Goal: Information Seeking & Learning: Check status

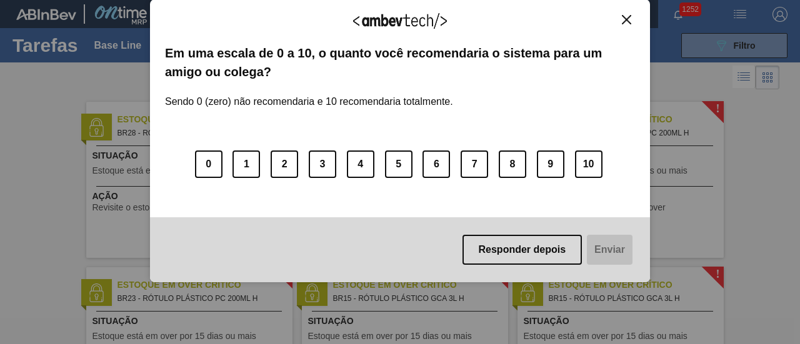
click at [629, 19] on img "Close" at bounding box center [626, 19] width 9 height 9
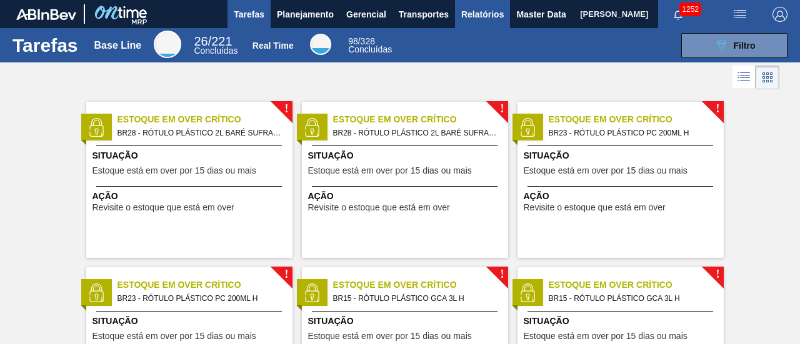
click at [499, 18] on span "Relatórios" at bounding box center [482, 14] width 42 height 15
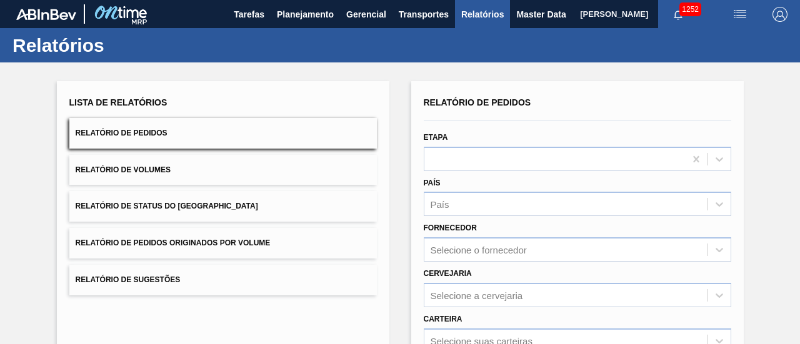
click at [266, 203] on button "Relatório de Status do Estoque" at bounding box center [222, 206] width 307 height 31
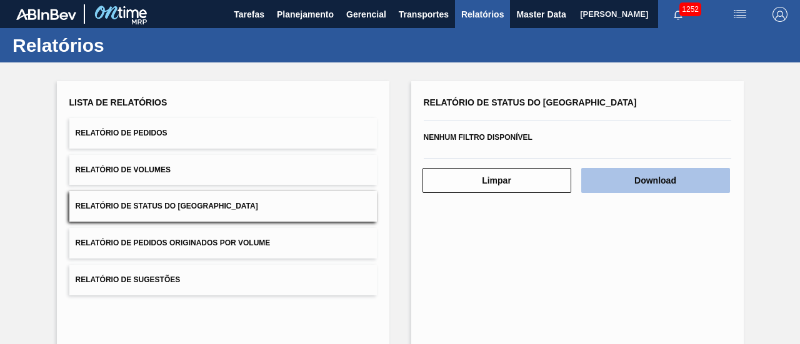
click at [643, 174] on button "Download" at bounding box center [655, 180] width 149 height 25
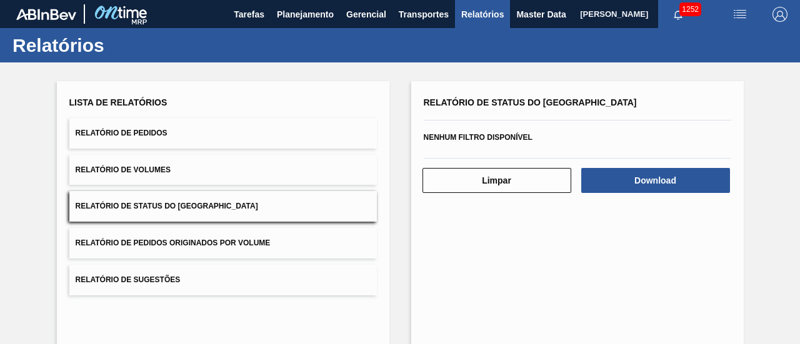
click at [767, 116] on div "Lista de Relatórios Relatório de Pedidos Relatório de Volumes Relatório de Stat…" at bounding box center [400, 248] width 800 height 372
click at [227, 131] on button "Relatório de Pedidos" at bounding box center [222, 133] width 307 height 31
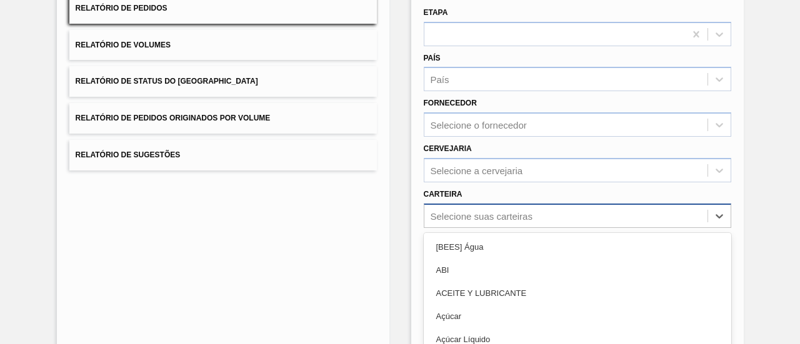
click at [524, 209] on div "option ACEITE Y LUBRICANTE focused, 3 of 101. 101 results available. Use Up and…" at bounding box center [577, 216] width 307 height 24
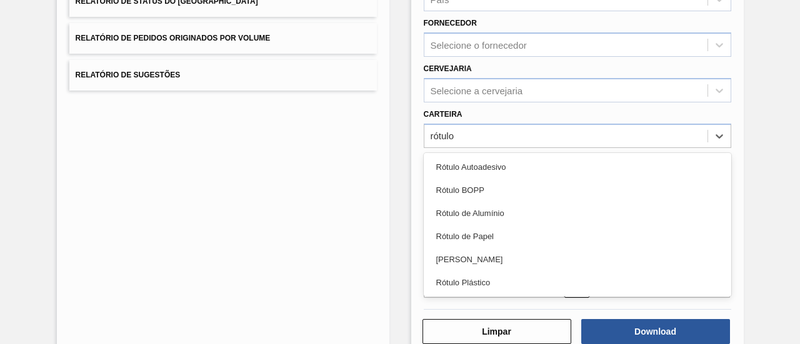
type input "rótulo p"
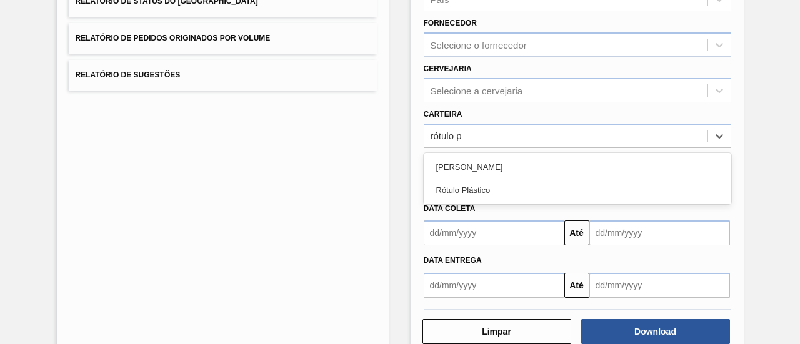
click at [531, 182] on div "Rótulo Plástico" at bounding box center [577, 190] width 307 height 23
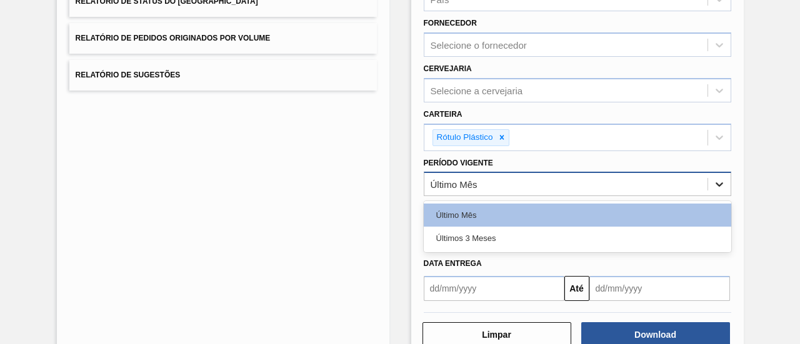
click at [726, 187] on div at bounding box center [719, 184] width 22 height 22
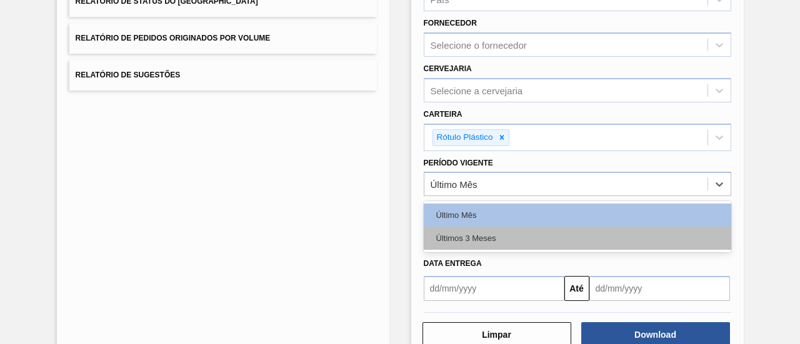
click at [682, 230] on div "Últimos 3 Meses" at bounding box center [577, 238] width 307 height 23
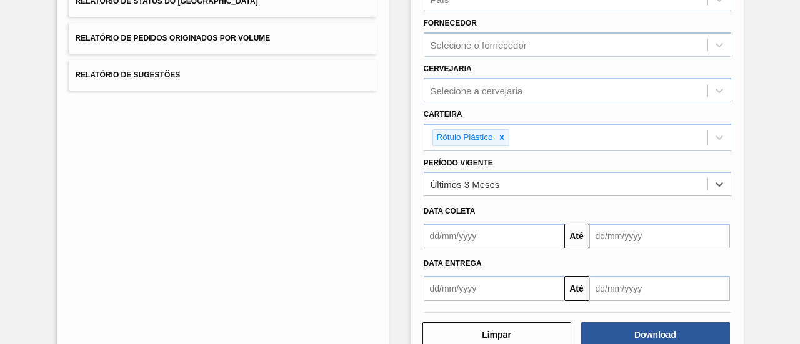
scroll to position [236, 0]
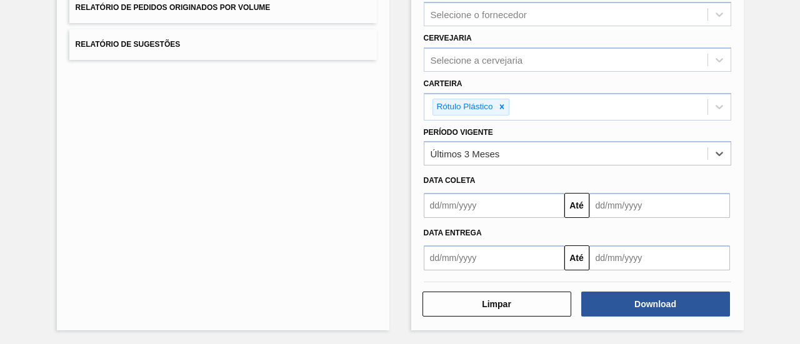
click at [782, 176] on div "Lista de Relatórios Relatório de Pedidos Relatório de Volumes Relatório de Stat…" at bounding box center [400, 86] width 800 height 519
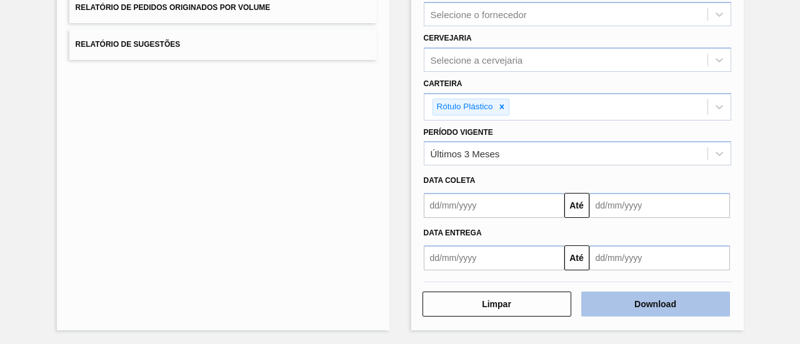
click at [661, 297] on button "Download" at bounding box center [655, 304] width 149 height 25
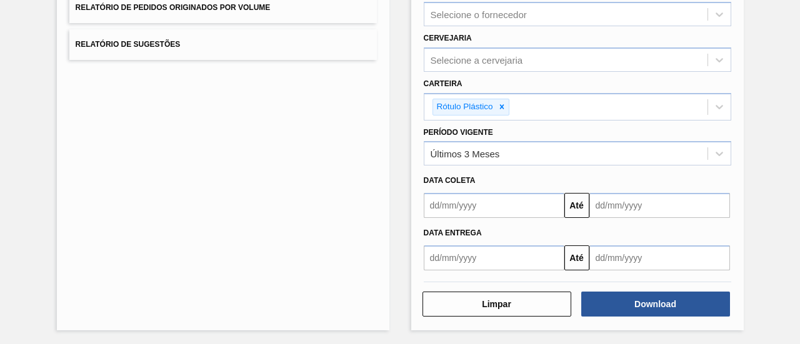
click at [772, 82] on div "Lista de Relatórios Relatório de Pedidos Relatório de Volumes Relatório de Stat…" at bounding box center [400, 86] width 800 height 519
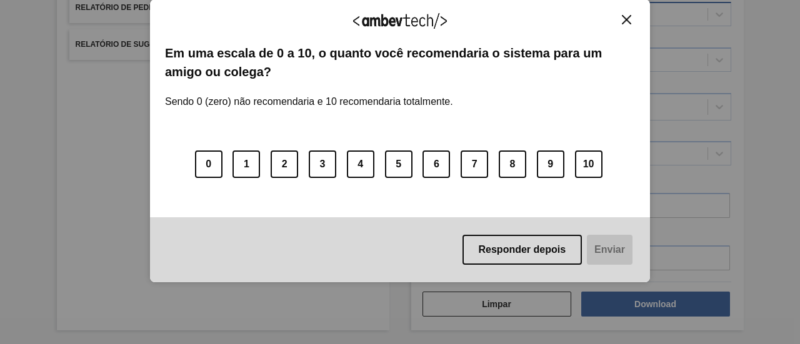
click at [624, 22] on img "Close" at bounding box center [626, 19] width 9 height 9
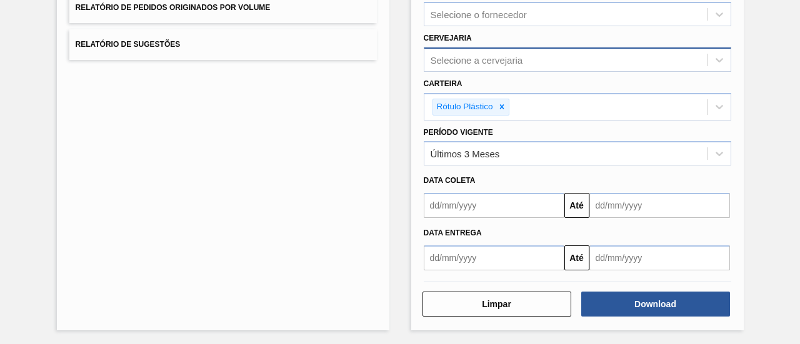
scroll to position [0, 0]
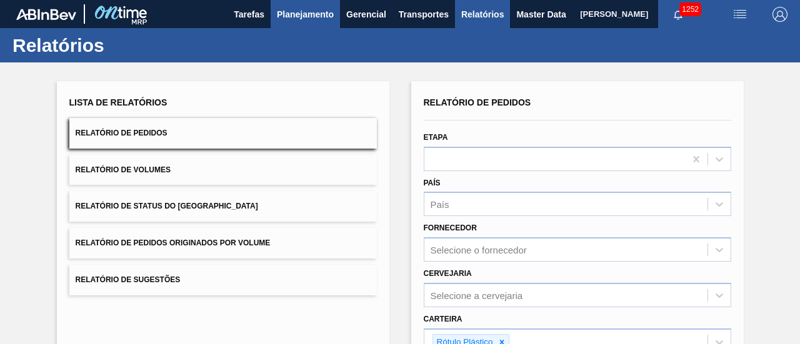
click at [309, 16] on span "Planejamento" at bounding box center [305, 14] width 57 height 15
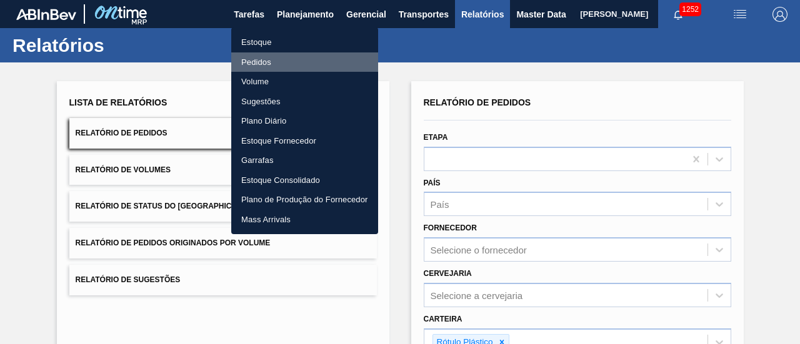
click at [314, 56] on li "Pedidos" at bounding box center [304, 62] width 147 height 20
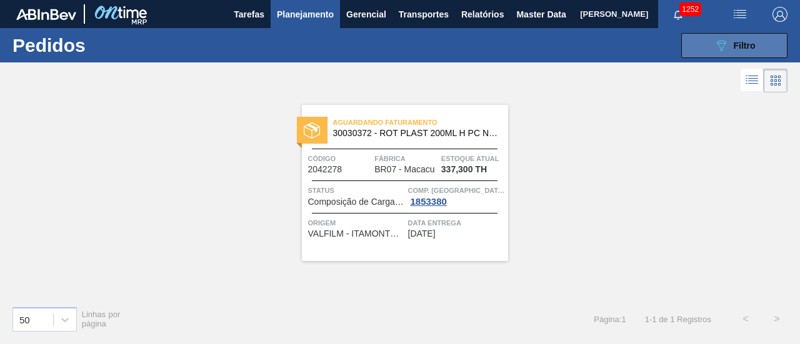
click at [699, 39] on button "089F7B8B-B2A5-4AFE-B5C0-19BA573D28AC Filtro" at bounding box center [734, 45] width 106 height 25
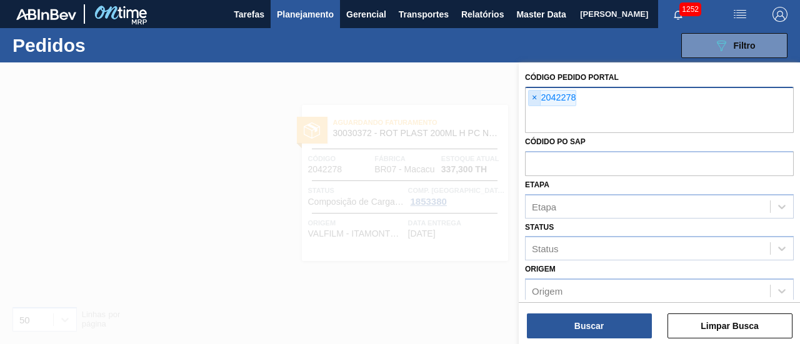
click at [531, 93] on span "×" at bounding box center [535, 98] width 12 height 15
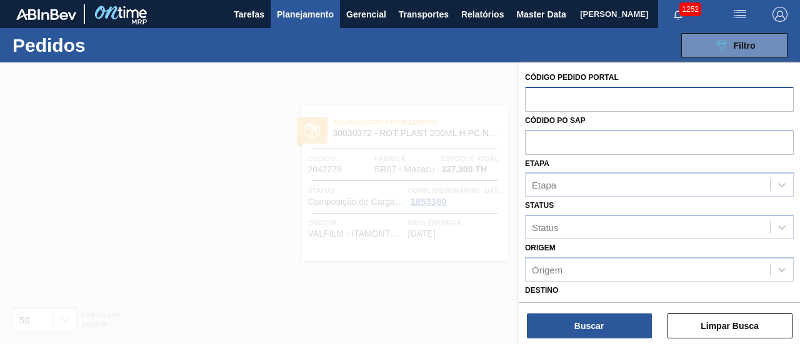
paste input "text"
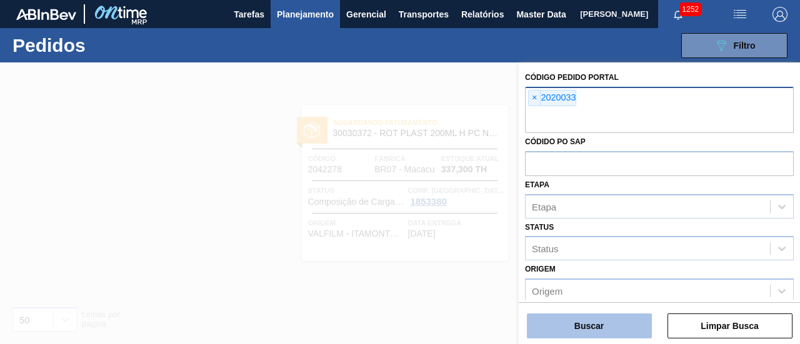
click at [580, 320] on button "Buscar" at bounding box center [589, 326] width 125 height 25
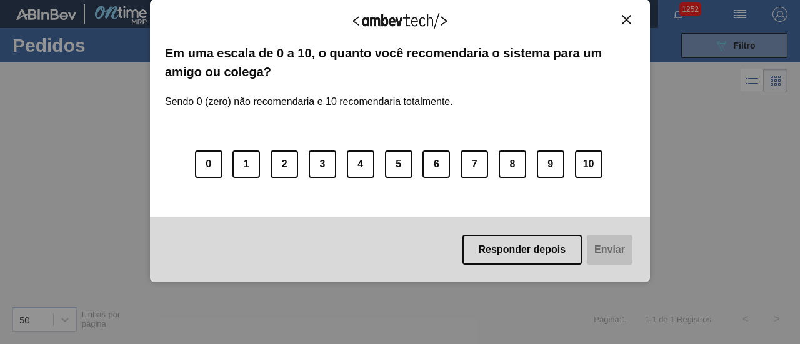
click at [626, 17] on img "Close" at bounding box center [626, 19] width 9 height 9
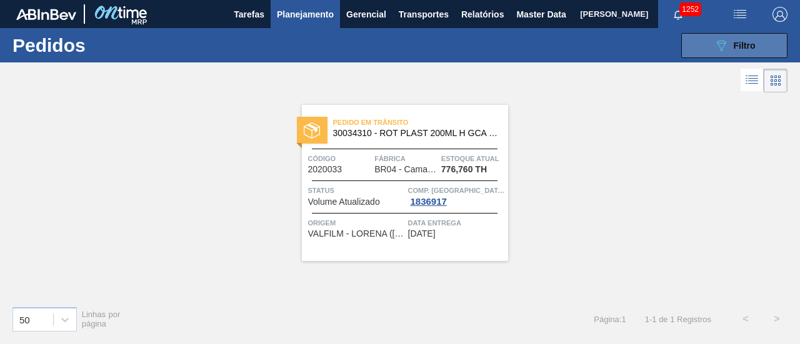
click at [702, 43] on button "089F7B8B-B2A5-4AFE-B5C0-19BA573D28AC Filtro" at bounding box center [734, 45] width 106 height 25
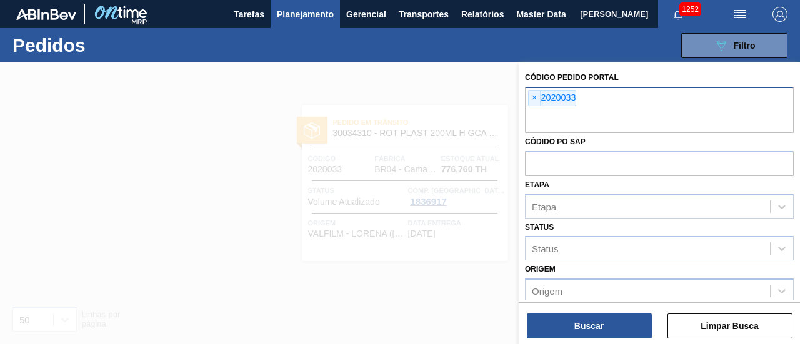
click at [524, 98] on div "Código Pedido Portal × 2020033 Códido PO SAP Etapa Etapa Status Status Origem O…" at bounding box center [659, 305] width 281 height 487
click at [530, 97] on span "×" at bounding box center [535, 98] width 12 height 15
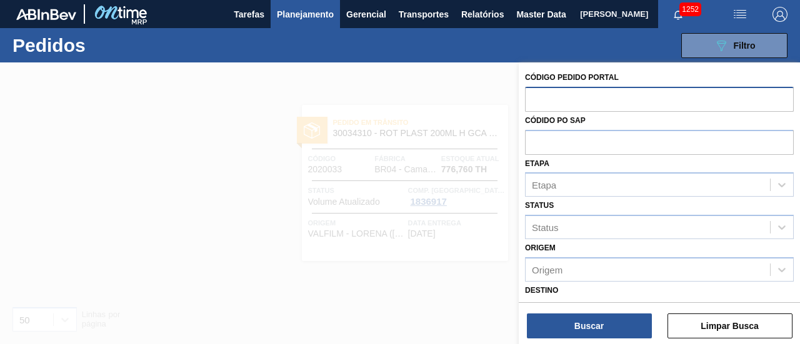
paste input "2023687"
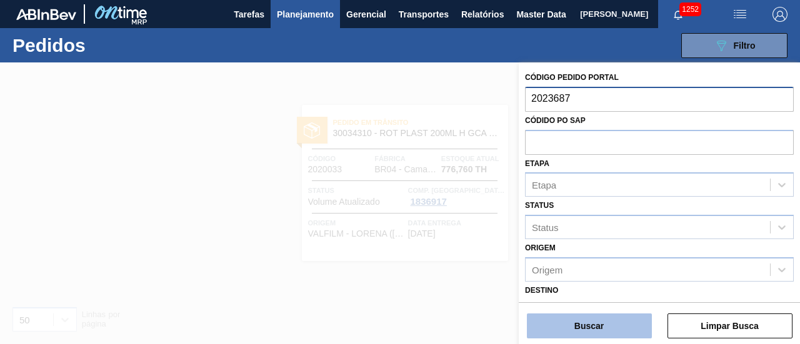
type input "2023687"
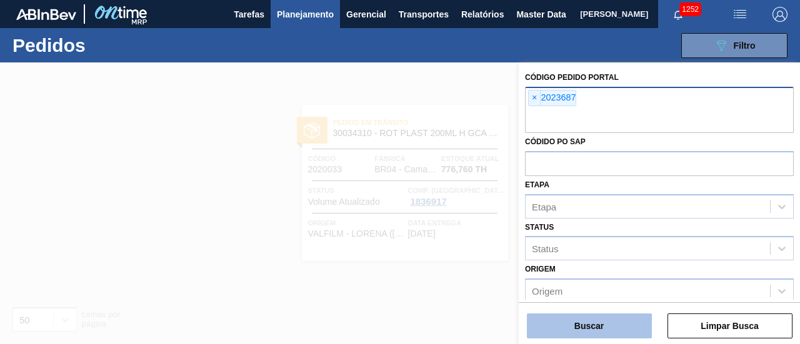
click at [579, 322] on button "Buscar" at bounding box center [589, 326] width 125 height 25
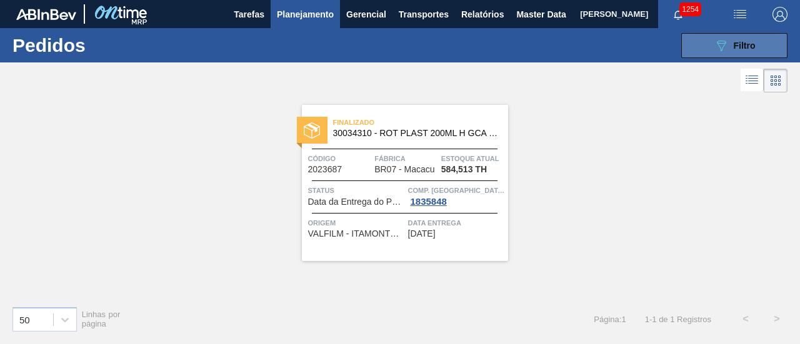
click at [713, 34] on button "089F7B8B-B2A5-4AFE-B5C0-19BA573D28AC Filtro" at bounding box center [734, 45] width 106 height 25
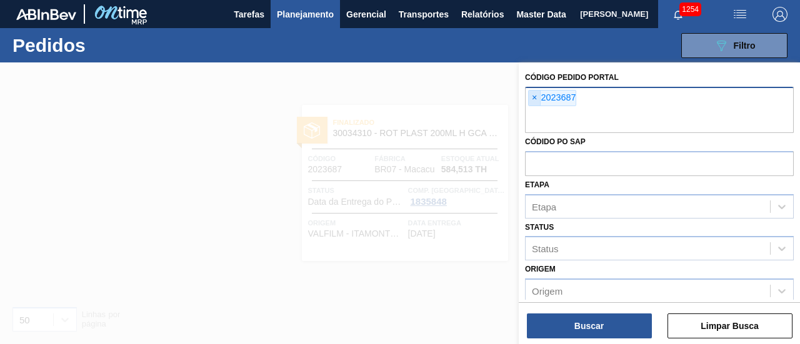
click at [531, 94] on span "×" at bounding box center [535, 98] width 12 height 15
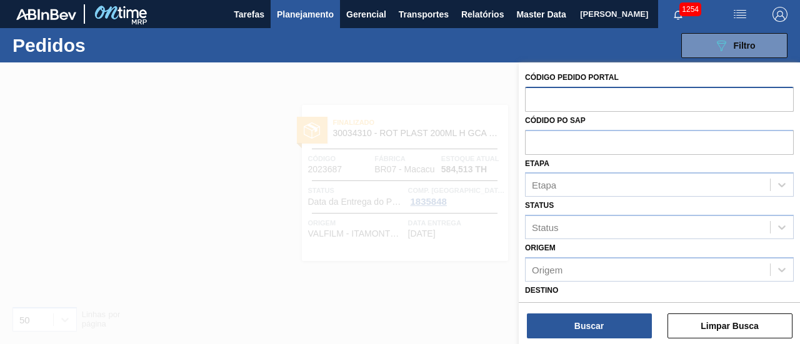
paste input "2037932"
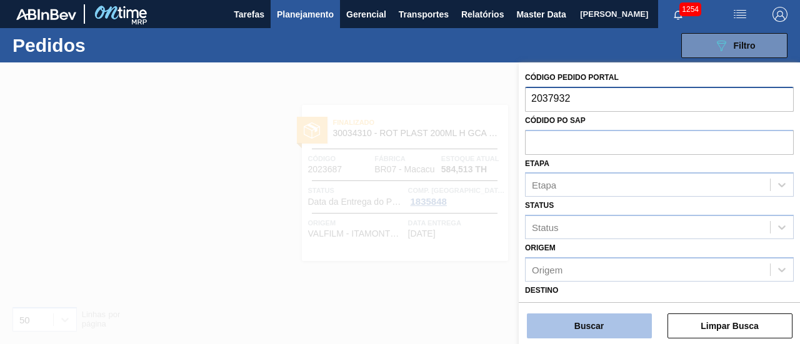
type input "2037932"
click at [624, 319] on button "Buscar" at bounding box center [589, 326] width 125 height 25
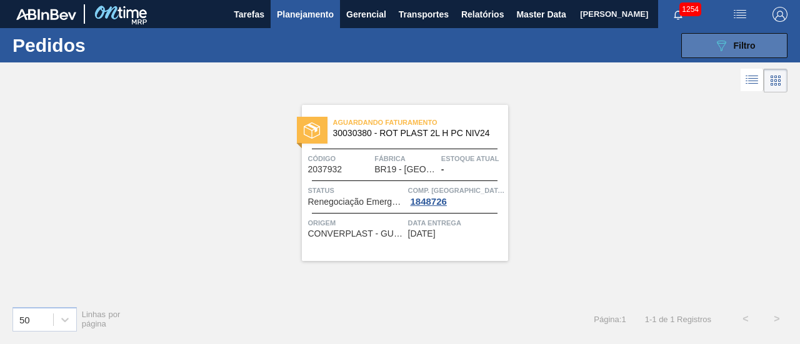
click at [709, 39] on button "089F7B8B-B2A5-4AFE-B5C0-19BA573D28AC Filtro" at bounding box center [734, 45] width 106 height 25
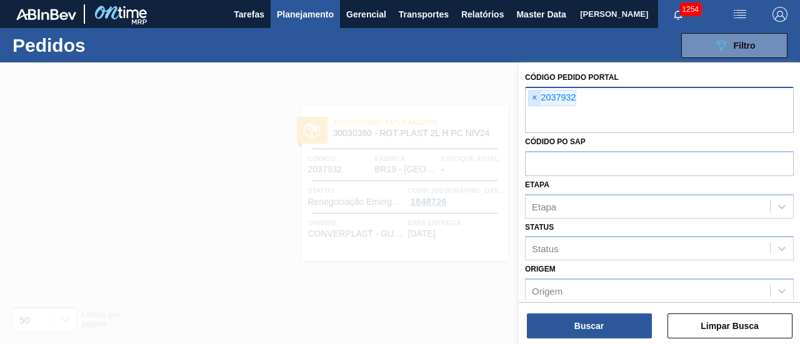
click at [539, 92] on span "×" at bounding box center [535, 98] width 12 height 15
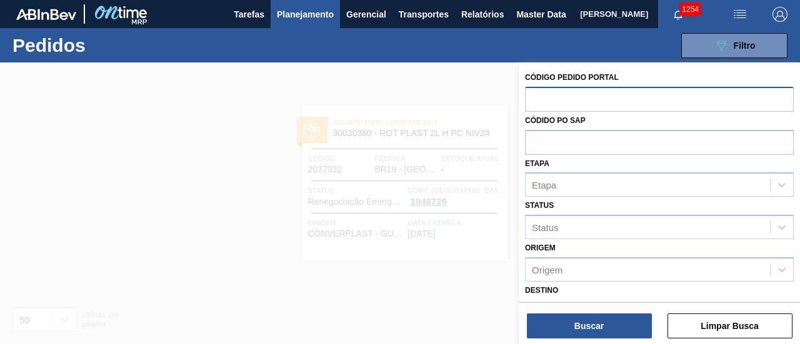
paste input "2023527"
type input "2023527"
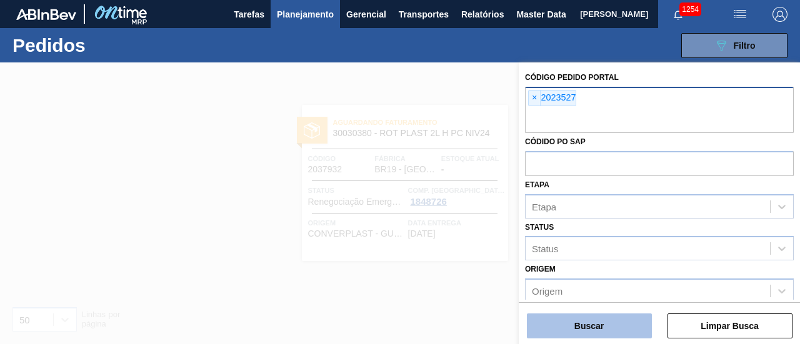
click at [592, 319] on button "Buscar" at bounding box center [589, 326] width 125 height 25
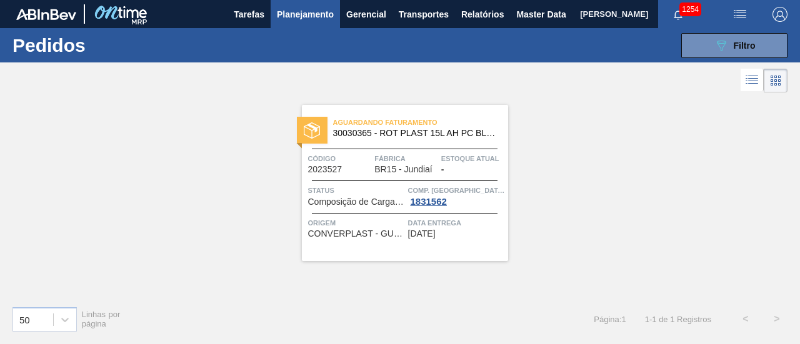
click at [294, 7] on span "Planejamento" at bounding box center [305, 14] width 57 height 15
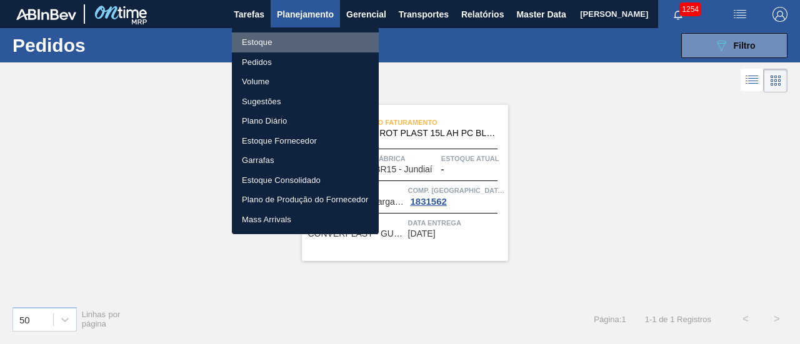
click at [322, 41] on li "Estoque" at bounding box center [305, 42] width 147 height 20
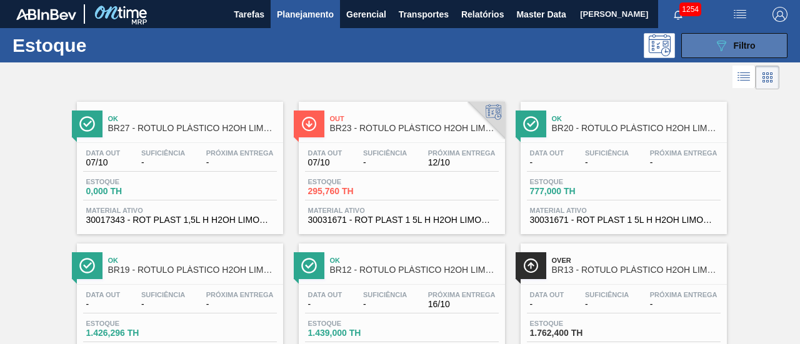
click at [734, 46] on span "Filtro" at bounding box center [745, 46] width 22 height 10
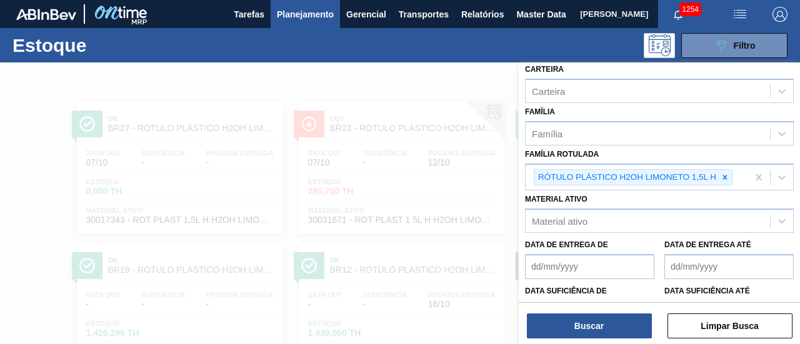
scroll to position [187, 0]
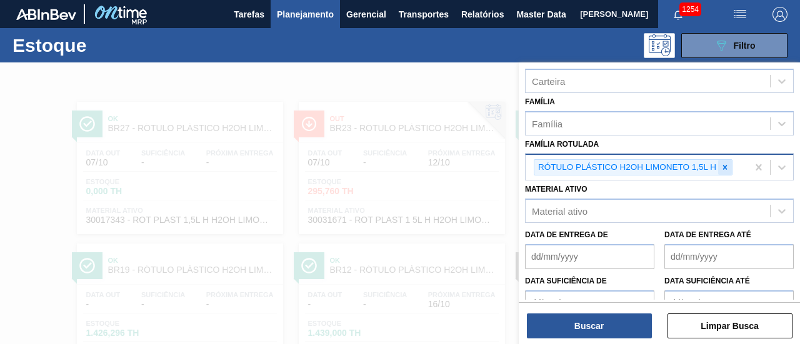
click at [728, 167] on icon at bounding box center [725, 167] width 9 height 9
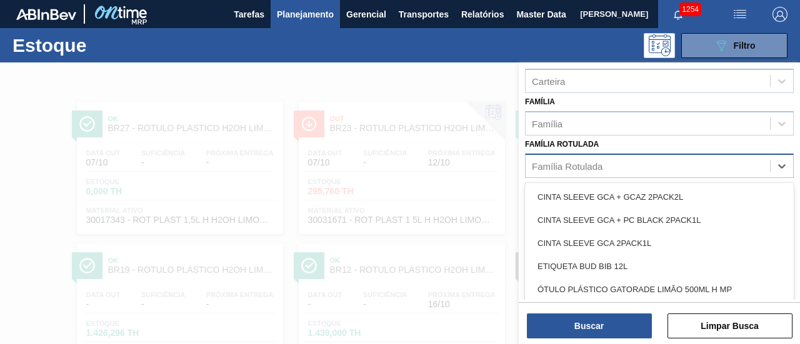
click at [696, 166] on div "Família Rotulada" at bounding box center [648, 166] width 244 height 18
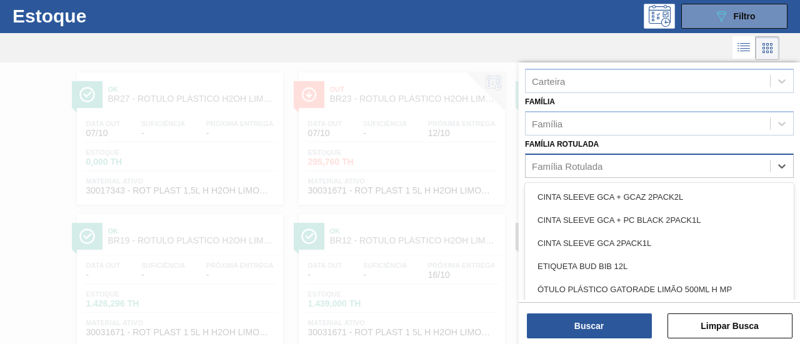
scroll to position [29, 0]
paste Rotulada "RÓTULO PLÁSTICO 200ML PC H"
type Rotulada "RÓTULO PLÁSTICO 200ML PC H"
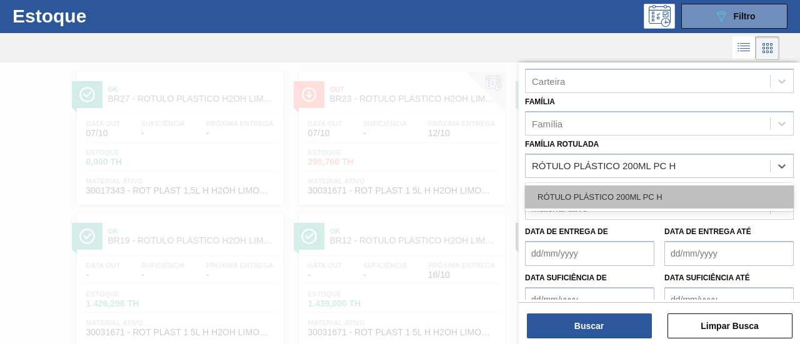
click at [664, 198] on div "RÓTULO PLÁSTICO 200ML PC H" at bounding box center [659, 197] width 269 height 23
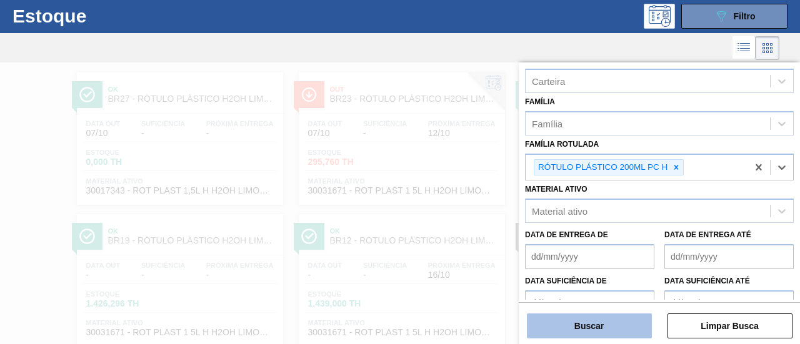
click at [592, 321] on button "Buscar" at bounding box center [589, 326] width 125 height 25
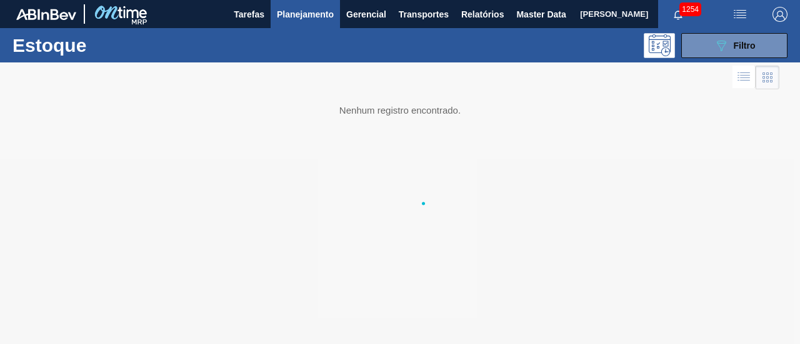
scroll to position [0, 0]
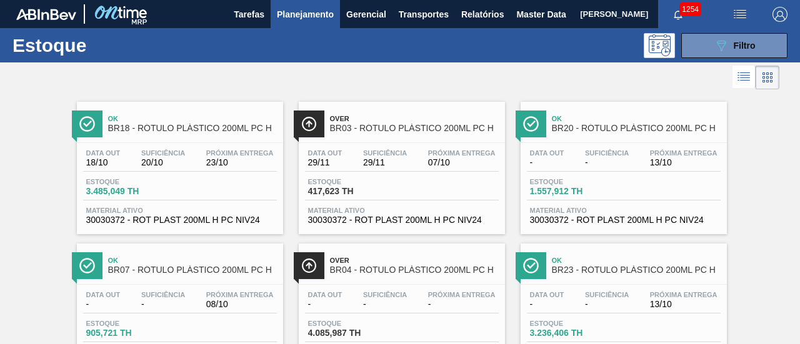
click at [396, 118] on span "Over" at bounding box center [414, 118] width 169 height 7
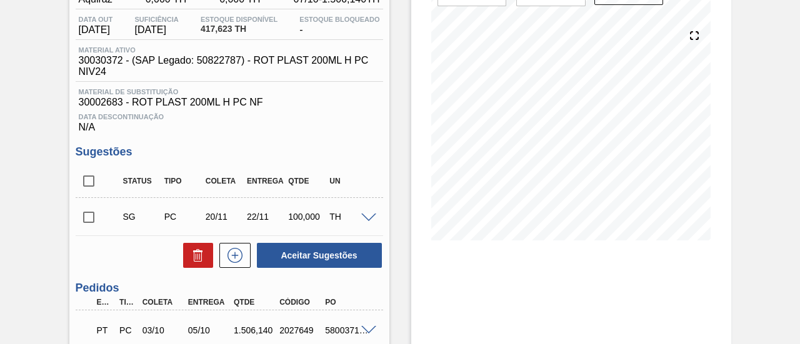
scroll to position [187, 0]
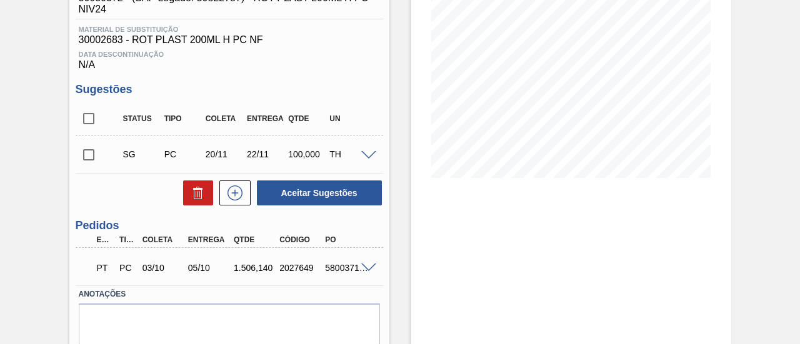
click at [366, 267] on span at bounding box center [368, 268] width 15 height 9
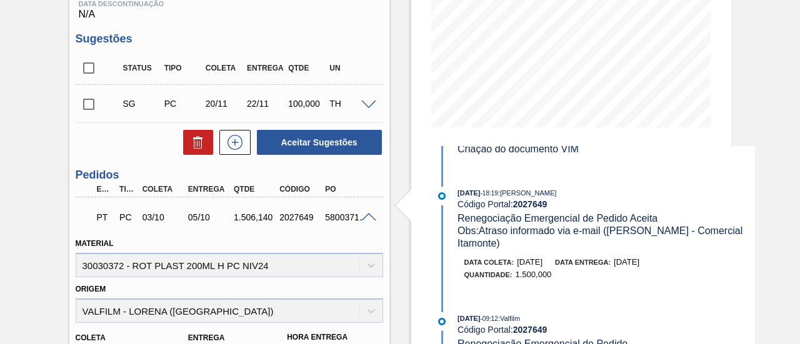
scroll to position [250, 0]
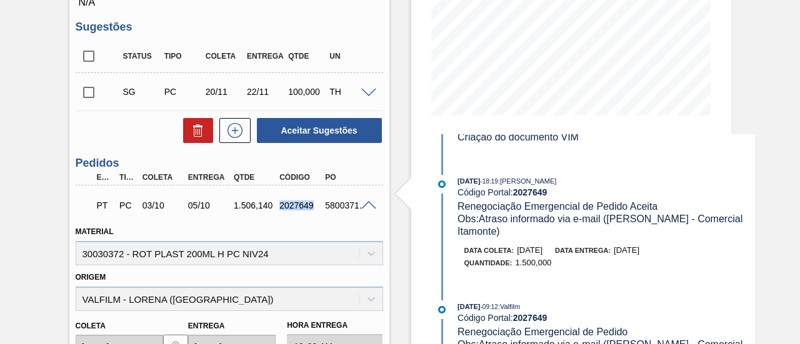
drag, startPoint x: 279, startPoint y: 207, endPoint x: 311, endPoint y: 207, distance: 31.2
click at [311, 207] on div "2027649" at bounding box center [300, 206] width 49 height 10
copy div "2027649"
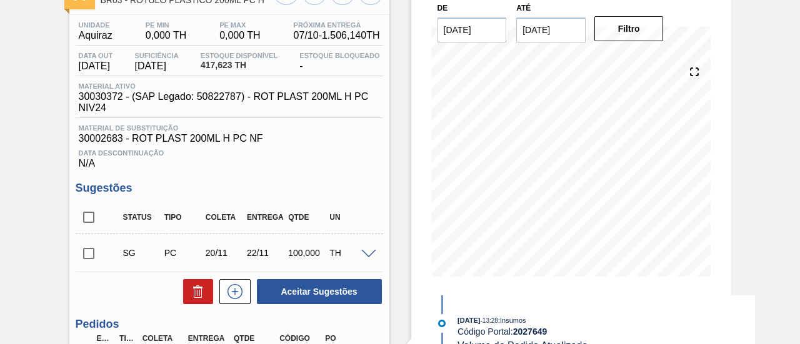
scroll to position [62, 0]
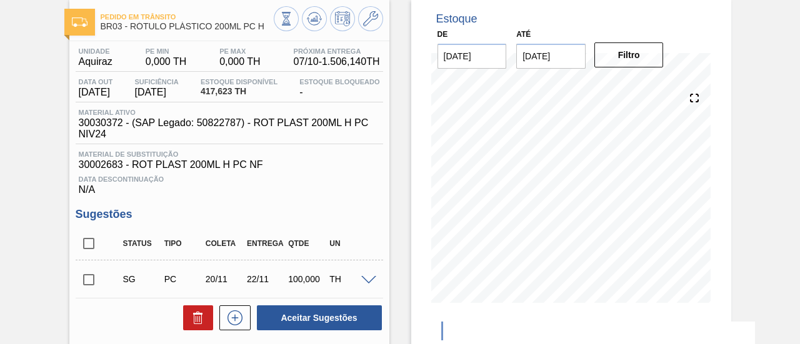
click at [576, 57] on input "21/10/2025" at bounding box center [550, 56] width 69 height 25
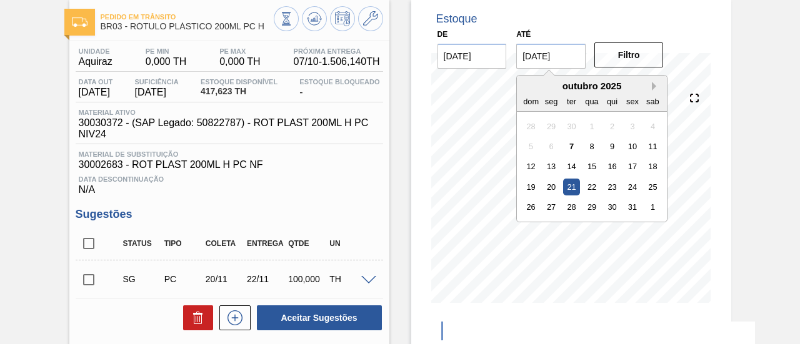
click at [653, 85] on button "Next Month" at bounding box center [656, 86] width 9 height 9
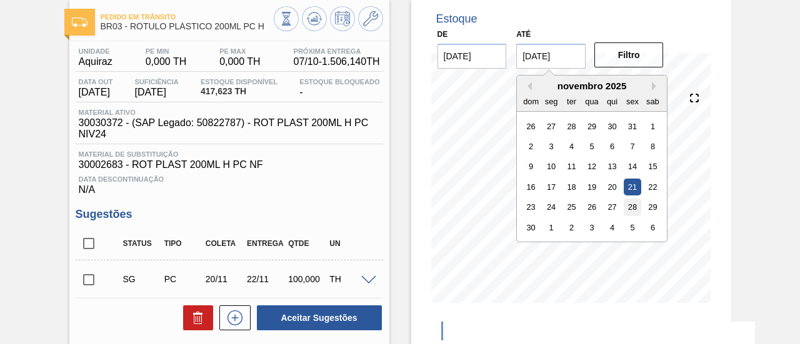
click at [631, 201] on div "28" at bounding box center [632, 207] width 17 height 17
type input "28/11/2025"
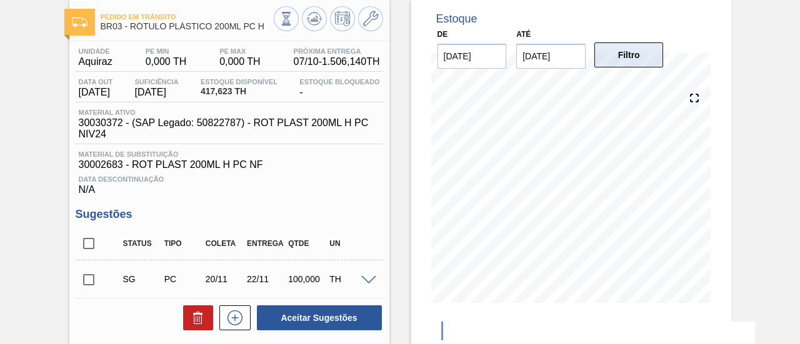
click at [651, 60] on button "Filtro" at bounding box center [628, 54] width 69 height 25
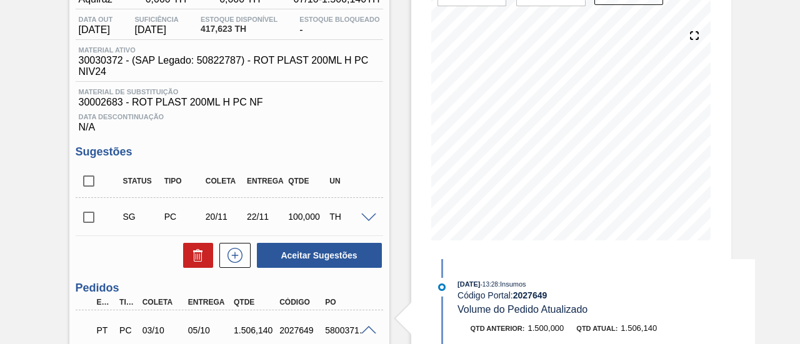
scroll to position [0, 0]
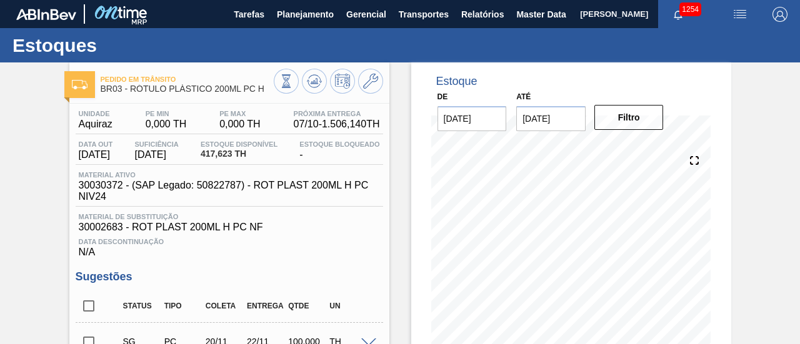
click at [572, 117] on input "28/11/2025" at bounding box center [550, 118] width 69 height 25
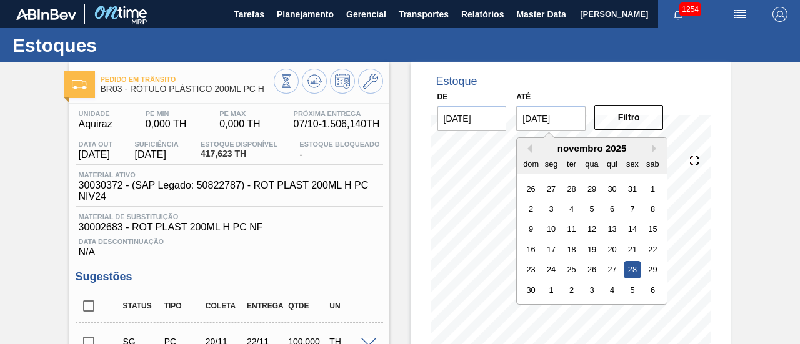
click at [649, 148] on div "novembro 2025" at bounding box center [592, 148] width 150 height 11
click at [652, 151] on button "Next Month" at bounding box center [656, 148] width 9 height 9
click at [627, 229] on div "19" at bounding box center [632, 229] width 17 height 17
type input "19/12/2025"
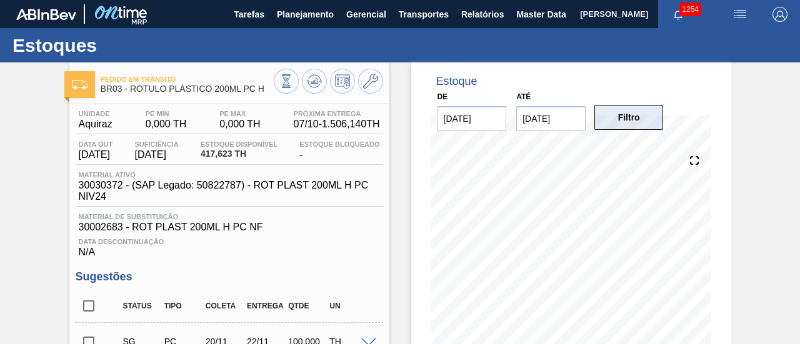
click at [625, 123] on button "Filtro" at bounding box center [628, 117] width 69 height 25
click at [369, 80] on icon at bounding box center [370, 81] width 15 height 15
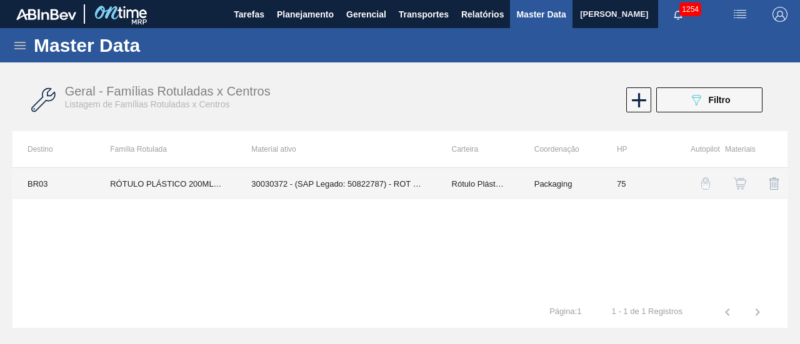
click at [335, 184] on td "30030372 - (SAP Legado: 50822787) - ROT PLAST 200ML H PC NIV24" at bounding box center [336, 183] width 200 height 31
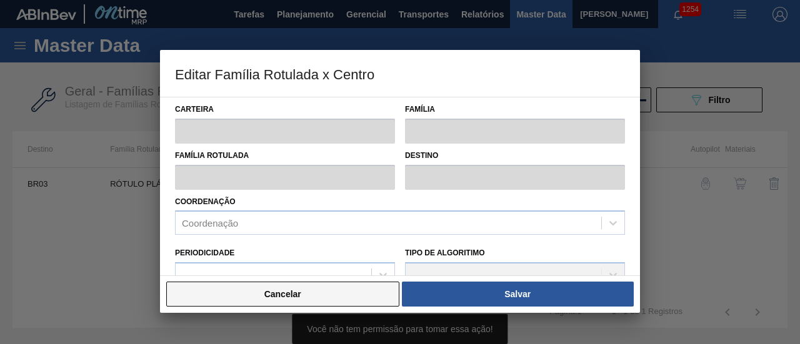
click at [259, 294] on button "Cancelar" at bounding box center [282, 294] width 233 height 25
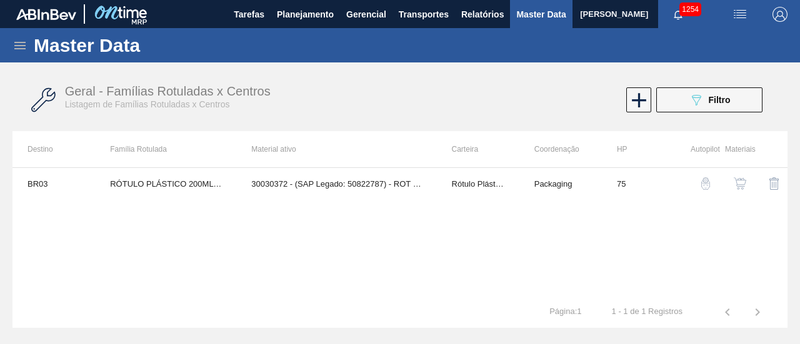
click at [736, 183] on img "button" at bounding box center [740, 183] width 12 height 12
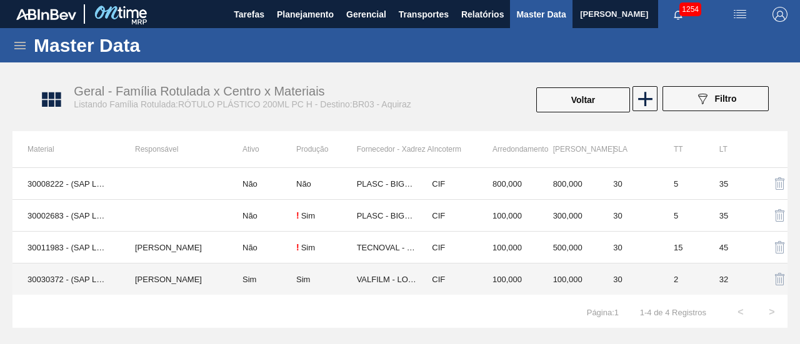
click at [289, 281] on td "Sim" at bounding box center [261, 280] width 69 height 32
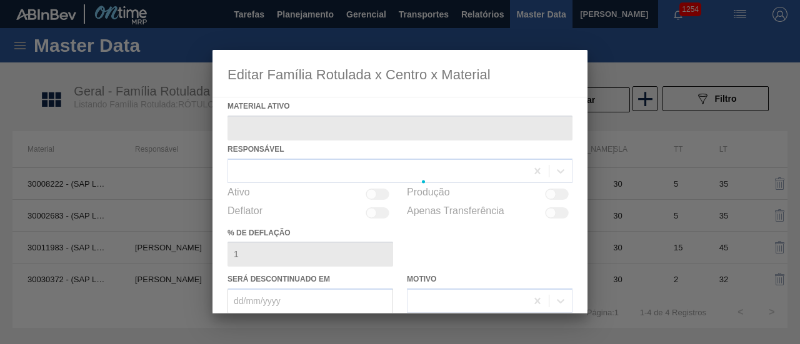
type ativo "30030372 - (SAP Legado: 50822787) - ROT PLAST 200ML H PC NIV24"
checkbox input "true"
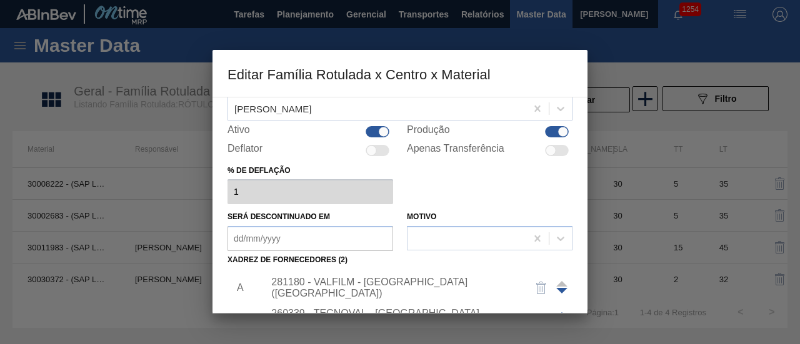
scroll to position [125, 0]
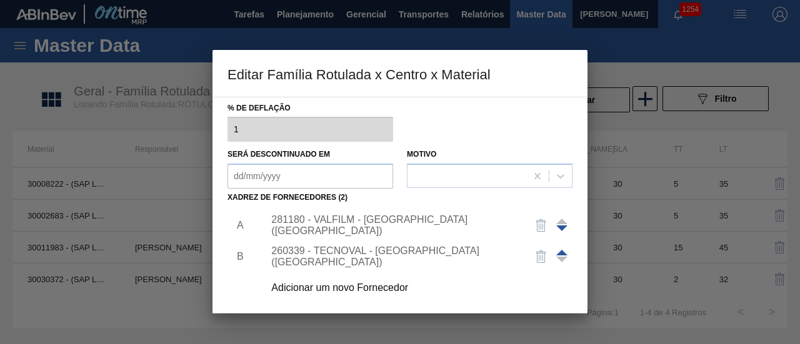
click at [382, 224] on div "281180 - VALFILM - LORENA (SP)" at bounding box center [393, 225] width 245 height 22
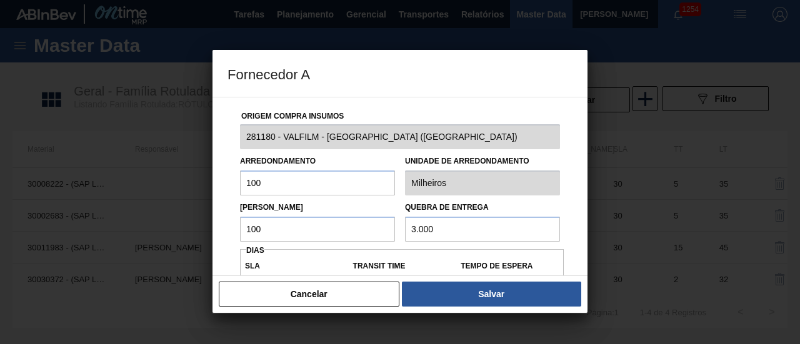
click at [250, 231] on input "100" at bounding box center [317, 229] width 155 height 25
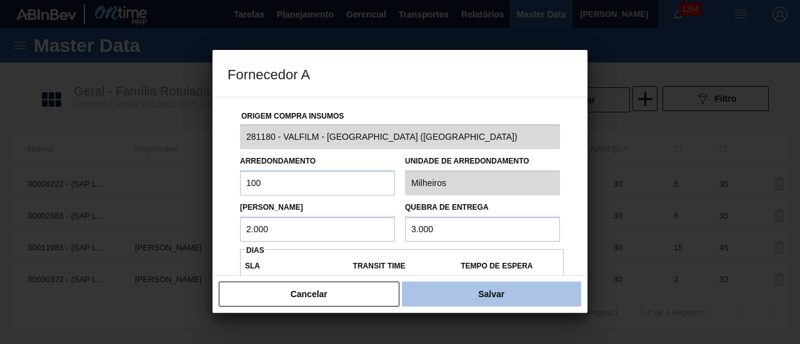
type input "2.000"
click at [477, 291] on button "Salvar" at bounding box center [491, 294] width 179 height 25
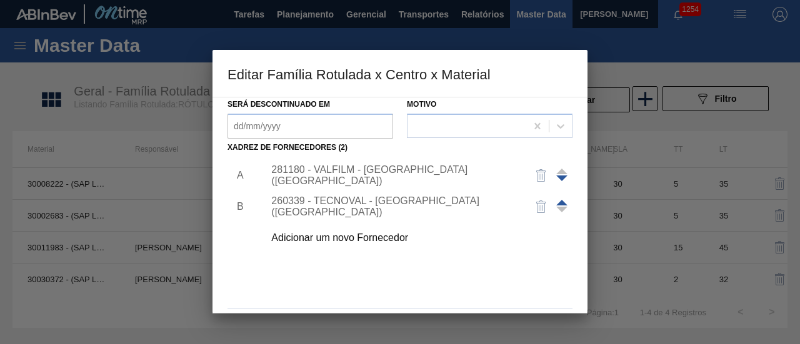
scroll to position [217, 0]
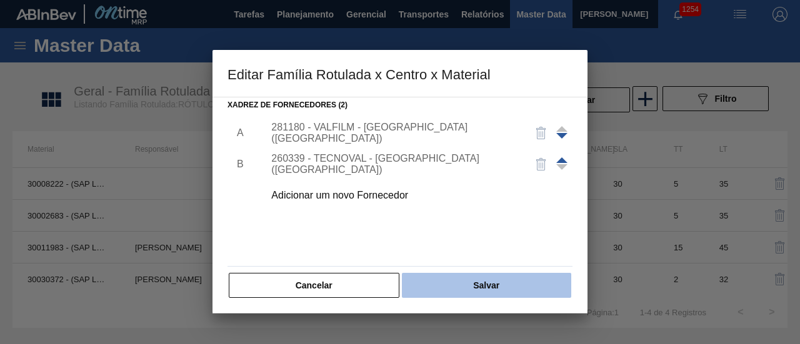
click at [490, 281] on button "Salvar" at bounding box center [486, 285] width 169 height 25
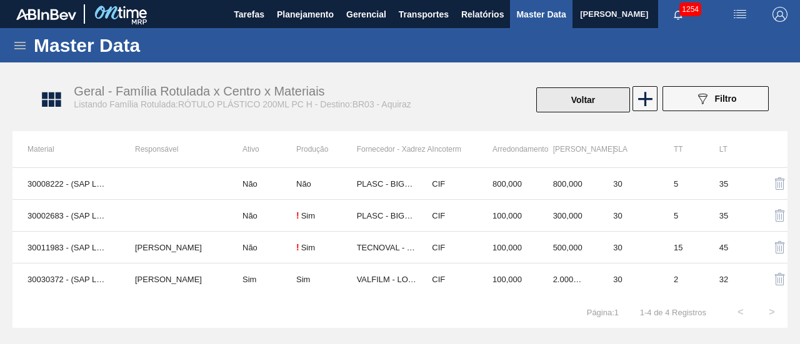
click at [582, 102] on button "Voltar" at bounding box center [583, 99] width 94 height 25
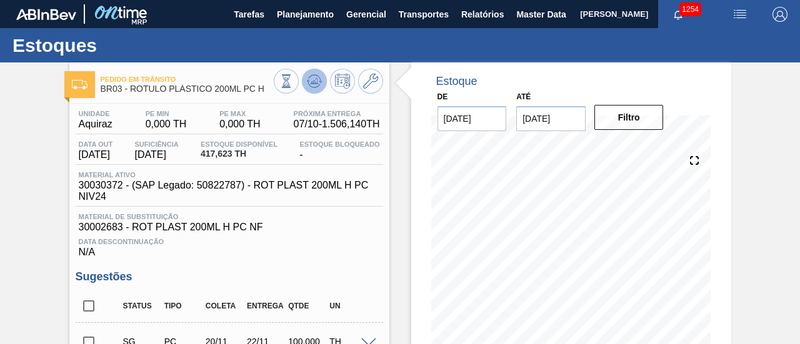
click at [314, 84] on icon at bounding box center [314, 81] width 8 height 6
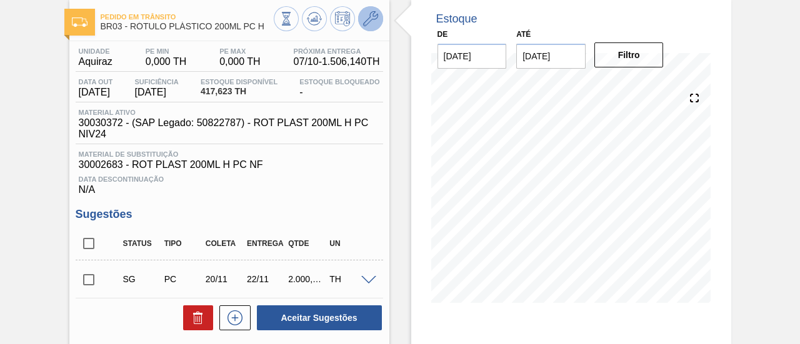
click at [371, 29] on button at bounding box center [370, 18] width 25 height 25
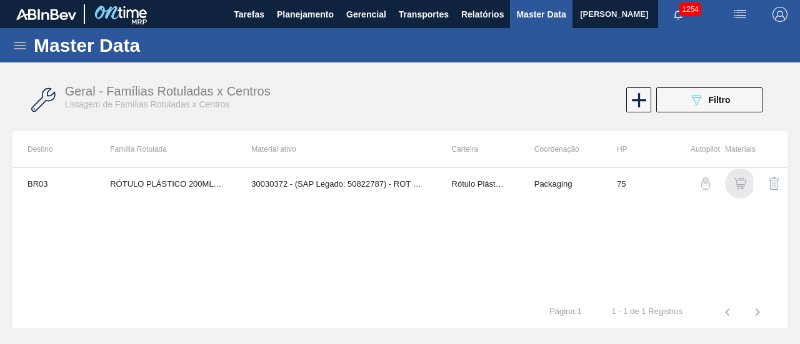
click at [742, 178] on img "button" at bounding box center [740, 183] width 12 height 12
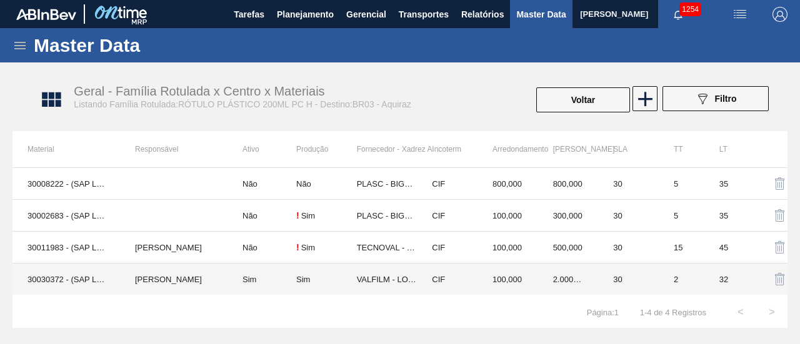
click at [270, 280] on td "Sim" at bounding box center [261, 280] width 69 height 32
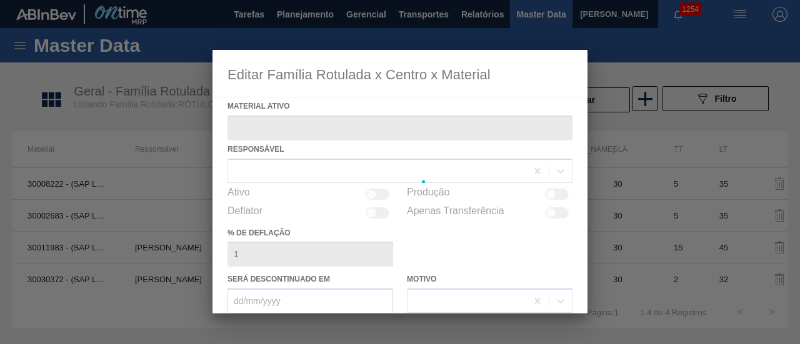
type ativo "30030372 - (SAP Legado: 50822787) - ROT PLAST 200ML H PC NIV24"
checkbox input "true"
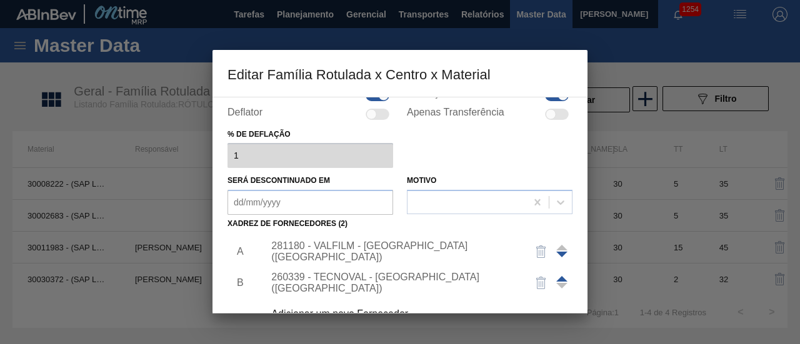
scroll to position [187, 0]
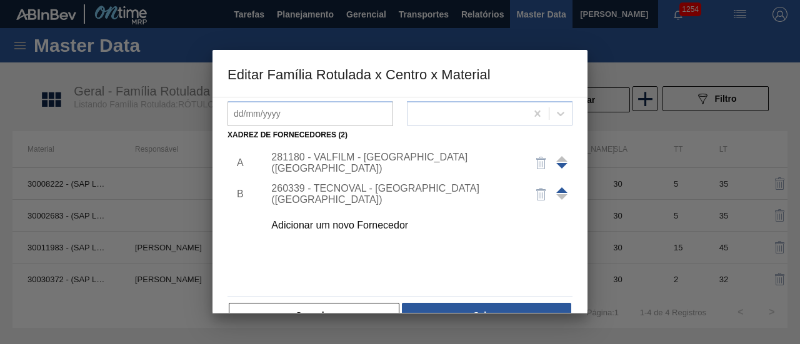
click at [391, 160] on div "281180 - VALFILM - LORENA (SP)" at bounding box center [393, 163] width 245 height 22
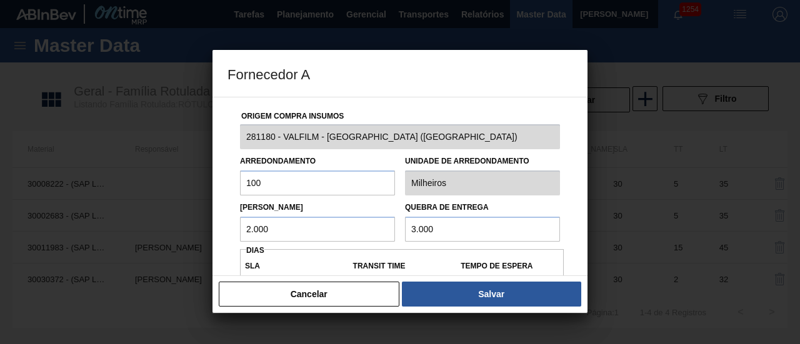
click at [282, 227] on input "2.000" at bounding box center [317, 229] width 155 height 25
type input "2"
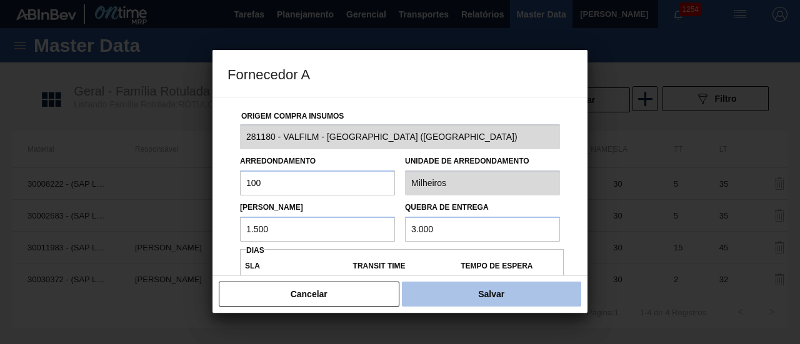
type input "1.500"
click at [484, 293] on button "Salvar" at bounding box center [491, 294] width 179 height 25
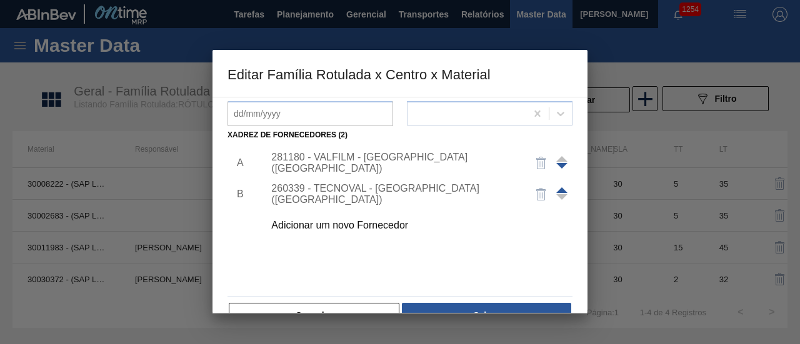
scroll to position [217, 0]
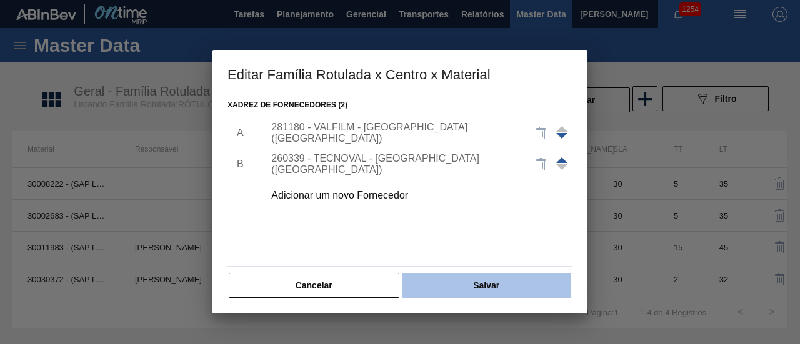
click at [481, 286] on button "Salvar" at bounding box center [486, 285] width 169 height 25
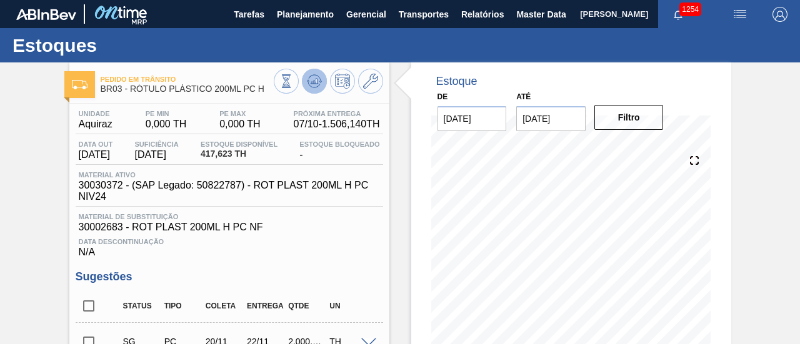
click at [314, 87] on icon at bounding box center [313, 84] width 12 height 6
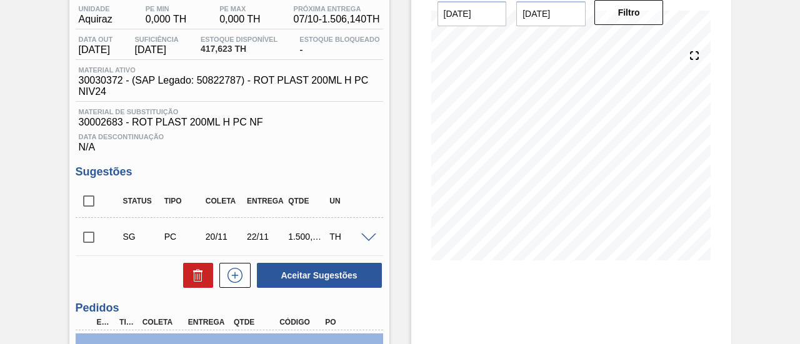
scroll to position [125, 0]
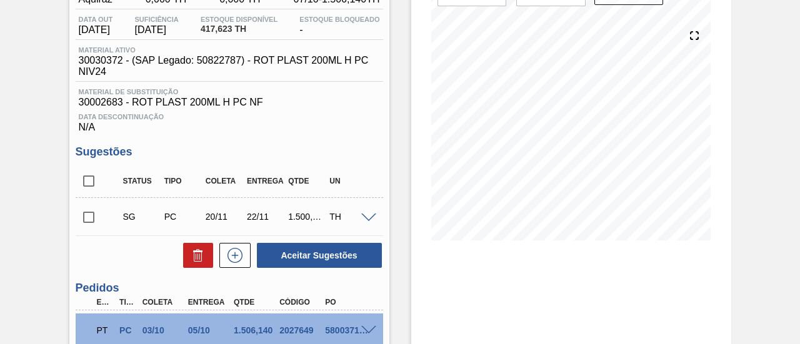
click at [89, 216] on input "checkbox" at bounding box center [89, 217] width 26 height 26
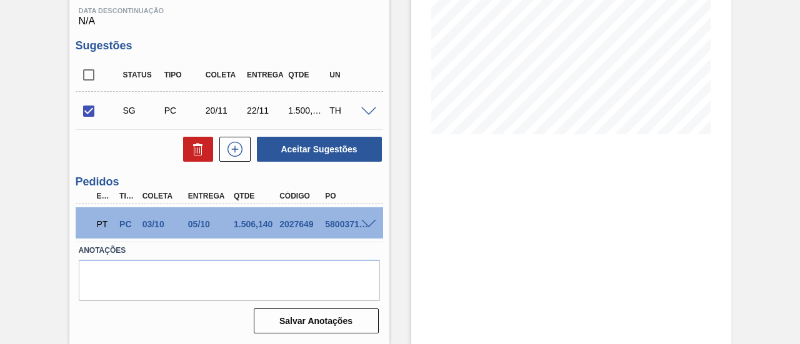
scroll to position [234, 0]
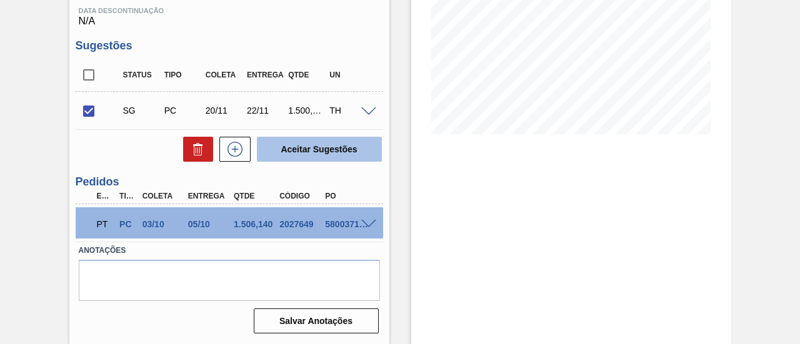
click at [352, 151] on button "Aceitar Sugestões" at bounding box center [319, 149] width 125 height 25
checkbox input "false"
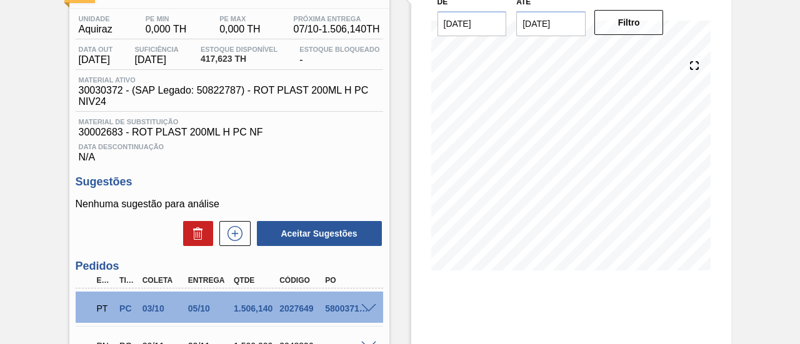
scroll to position [32, 0]
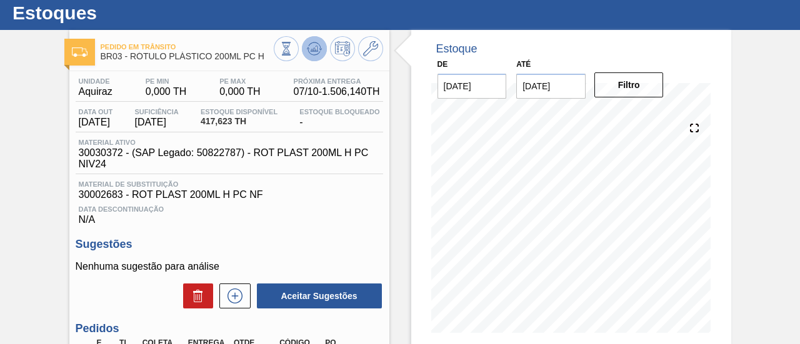
click at [310, 50] on icon at bounding box center [314, 49] width 8 height 6
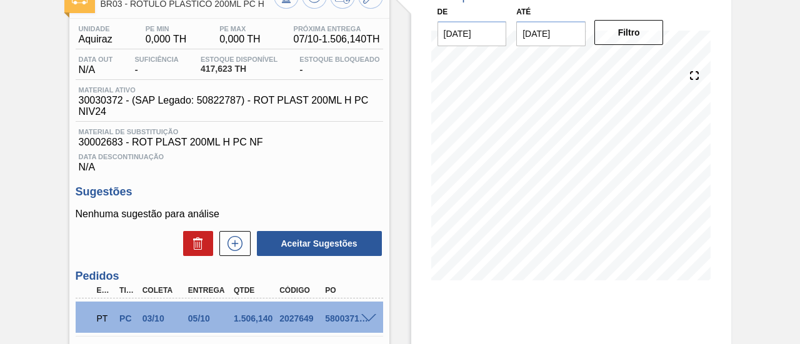
scroll to position [157, 0]
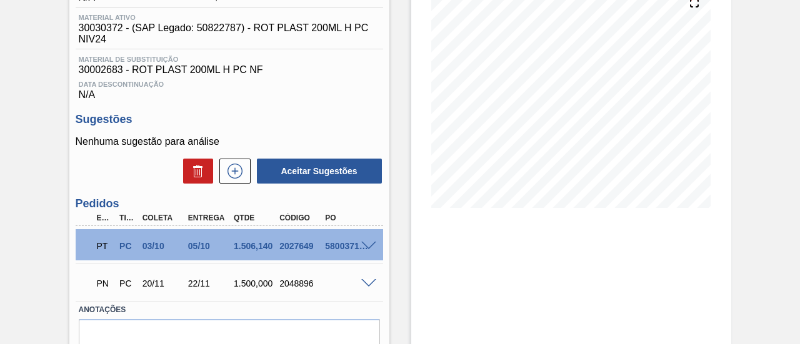
click at [372, 281] on div at bounding box center [370, 282] width 25 height 9
click at [371, 284] on span at bounding box center [368, 283] width 15 height 9
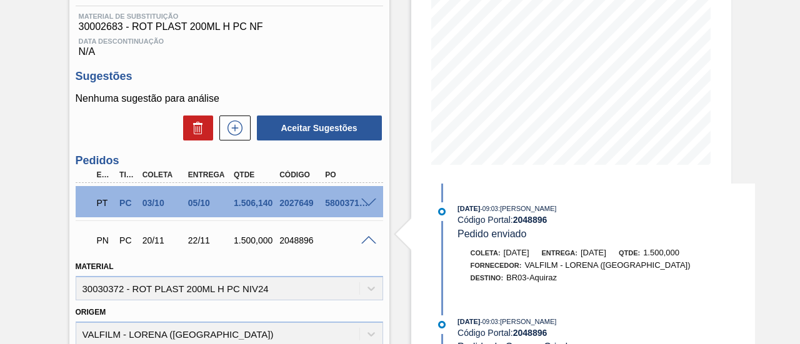
scroll to position [220, 0]
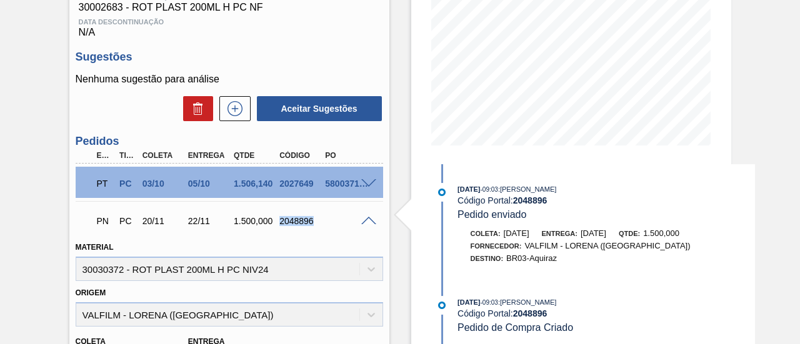
drag, startPoint x: 279, startPoint y: 223, endPoint x: 311, endPoint y: 226, distance: 32.6
click at [311, 226] on div "2048896" at bounding box center [300, 221] width 49 height 10
copy div "2048896"
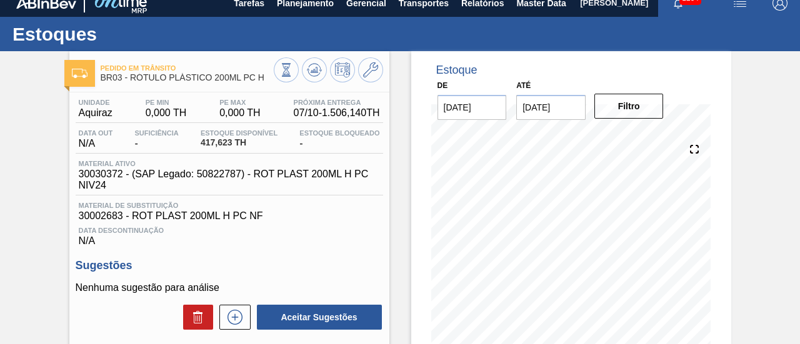
scroll to position [0, 0]
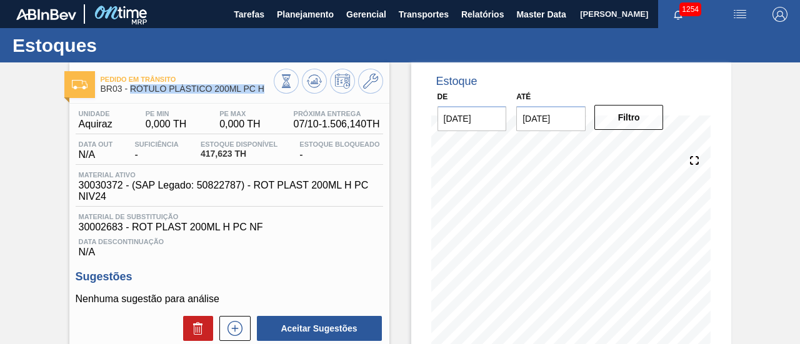
drag, startPoint x: 132, startPoint y: 88, endPoint x: 275, endPoint y: 97, distance: 143.4
copy div "RÓTULO PLÁSTICO 200ML PC H"
drag, startPoint x: 101, startPoint y: 91, endPoint x: 122, endPoint y: 92, distance: 21.3
click at [122, 92] on span "BR03 - RÓTULO PLÁSTICO 200ML PC H" at bounding box center [187, 88] width 173 height 9
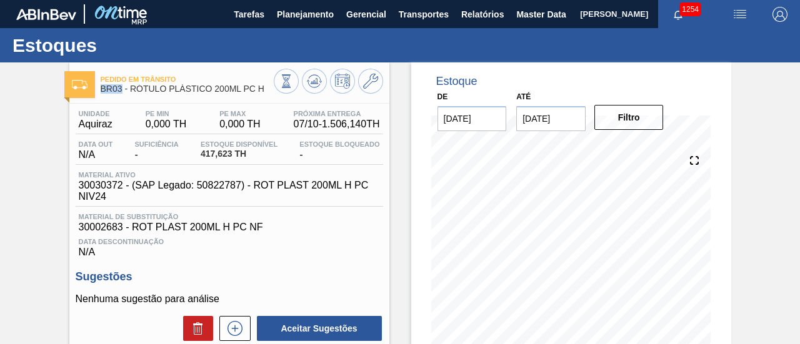
copy span "BR03"
drag, startPoint x: 81, startPoint y: 126, endPoint x: 110, endPoint y: 126, distance: 29.4
click at [110, 126] on span "Aquiraz" at bounding box center [96, 124] width 34 height 11
copy span "Aquiraz"
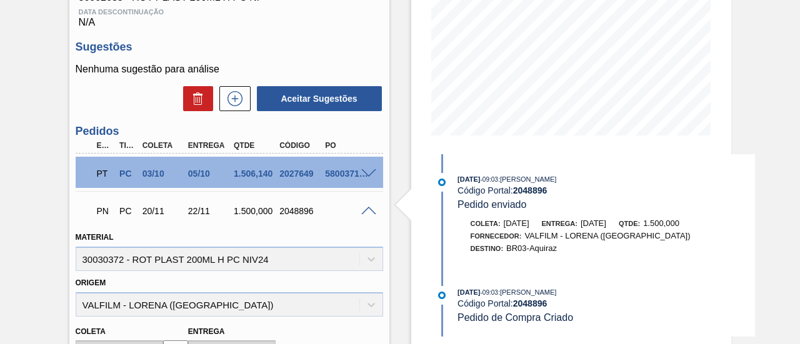
scroll to position [250, 0]
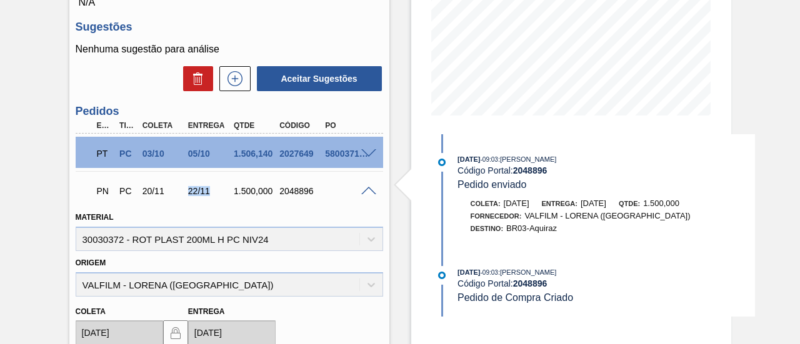
drag, startPoint x: 188, startPoint y: 193, endPoint x: 206, endPoint y: 193, distance: 18.1
click at [206, 193] on div "22/11" at bounding box center [209, 191] width 49 height 10
copy div "22/11"
click at [362, 193] on span at bounding box center [368, 191] width 15 height 9
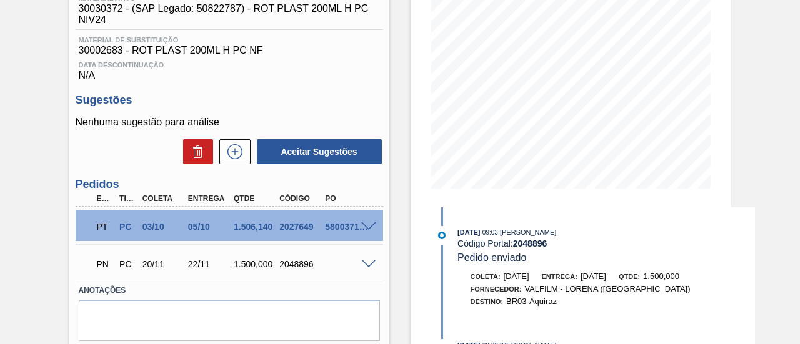
scroll to position [187, 0]
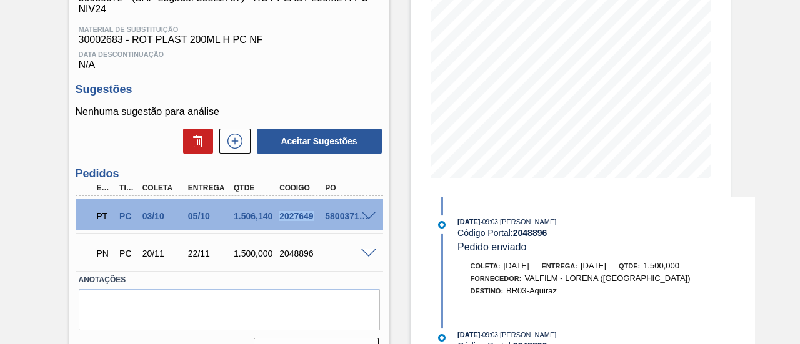
drag, startPoint x: 279, startPoint y: 219, endPoint x: 311, endPoint y: 220, distance: 31.9
click at [311, 220] on div "2027649" at bounding box center [300, 216] width 49 height 10
copy div "2027649"
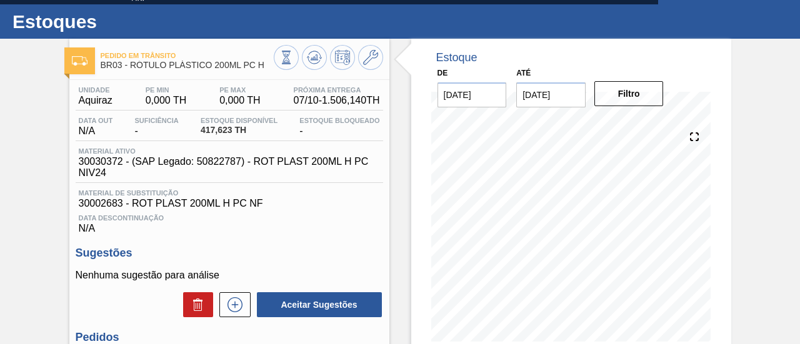
scroll to position [0, 0]
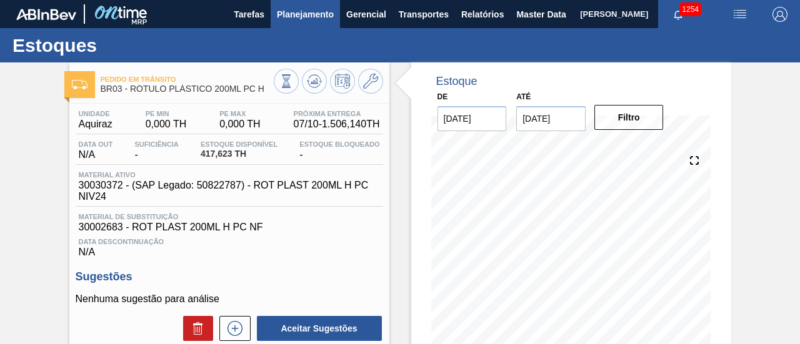
click at [309, 21] on span "Planejamento" at bounding box center [305, 14] width 57 height 15
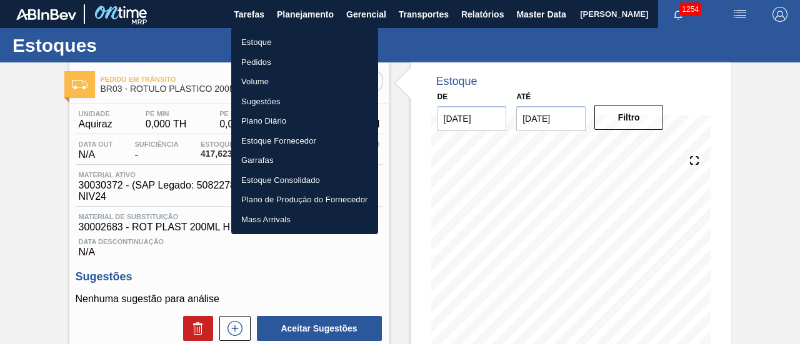
click at [311, 43] on li "Estoque" at bounding box center [304, 42] width 147 height 20
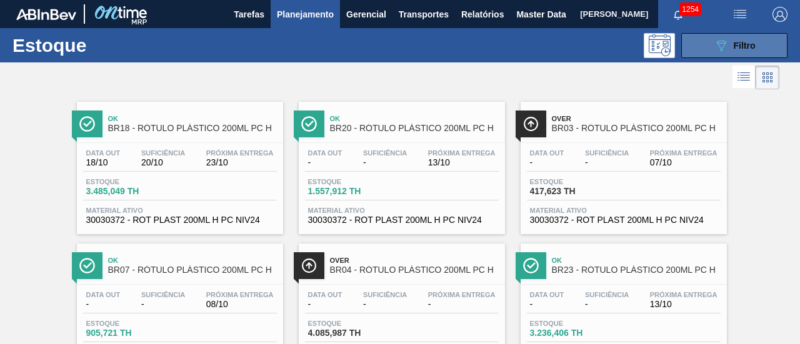
click at [739, 42] on span "Filtro" at bounding box center [745, 46] width 22 height 10
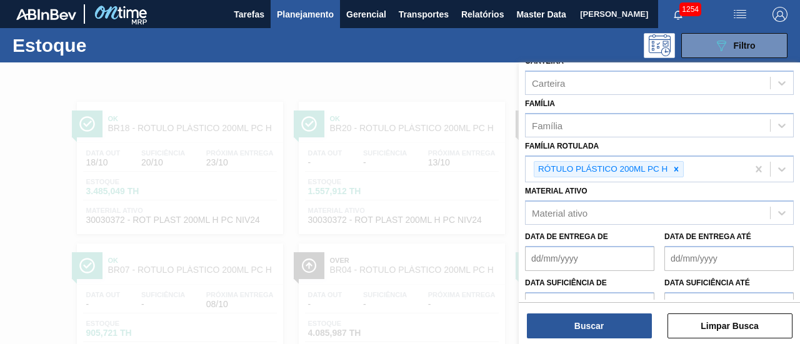
scroll to position [187, 0]
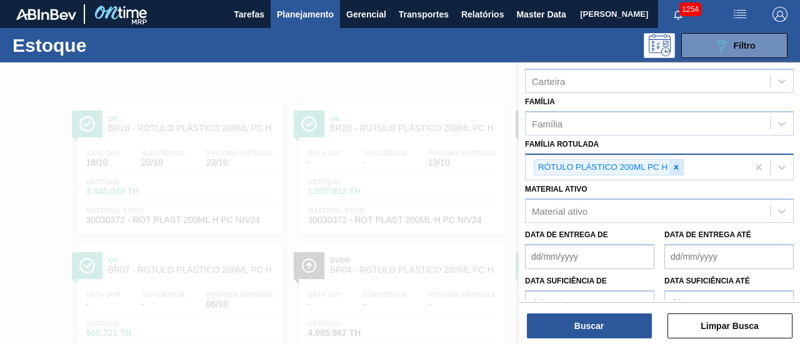
click at [679, 167] on icon at bounding box center [676, 167] width 9 height 9
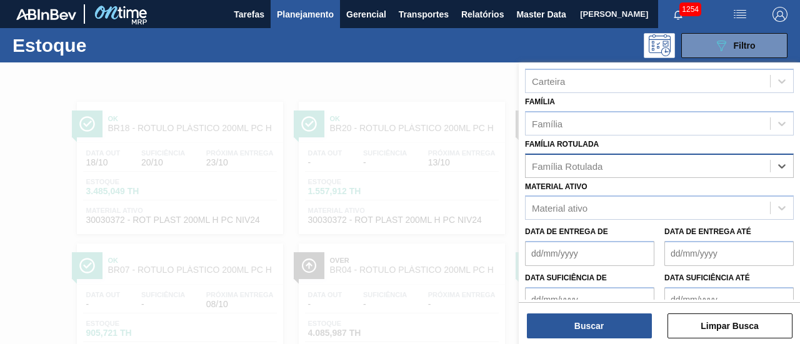
paste Rotulada "RÓTULO PLÁSTICO GCA 200ML H"
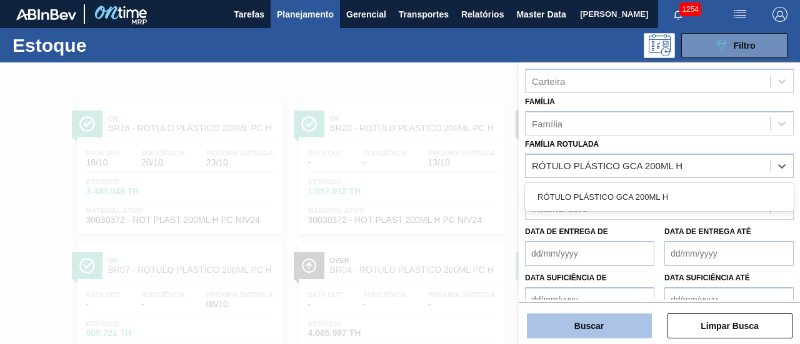
type Rotulada "RÓTULO PLÁSTICO GCA 200ML H"
click at [601, 324] on button "Buscar" at bounding box center [589, 326] width 125 height 25
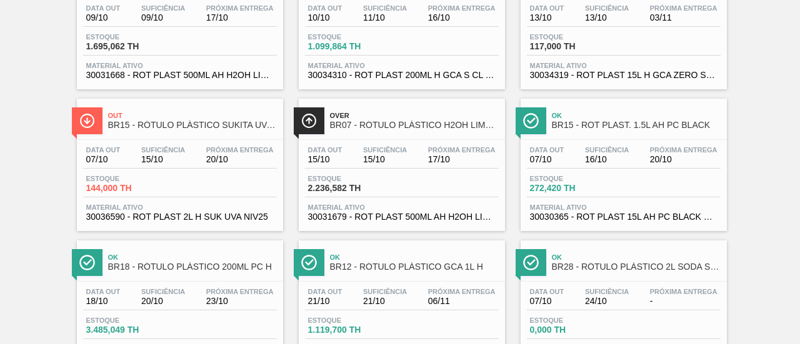
scroll to position [0, 0]
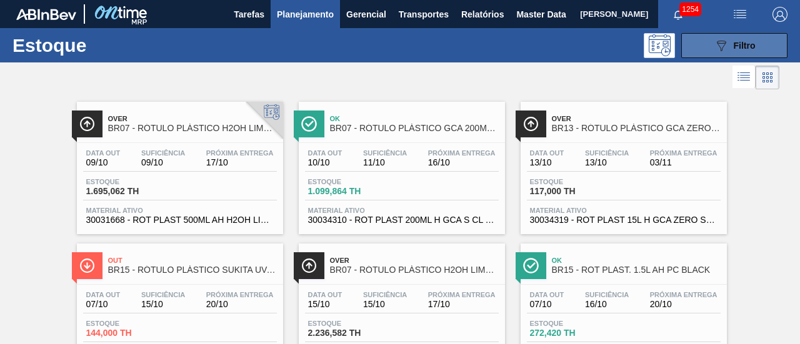
click at [753, 39] on div "089F7B8B-B2A5-4AFE-B5C0-19BA573D28AC Filtro" at bounding box center [735, 45] width 42 height 15
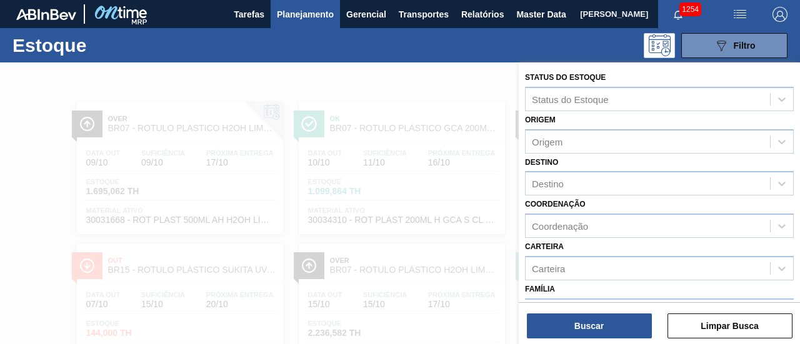
scroll to position [125, 0]
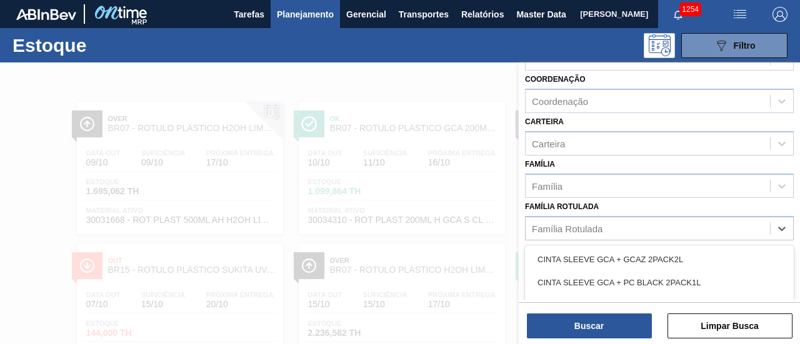
click at [617, 227] on div "Família Rotulada" at bounding box center [648, 228] width 244 height 18
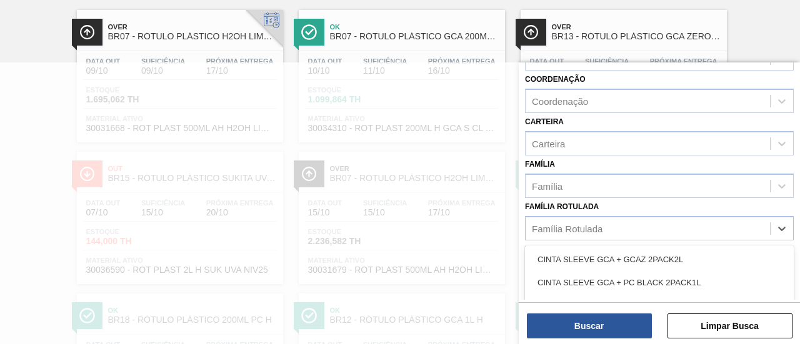
paste Rotulada "RÓTULO PLÁSTICO GCA 200ML H"
type Rotulada "RÓTULO PLÁSTICO GCA 200ML H"
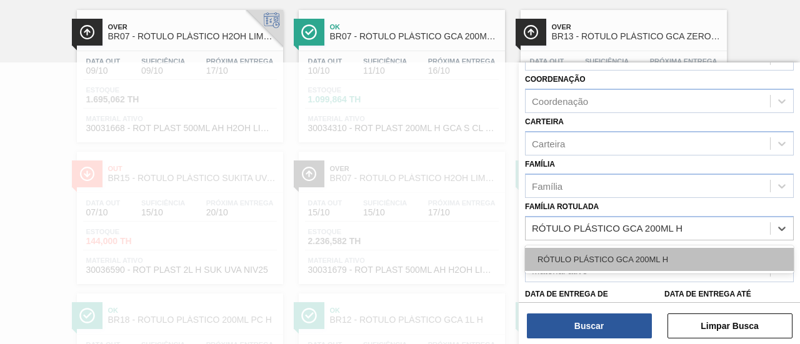
click at [647, 251] on div "RÓTULO PLÁSTICO GCA 200ML H" at bounding box center [659, 259] width 269 height 23
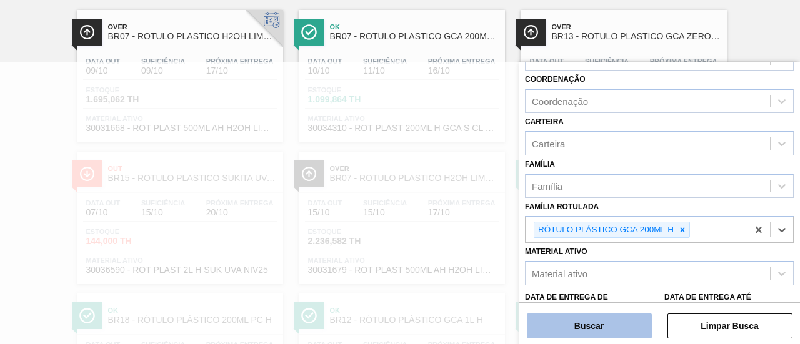
click at [619, 324] on button "Buscar" at bounding box center [589, 326] width 125 height 25
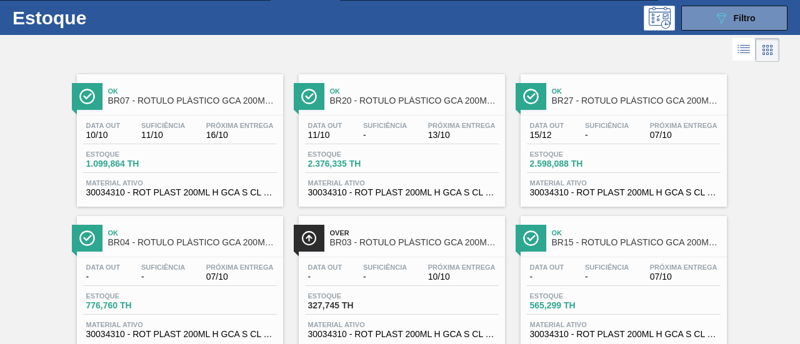
scroll to position [0, 0]
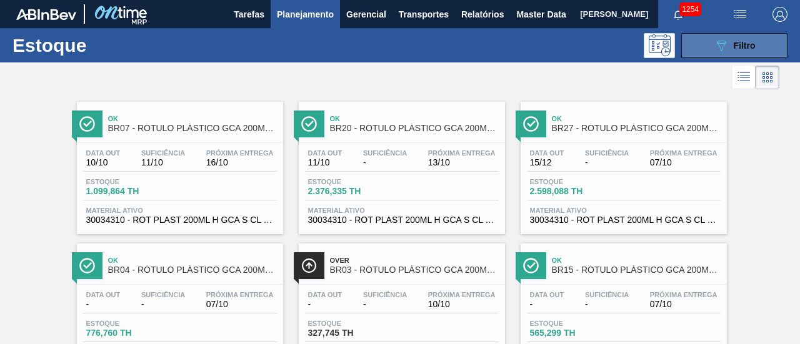
click at [734, 46] on span "Filtro" at bounding box center [745, 46] width 22 height 10
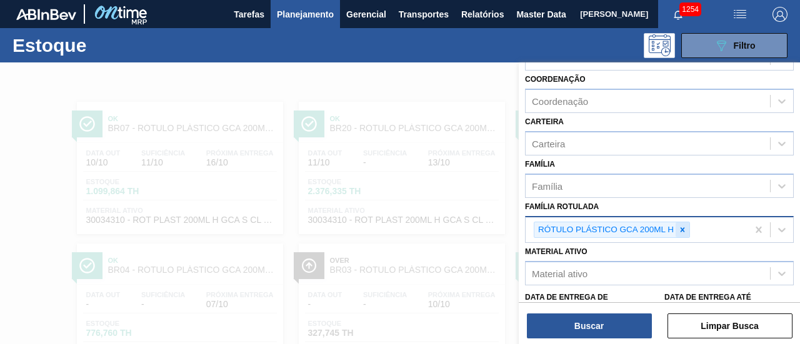
click at [682, 226] on icon at bounding box center [682, 230] width 9 height 9
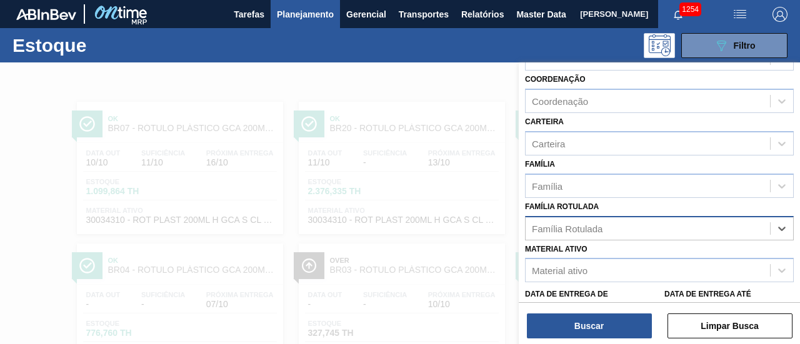
paste Rotulada "RÓTULO PLÁSTICO GCA 2PACK1L H"
type Rotulada "RÓTULO PLÁSTICO GCA 2PACK1L H"
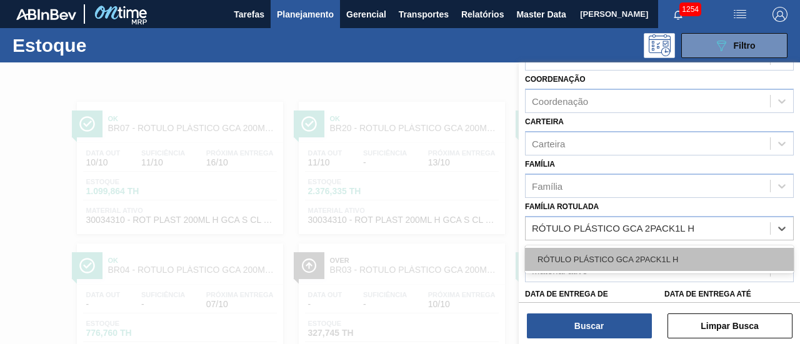
click at [672, 253] on div "RÓTULO PLÁSTICO GCA 2PACK1L H" at bounding box center [659, 259] width 269 height 23
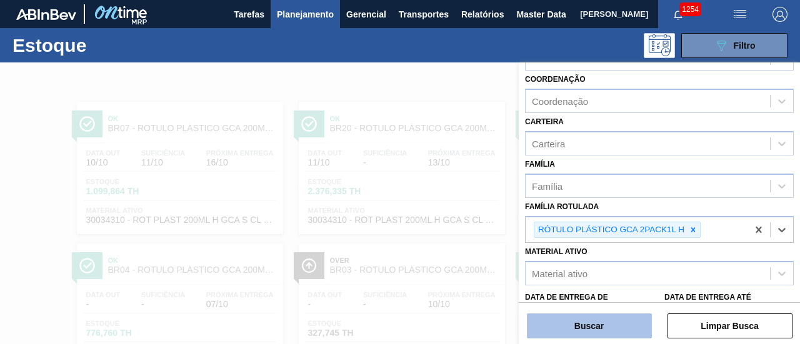
click at [584, 319] on button "Buscar" at bounding box center [589, 326] width 125 height 25
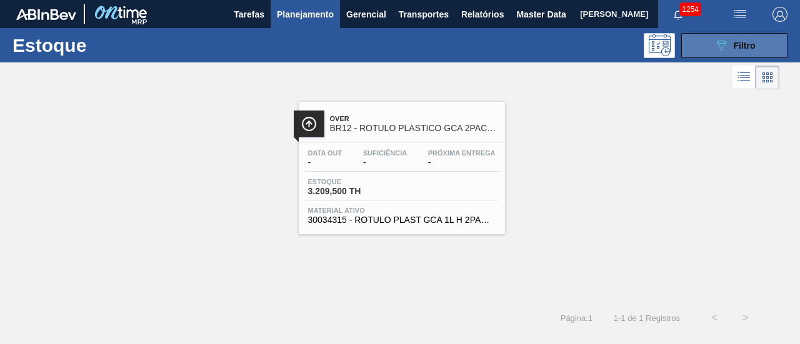
click at [719, 48] on icon "089F7B8B-B2A5-4AFE-B5C0-19BA573D28AC" at bounding box center [721, 45] width 15 height 15
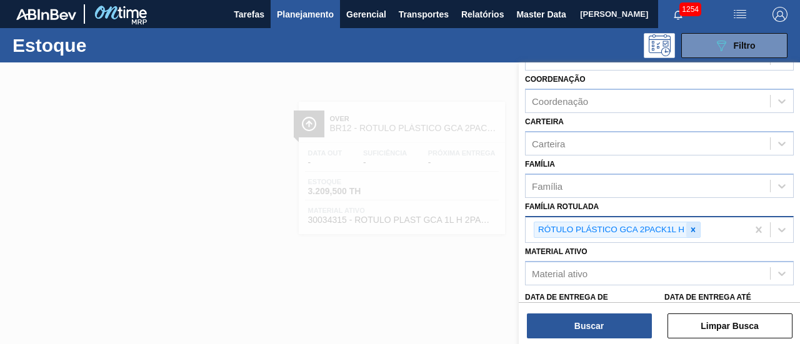
click at [695, 228] on icon at bounding box center [693, 230] width 9 height 9
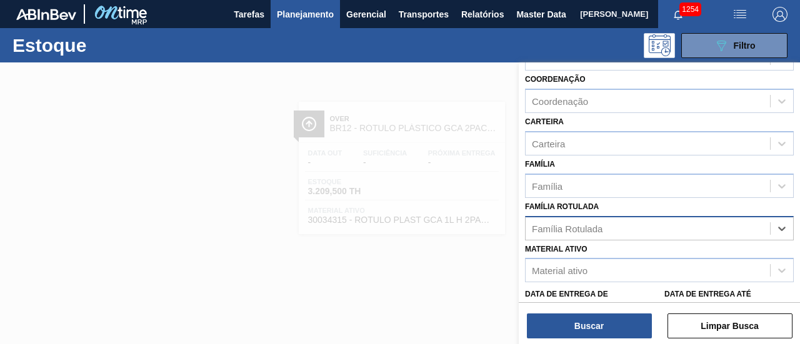
click at [692, 229] on div "Família Rotulada" at bounding box center [648, 228] width 244 height 18
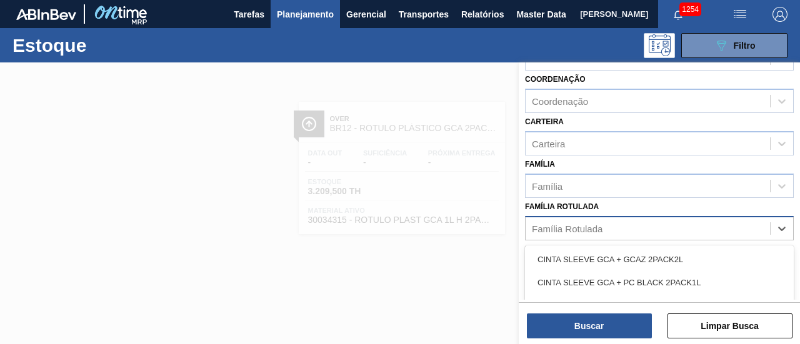
paste Rotulada "RÓTULO PLÁSTICO GCA 2PACK1L H"
type Rotulada "RÓTULO PLÁSTICO GCA 2PACK1L H"
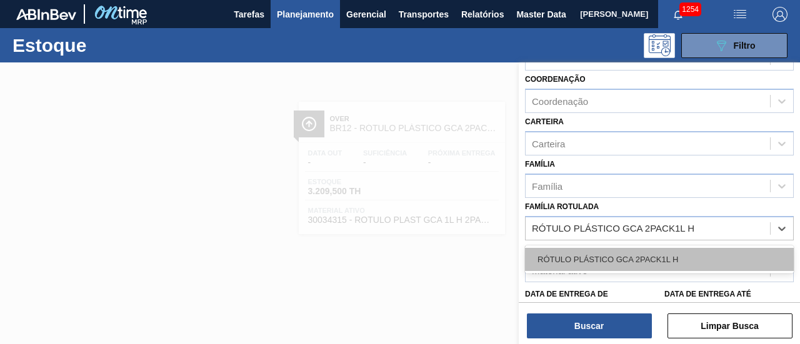
click at [692, 251] on div "RÓTULO PLÁSTICO GCA 2PACK1L H" at bounding box center [659, 259] width 269 height 23
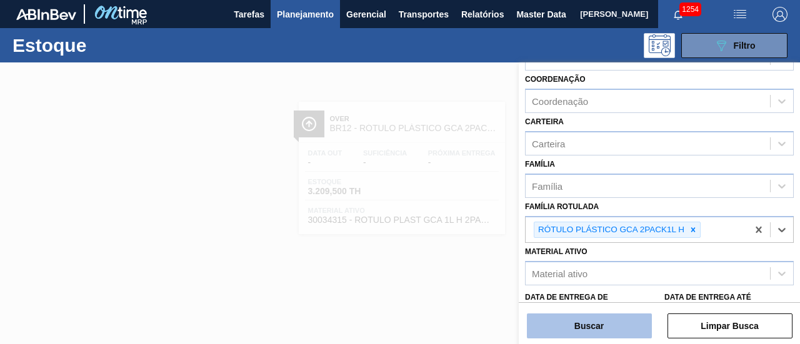
click at [611, 318] on button "Buscar" at bounding box center [589, 326] width 125 height 25
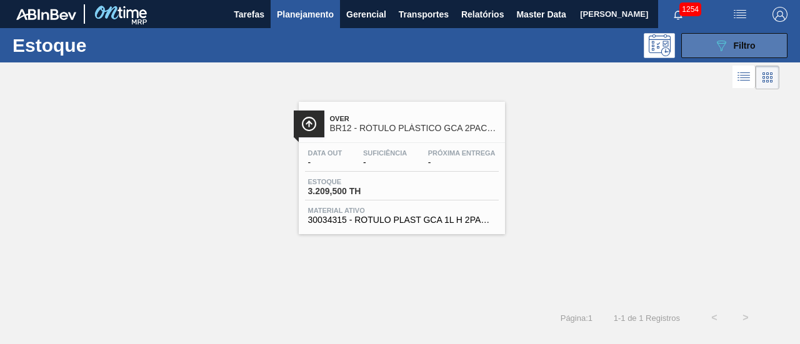
click at [717, 54] on button "089F7B8B-B2A5-4AFE-B5C0-19BA573D28AC Filtro" at bounding box center [734, 45] width 106 height 25
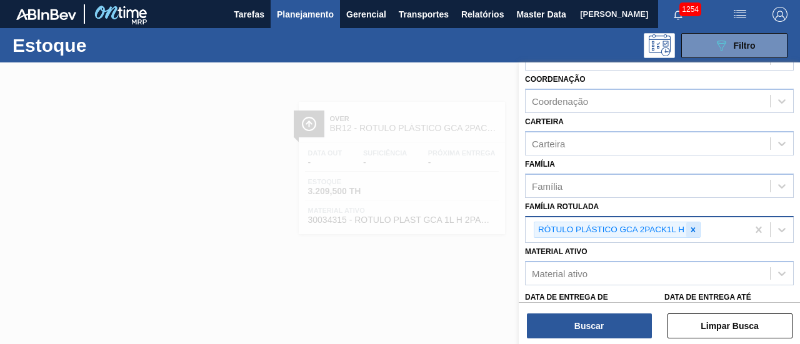
click at [696, 226] on icon at bounding box center [693, 230] width 9 height 9
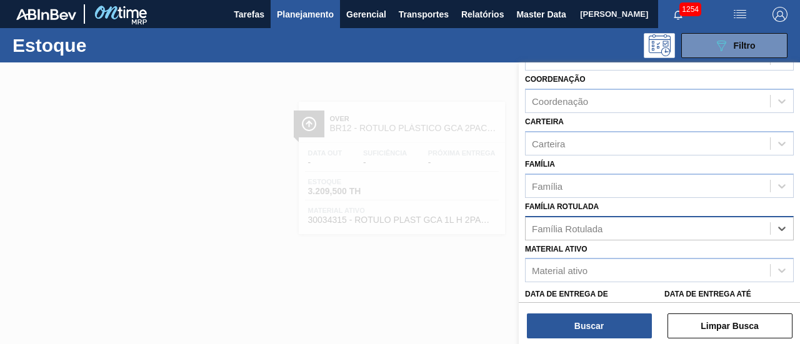
click at [660, 228] on div "Família Rotulada" at bounding box center [648, 228] width 244 height 18
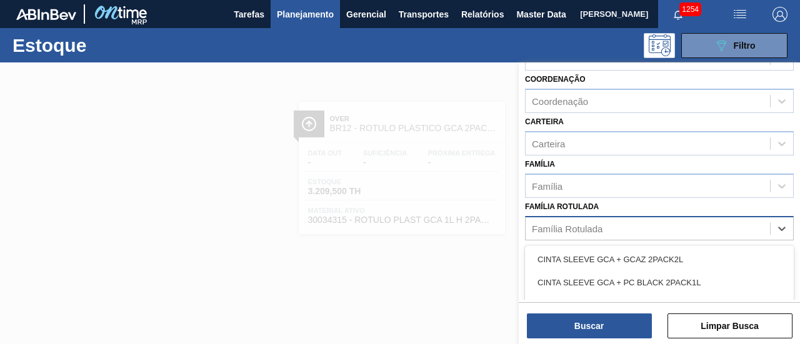
paste Rotulada "RÓTULO PLÁSTICO GCA ZERO 200ML H"
type Rotulada "RÓTULO PLÁSTICO GCA ZERO 200ML H"
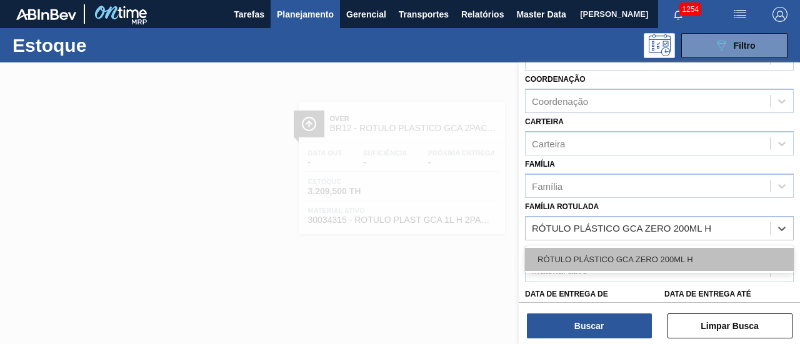
click at [676, 253] on div "RÓTULO PLÁSTICO GCA ZERO 200ML H" at bounding box center [659, 259] width 269 height 23
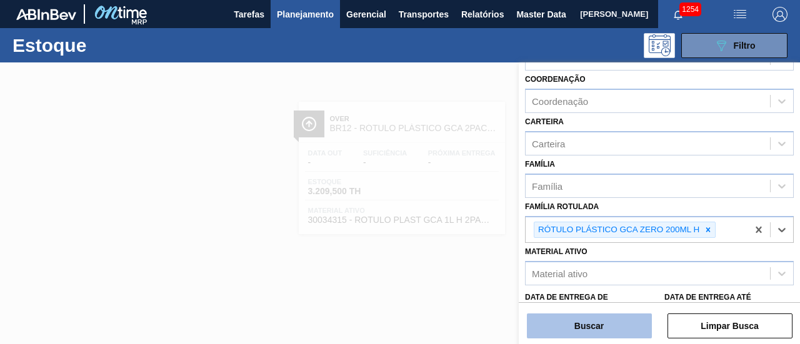
click at [616, 326] on button "Buscar" at bounding box center [589, 326] width 125 height 25
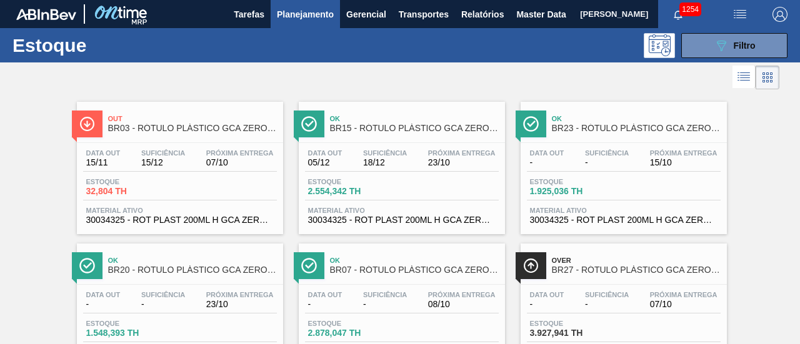
click at [229, 133] on div "Out BR03 - RÓTULO PLÁSTICO GCA ZERO 200ML H" at bounding box center [192, 124] width 169 height 28
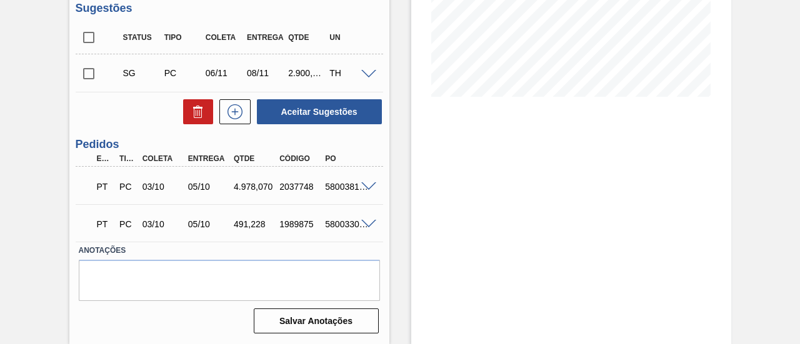
scroll to position [271, 0]
click at [370, 223] on span at bounding box center [368, 224] width 15 height 9
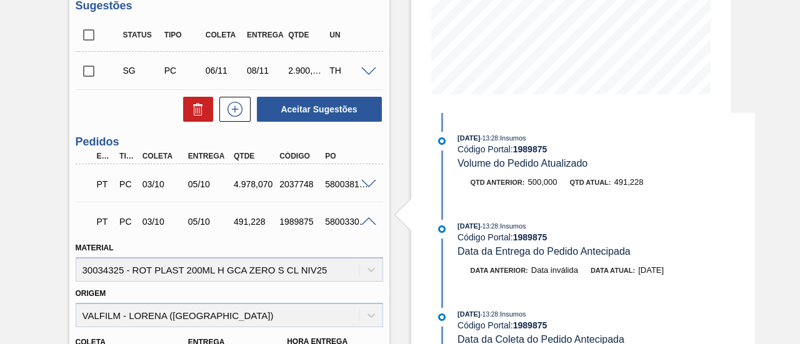
click at [370, 223] on span at bounding box center [368, 221] width 15 height 9
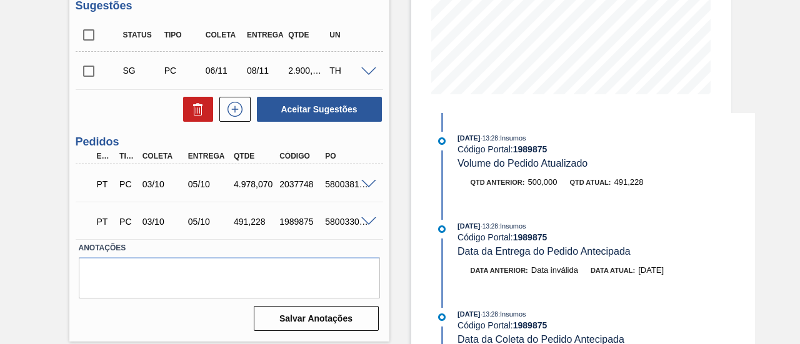
click at [367, 187] on span at bounding box center [368, 184] width 15 height 9
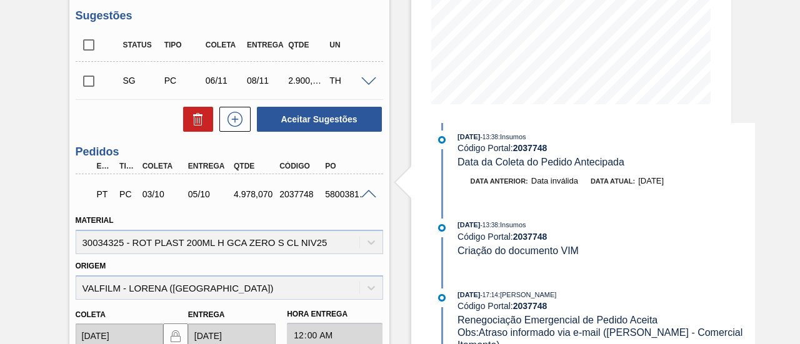
scroll to position [262, 0]
click at [371, 197] on span at bounding box center [368, 193] width 15 height 9
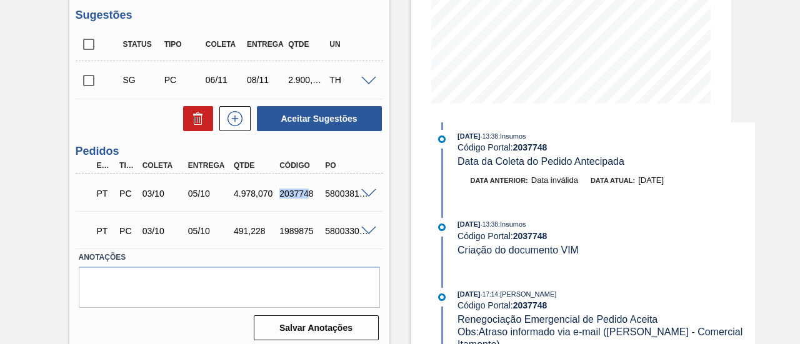
drag, startPoint x: 279, startPoint y: 196, endPoint x: 310, endPoint y: 196, distance: 31.2
click at [310, 196] on div "2037748" at bounding box center [300, 194] width 49 height 10
copy div "203774"
click at [278, 197] on div "2037748" at bounding box center [300, 194] width 49 height 10
drag, startPoint x: 279, startPoint y: 197, endPoint x: 312, endPoint y: 198, distance: 33.1
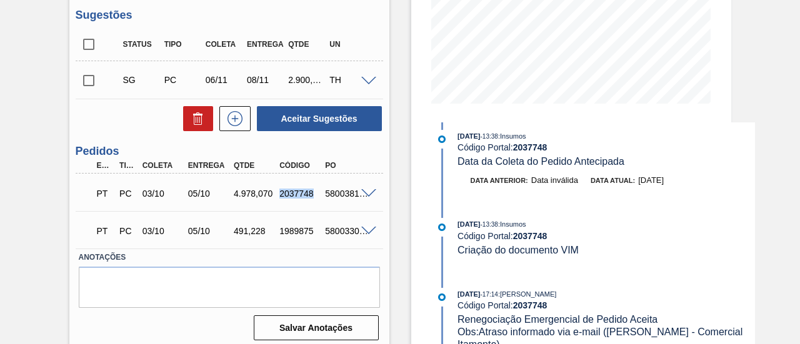
click at [312, 198] on div "2037748" at bounding box center [300, 194] width 49 height 10
copy div "2037748"
drag, startPoint x: 280, startPoint y: 232, endPoint x: 312, endPoint y: 232, distance: 31.9
click at [312, 232] on div "1989875" at bounding box center [300, 231] width 49 height 10
copy div "1989875"
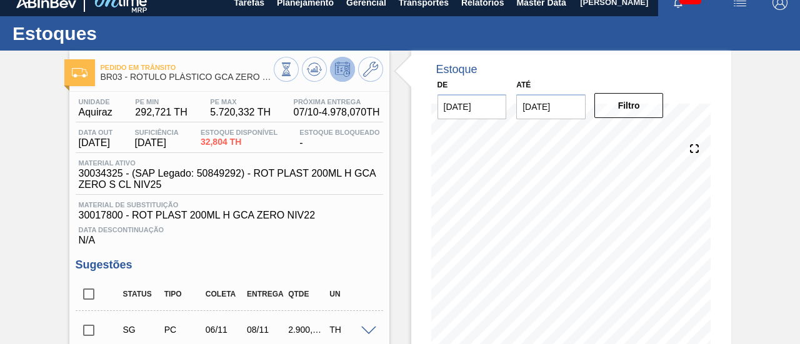
scroll to position [0, 0]
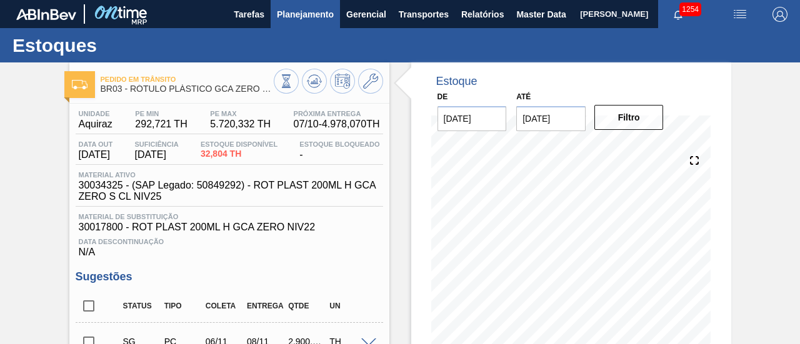
click at [285, 15] on span "Planejamento" at bounding box center [305, 14] width 57 height 15
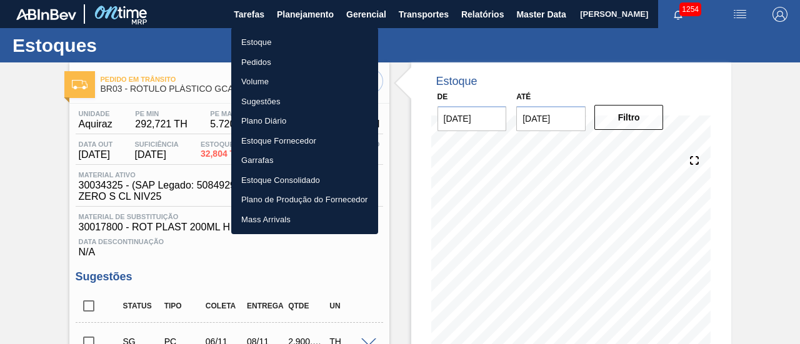
click at [312, 41] on li "Estoque" at bounding box center [304, 42] width 147 height 20
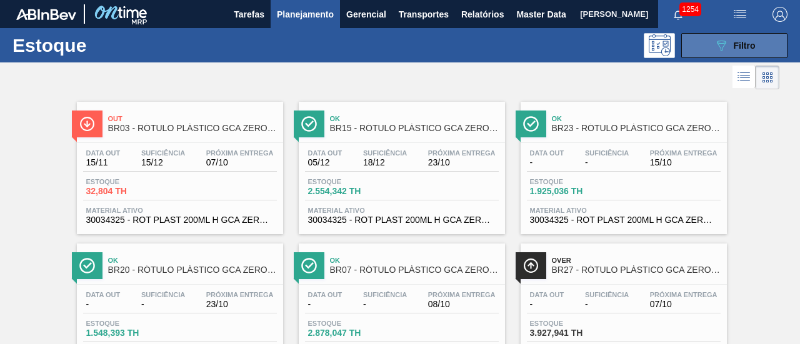
click at [717, 52] on icon "089F7B8B-B2A5-4AFE-B5C0-19BA573D28AC" at bounding box center [721, 45] width 15 height 15
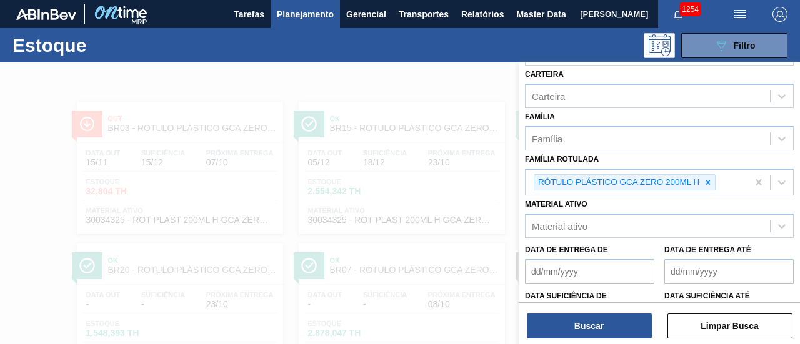
scroll to position [187, 0]
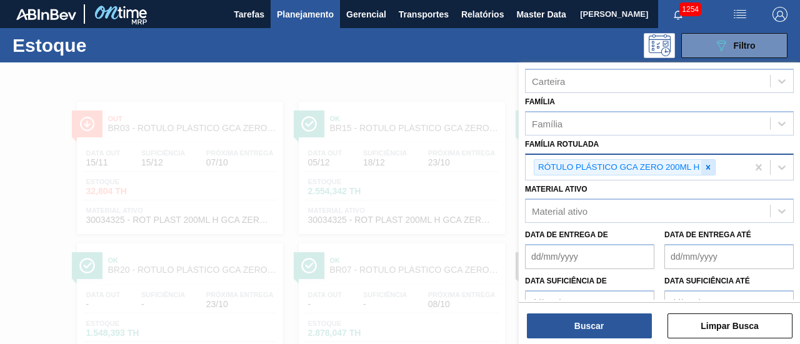
click at [708, 163] on icon at bounding box center [708, 167] width 9 height 9
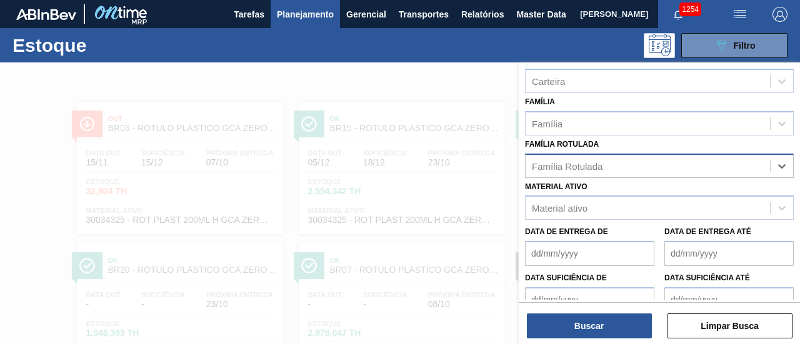
paste Rotulada "RÓTULO PLÁSTICO GCA 2L H"
type Rotulada "RÓTULO PLÁSTICO GCA 2L H"
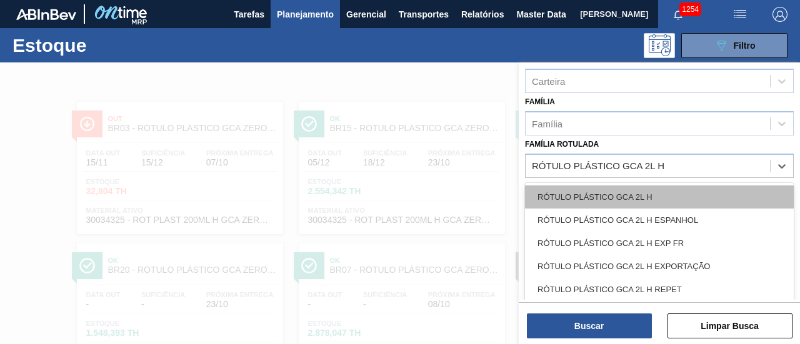
click at [688, 192] on div "RÓTULO PLÁSTICO GCA 2L H" at bounding box center [659, 197] width 269 height 23
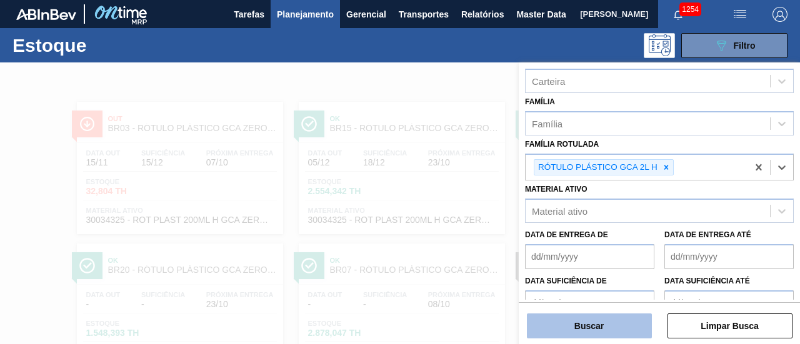
click at [609, 321] on button "Buscar" at bounding box center [589, 326] width 125 height 25
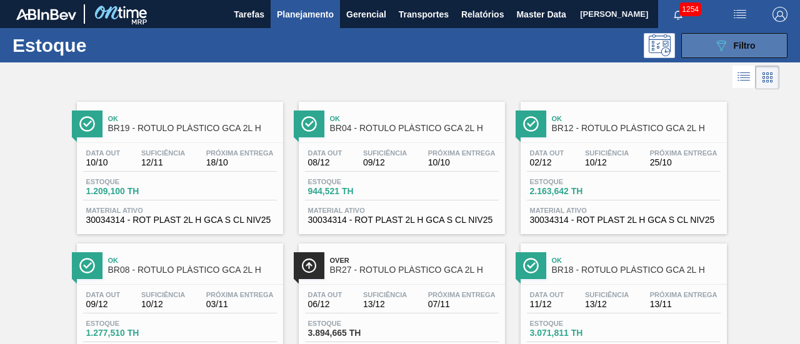
click at [734, 47] on span "Filtro" at bounding box center [745, 46] width 22 height 10
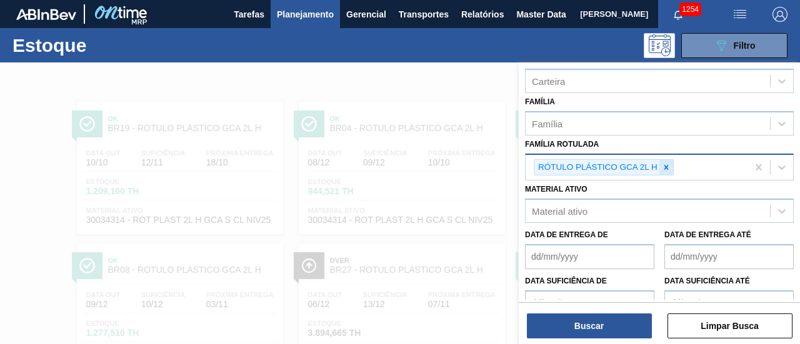
click at [664, 164] on icon at bounding box center [666, 167] width 9 height 9
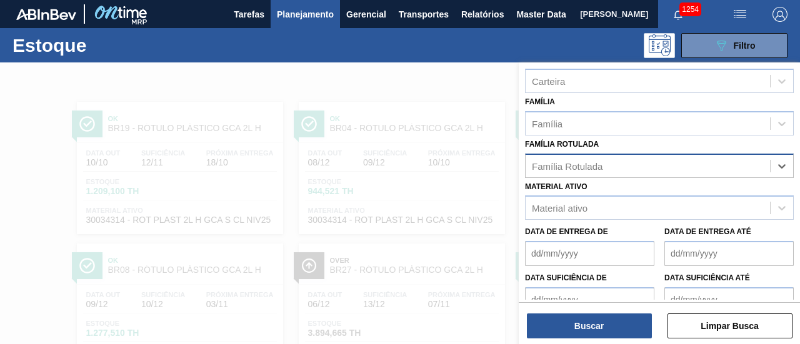
paste Rotulada "RÓTULO PLÁSTICO GCA ZERO 2L H"
type Rotulada "RÓTULO PLÁSTICO GCA ZERO 2L H"
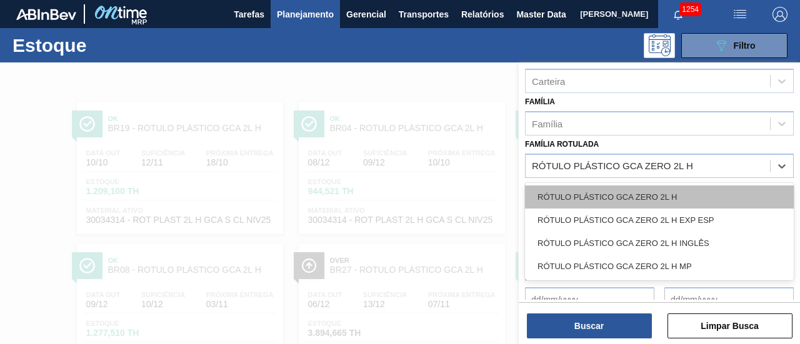
click at [662, 192] on div "RÓTULO PLÁSTICO GCA ZERO 2L H" at bounding box center [659, 197] width 269 height 23
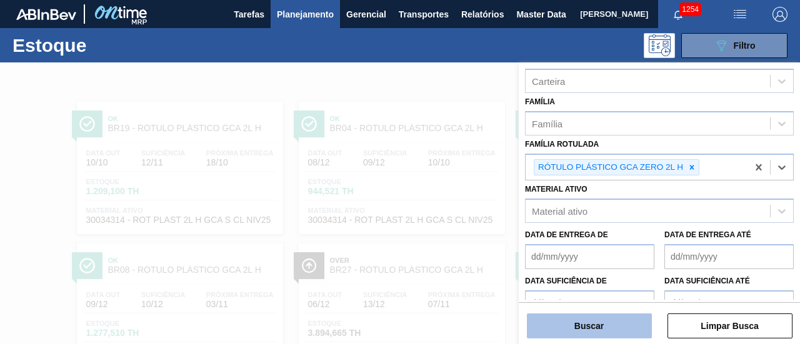
click at [614, 323] on button "Buscar" at bounding box center [589, 326] width 125 height 25
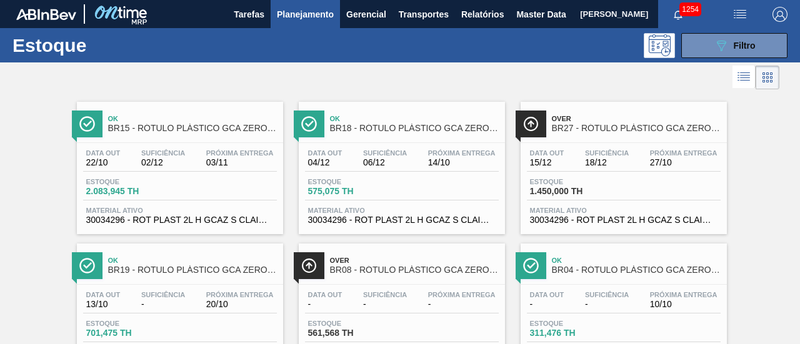
click at [635, 259] on span "Ok" at bounding box center [636, 260] width 169 height 7
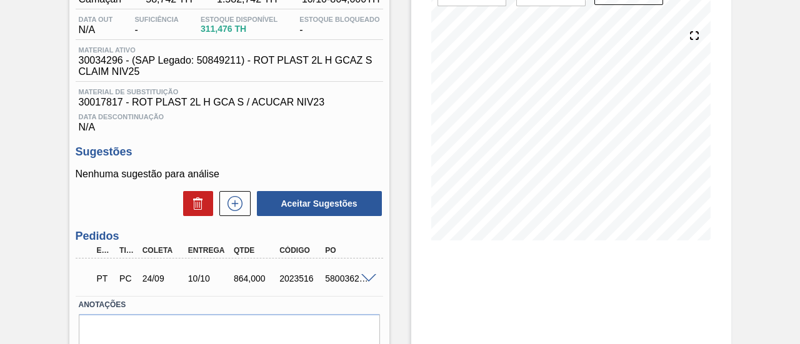
scroll to position [187, 0]
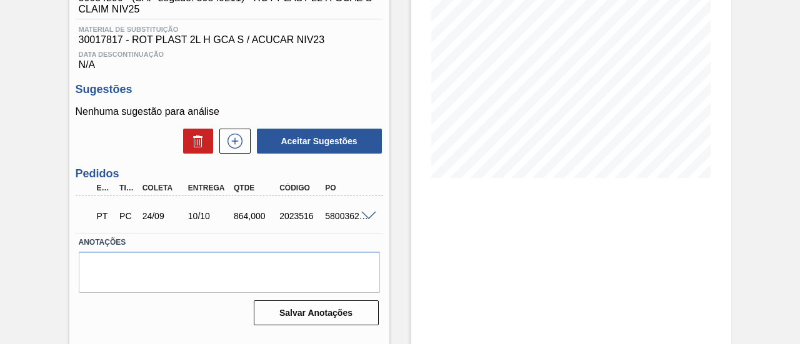
click at [369, 221] on span at bounding box center [368, 216] width 15 height 9
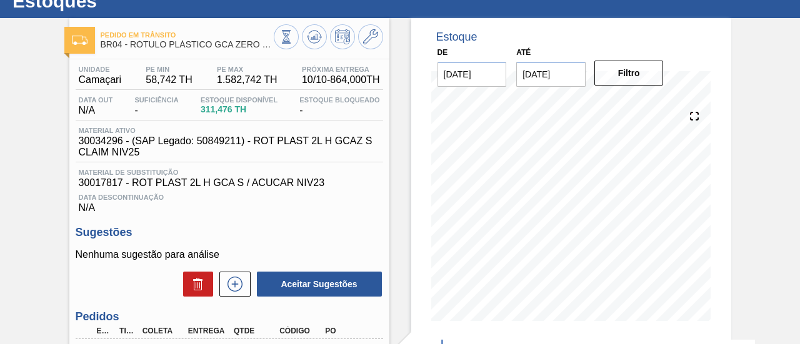
scroll to position [0, 0]
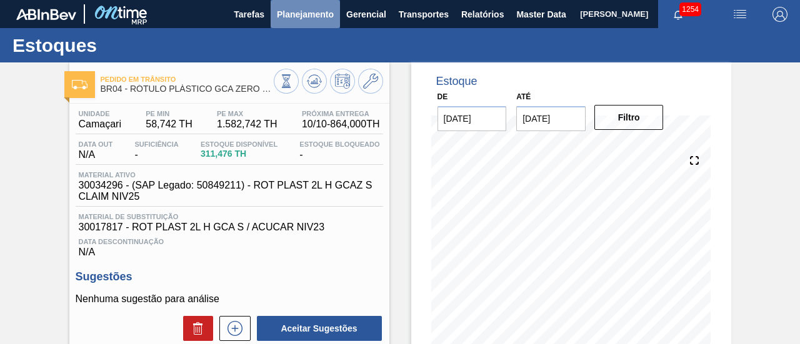
click at [302, 18] on span "Planejamento" at bounding box center [305, 14] width 57 height 15
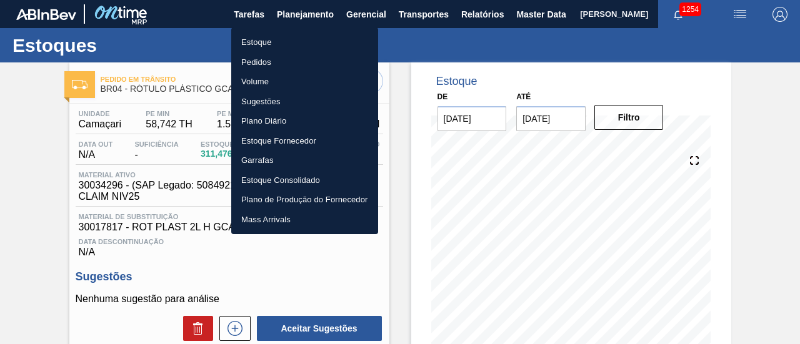
click at [412, 124] on div at bounding box center [400, 172] width 800 height 344
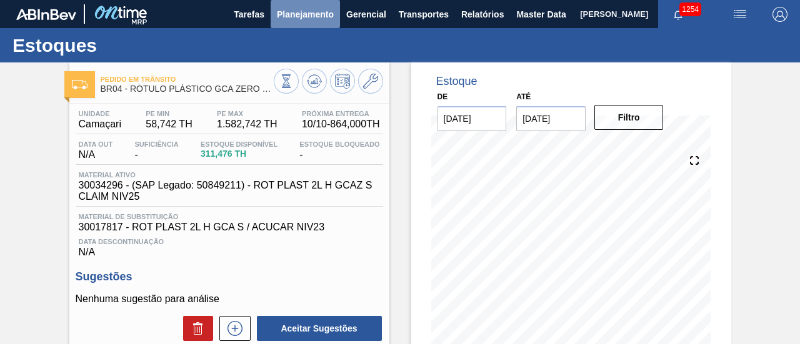
click at [317, 22] on button "Planejamento" at bounding box center [305, 14] width 69 height 28
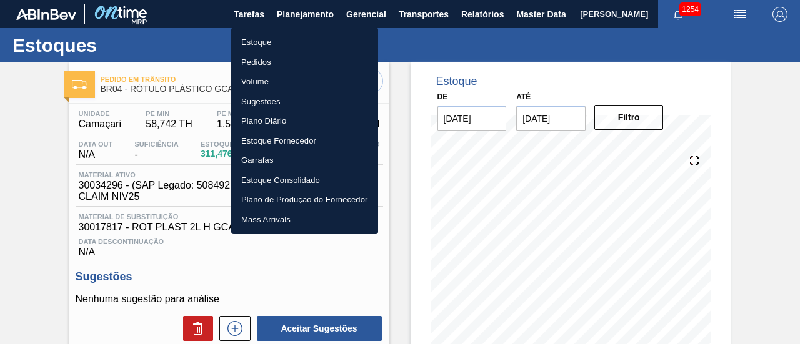
click at [328, 39] on li "Estoque" at bounding box center [304, 42] width 147 height 20
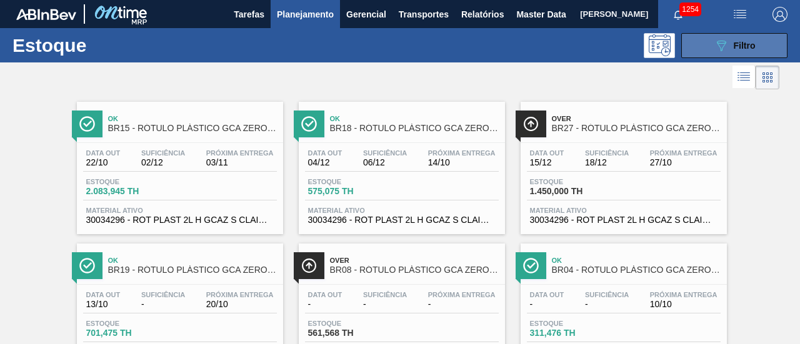
click at [717, 44] on icon at bounding box center [721, 46] width 9 height 11
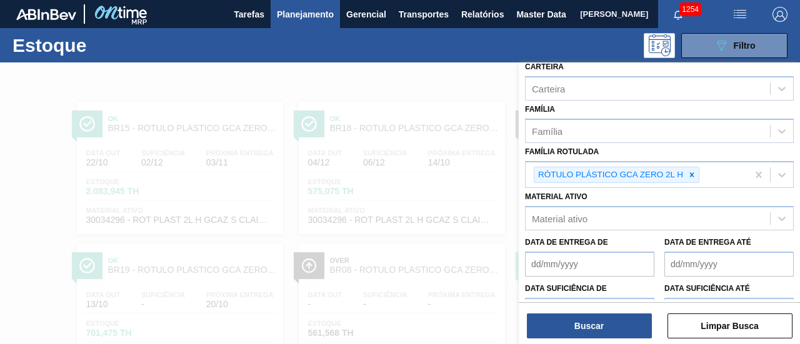
scroll to position [187, 0]
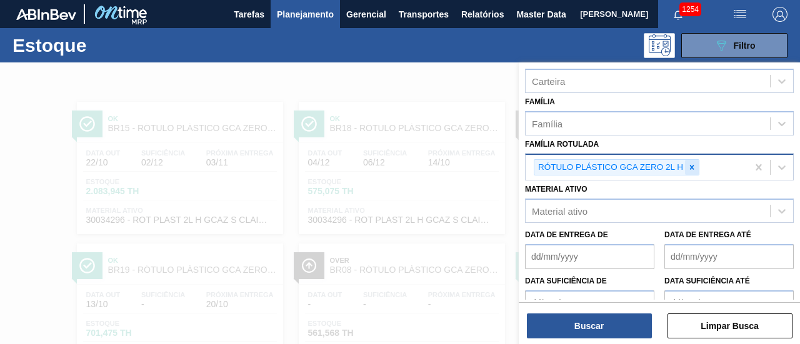
click at [694, 168] on icon at bounding box center [691, 167] width 9 height 9
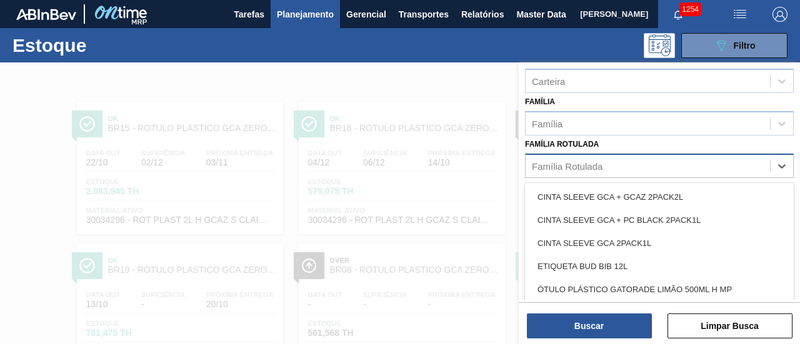
click at [710, 163] on div "Família Rotulada" at bounding box center [648, 166] width 244 height 18
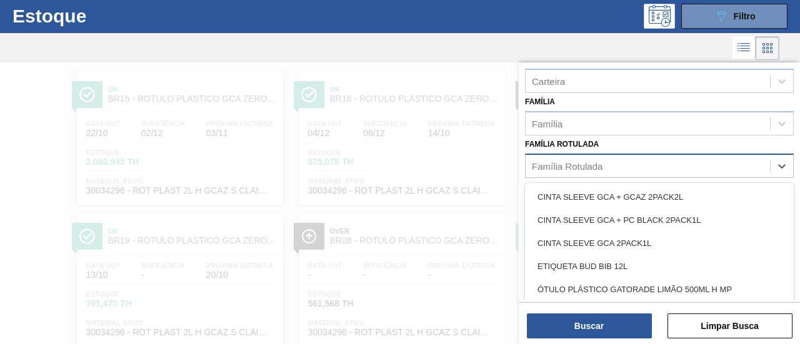
paste Rotulada "RÓTULO PLÁSTICO GCA 2L H"
type Rotulada "RÓTULO PLÁSTICO GCA 2L H"
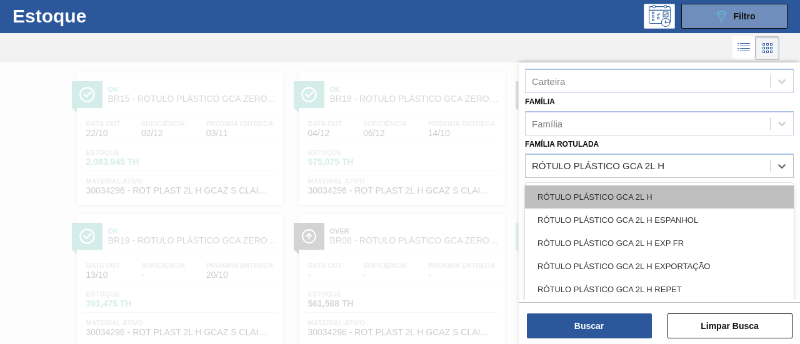
click at [705, 191] on div "RÓTULO PLÁSTICO GCA 2L H" at bounding box center [659, 197] width 269 height 23
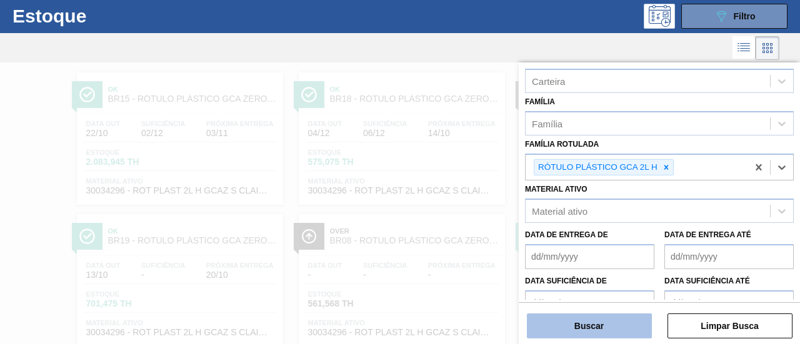
click at [623, 317] on button "Buscar" at bounding box center [589, 326] width 125 height 25
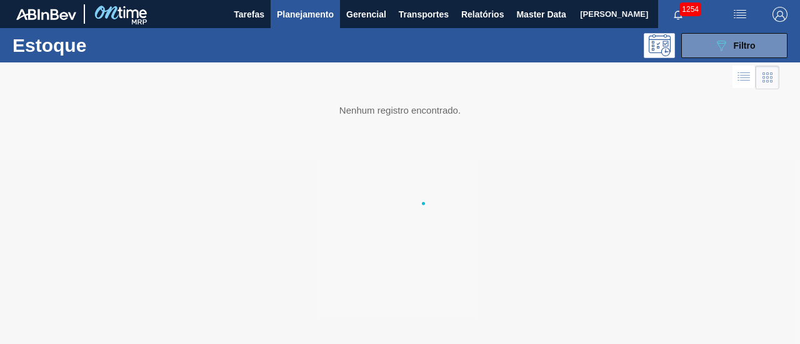
scroll to position [0, 0]
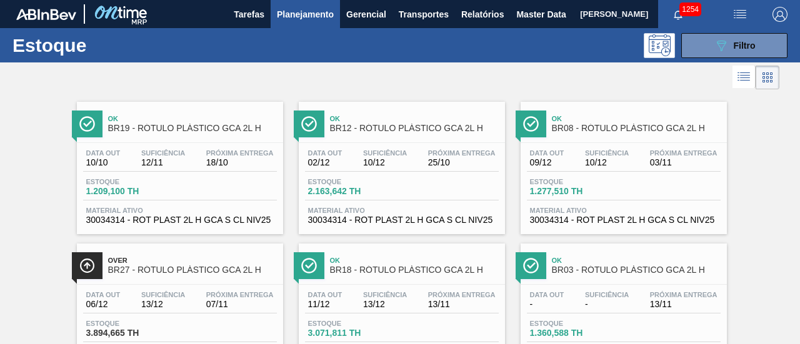
click at [409, 112] on div "Ok BR12 - RÓTULO PLÁSTICO GCA 2L H" at bounding box center [414, 124] width 169 height 28
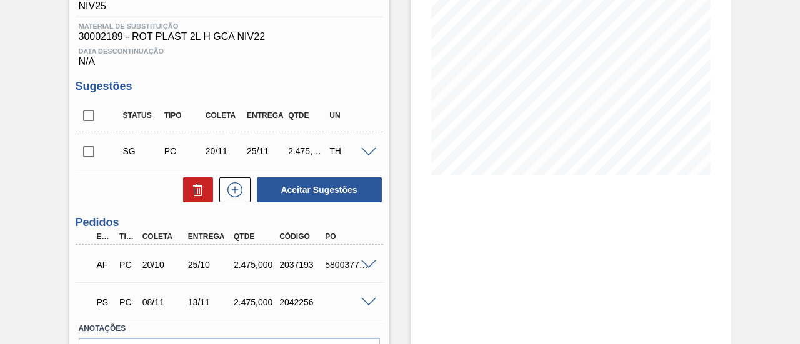
scroll to position [209, 0]
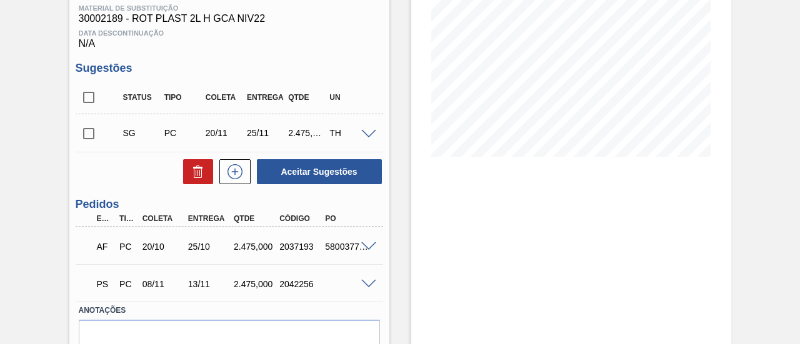
click at [367, 247] on span at bounding box center [368, 246] width 15 height 9
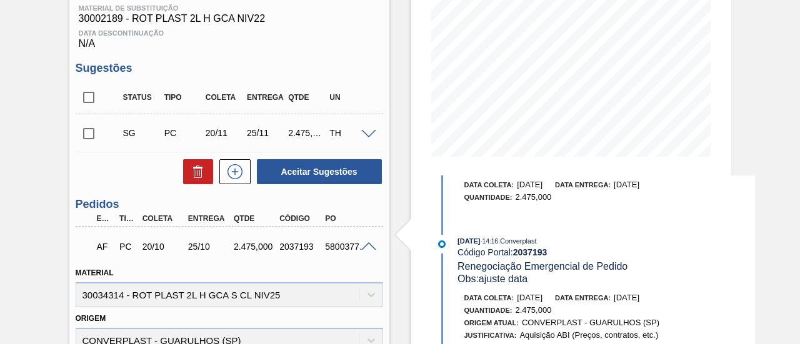
scroll to position [0, 0]
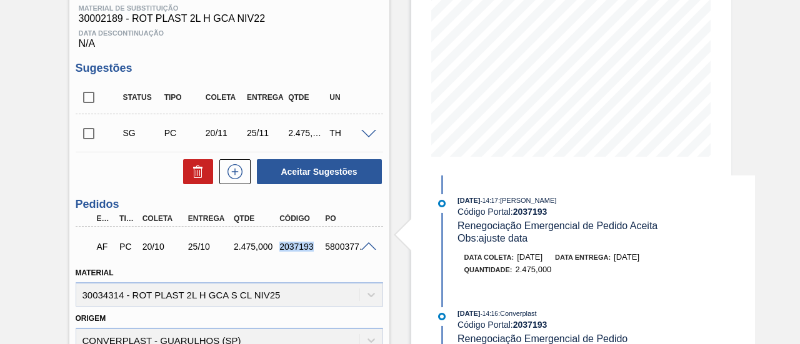
drag, startPoint x: 279, startPoint y: 249, endPoint x: 312, endPoint y: 249, distance: 33.8
click at [313, 251] on div "2037193" at bounding box center [300, 247] width 49 height 10
click at [370, 245] on span at bounding box center [368, 246] width 15 height 9
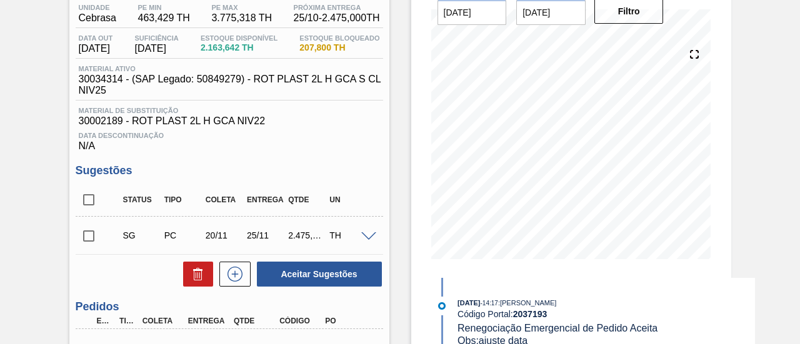
scroll to position [125, 0]
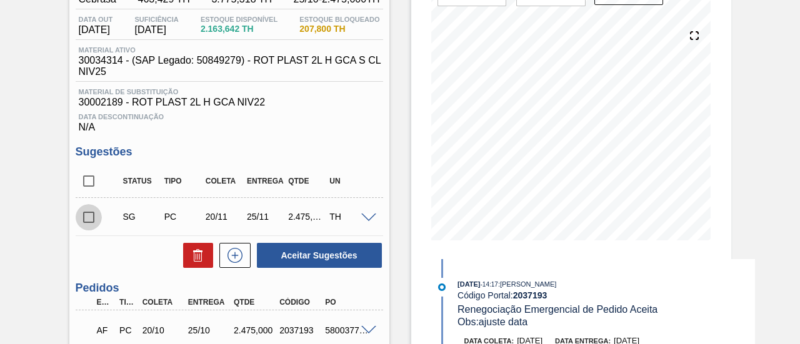
click at [84, 215] on input "checkbox" at bounding box center [89, 217] width 26 height 26
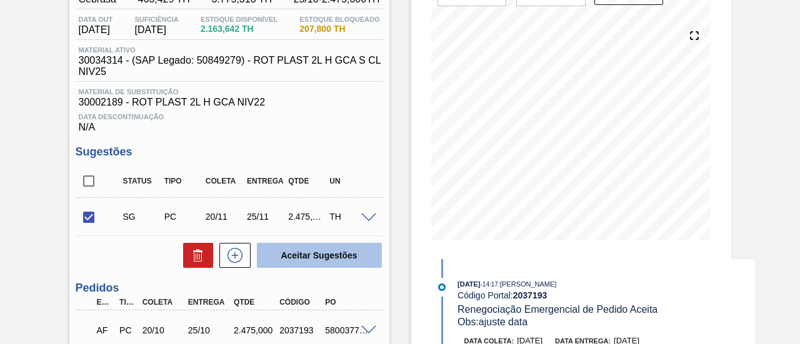
click at [346, 249] on button "Aceitar Sugestões" at bounding box center [319, 255] width 125 height 25
checkbox input "false"
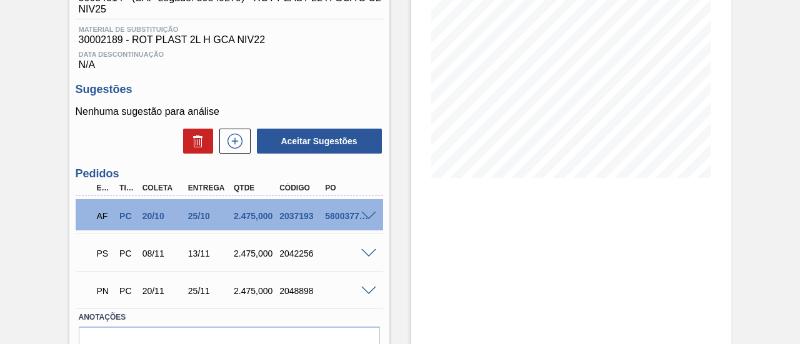
scroll to position [250, 0]
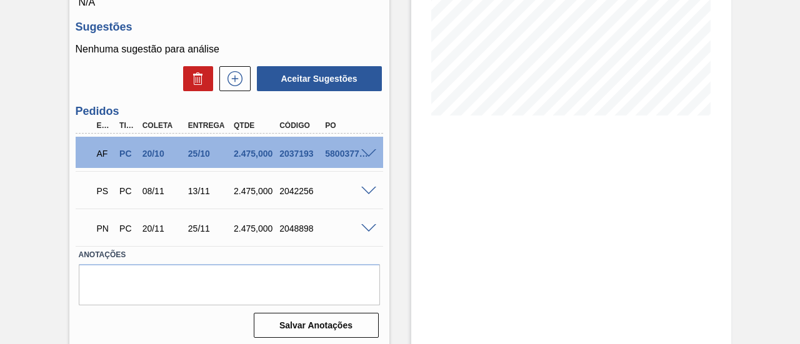
click at [202, 231] on div "25/11" at bounding box center [209, 229] width 49 height 10
drag, startPoint x: 280, startPoint y: 233, endPoint x: 312, endPoint y: 233, distance: 31.9
click at [312, 233] on div "2048898" at bounding box center [300, 229] width 49 height 10
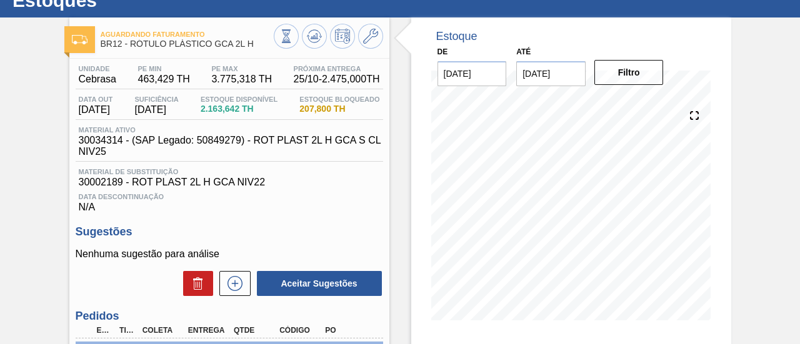
scroll to position [0, 0]
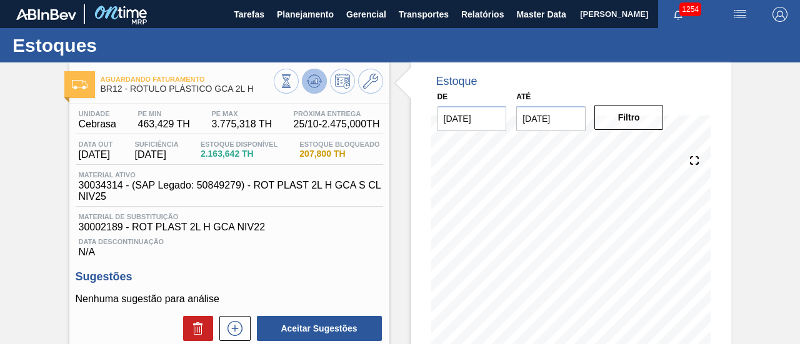
click at [307, 81] on icon at bounding box center [308, 81] width 2 height 2
drag, startPoint x: 134, startPoint y: 89, endPoint x: 240, endPoint y: 93, distance: 106.3
click at [240, 93] on span "BR12 - RÓTULO PLÁSTICO GCA 2L H" at bounding box center [187, 88] width 173 height 9
drag, startPoint x: 254, startPoint y: 91, endPoint x: 131, endPoint y: 87, distance: 122.5
click at [131, 87] on span "BR12 - RÓTULO PLÁSTICO GCA 2L H" at bounding box center [187, 88] width 173 height 9
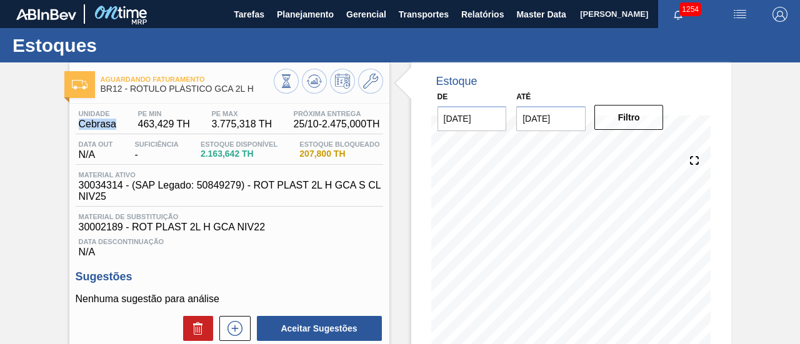
drag, startPoint x: 80, startPoint y: 127, endPoint x: 114, endPoint y: 130, distance: 34.5
click at [114, 130] on span "Cebrasa" at bounding box center [97, 124] width 37 height 11
click at [306, 17] on span "Planejamento" at bounding box center [305, 14] width 57 height 15
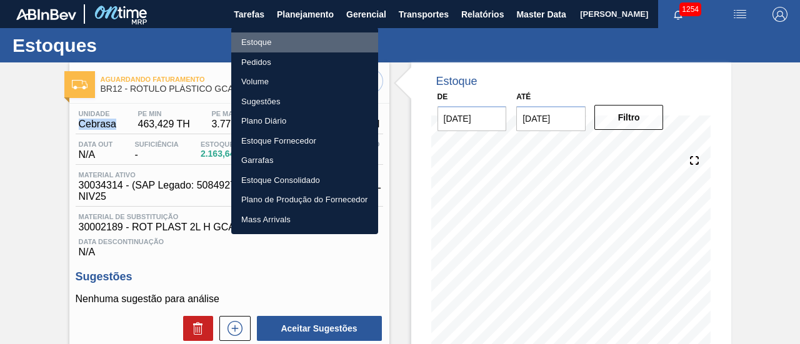
click at [322, 37] on li "Estoque" at bounding box center [304, 42] width 147 height 20
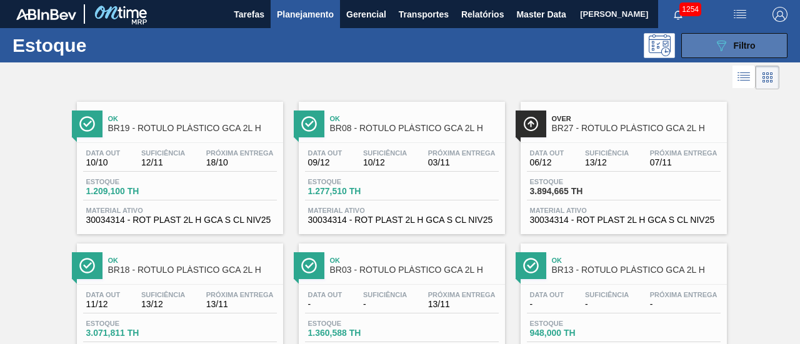
click at [715, 38] on icon "089F7B8B-B2A5-4AFE-B5C0-19BA573D28AC" at bounding box center [721, 45] width 15 height 15
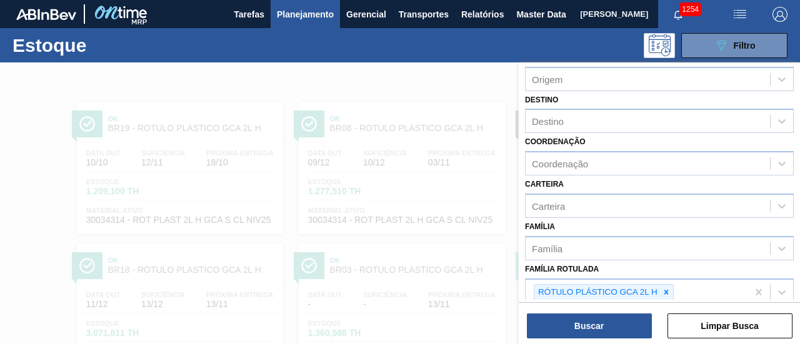
scroll to position [125, 0]
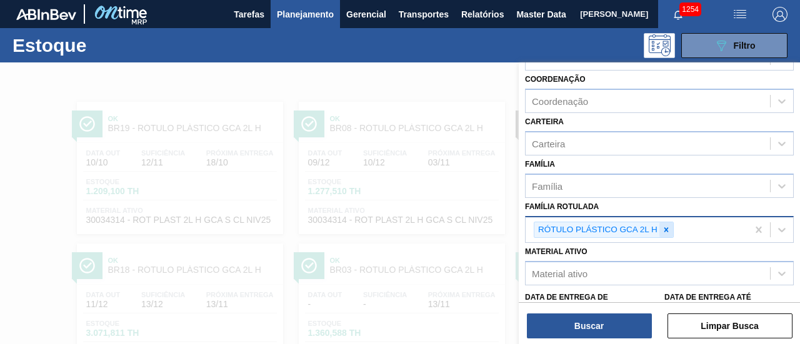
click at [667, 229] on icon at bounding box center [666, 230] width 9 height 9
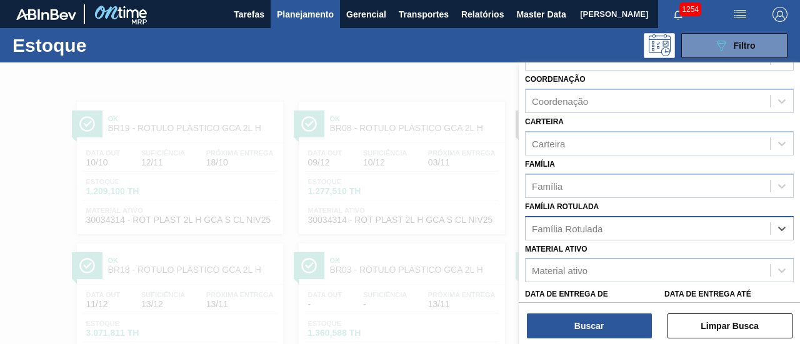
paste Rotulada "RÓTULO PLÁSTICO GCA ZERO 2L H"
type Rotulada "RÓTULO PLÁSTICO GCA ZERO 2L H"
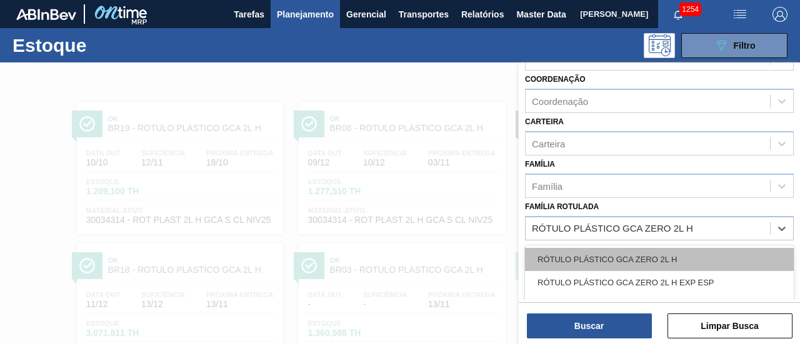
click at [684, 248] on div "RÓTULO PLÁSTICO GCA ZERO 2L H" at bounding box center [659, 259] width 269 height 23
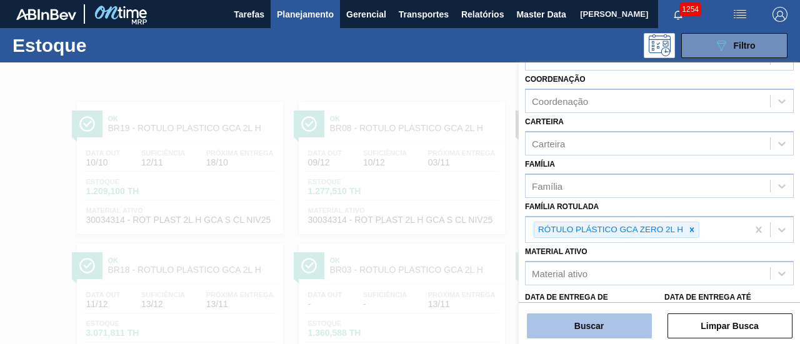
click at [605, 329] on button "Buscar" at bounding box center [589, 326] width 125 height 25
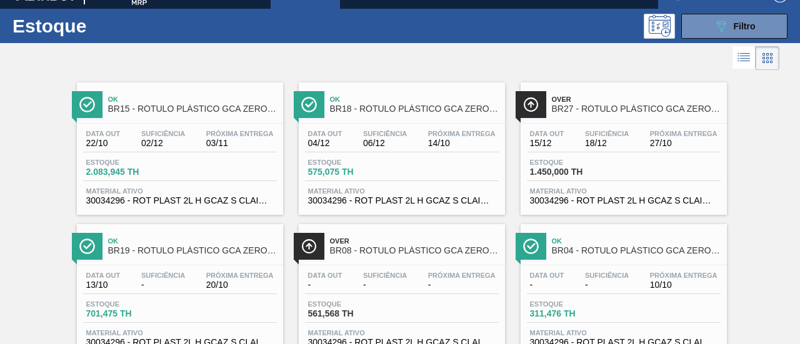
scroll to position [0, 0]
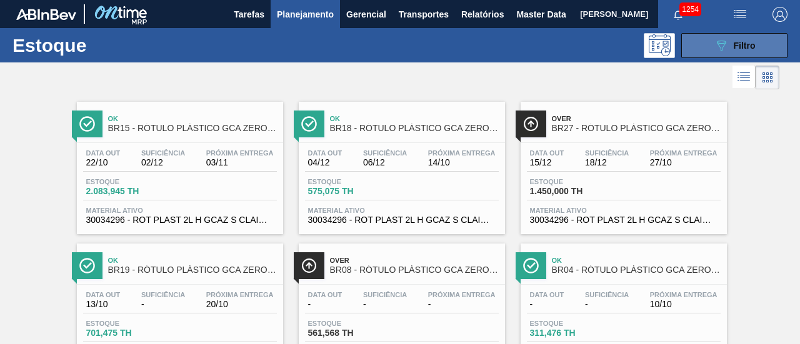
click at [759, 47] on button "089F7B8B-B2A5-4AFE-B5C0-19BA573D28AC Filtro" at bounding box center [734, 45] width 106 height 25
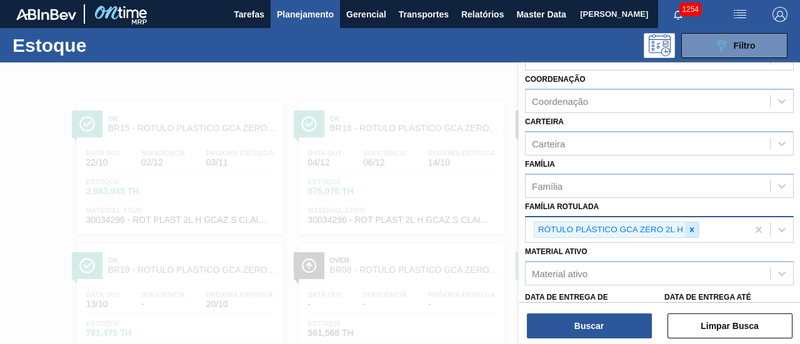
click at [692, 228] on icon at bounding box center [692, 229] width 4 height 4
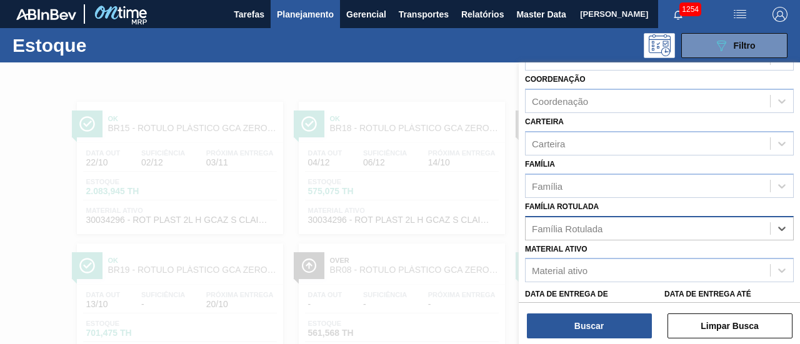
paste Rotulada "RÓTULO PLÁSTICO PC 200ML H"
type Rotulada "RÓTULO PLÁSTICO PC 200ML H"
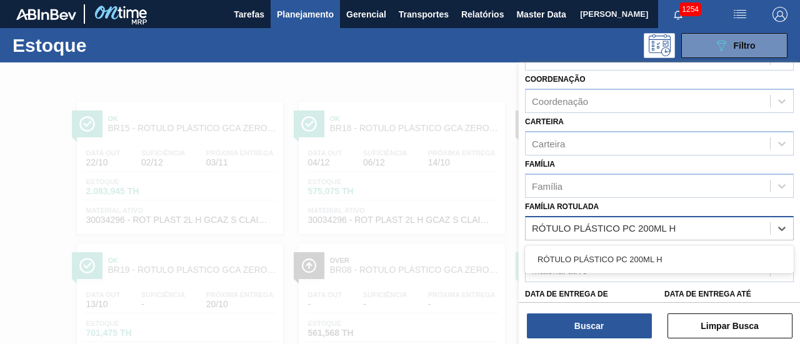
click at [674, 246] on div "RÓTULO PLÁSTICO PC 200ML H" at bounding box center [659, 260] width 269 height 28
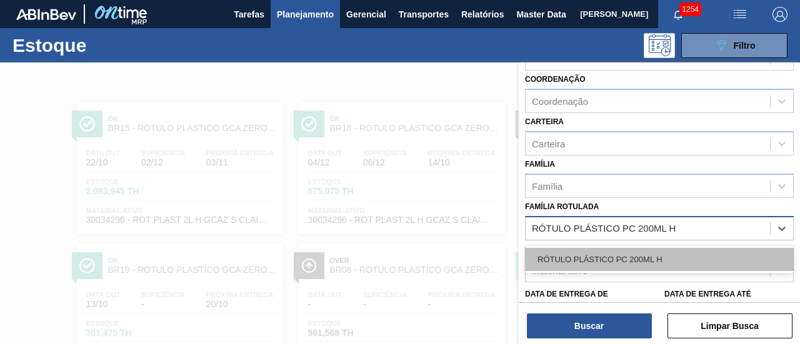
click at [673, 257] on div "RÓTULO PLÁSTICO PC 200ML H" at bounding box center [659, 259] width 269 height 23
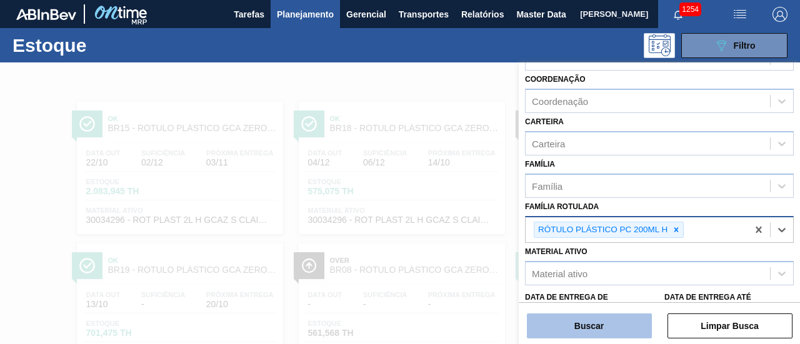
click at [629, 321] on button "Buscar" at bounding box center [589, 326] width 125 height 25
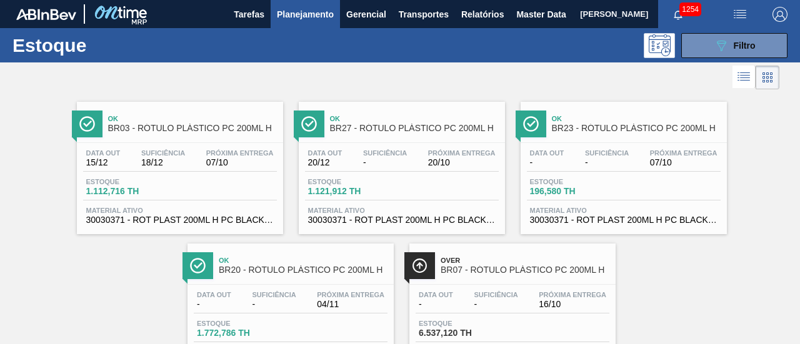
click at [253, 121] on span "Ok" at bounding box center [192, 118] width 169 height 7
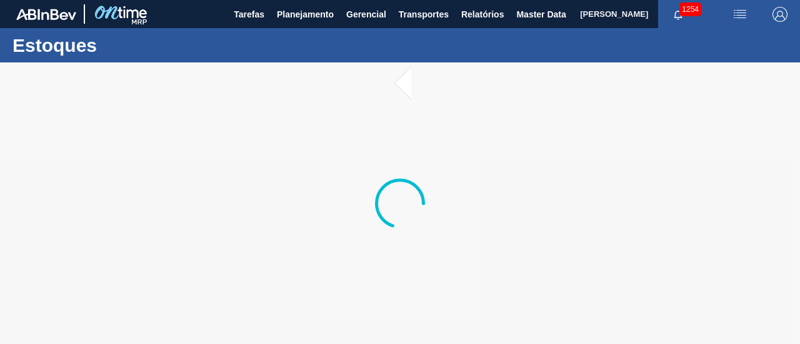
drag, startPoint x: 253, startPoint y: 121, endPoint x: 216, endPoint y: 119, distance: 36.9
click at [216, 119] on div at bounding box center [400, 203] width 800 height 282
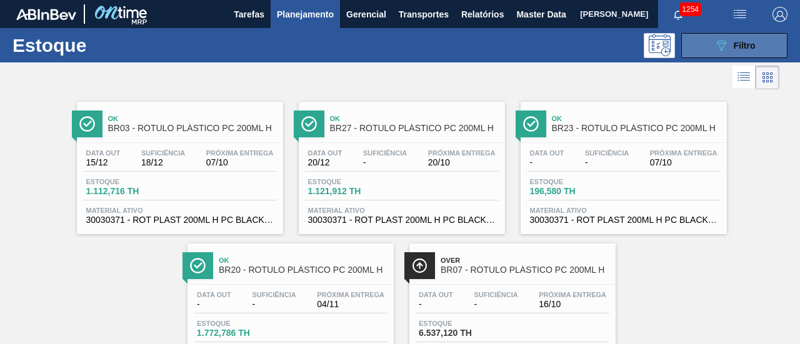
click at [726, 45] on icon "089F7B8B-B2A5-4AFE-B5C0-19BA573D28AC" at bounding box center [721, 45] width 15 height 15
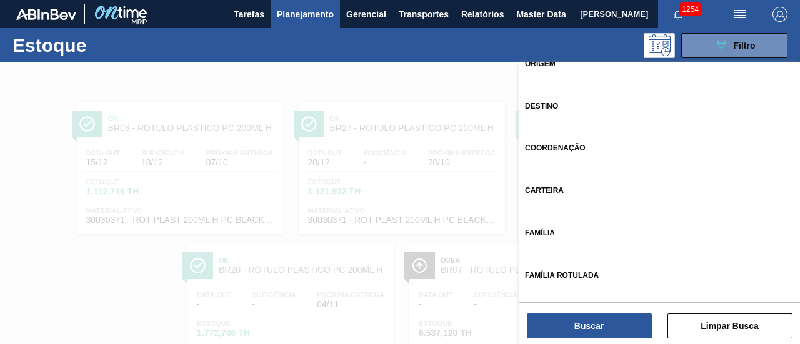
scroll to position [125, 0]
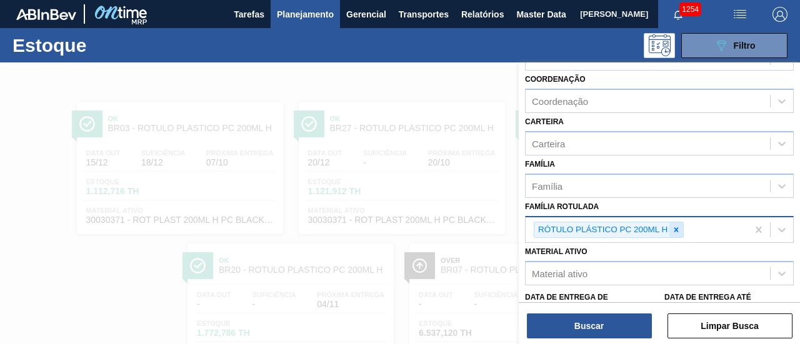
click at [681, 229] on div at bounding box center [676, 230] width 14 height 16
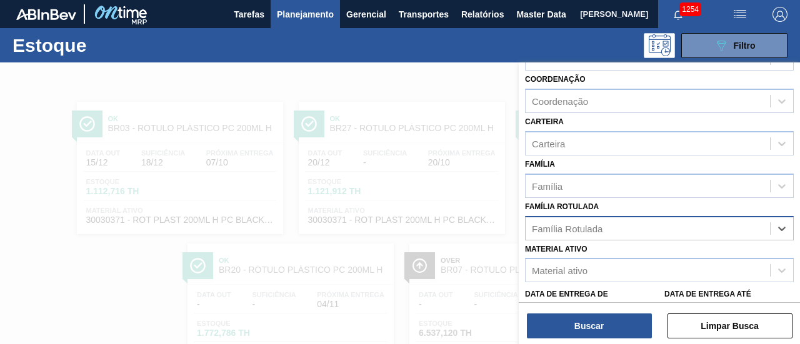
paste Rotulada "RÓTULO PLAST 500ML H GATORADE BERRY BLUE"
type Rotulada "RÓTULO PLAST 500ML H GATORADE BERRY BLUE"
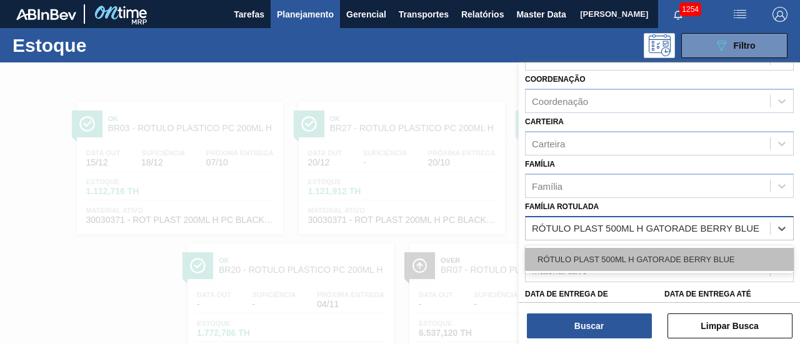
click at [671, 253] on div "RÓTULO PLAST 500ML H GATORADE BERRY BLUE" at bounding box center [659, 259] width 269 height 23
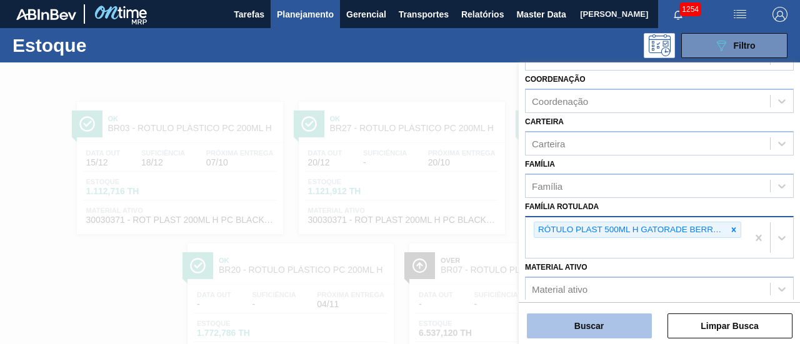
click at [611, 324] on button "Buscar" at bounding box center [589, 326] width 125 height 25
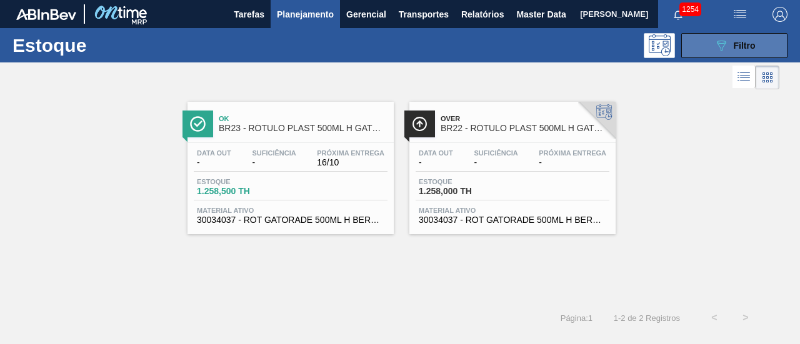
click at [759, 44] on button "089F7B8B-B2A5-4AFE-B5C0-19BA573D28AC Filtro" at bounding box center [734, 45] width 106 height 25
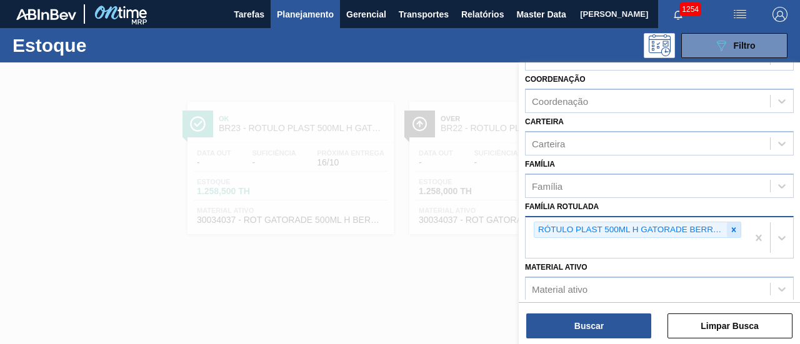
click at [730, 228] on icon at bounding box center [733, 230] width 9 height 9
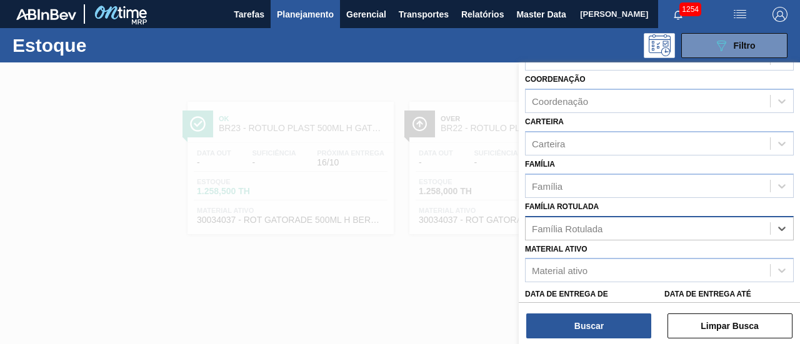
paste Rotulada "RÓTULO PLÁSTICO GATORADE LIMÃO 500ML AH"
type Rotulada "RÓTULO PLÁSTICO GATORADE LIMÃO 500ML AH"
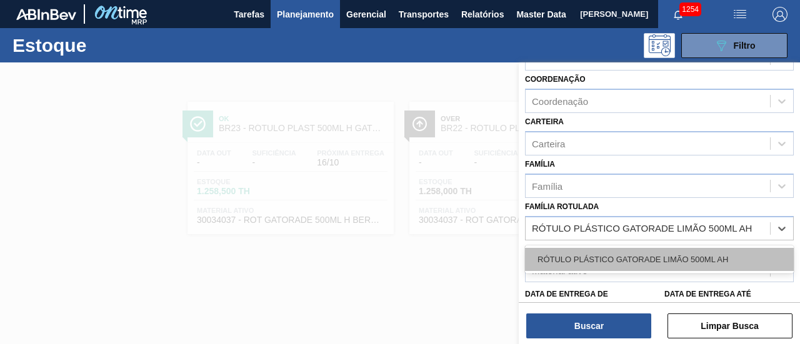
click at [694, 257] on div "RÓTULO PLÁSTICO GATORADE LIMÃO 500ML AH" at bounding box center [659, 259] width 269 height 23
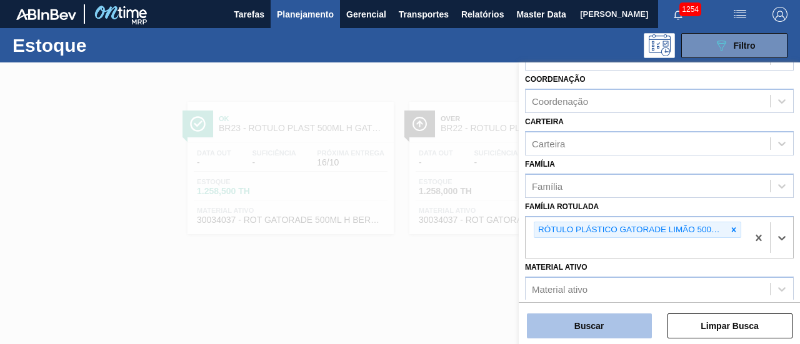
click at [614, 328] on button "Buscar" at bounding box center [589, 326] width 125 height 25
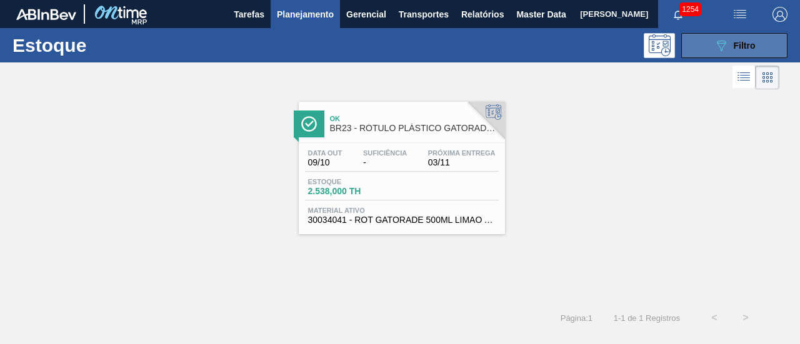
click at [732, 50] on div "089F7B8B-B2A5-4AFE-B5C0-19BA573D28AC Filtro" at bounding box center [735, 45] width 42 height 15
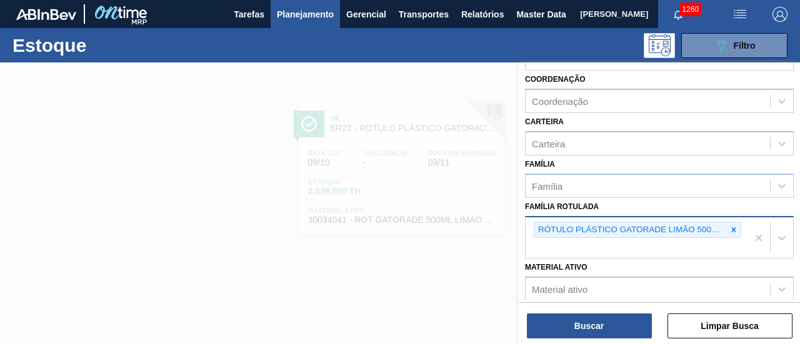
click at [734, 226] on icon at bounding box center [733, 230] width 9 height 9
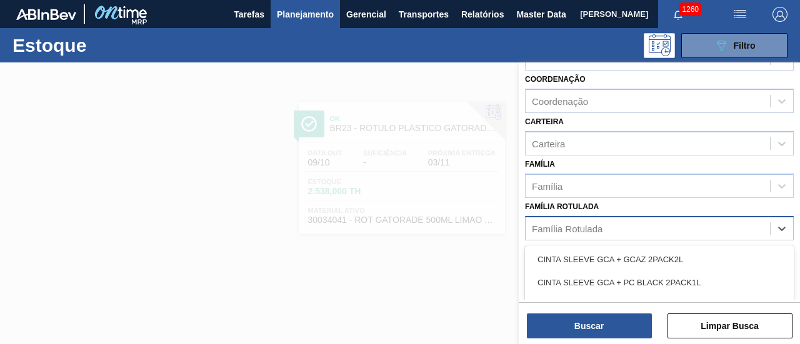
click at [701, 231] on div "Família Rotulada" at bounding box center [648, 228] width 244 height 18
paste Rotulada "ROT PLAST. 1.5L AH PC BLACK"
type Rotulada "ROT PLAST. 1.5L AH PC BLACK"
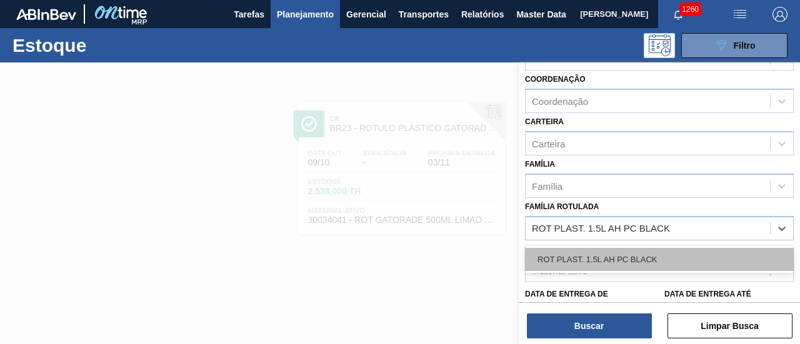
click at [709, 259] on div "ROT PLAST. 1.5L AH PC BLACK" at bounding box center [659, 259] width 269 height 23
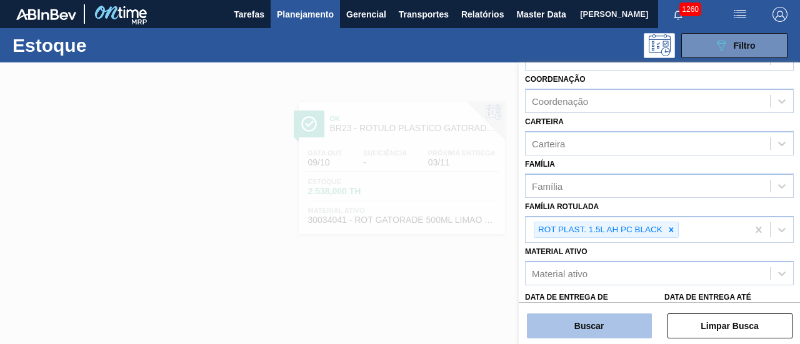
click at [634, 318] on button "Buscar" at bounding box center [589, 326] width 125 height 25
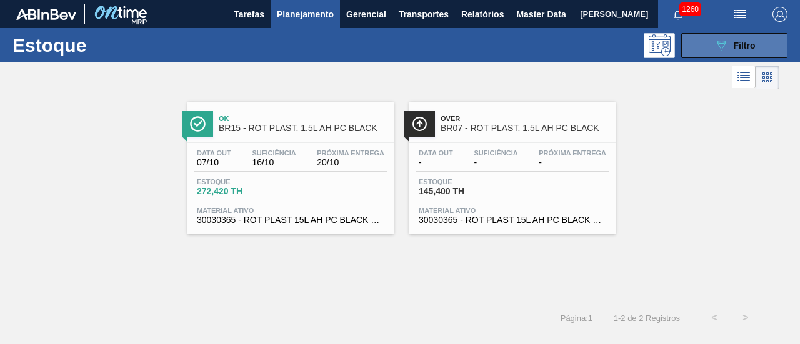
click at [712, 49] on button "089F7B8B-B2A5-4AFE-B5C0-19BA573D28AC Filtro" at bounding box center [734, 45] width 106 height 25
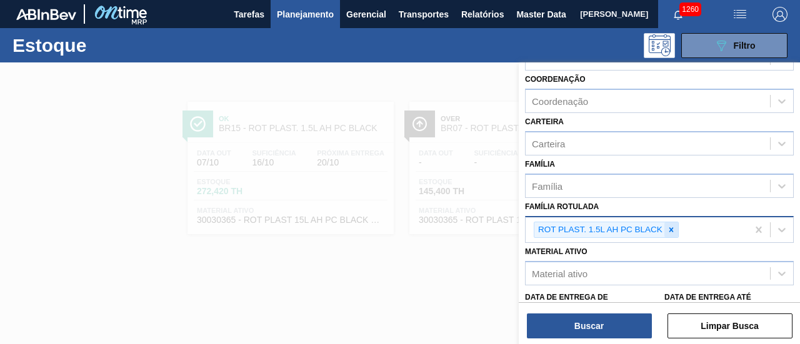
click at [666, 233] on div at bounding box center [671, 230] width 14 height 16
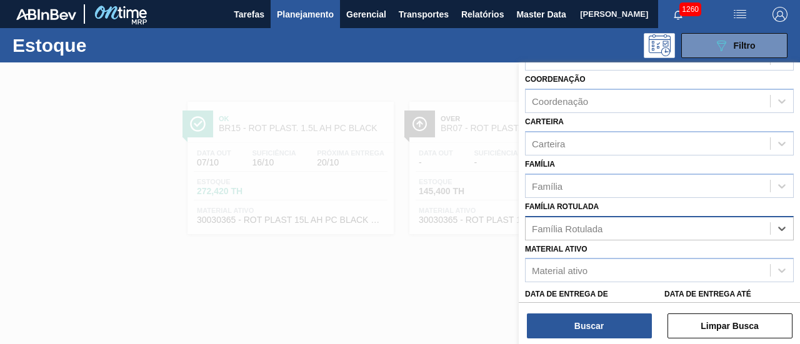
paste Rotulada "RÓTULO PLÁSTICO GCA 1,5L AH"
type Rotulada "RÓTULO PLÁSTICO GCA 1,5L AH"
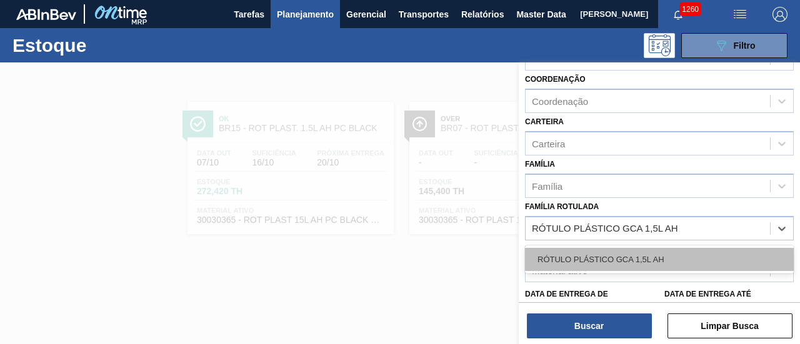
click at [674, 251] on div "RÓTULO PLÁSTICO GCA 1,5L AH" at bounding box center [659, 259] width 269 height 23
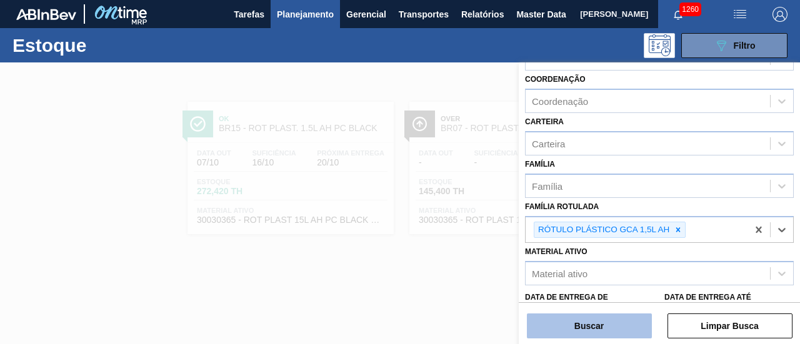
click at [608, 321] on button "Buscar" at bounding box center [589, 326] width 125 height 25
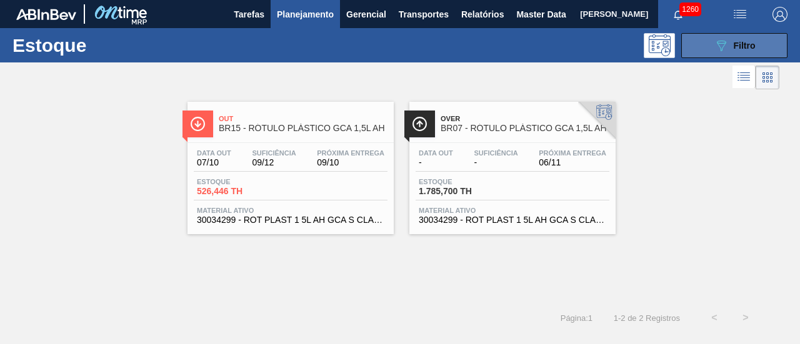
click at [721, 36] on button "089F7B8B-B2A5-4AFE-B5C0-19BA573D28AC Filtro" at bounding box center [734, 45] width 106 height 25
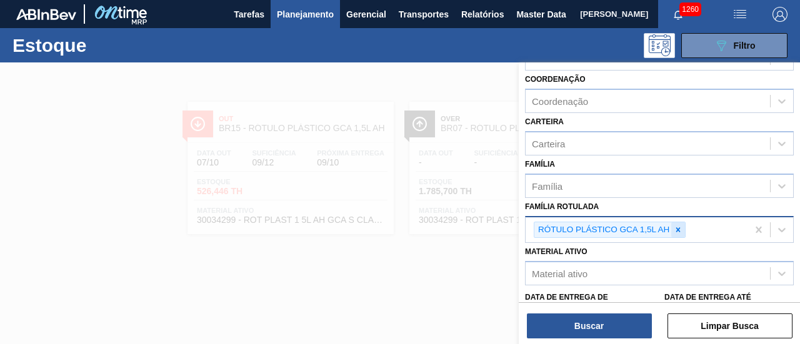
click at [680, 226] on icon at bounding box center [678, 230] width 9 height 9
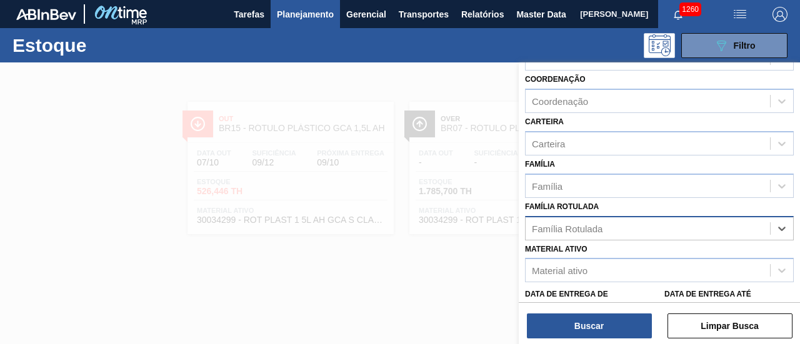
paste Rotulada "RÓTULO PLÁSTICO GCA 1L AH"
type Rotulada "RÓTULO PLÁSTICO GCA 1L AH"
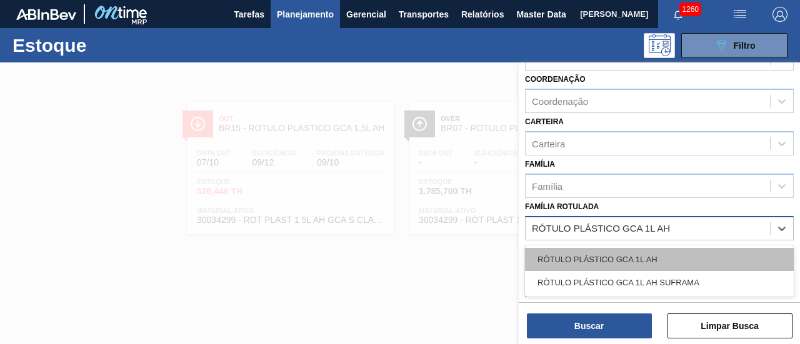
click at [676, 249] on div "RÓTULO PLÁSTICO GCA 1L AH" at bounding box center [659, 259] width 269 height 23
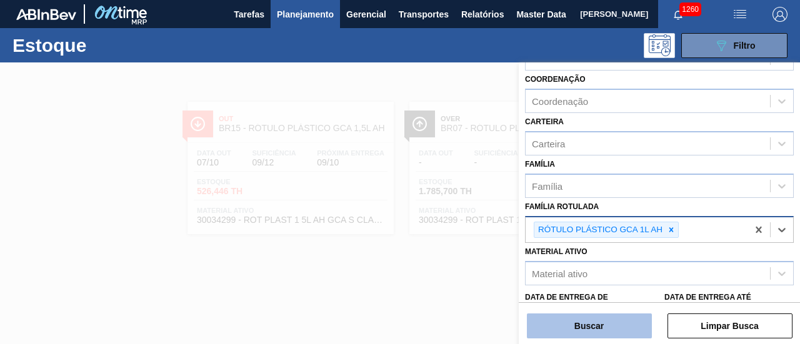
click at [610, 323] on button "Buscar" at bounding box center [589, 326] width 125 height 25
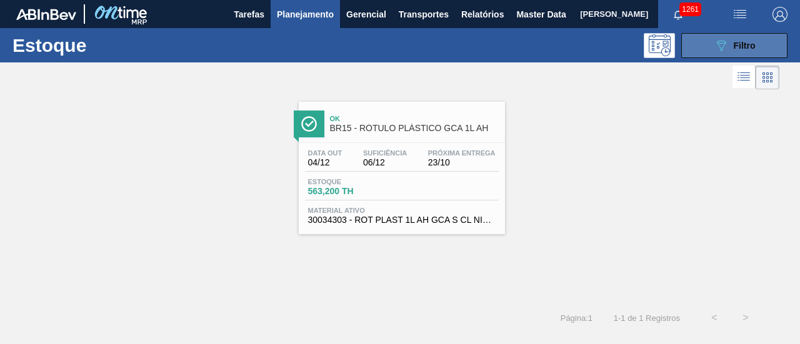
click at [704, 44] on button "089F7B8B-B2A5-4AFE-B5C0-19BA573D28AC Filtro" at bounding box center [734, 45] width 106 height 25
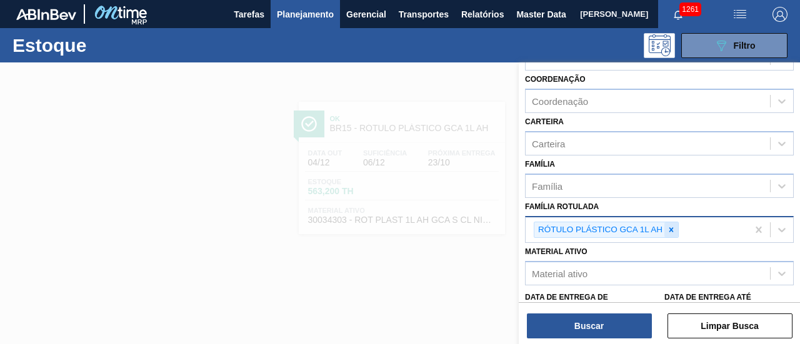
click at [676, 227] on div at bounding box center [671, 230] width 14 height 16
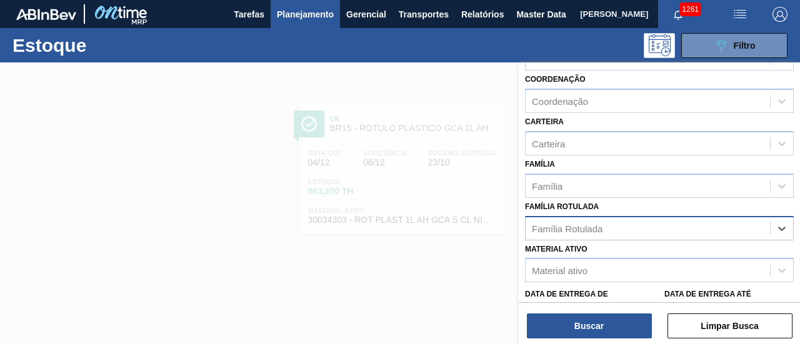
paste Rotulada "RÓTULO PLÁSTICO 200ML PC H"
type Rotulada "RÓTULO PLÁSTICO 200ML PC H"
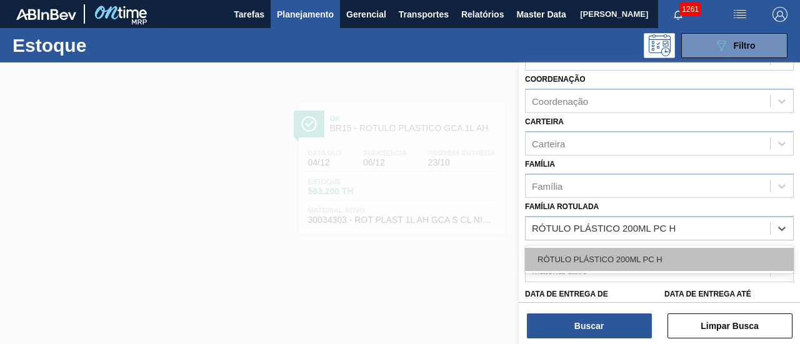
click at [663, 256] on div "RÓTULO PLÁSTICO 200ML PC H" at bounding box center [659, 259] width 269 height 23
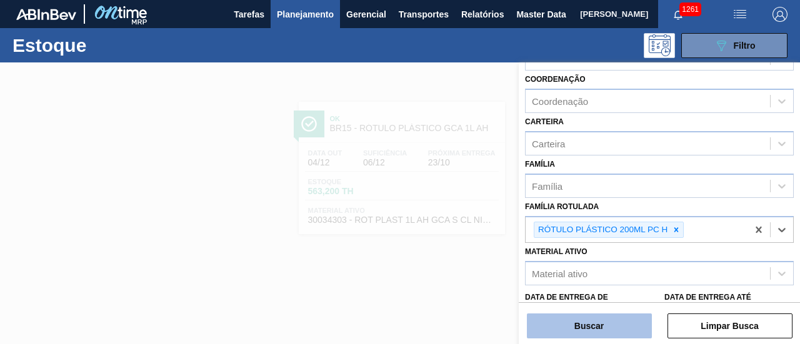
click at [632, 323] on button "Buscar" at bounding box center [589, 326] width 125 height 25
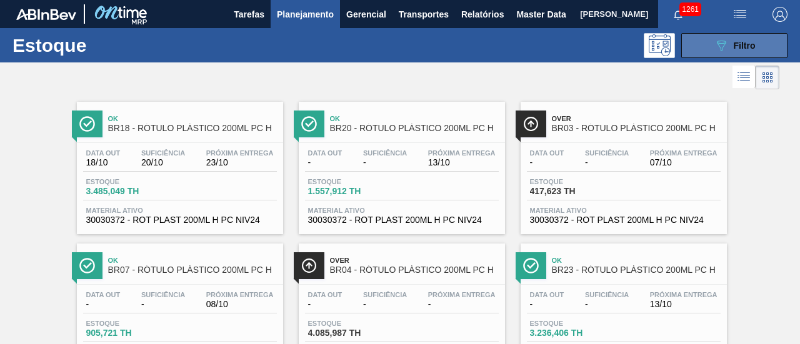
click at [771, 49] on button "089F7B8B-B2A5-4AFE-B5C0-19BA573D28AC Filtro" at bounding box center [734, 45] width 106 height 25
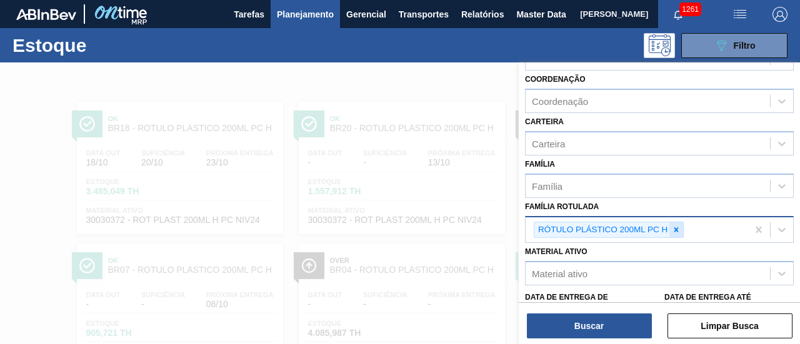
click at [679, 231] on icon at bounding box center [676, 230] width 9 height 9
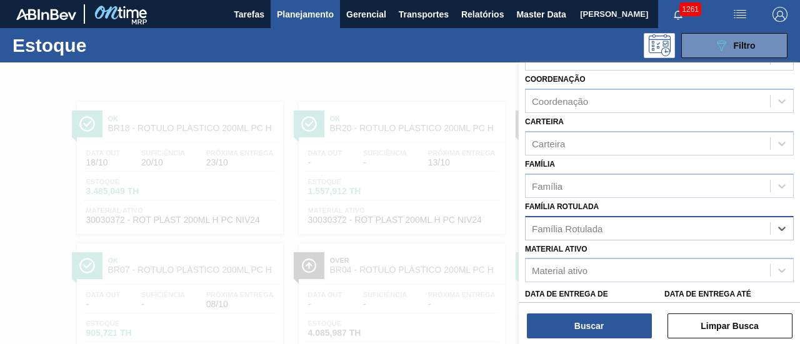
paste Rotulada "RÓTULO PLÁSTICO GCA 200ML H"
type Rotulada "RÓTULO PLÁSTICO GCA 200ML H"
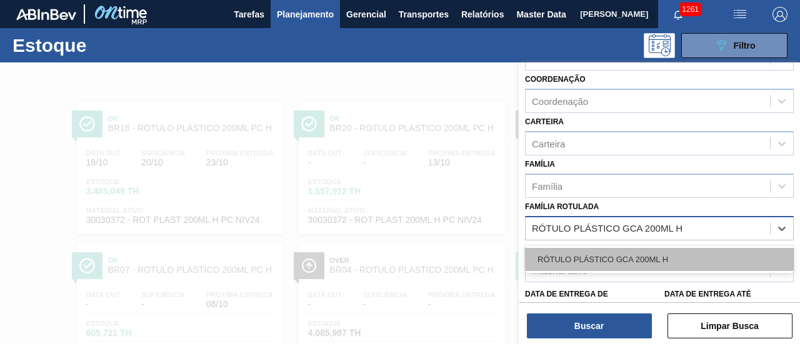
click at [690, 256] on div "RÓTULO PLÁSTICO GCA 200ML H" at bounding box center [659, 259] width 269 height 23
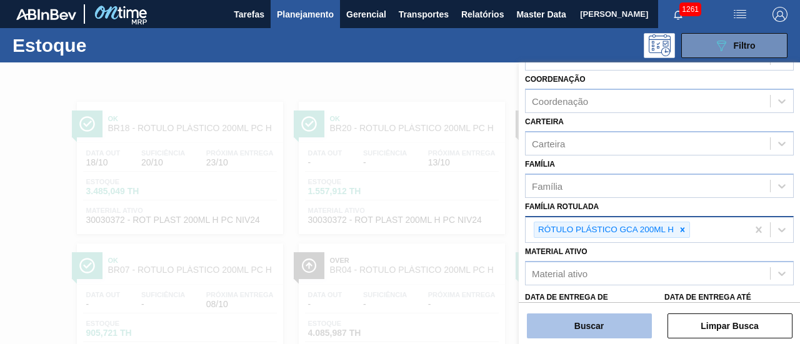
click at [611, 319] on button "Buscar" at bounding box center [589, 326] width 125 height 25
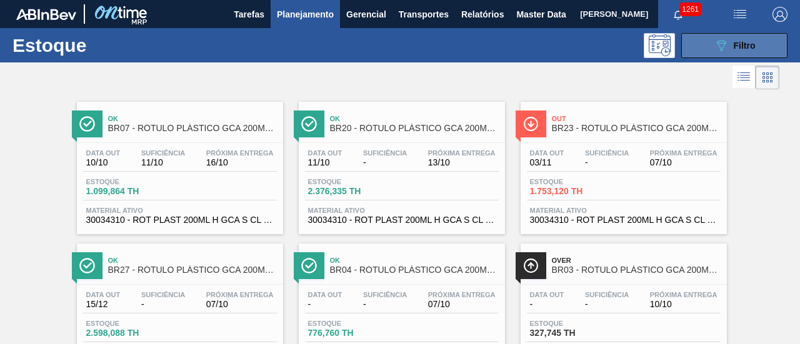
click at [719, 48] on icon "089F7B8B-B2A5-4AFE-B5C0-19BA573D28AC" at bounding box center [721, 45] width 15 height 15
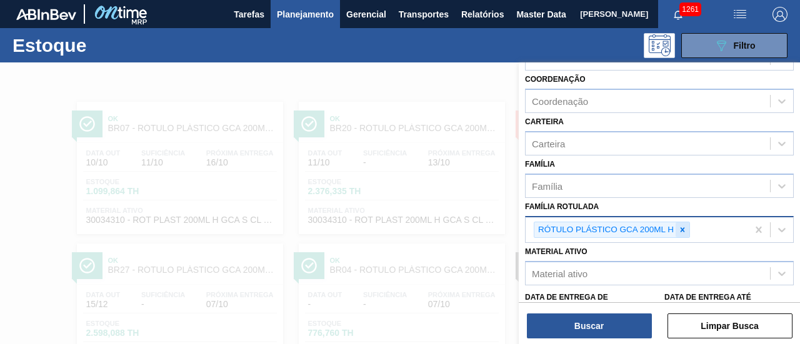
click at [678, 229] on icon at bounding box center [682, 230] width 9 height 9
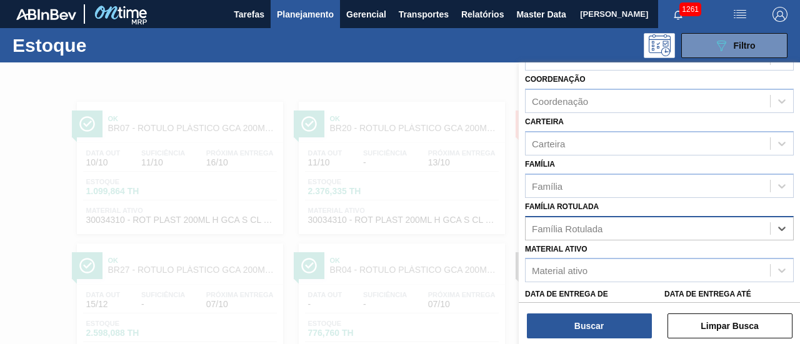
paste Rotulada "RÓTULO PLÁSTICO GCA ZERO 200ML H"
type Rotulada "RÓTULO PLÁSTICO GCA ZERO 200ML H"
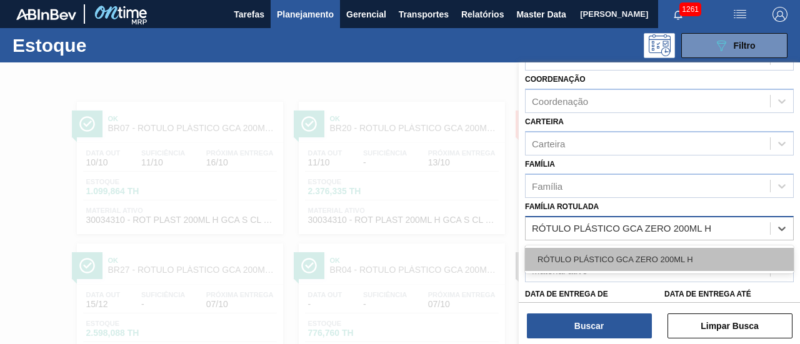
click at [642, 259] on div "RÓTULO PLÁSTICO GCA ZERO 200ML H" at bounding box center [659, 259] width 269 height 23
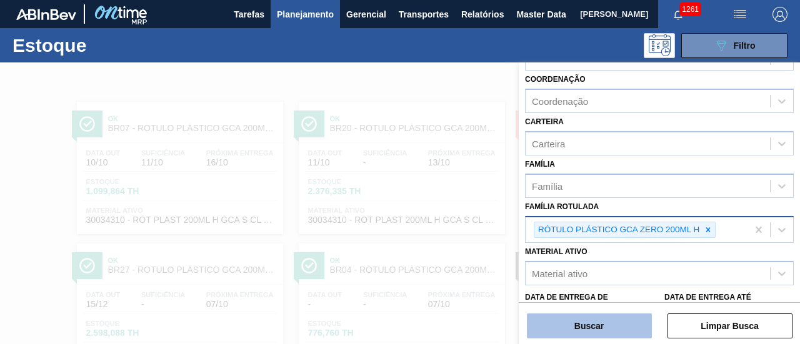
click at [615, 323] on button "Buscar" at bounding box center [589, 326] width 125 height 25
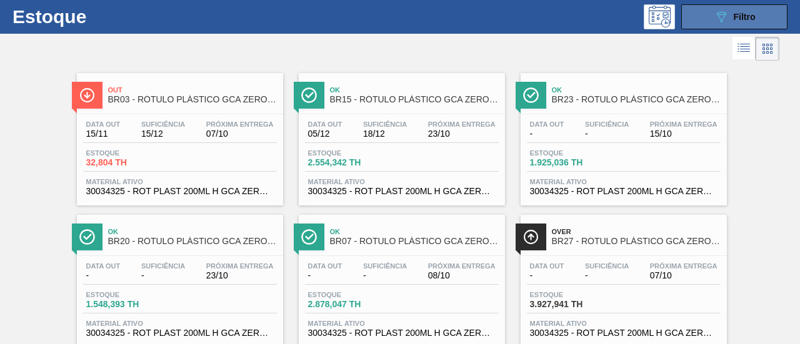
scroll to position [0, 0]
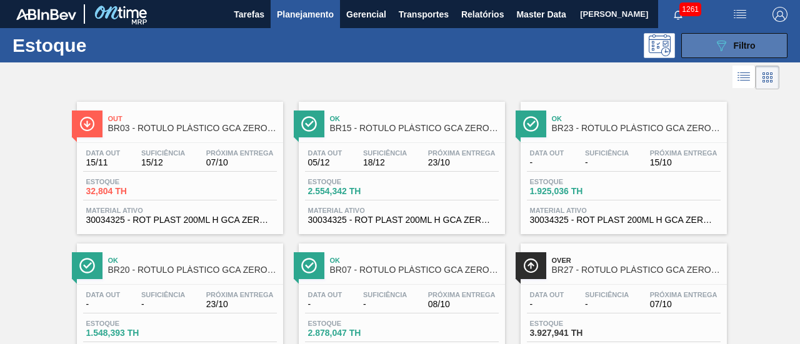
click at [756, 47] on button "089F7B8B-B2A5-4AFE-B5C0-19BA573D28AC Filtro" at bounding box center [734, 45] width 106 height 25
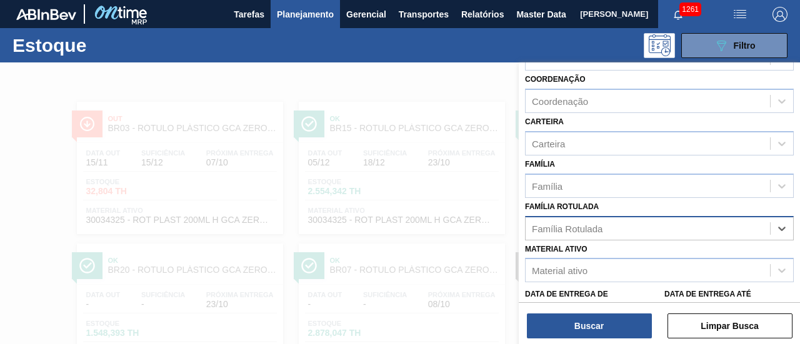
paste Rotulada "RÓTULO PLÁSTICO 2L SODA SUFRAMA AH"
type Rotulada "RÓTULO PLÁSTICO 2L SODA SUFRAMA AH"
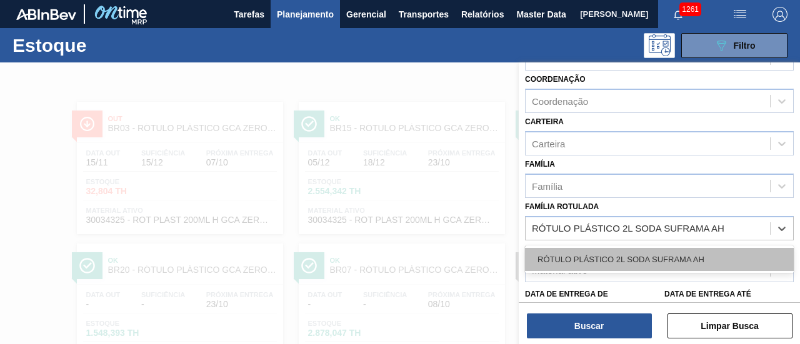
click at [636, 261] on div "RÓTULO PLÁSTICO 2L SODA SUFRAMA AH" at bounding box center [659, 259] width 269 height 23
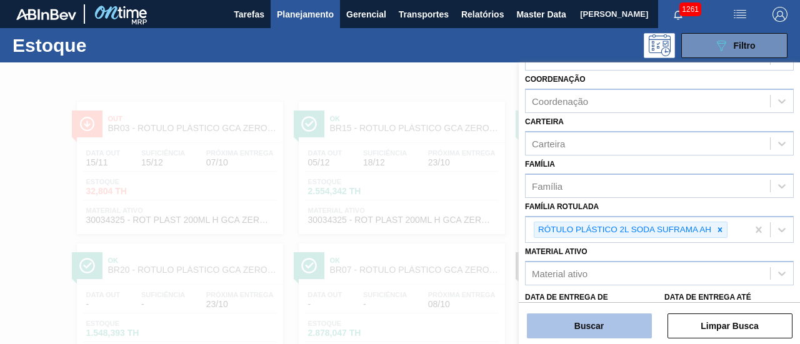
click at [619, 319] on button "Buscar" at bounding box center [589, 326] width 125 height 25
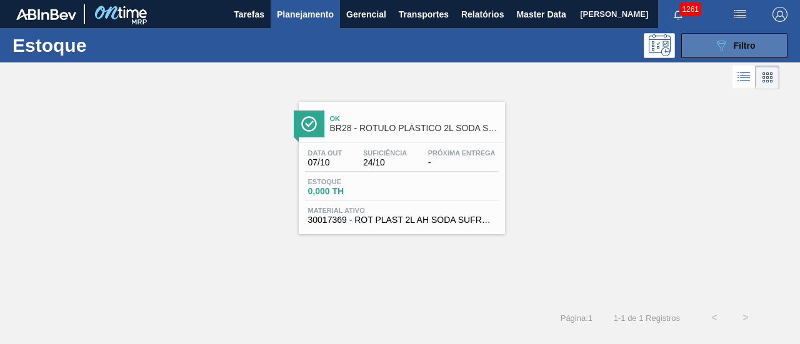
click at [723, 47] on icon "089F7B8B-B2A5-4AFE-B5C0-19BA573D28AC" at bounding box center [721, 45] width 15 height 15
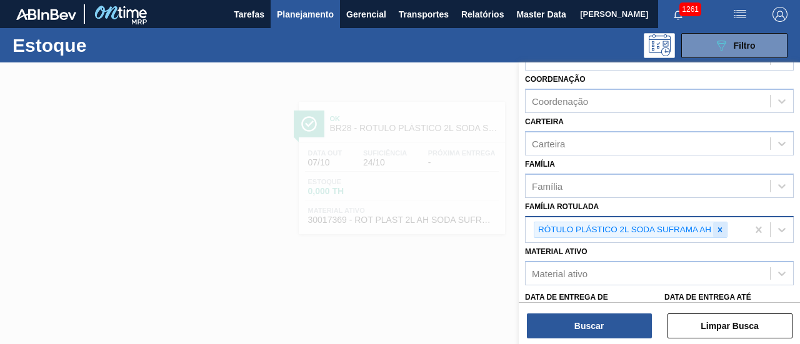
click at [721, 228] on icon at bounding box center [720, 230] width 9 height 9
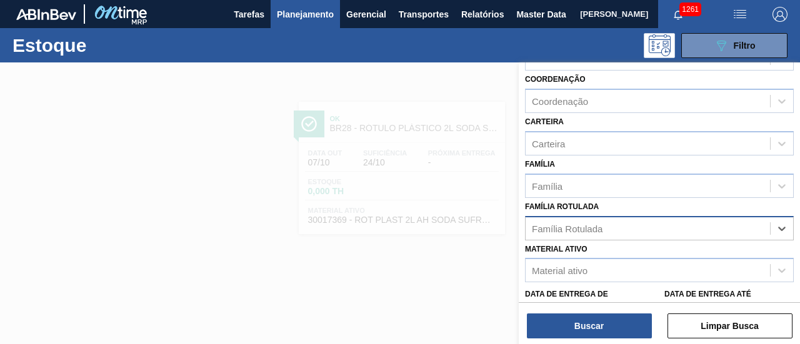
paste Rotulada "RÓTULO PLÁSTICO 2L SUKITA SUFRAMA AH"
type Rotulada "RÓTULO PLÁSTICO 2L SUKITA SUFRAMA AH"
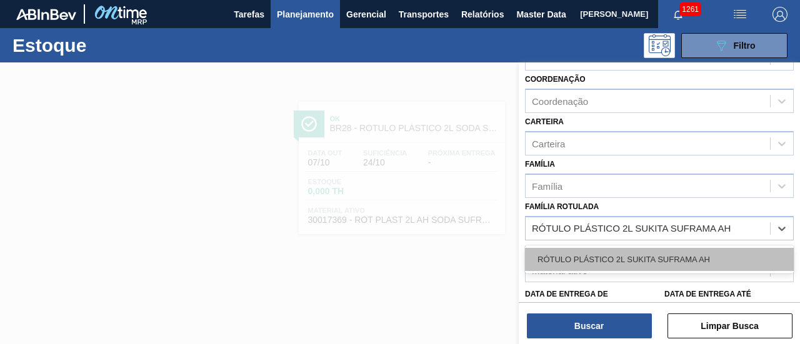
click at [701, 262] on div "RÓTULO PLÁSTICO 2L SUKITA SUFRAMA AH" at bounding box center [659, 259] width 269 height 23
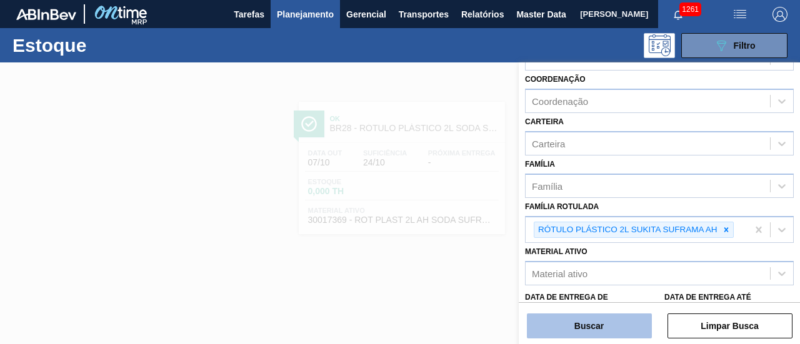
click at [622, 324] on button "Buscar" at bounding box center [589, 326] width 125 height 25
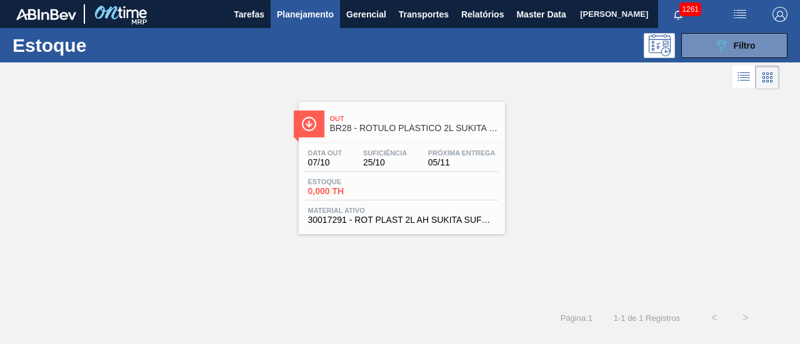
click at [311, 11] on span "Planejamento" at bounding box center [305, 14] width 57 height 15
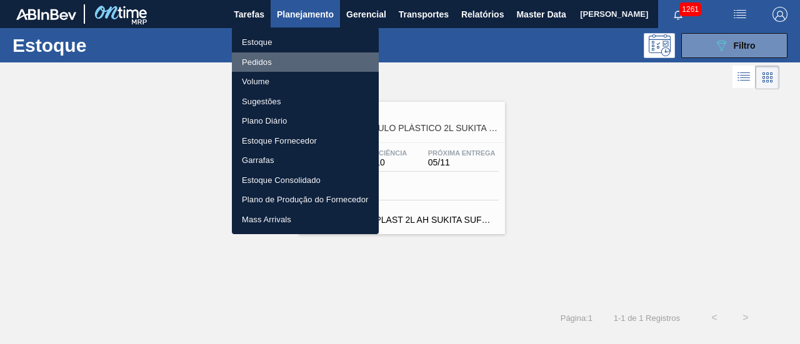
click at [304, 61] on li "Pedidos" at bounding box center [305, 62] width 147 height 20
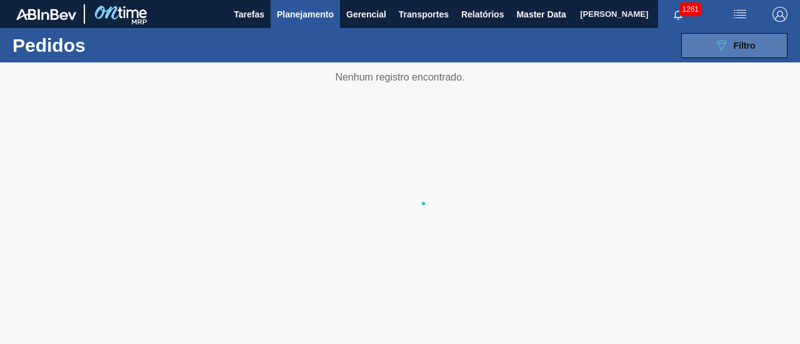
click at [736, 51] on div "089F7B8B-B2A5-4AFE-B5C0-19BA573D28AC Filtro" at bounding box center [735, 45] width 42 height 15
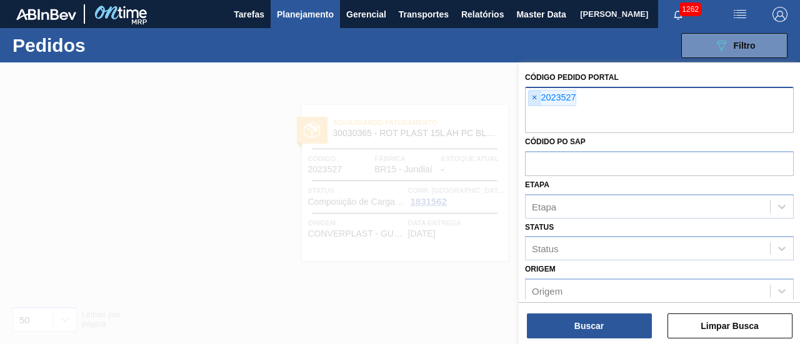
click at [531, 96] on span "×" at bounding box center [535, 98] width 12 height 15
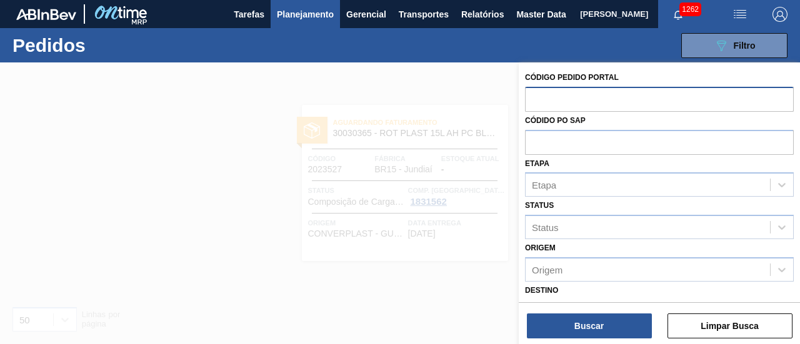
paste input "2027649"
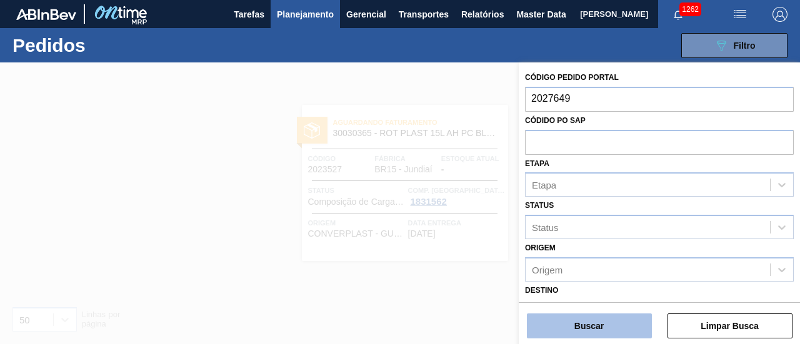
type input "2027649"
click at [601, 319] on button "Buscar" at bounding box center [589, 326] width 125 height 25
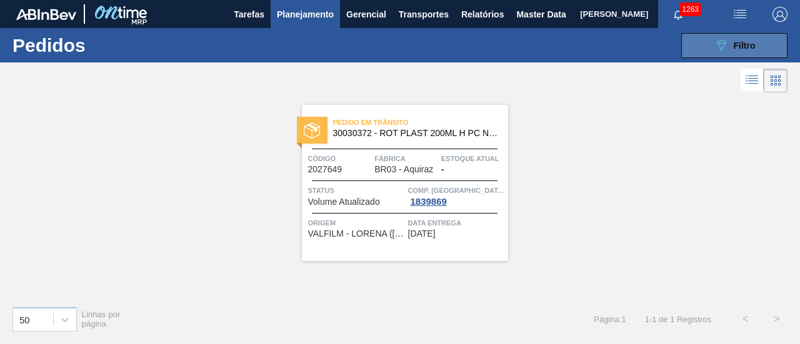
click at [744, 44] on span "Filtro" at bounding box center [745, 46] width 22 height 10
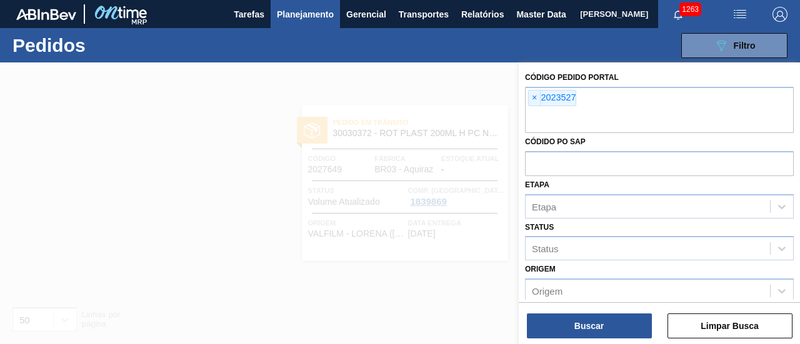
click at [302, 13] on span "Planejamento" at bounding box center [305, 14] width 57 height 15
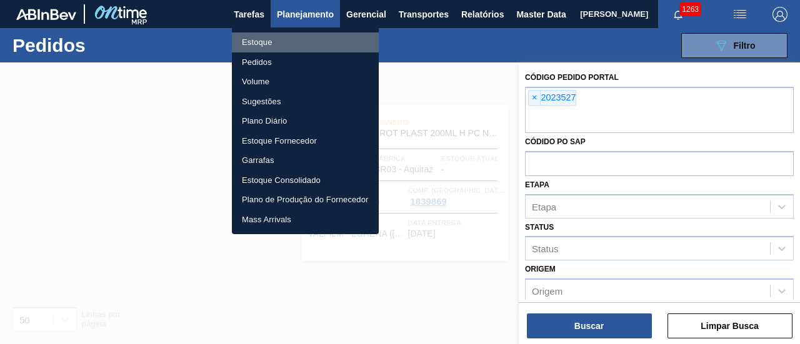
click at [337, 42] on li "Estoque" at bounding box center [305, 42] width 147 height 20
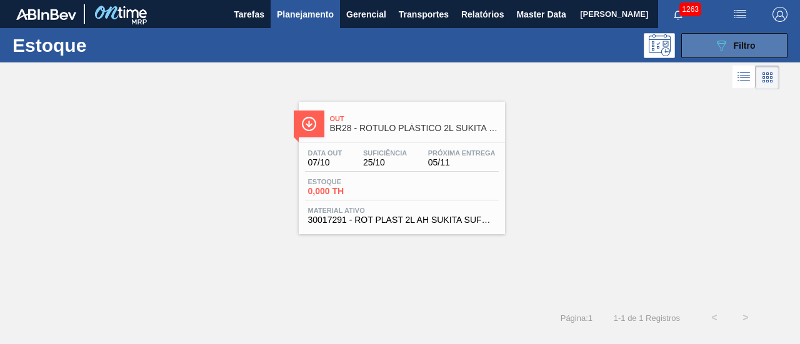
click at [719, 39] on icon "089F7B8B-B2A5-4AFE-B5C0-19BA573D28AC" at bounding box center [721, 45] width 15 height 15
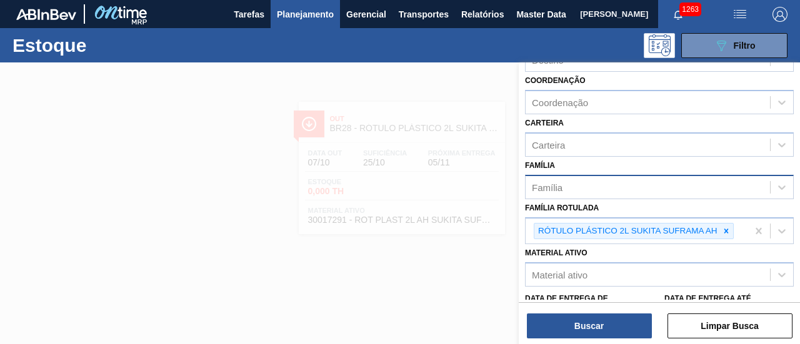
scroll to position [125, 0]
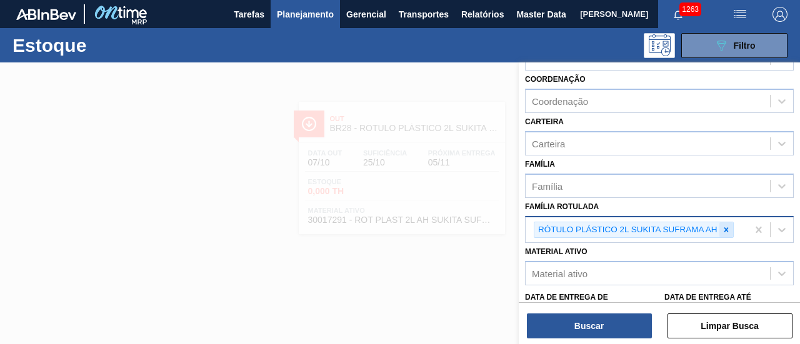
click at [727, 227] on icon at bounding box center [726, 230] width 9 height 9
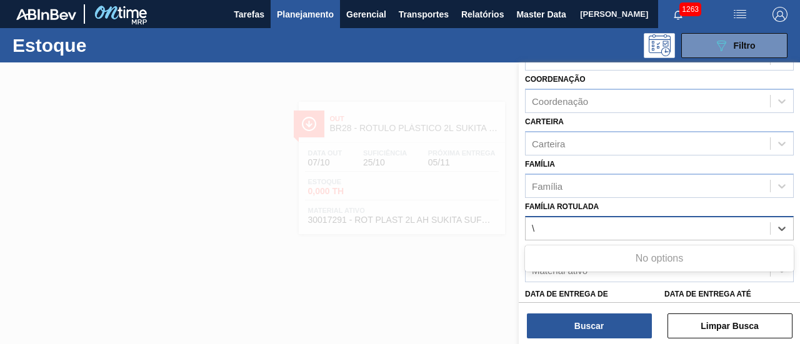
paste Rotulada "RÓTULO PLÁSTICO GCA 200ML H"
click at [537, 227] on Rotulada "\RÓTULO PLÁSTICO GCA 200ML H" at bounding box center [609, 228] width 154 height 11
click at [536, 227] on Rotulada "\RÓTULO PLÁSTICO GCA 200ML H" at bounding box center [609, 228] width 154 height 11
type Rotulada "RÓTULO PLÁSTICO GCA 200ML H"
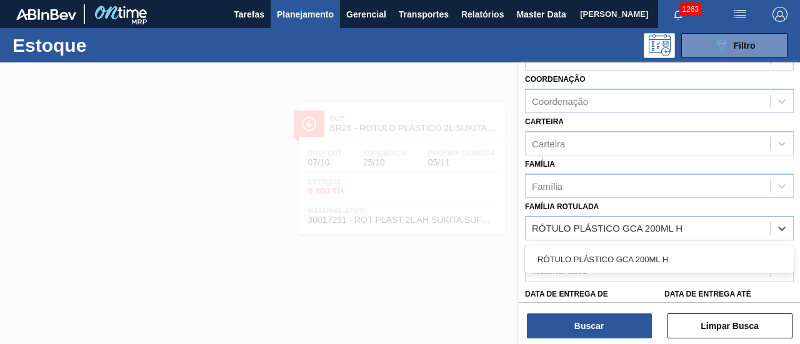
click at [664, 257] on div "RÓTULO PLÁSTICO GCA 200ML H" at bounding box center [659, 259] width 269 height 23
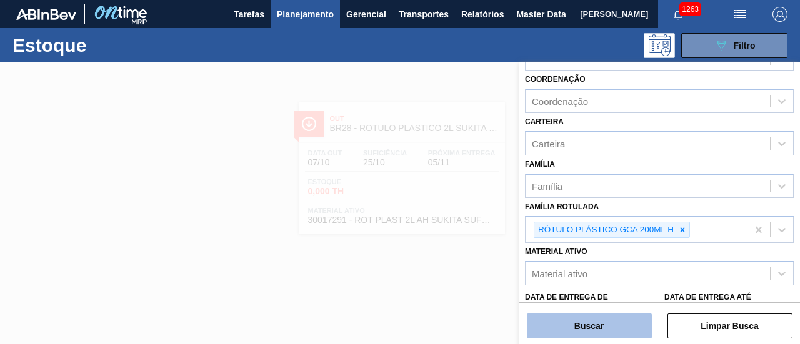
click at [615, 319] on button "Buscar" at bounding box center [589, 326] width 125 height 25
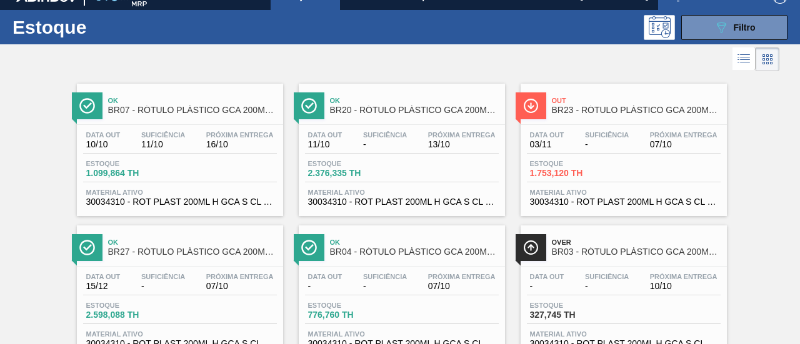
scroll to position [0, 0]
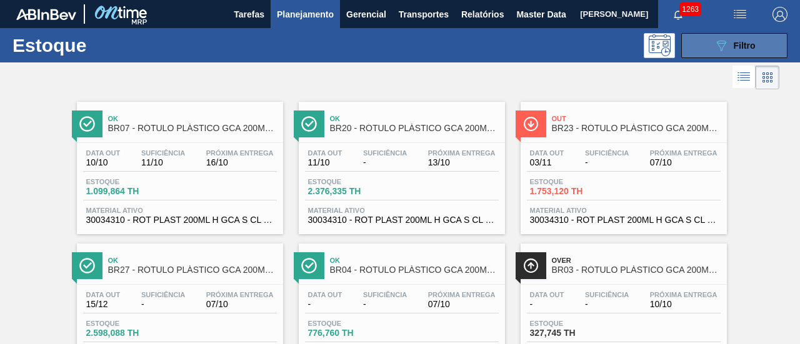
click at [739, 46] on span "Filtro" at bounding box center [745, 46] width 22 height 10
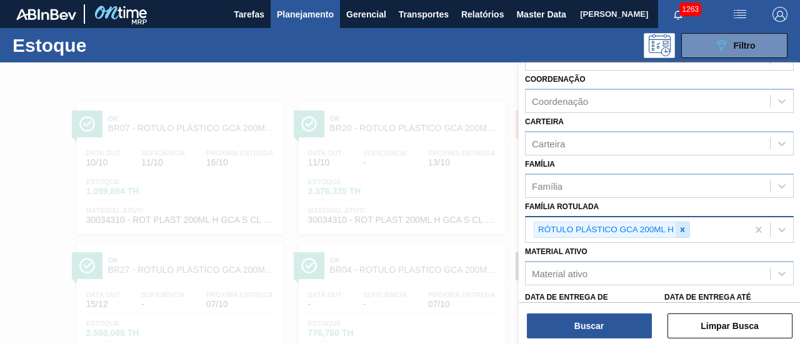
click at [684, 229] on icon at bounding box center [682, 230] width 9 height 9
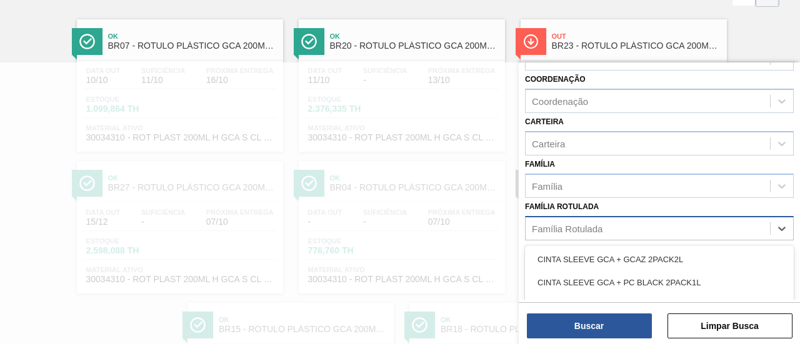
click at [671, 229] on div "Família Rotulada" at bounding box center [648, 228] width 244 height 18
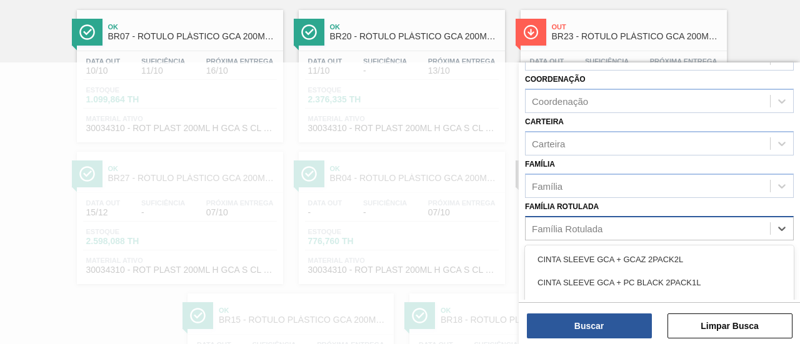
scroll to position [92, 0]
paste Rotulada "RÓTULO PLÁSTICO GCA ZERO 200ML H"
type Rotulada "RÓTULO PLÁSTICO GCA ZERO 200ML H"
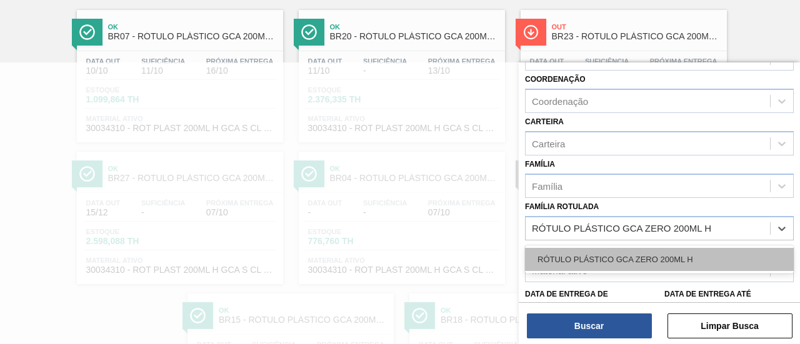
click at [701, 253] on div "RÓTULO PLÁSTICO GCA ZERO 200ML H" at bounding box center [659, 259] width 269 height 23
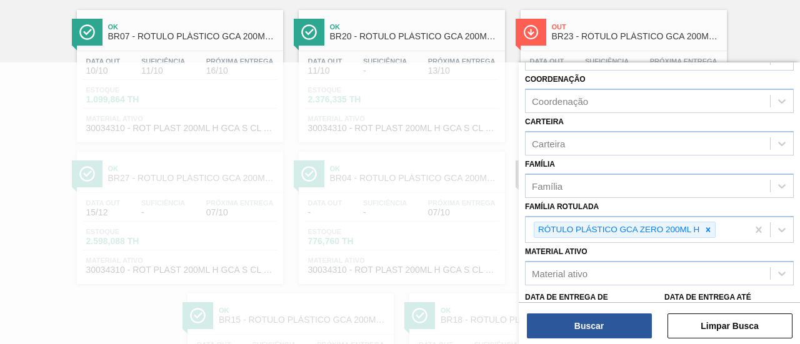
click at [590, 339] on div "Status do Estoque Status do Estoque Origem Origem Destino Destino Coordenação C…" at bounding box center [659, 204] width 281 height 284
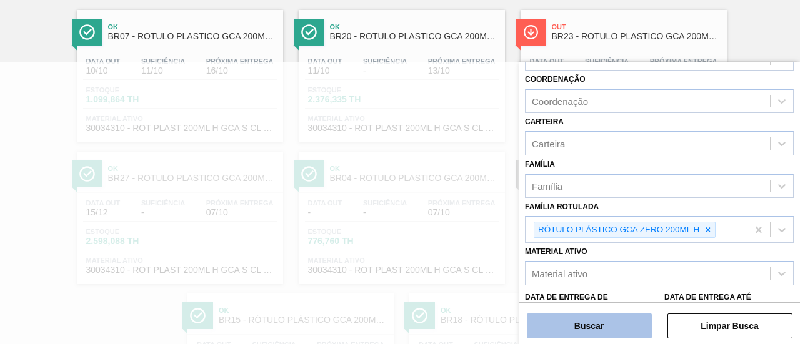
click at [591, 334] on button "Buscar" at bounding box center [589, 326] width 125 height 25
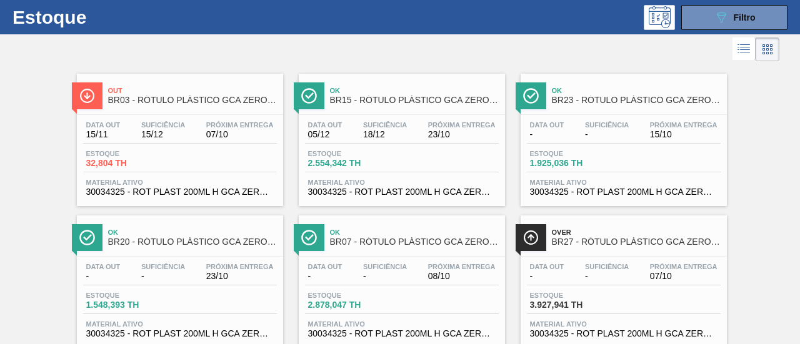
scroll to position [0, 0]
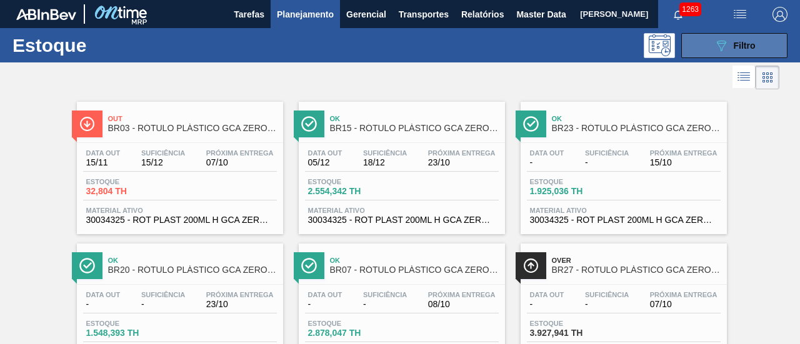
click at [763, 39] on button "089F7B8B-B2A5-4AFE-B5C0-19BA573D28AC Filtro" at bounding box center [734, 45] width 106 height 25
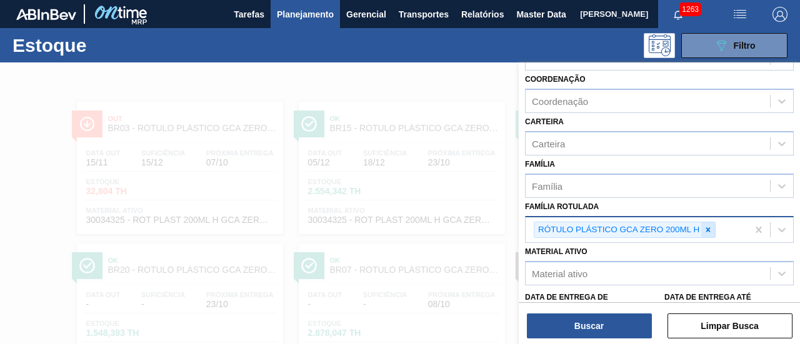
click at [709, 227] on icon at bounding box center [708, 229] width 4 height 4
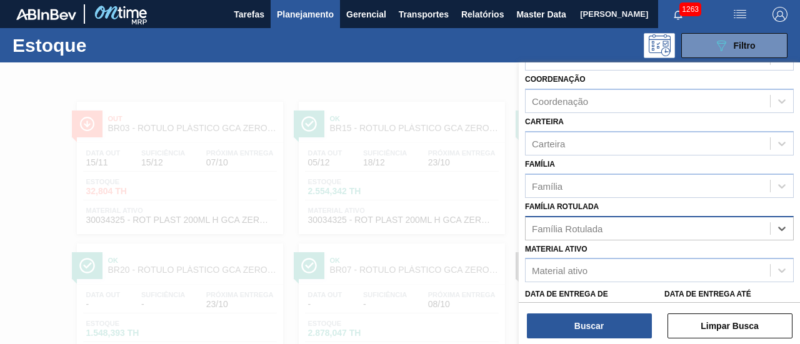
paste Rotulada "RÓTULO PLÁSTICO GCA 2L H"
type Rotulada "RÓTULO PLÁSTICO GCA 2L H"
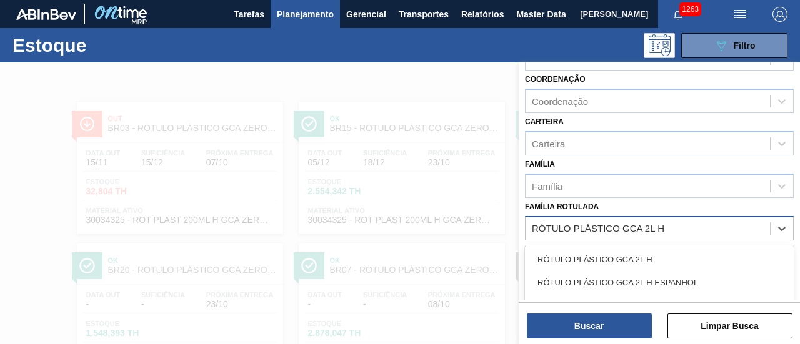
scroll to position [25, 0]
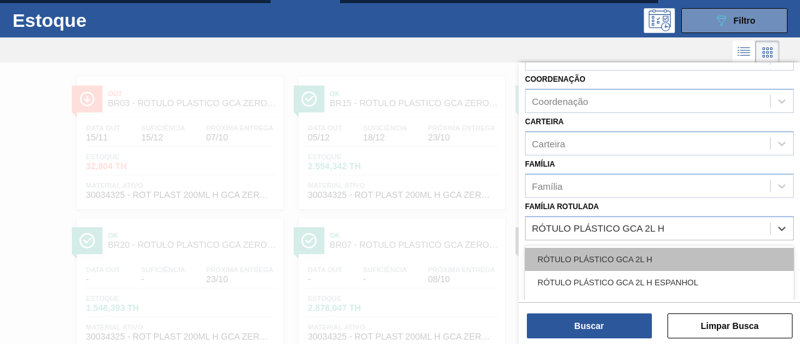
click at [694, 254] on div "RÓTULO PLÁSTICO GCA 2L H" at bounding box center [659, 259] width 269 height 23
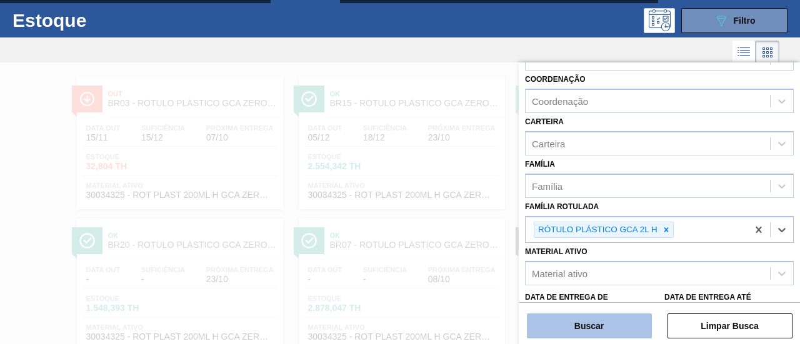
click at [621, 324] on button "Buscar" at bounding box center [589, 326] width 125 height 25
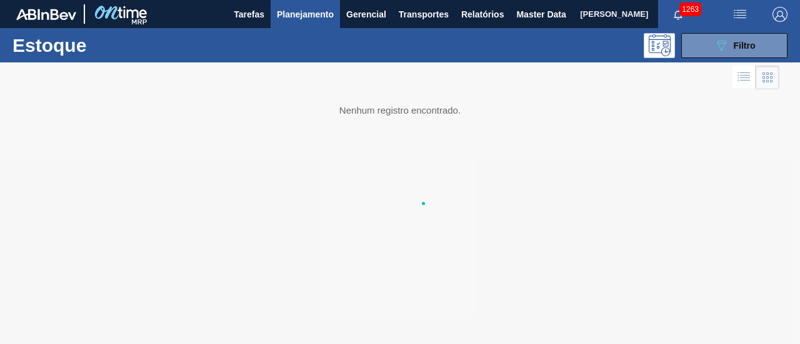
scroll to position [0, 0]
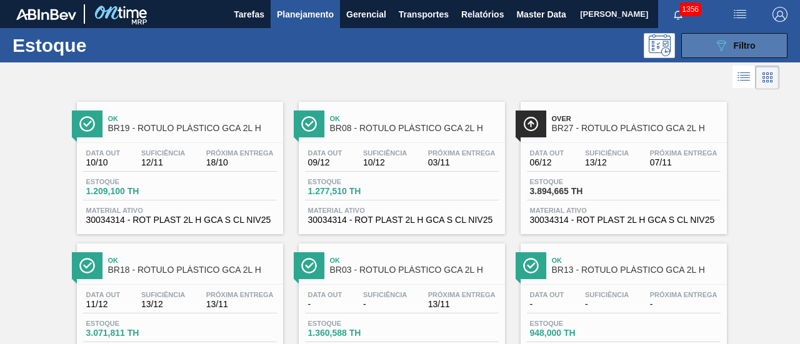
click at [692, 49] on button "089F7B8B-B2A5-4AFE-B5C0-19BA573D28AC Filtro" at bounding box center [734, 45] width 106 height 25
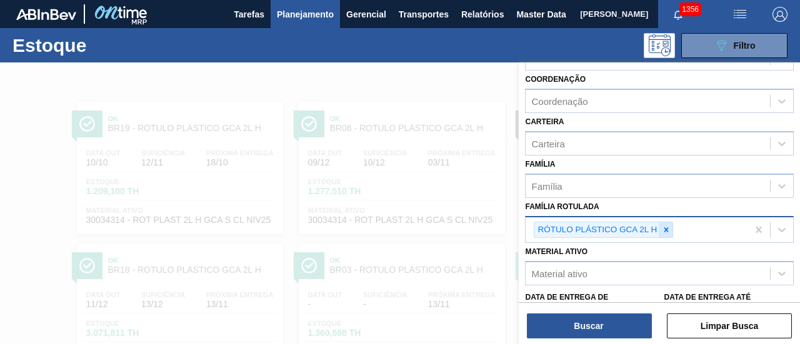
click at [668, 227] on icon at bounding box center [666, 230] width 9 height 9
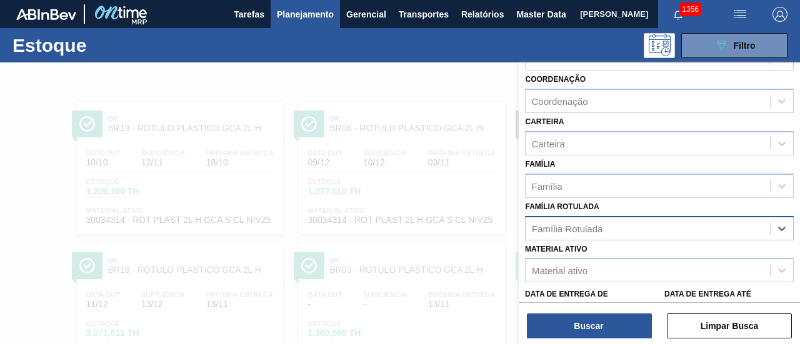
paste Rotulada "RÓTULO PLÁSTICO GCA ZERO 2L H"
type Rotulada "RÓTULO PLÁSTICO GCA ZERO 2L H"
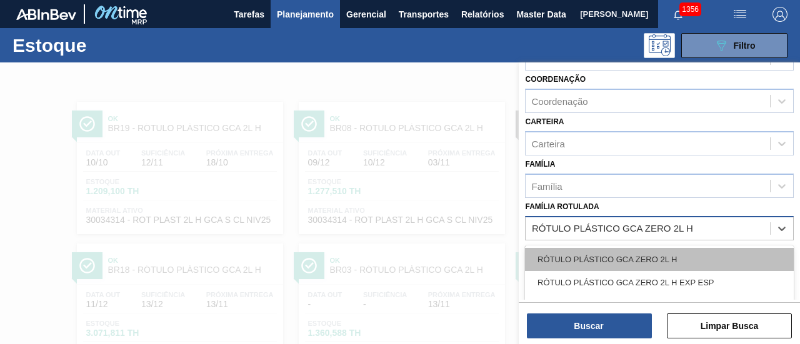
click at [662, 258] on div "RÓTULO PLÁSTICO GCA ZERO 2L H" at bounding box center [659, 259] width 269 height 23
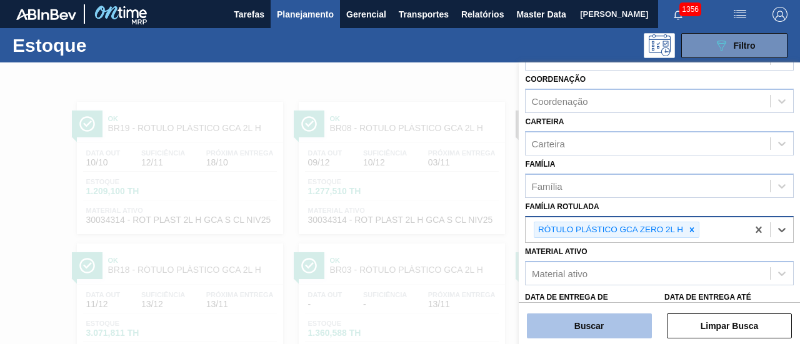
click at [619, 322] on button "Buscar" at bounding box center [589, 326] width 125 height 25
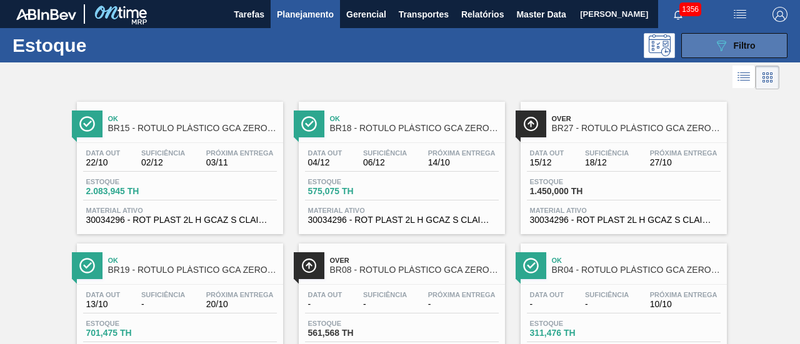
click at [702, 44] on button "089F7B8B-B2A5-4AFE-B5C0-19BA573D28AC Filtro" at bounding box center [734, 45] width 106 height 25
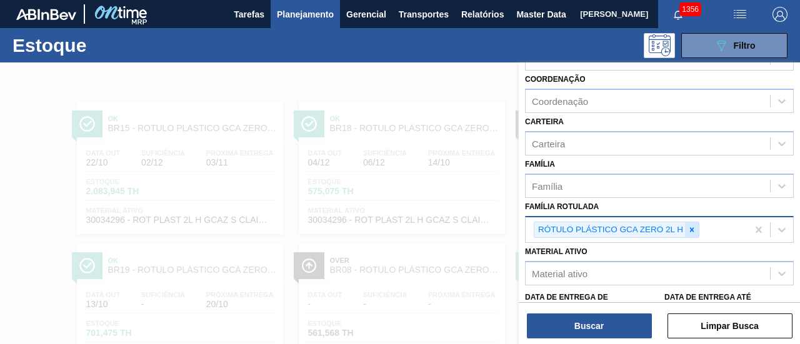
click at [697, 229] on div at bounding box center [692, 230] width 14 height 16
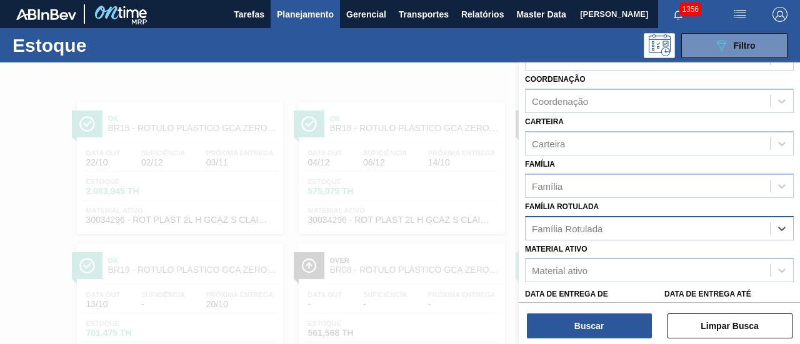
paste Rotulada "RÓTULO PLÁSTICO PC 2L H"
type Rotulada "RÓTULO PLÁSTICO PC 2L H"
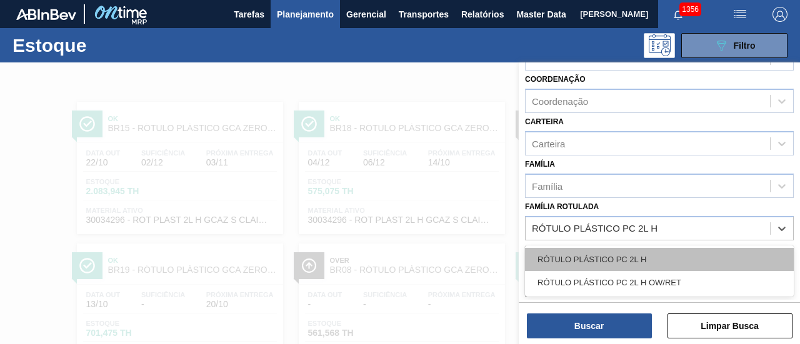
click at [681, 250] on div "RÓTULO PLÁSTICO PC 2L H" at bounding box center [659, 259] width 269 height 23
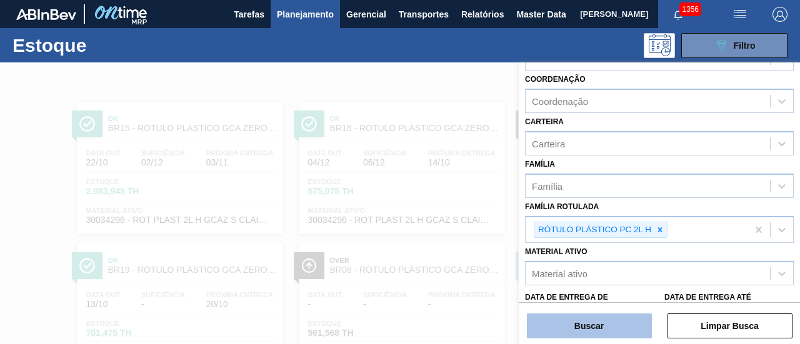
click at [616, 319] on button "Buscar" at bounding box center [589, 326] width 125 height 25
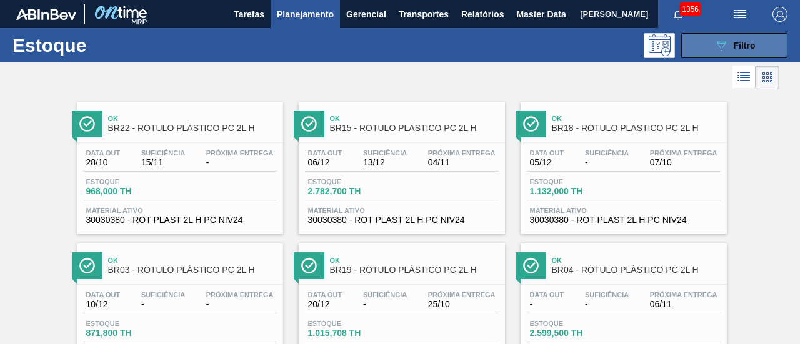
click at [747, 49] on span "Filtro" at bounding box center [745, 46] width 22 height 10
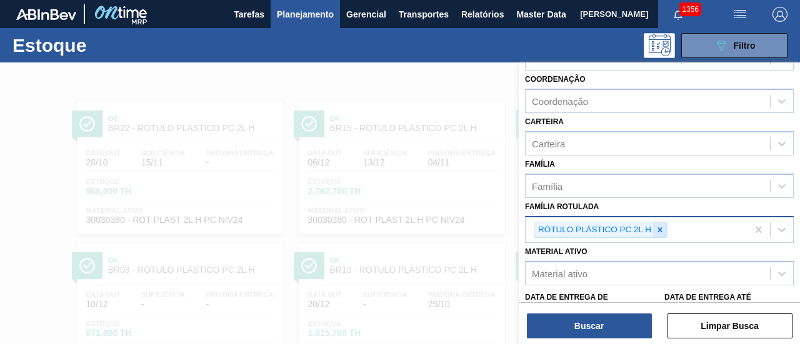
click at [658, 228] on icon at bounding box center [660, 230] width 9 height 9
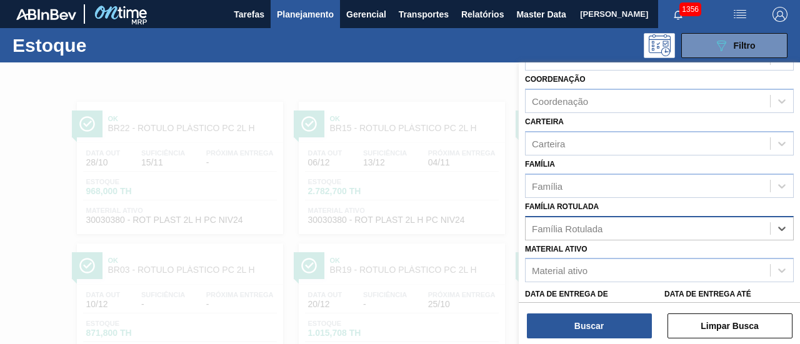
paste Rotulada "RÓTULO PLÁSTICO 200ML PC H"
type Rotulada "RÓTULO PLÁSTICO 200ML PC H"
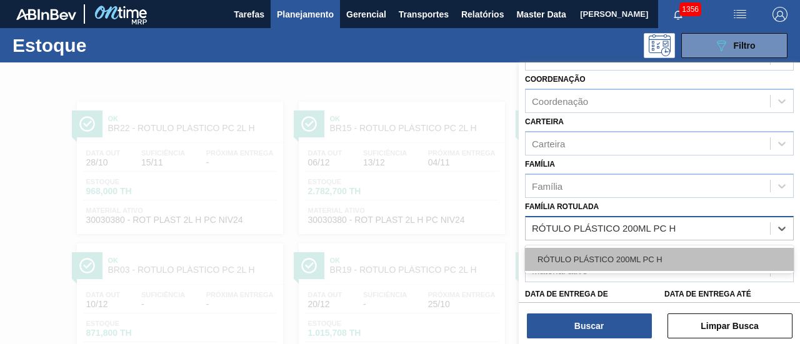
click at [649, 250] on div "RÓTULO PLÁSTICO 200ML PC H" at bounding box center [659, 259] width 269 height 23
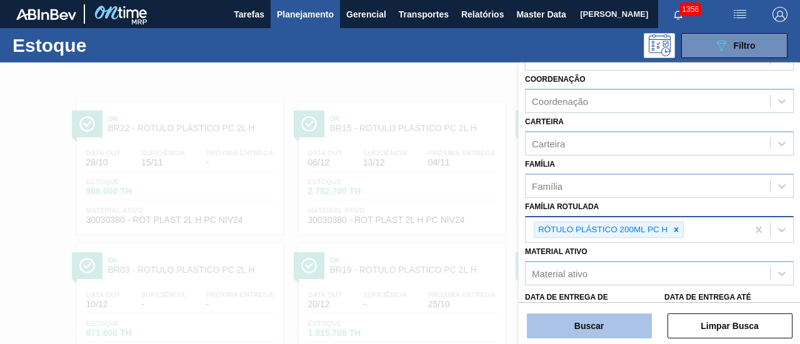
click at [620, 316] on button "Buscar" at bounding box center [589, 326] width 125 height 25
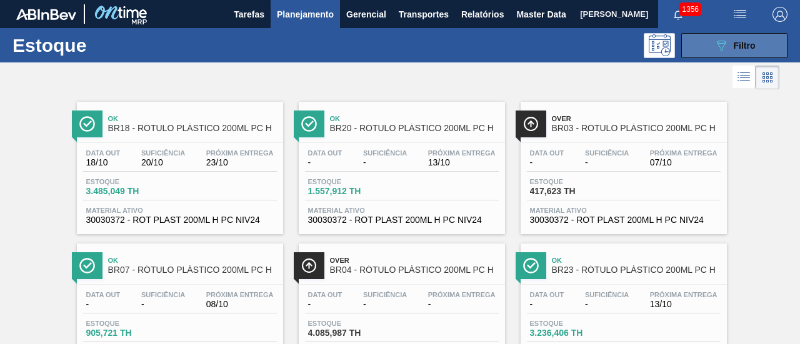
click at [764, 46] on button "089F7B8B-B2A5-4AFE-B5C0-19BA573D28AC Filtro" at bounding box center [734, 45] width 106 height 25
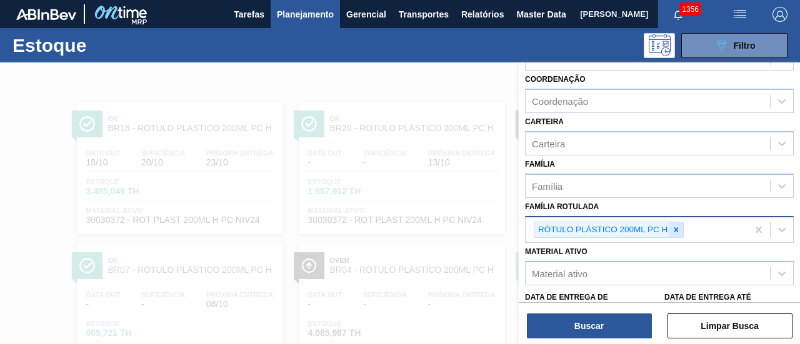
click at [679, 229] on icon at bounding box center [676, 230] width 9 height 9
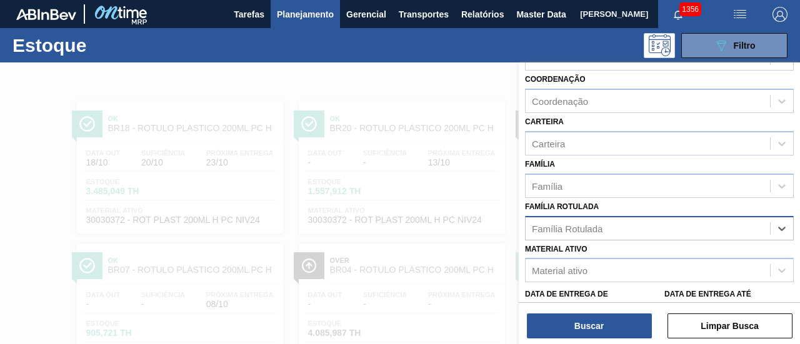
paste Rotulada "RÓTULO PLÁSTICO GCA 200ML H"
type Rotulada "RÓTULO PLÁSTICO GCA 200ML H"
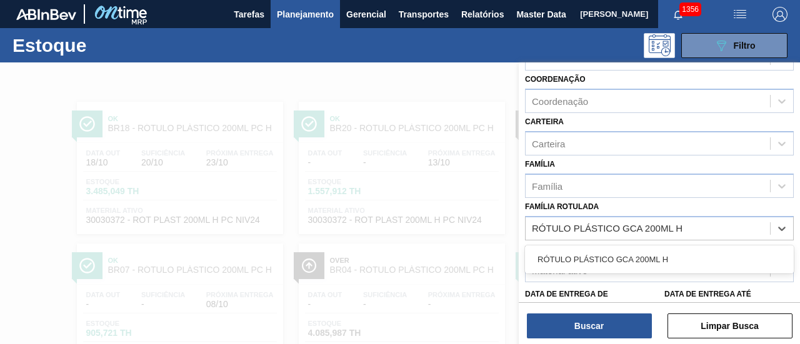
click at [668, 253] on div "RÓTULO PLÁSTICO GCA 200ML H" at bounding box center [659, 259] width 269 height 23
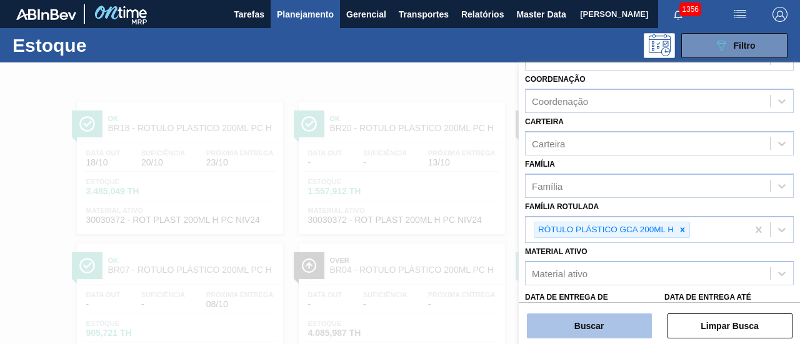
click at [622, 318] on button "Buscar" at bounding box center [589, 326] width 125 height 25
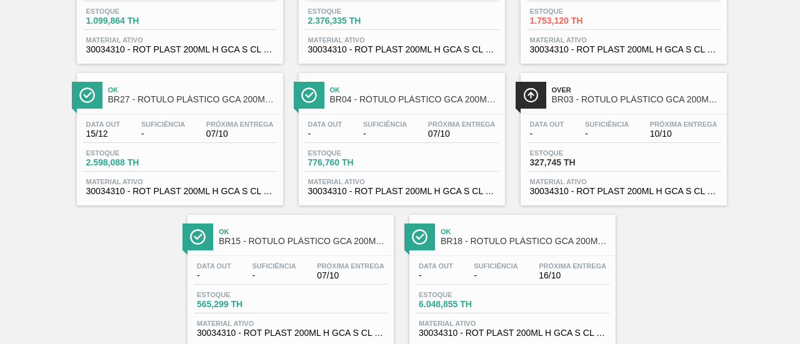
scroll to position [187, 0]
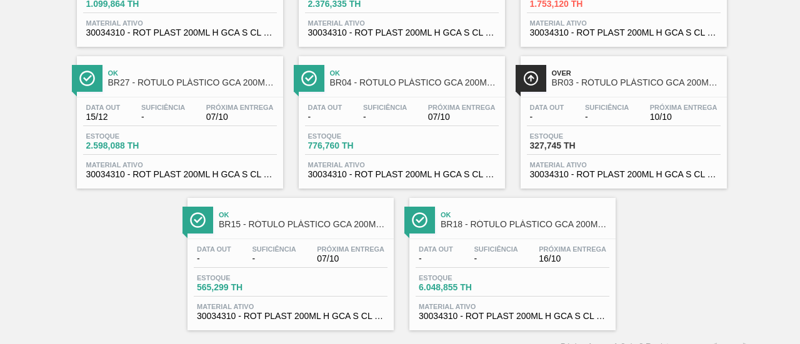
drag, startPoint x: 576, startPoint y: 191, endPoint x: 662, endPoint y: 224, distance: 92.6
drag, startPoint x: 662, startPoint y: 224, endPoint x: 687, endPoint y: 253, distance: 38.1
click at [687, 253] on div "Ok BR07 - RÓTULO PLÁSTICO GCA 200ML H Data out 10/10 Suficiência 11/10 Próxima …" at bounding box center [400, 118] width 800 height 426
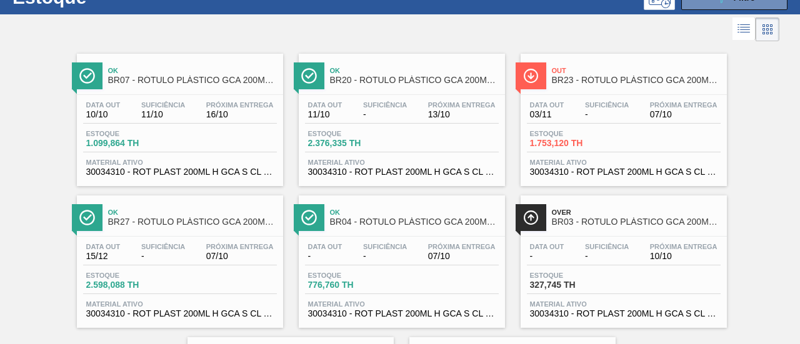
scroll to position [0, 0]
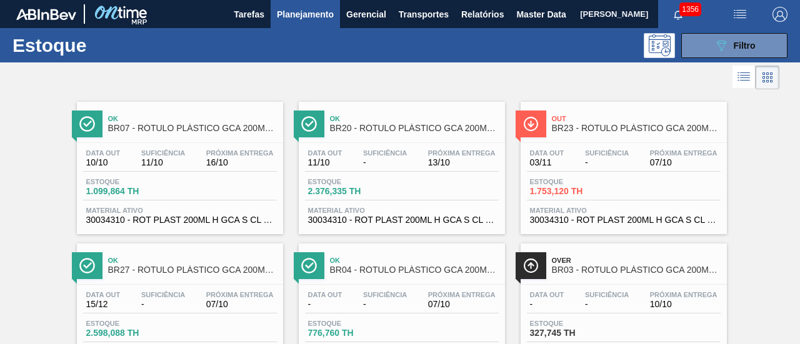
click at [297, 9] on span "Planejamento" at bounding box center [305, 14] width 57 height 15
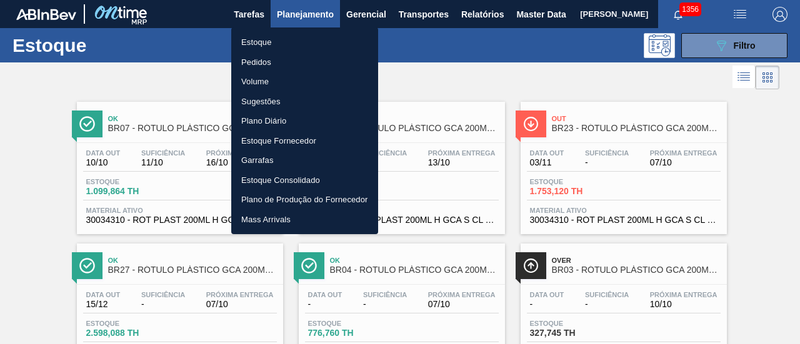
click at [313, 58] on li "Pedidos" at bounding box center [304, 62] width 147 height 20
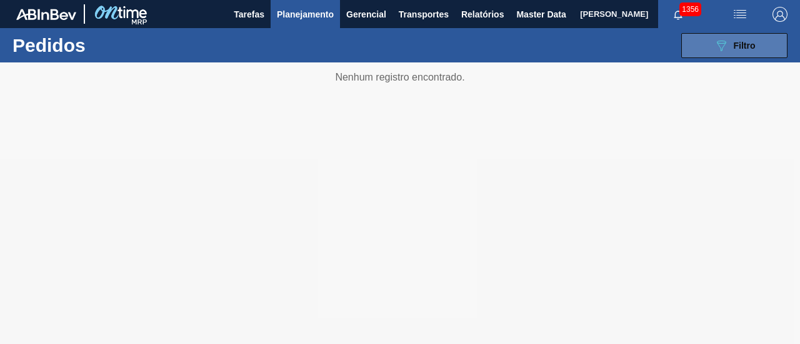
click at [702, 48] on button "089F7B8B-B2A5-4AFE-B5C0-19BA573D28AC Filtro" at bounding box center [734, 45] width 106 height 25
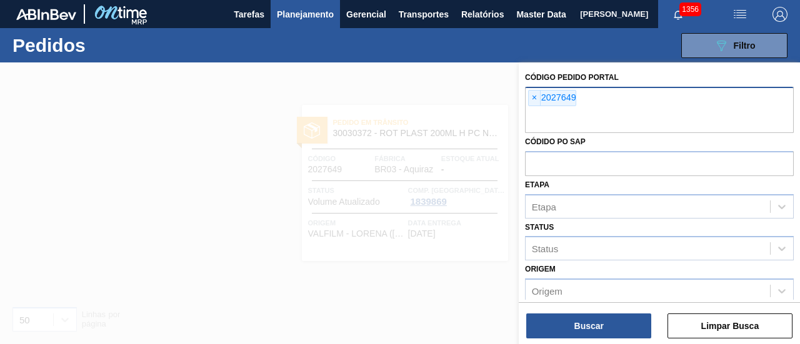
click at [528, 94] on div "× 2027649" at bounding box center [552, 98] width 48 height 16
click at [532, 97] on span "×" at bounding box center [535, 98] width 12 height 15
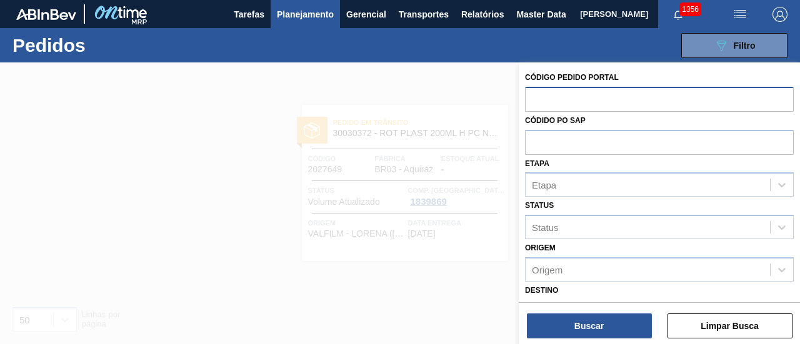
paste input "2032495"
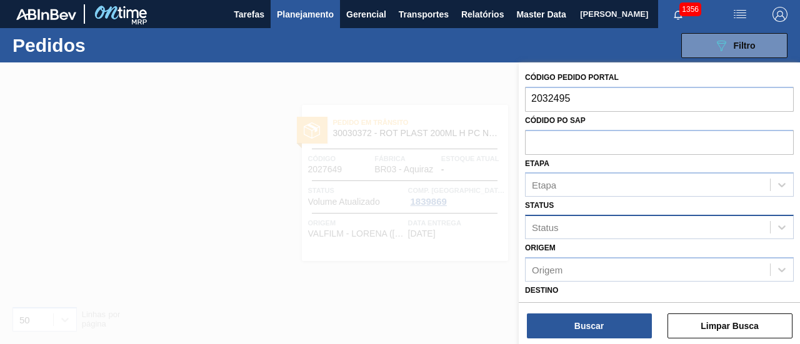
type input "2032495"
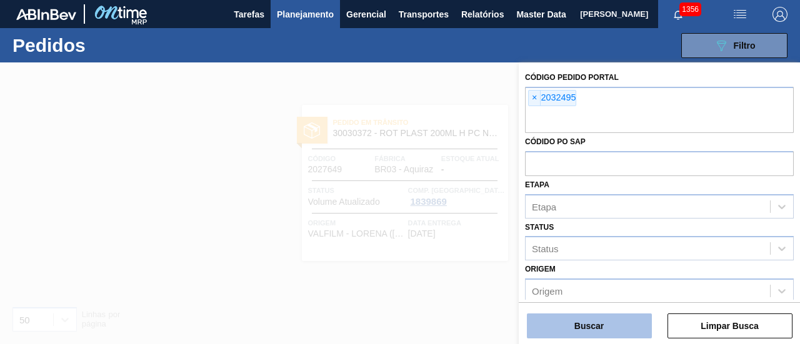
click at [610, 317] on button "Buscar" at bounding box center [589, 326] width 125 height 25
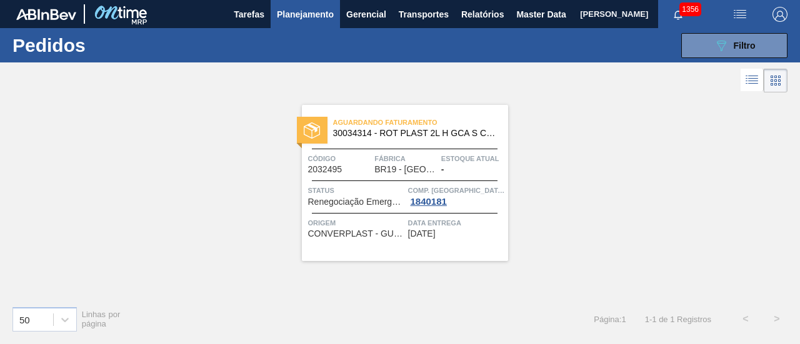
click at [311, 14] on span "Planejamento" at bounding box center [305, 14] width 57 height 15
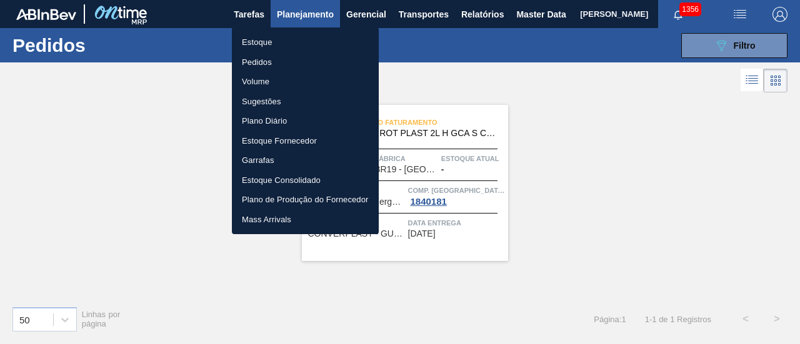
click at [329, 37] on li "Estoque" at bounding box center [305, 42] width 147 height 20
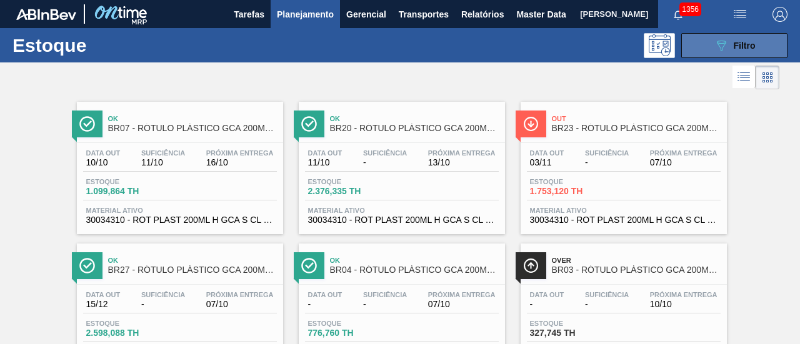
click at [734, 47] on span "Filtro" at bounding box center [745, 46] width 22 height 10
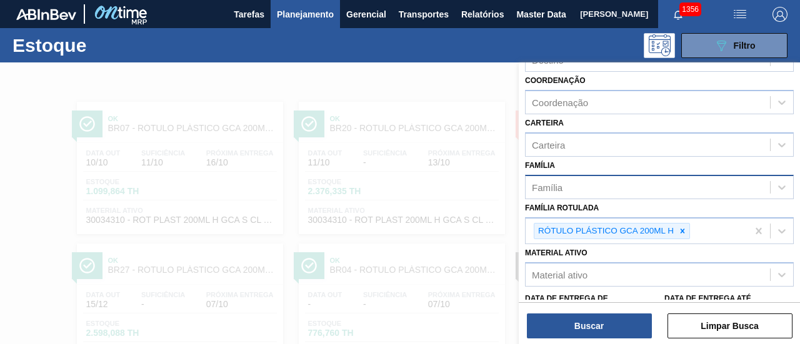
scroll to position [125, 0]
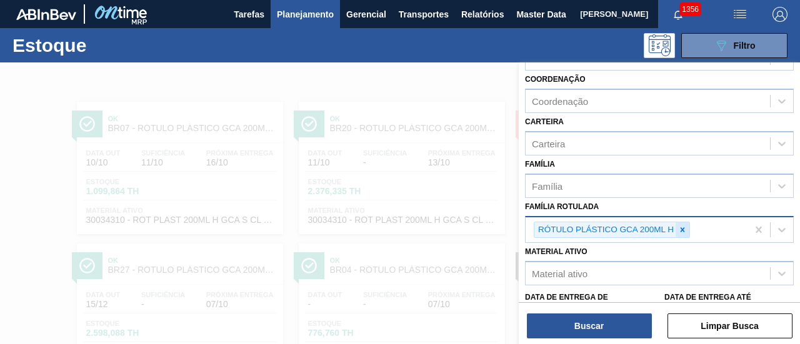
click at [685, 227] on icon at bounding box center [682, 230] width 9 height 9
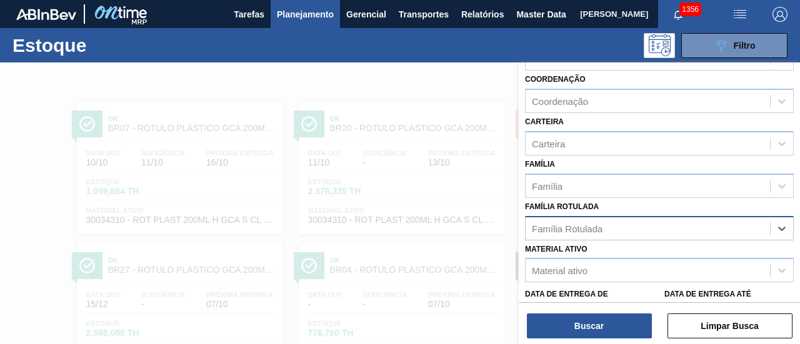
paste Rotulada "RÓTULO PLÁSTICO GCA 1,5L H"
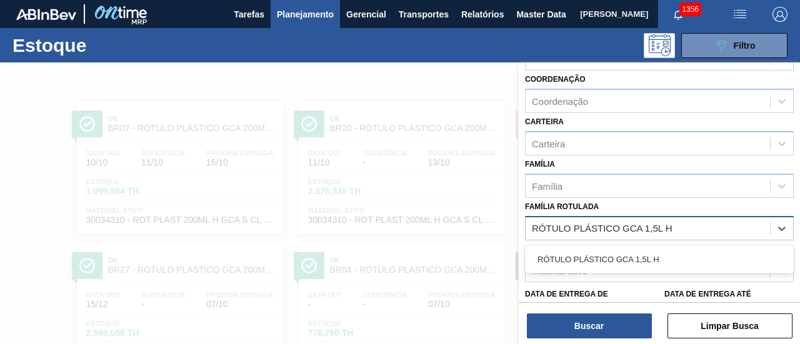
type Rotulada "RÓTULO PLÁSTICO GCA 1,5L H"
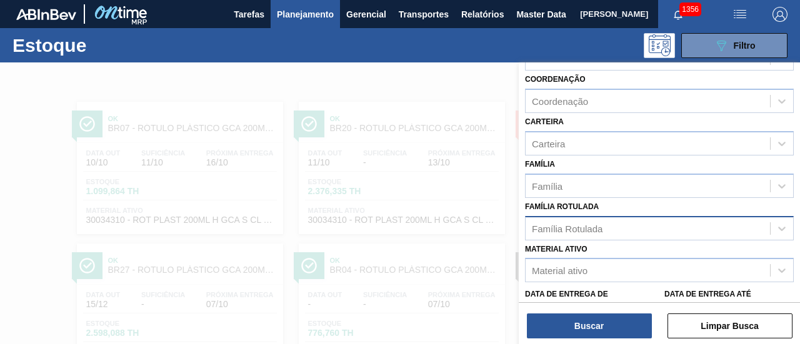
click at [644, 223] on div "Família Rotulada" at bounding box center [648, 228] width 244 height 18
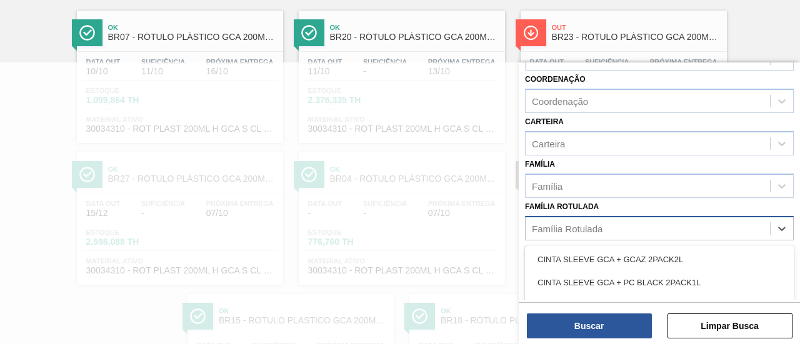
scroll to position [92, 0]
paste Rotulada "RÓTULO PLÁSTICO GCA 1,5L H"
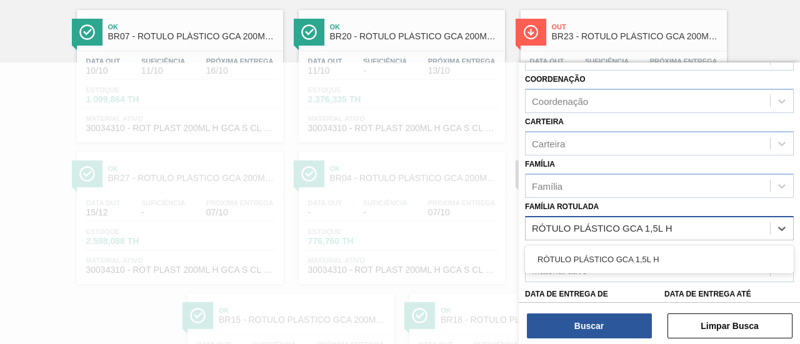
type Rotulada "RÓTULO PLÁSTICO GCA 1,5L H"
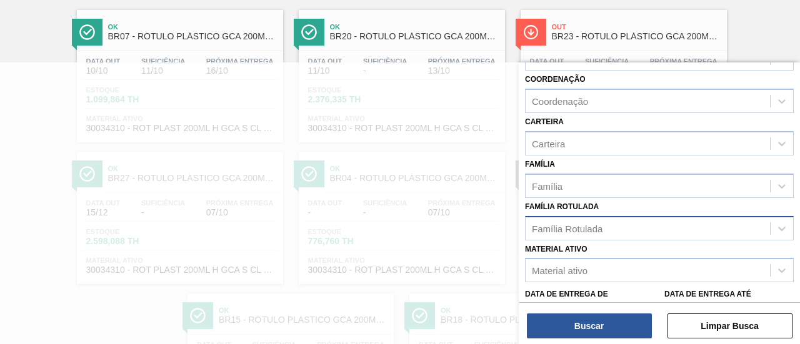
click at [686, 227] on div "Família Rotulada" at bounding box center [648, 228] width 244 height 18
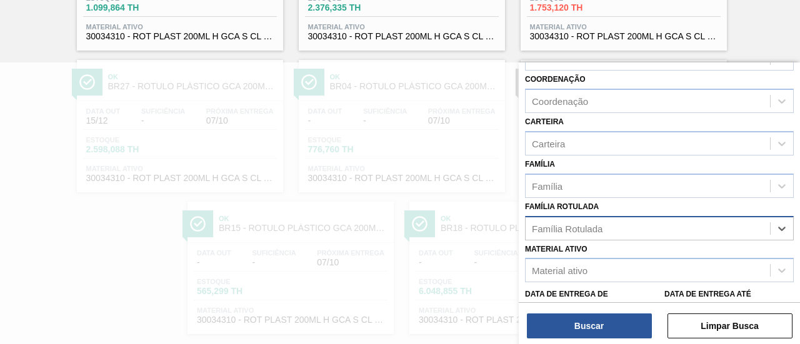
scroll to position [206, 0]
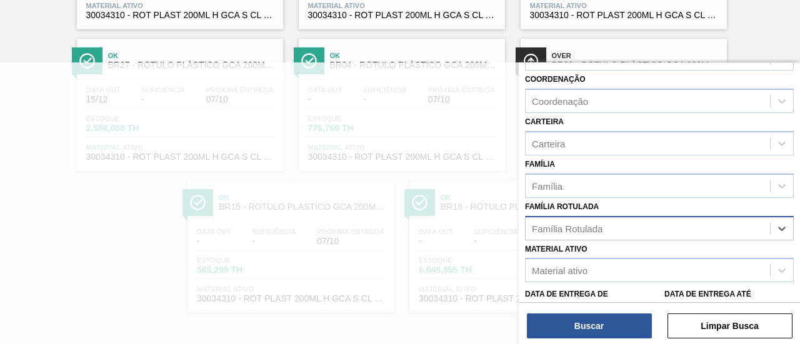
click at [624, 227] on div "Família Rotulada" at bounding box center [648, 228] width 244 height 18
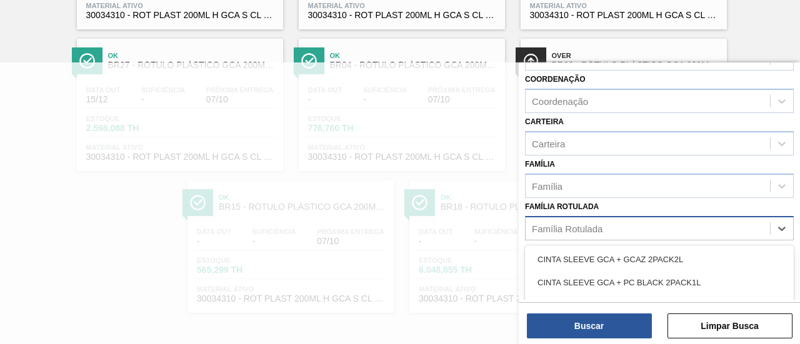
paste Rotulada "RÓTULO PLÁSTICO GCA 1,5L H"
type Rotulada "RÓTULO PLÁSTICO GCA 1,5L H"
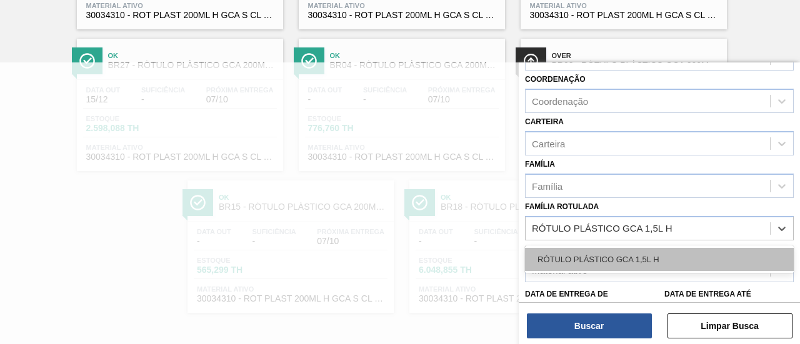
click at [629, 254] on div "RÓTULO PLÁSTICO GCA 1,5L H" at bounding box center [659, 259] width 269 height 23
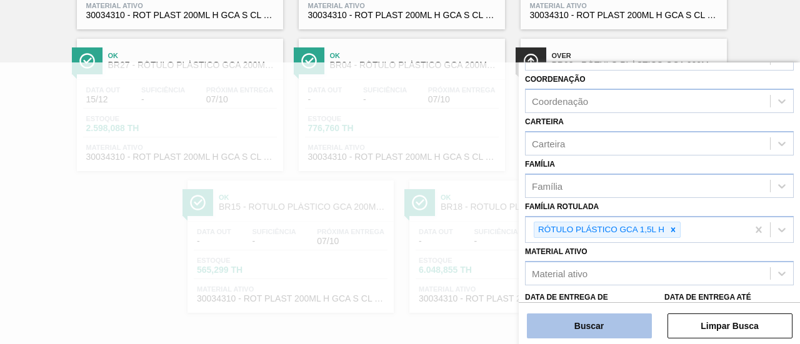
click at [614, 318] on button "Buscar" at bounding box center [589, 326] width 125 height 25
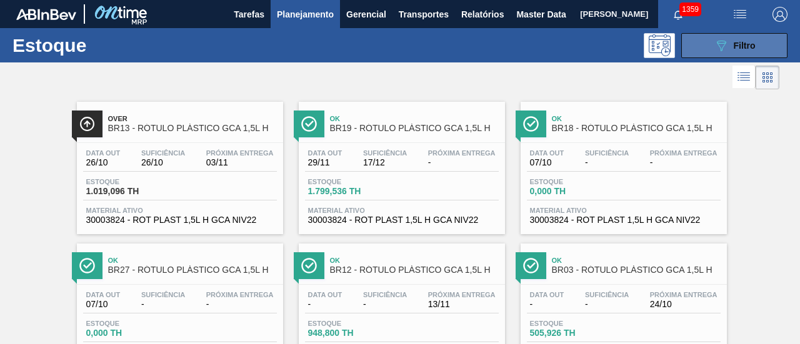
click at [721, 52] on icon "089F7B8B-B2A5-4AFE-B5C0-19BA573D28AC" at bounding box center [721, 45] width 15 height 15
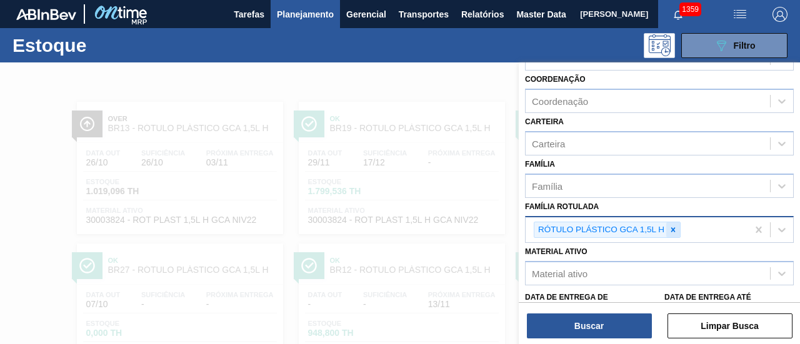
click at [672, 226] on icon at bounding box center [673, 230] width 9 height 9
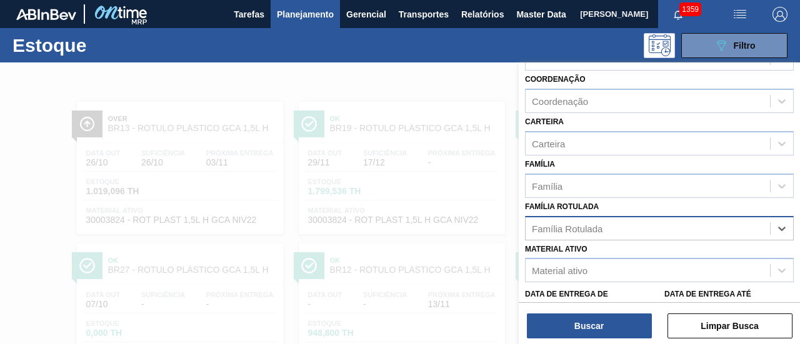
paste Rotulada "RÓTULO PLÁSTICO GCA 2,5L H"
type Rotulada "RÓTULO PLÁSTICO GCA 2,5L H"
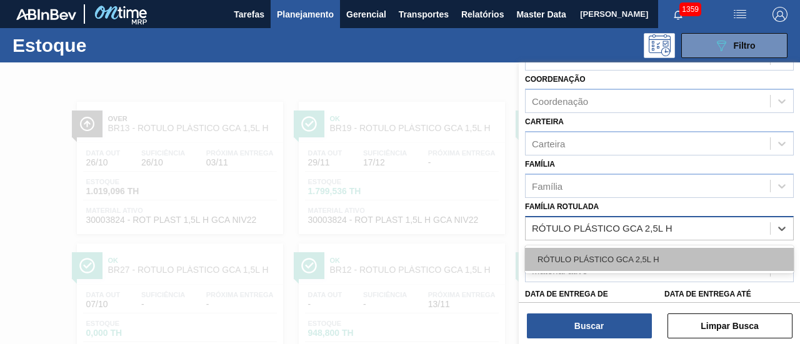
click at [673, 259] on div "RÓTULO PLÁSTICO GCA 2,5L H" at bounding box center [659, 259] width 269 height 23
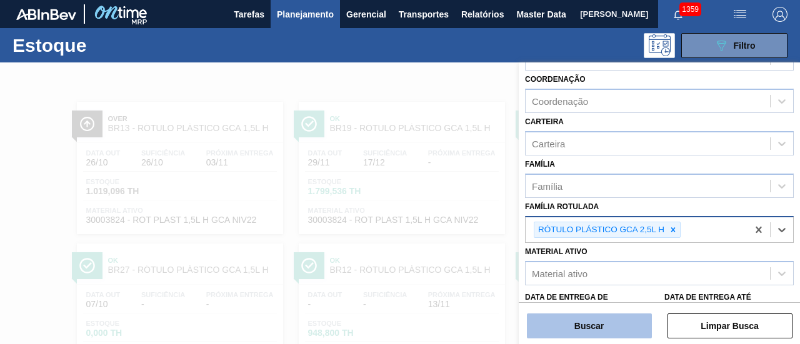
click at [611, 321] on button "Buscar" at bounding box center [589, 326] width 125 height 25
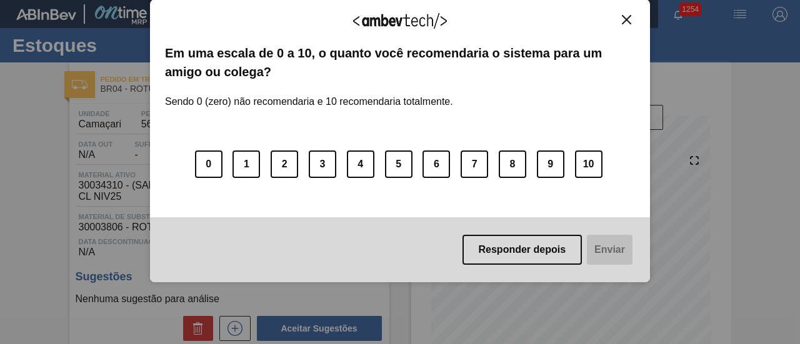
click at [624, 19] on img "Close" at bounding box center [626, 19] width 9 height 9
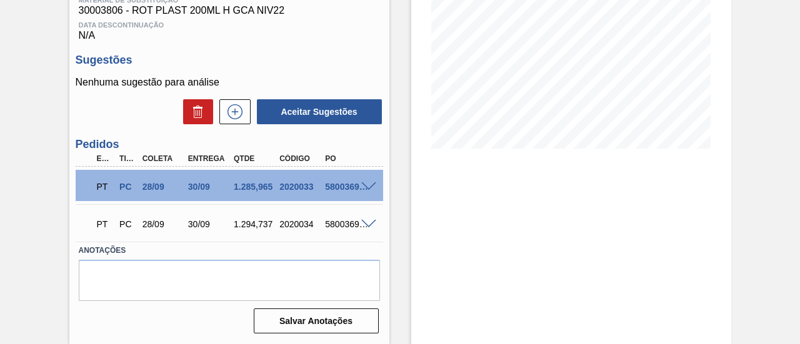
scroll to position [220, 0]
click at [375, 185] on span at bounding box center [368, 186] width 15 height 9
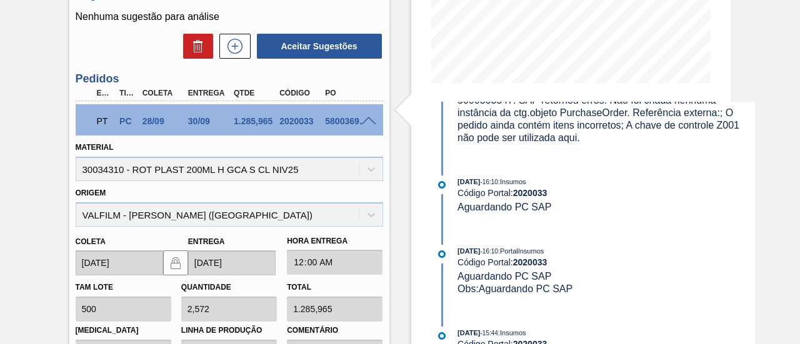
scroll to position [812, 0]
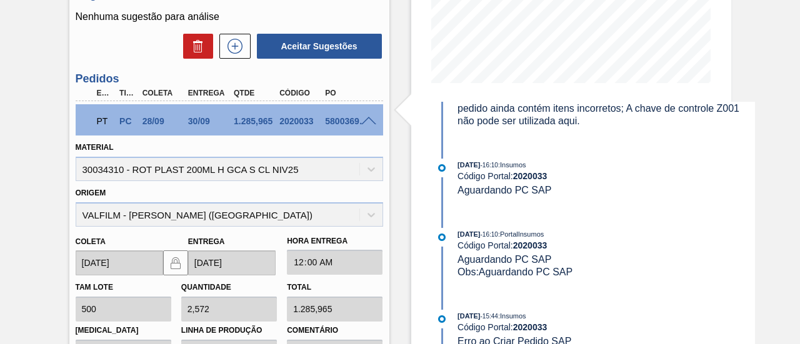
click at [371, 126] on span at bounding box center [368, 121] width 15 height 9
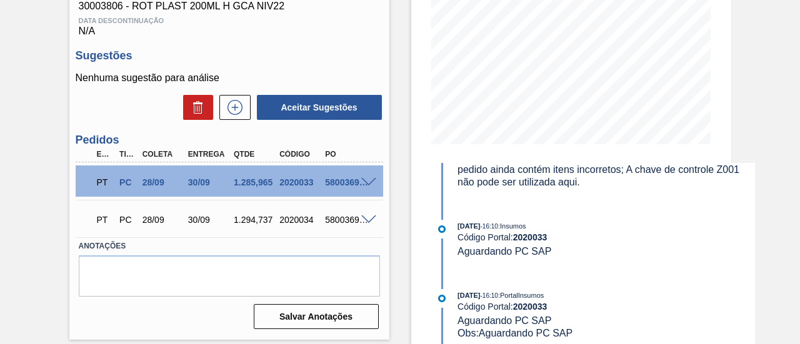
scroll to position [221, 0]
click at [365, 223] on span at bounding box center [368, 220] width 15 height 9
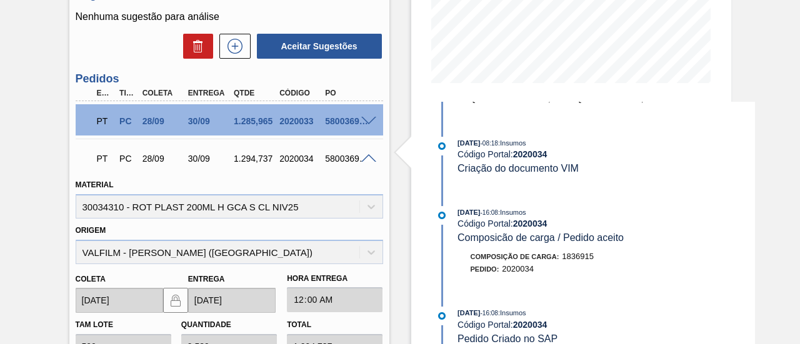
scroll to position [0, 0]
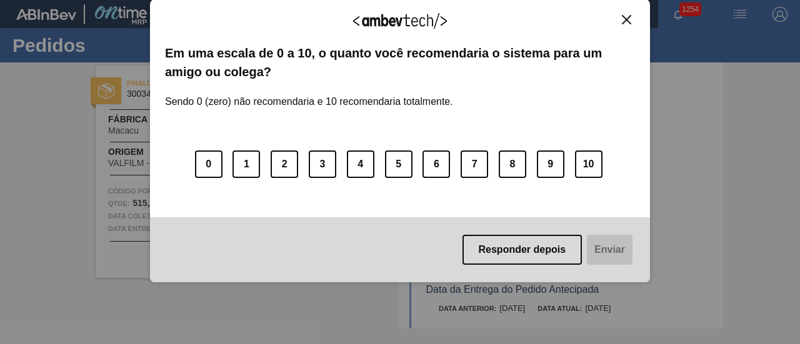
click at [628, 17] on img "Close" at bounding box center [626, 19] width 9 height 9
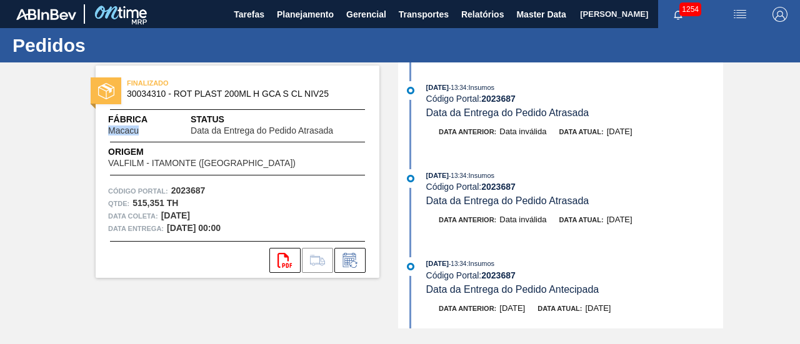
drag, startPoint x: 108, startPoint y: 131, endPoint x: 138, endPoint y: 133, distance: 30.1
click at [138, 133] on span "Macacu" at bounding box center [123, 130] width 31 height 9
copy span "Macacu"
drag, startPoint x: 175, startPoint y: 95, endPoint x: 327, endPoint y: 98, distance: 152.5
click at [327, 98] on span "30034310 - ROT PLAST 200ML H GCA S CL NIV25" at bounding box center [240, 93] width 227 height 9
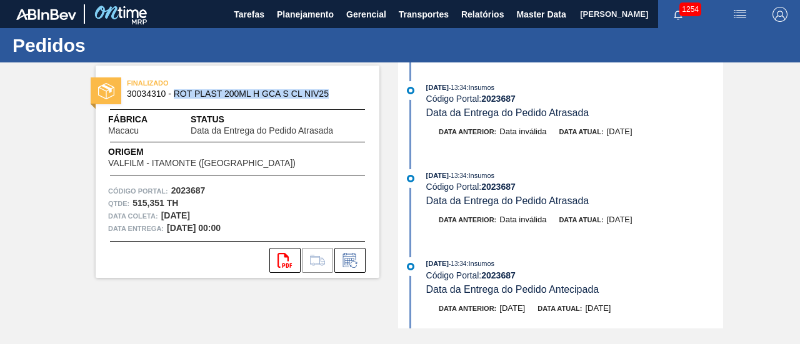
copy span "ROT PLAST 200ML H GCA S CL NIV25"
drag, startPoint x: 173, startPoint y: 193, endPoint x: 209, endPoint y: 187, distance: 36.1
click at [209, 187] on div "Código Portal: 2023687" at bounding box center [237, 191] width 259 height 12
copy strong "2023687"
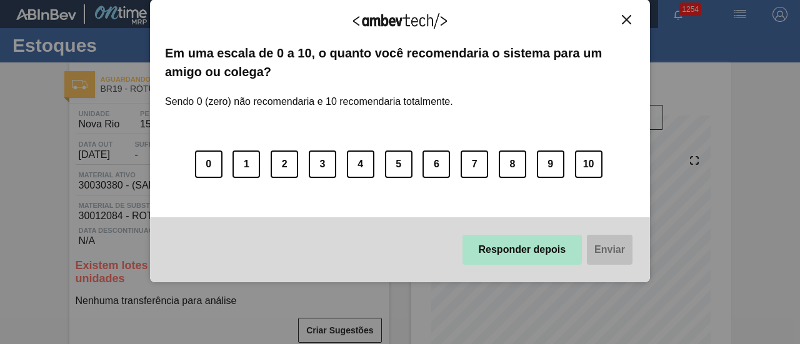
click at [541, 248] on button "Responder depois" at bounding box center [522, 250] width 120 height 30
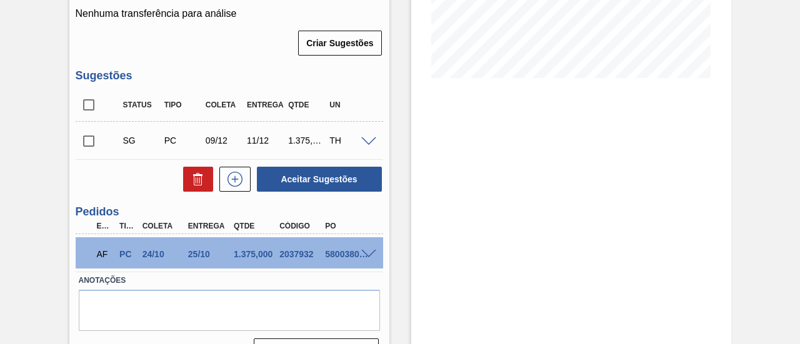
scroll to position [320, 0]
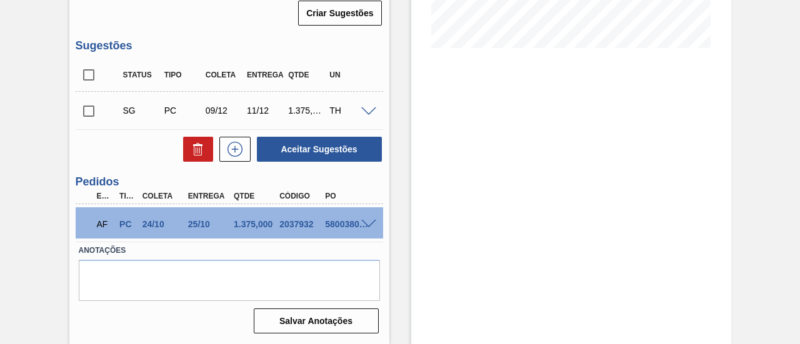
click at [359, 221] on div at bounding box center [370, 223] width 25 height 9
click at [361, 222] on span at bounding box center [368, 224] width 15 height 9
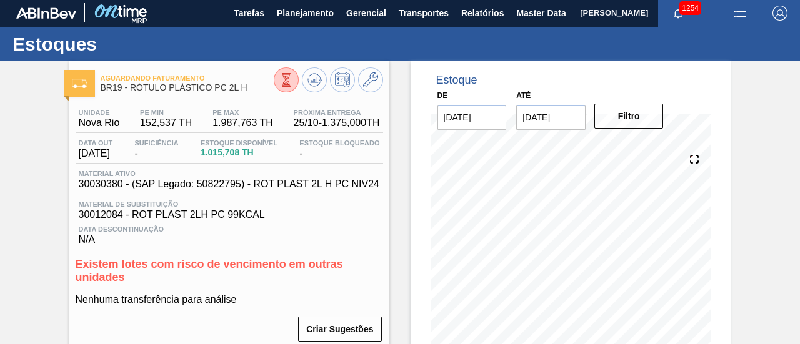
scroll to position [0, 0]
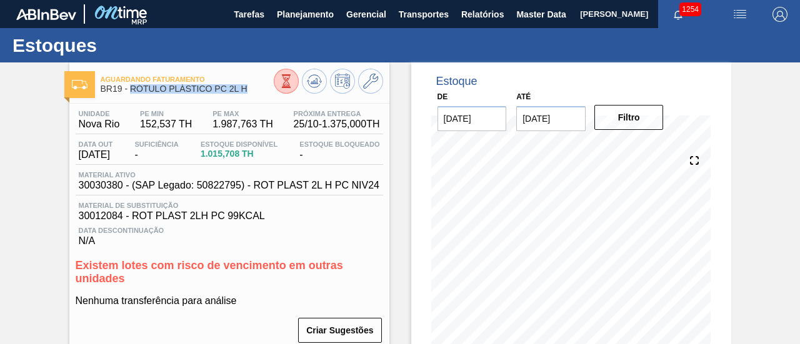
drag, startPoint x: 132, startPoint y: 93, endPoint x: 249, endPoint y: 97, distance: 116.9
click at [249, 97] on div "Aguardando Faturamento BR19 - RÓTULO PLÁSTICO PC 2L H" at bounding box center [187, 85] width 173 height 28
copy span "RÓTULO PLÁSTICO PC 2L H"
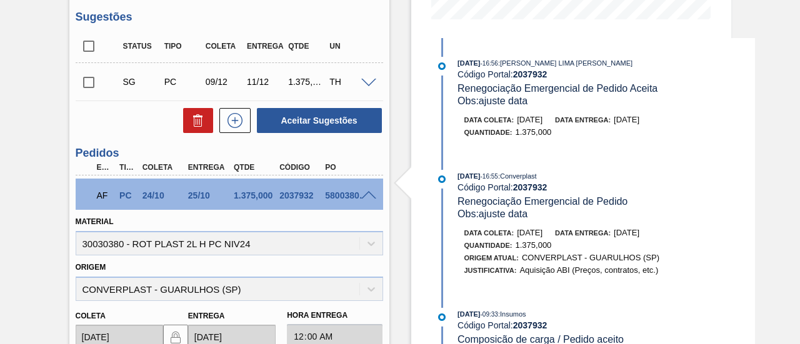
scroll to position [375, 0]
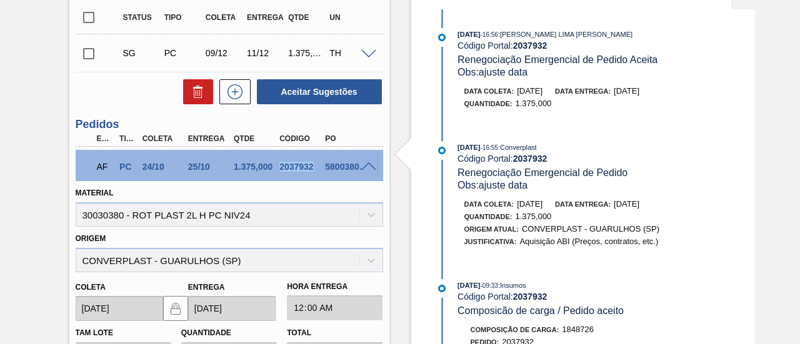
drag, startPoint x: 279, startPoint y: 168, endPoint x: 312, endPoint y: 171, distance: 33.2
click at [312, 171] on div "2037932" at bounding box center [300, 167] width 49 height 10
copy div "2037932"
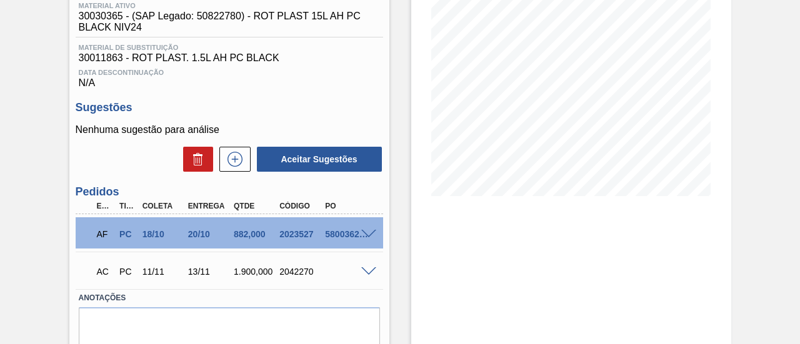
scroll to position [187, 0]
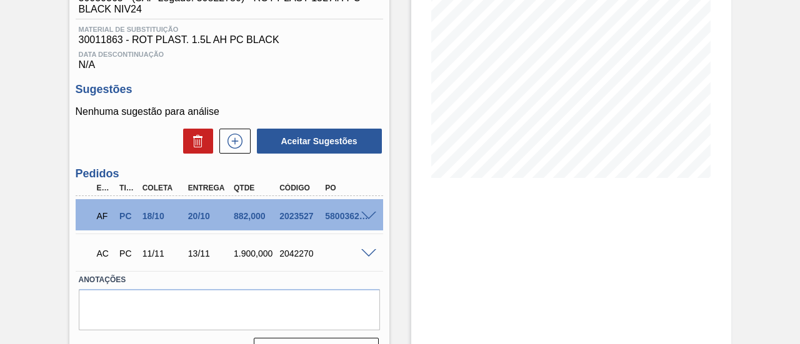
click at [369, 219] on span at bounding box center [368, 216] width 15 height 9
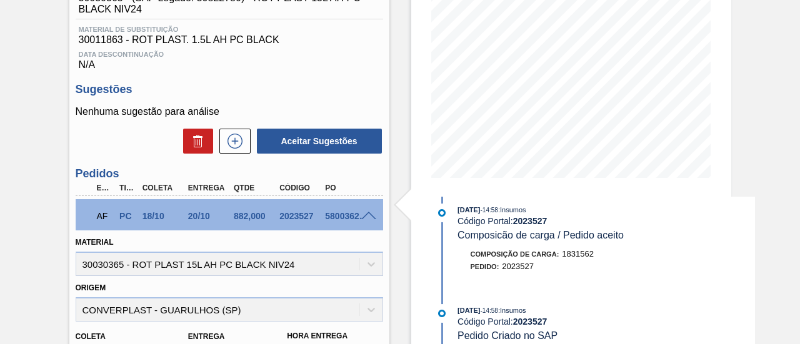
scroll to position [0, 0]
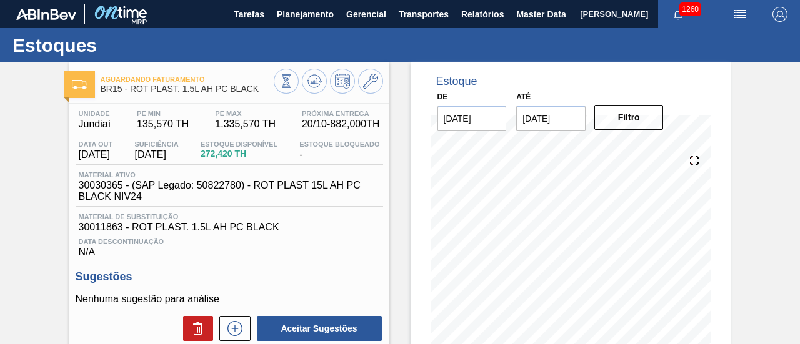
scroll to position [62, 0]
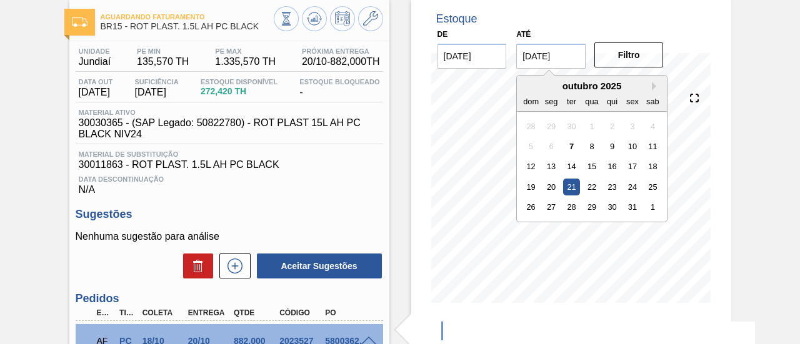
click at [566, 57] on input "[DATE]" at bounding box center [550, 56] width 69 height 25
click at [652, 86] on button "Next Month" at bounding box center [656, 86] width 9 height 9
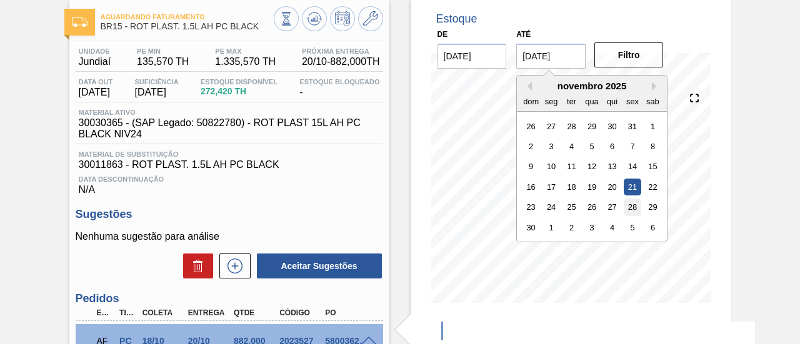
click at [631, 201] on div "28" at bounding box center [632, 207] width 17 height 17
type input "28/11/2025"
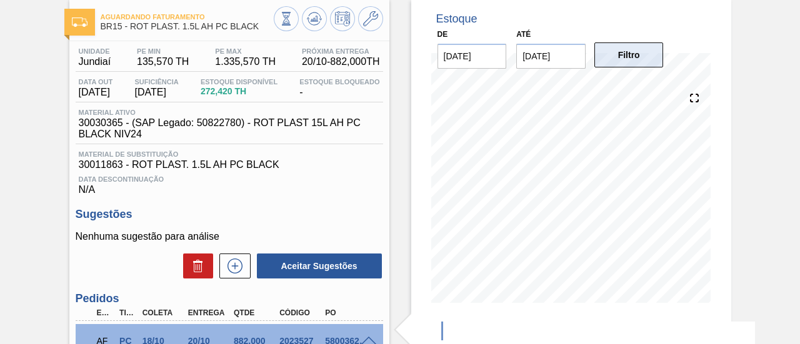
click at [632, 63] on button "Filtro" at bounding box center [628, 54] width 69 height 25
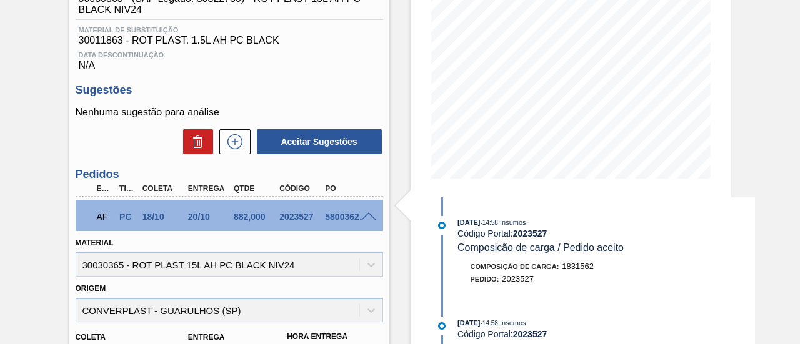
scroll to position [187, 0]
click at [369, 217] on span at bounding box center [368, 216] width 15 height 9
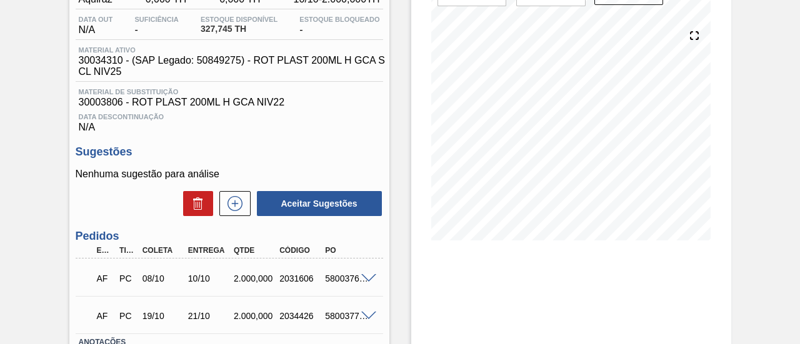
scroll to position [187, 0]
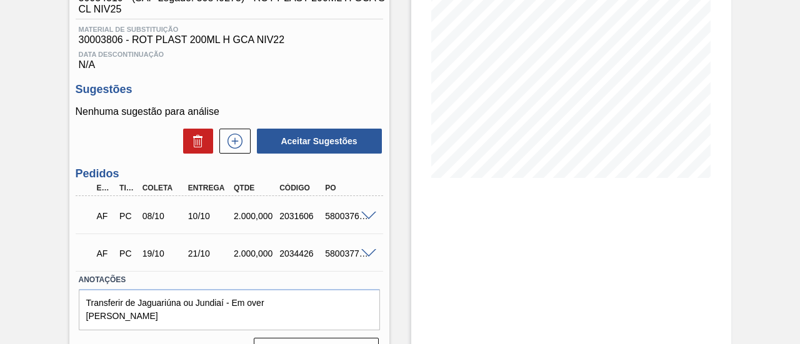
click at [369, 254] on span at bounding box center [368, 253] width 15 height 9
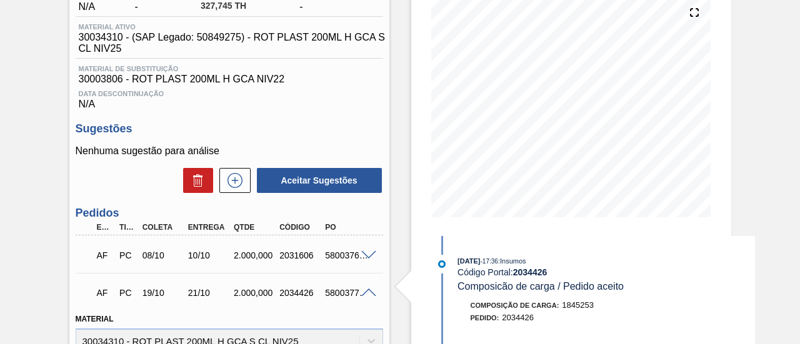
scroll to position [211, 0]
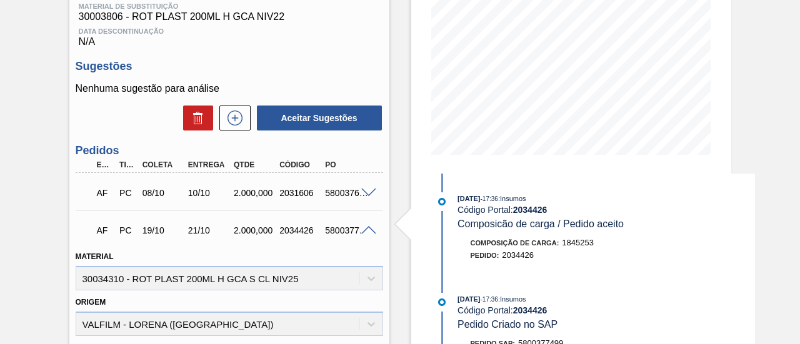
click at [363, 231] on span at bounding box center [368, 230] width 15 height 9
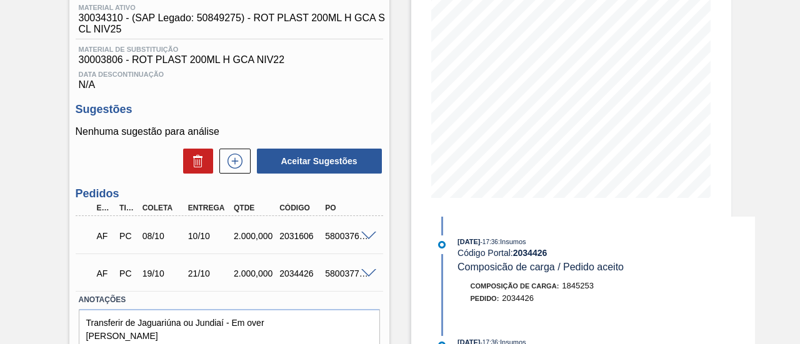
scroll to position [148, 0]
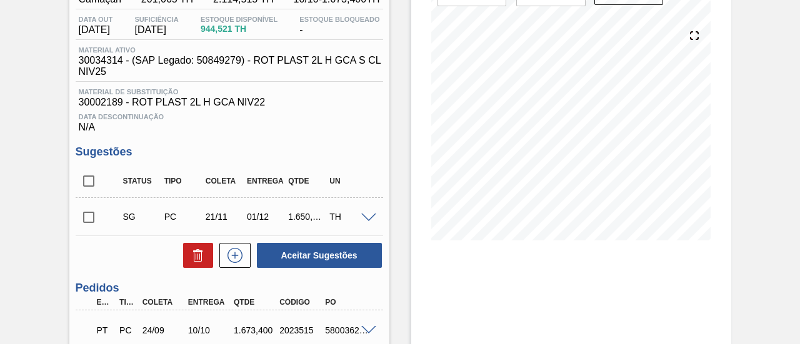
scroll to position [187, 0]
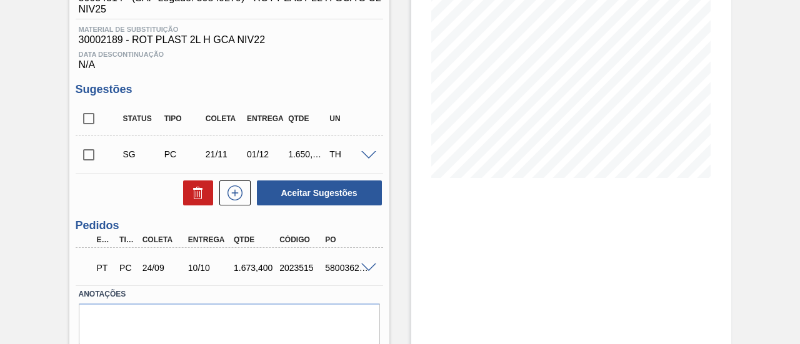
click at [366, 273] on div "5800362421" at bounding box center [346, 268] width 49 height 10
click at [369, 268] on span at bounding box center [368, 268] width 15 height 9
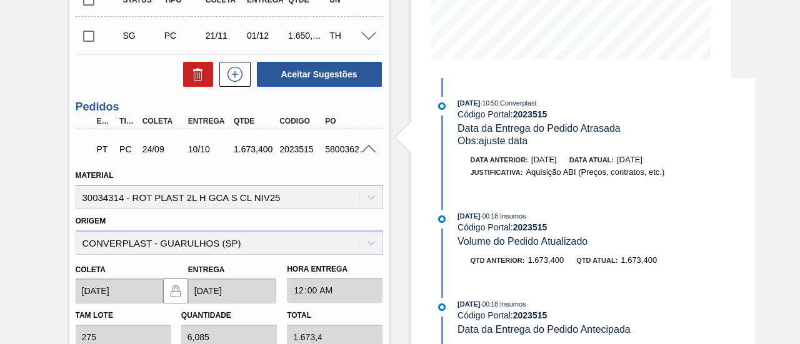
scroll to position [287, 0]
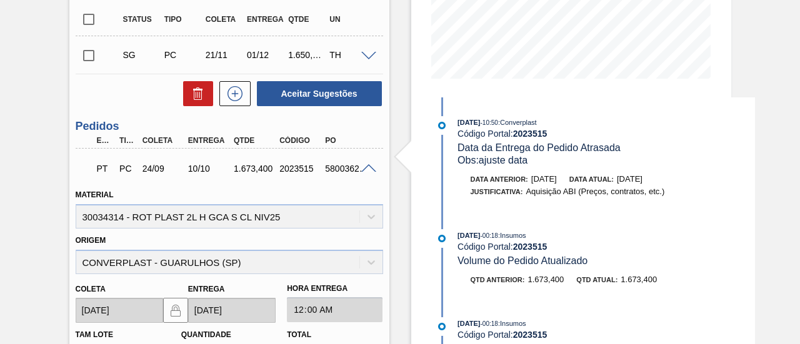
click at [364, 174] on span at bounding box center [368, 168] width 15 height 9
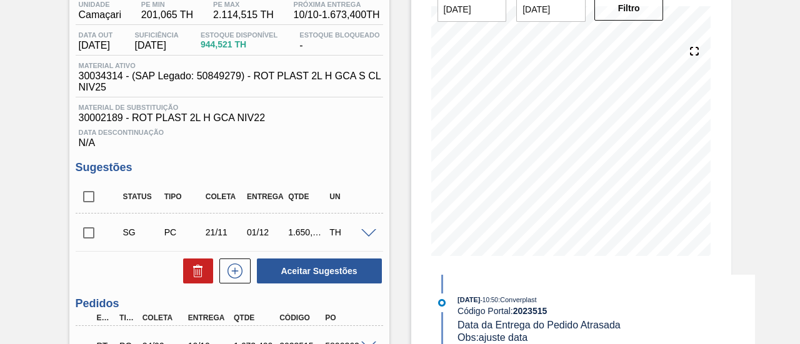
scroll to position [47, 0]
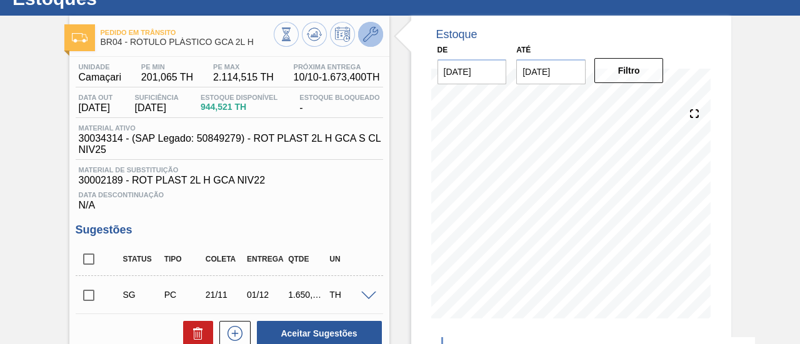
click at [370, 32] on icon at bounding box center [370, 34] width 15 height 15
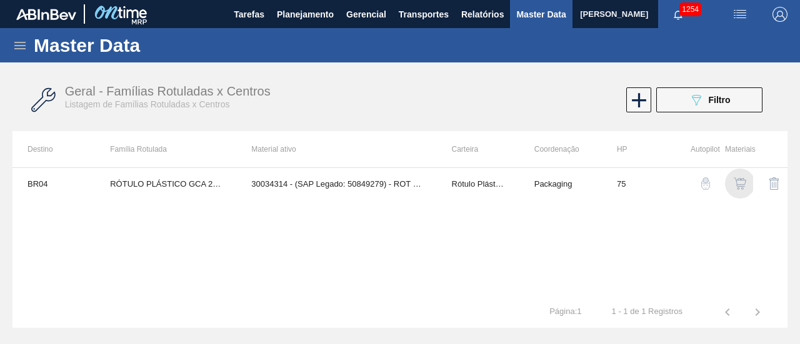
click at [742, 184] on img "button" at bounding box center [740, 183] width 12 height 12
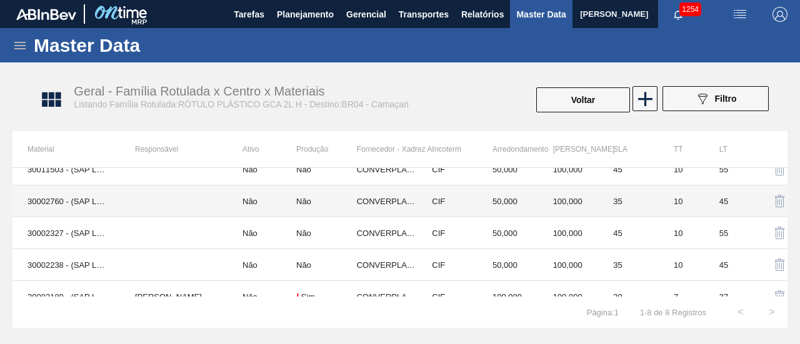
scroll to position [124, 0]
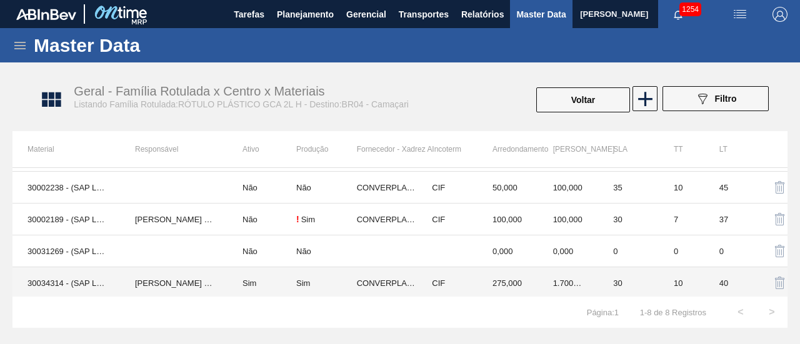
click at [257, 270] on td "Sim" at bounding box center [261, 283] width 69 height 32
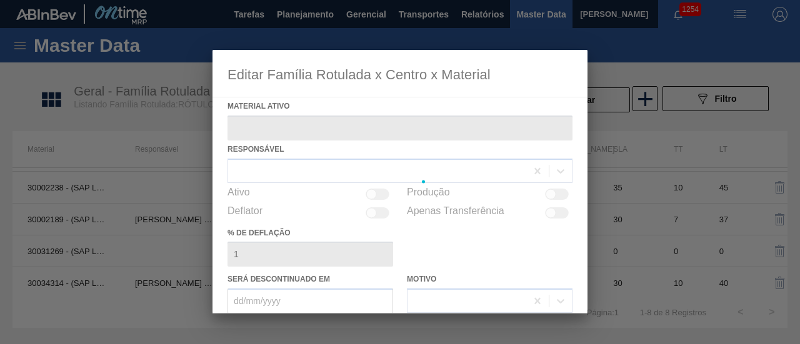
type ativo "30034314 - (SAP Legado: 50849279) - ROT PLAST 2L H GCA S CL NIV25"
checkbox input "true"
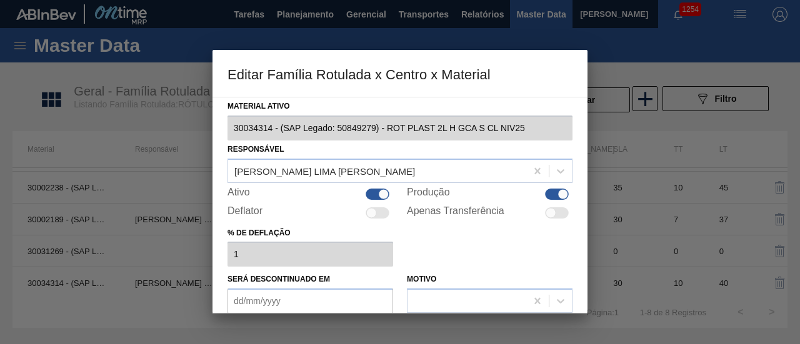
scroll to position [125, 0]
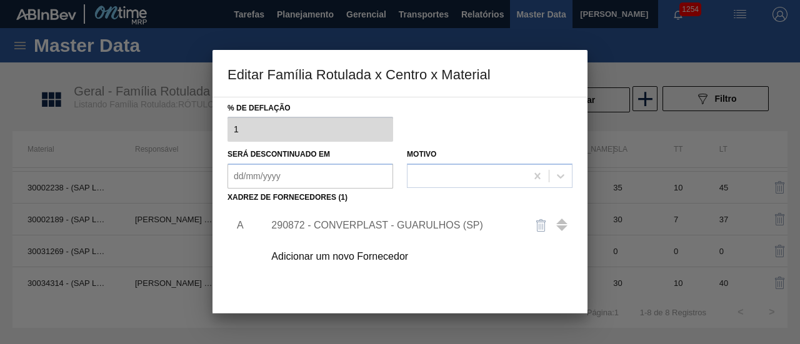
click at [399, 223] on div "290872 - CONVERPLAST - GUARULHOS (SP)" at bounding box center [393, 225] width 245 height 11
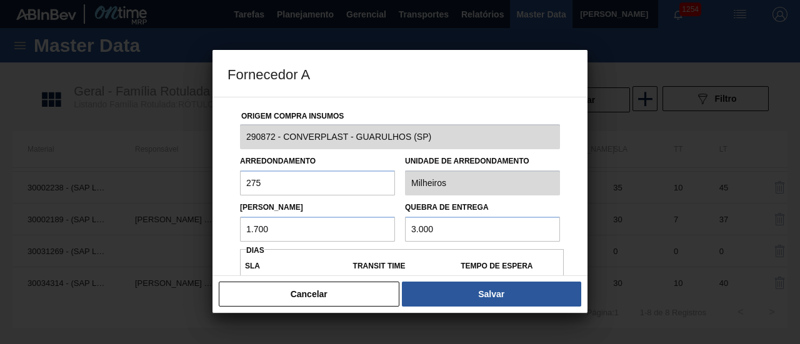
click at [356, 227] on input "1.700" at bounding box center [317, 229] width 155 height 25
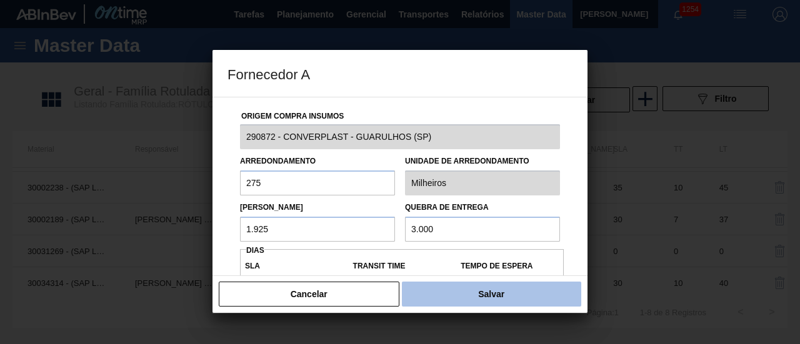
type input "1.925"
click at [475, 296] on button "Salvar" at bounding box center [491, 294] width 179 height 25
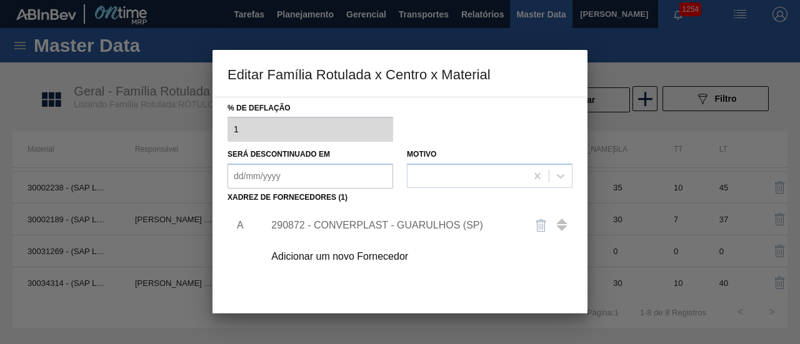
click at [605, 211] on div at bounding box center [400, 172] width 800 height 344
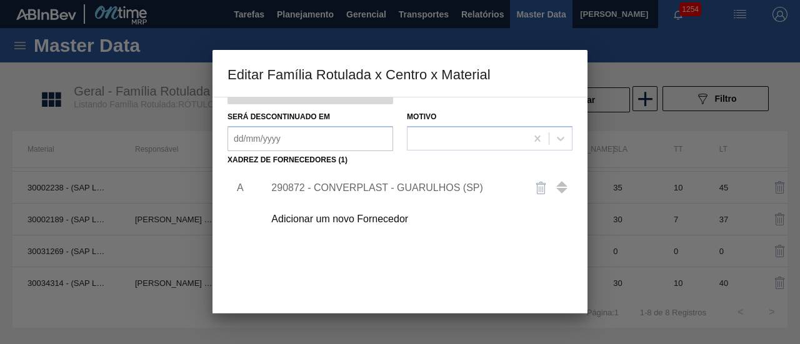
scroll to position [217, 0]
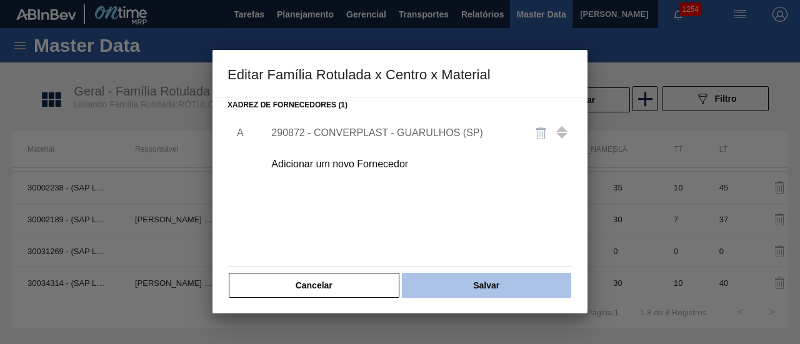
click at [500, 274] on button "Salvar" at bounding box center [486, 285] width 169 height 25
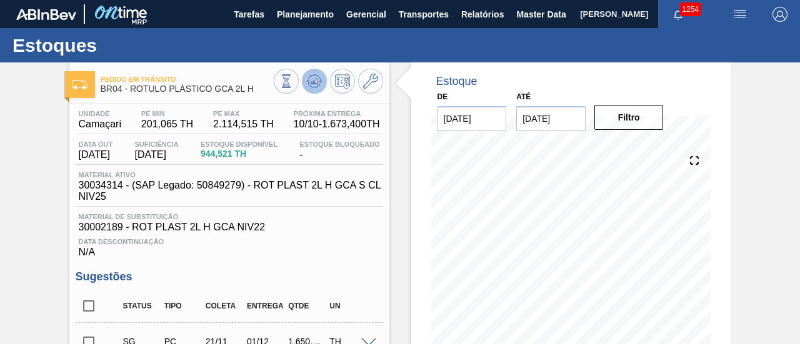
click at [314, 87] on icon at bounding box center [313, 84] width 12 height 6
click at [376, 89] on button at bounding box center [370, 81] width 25 height 25
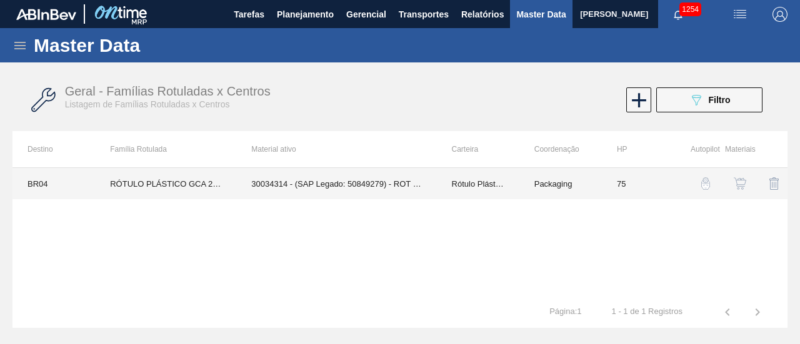
click at [401, 186] on td "30034314 - (SAP Legado: 50849279) - ROT PLAST 2L H GCA S CL NIV25" at bounding box center [336, 183] width 200 height 31
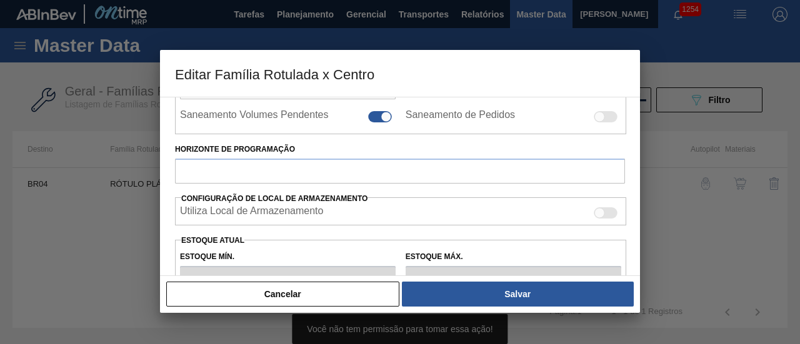
type input "Rótulo Plástico"
type input "RÓTULO PLÁSTICO GCA 2L H"
type input "BR04 - Camaçari"
type input "75"
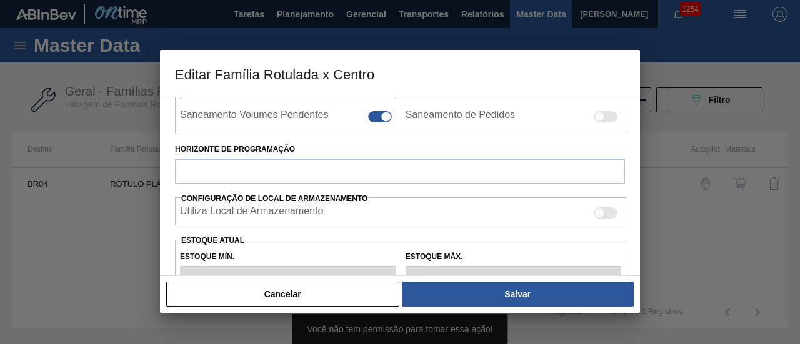
type input "201,065"
type input "2.114,515"
type input "50"
type input "1.157,790"
checkbox input "true"
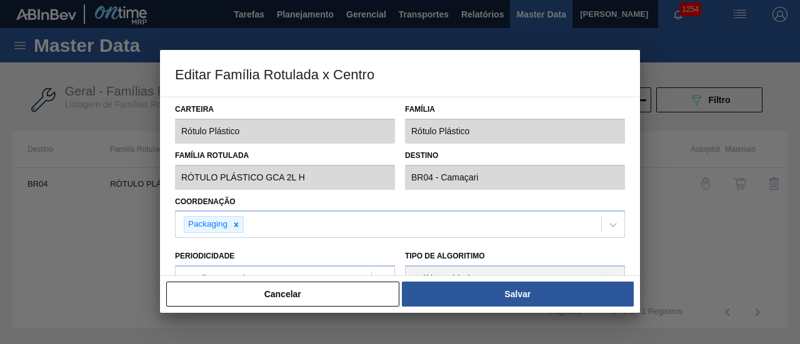
click at [702, 117] on div at bounding box center [400, 172] width 800 height 344
click at [305, 296] on button "Cancelar" at bounding box center [282, 294] width 233 height 25
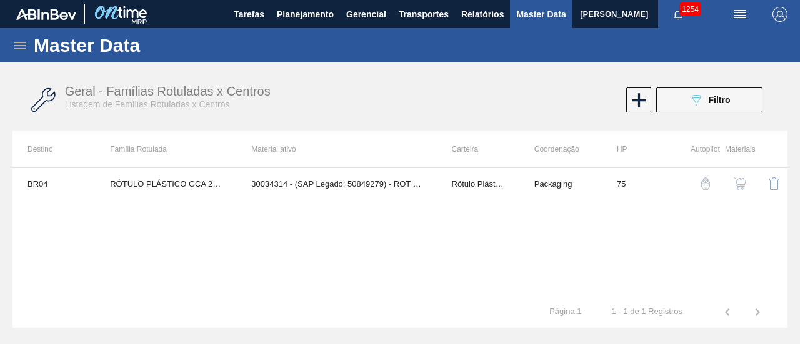
click at [743, 184] on img "button" at bounding box center [740, 183] width 12 height 12
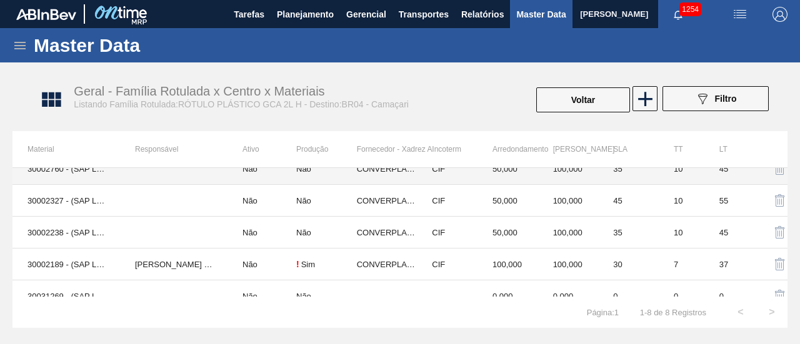
scroll to position [124, 0]
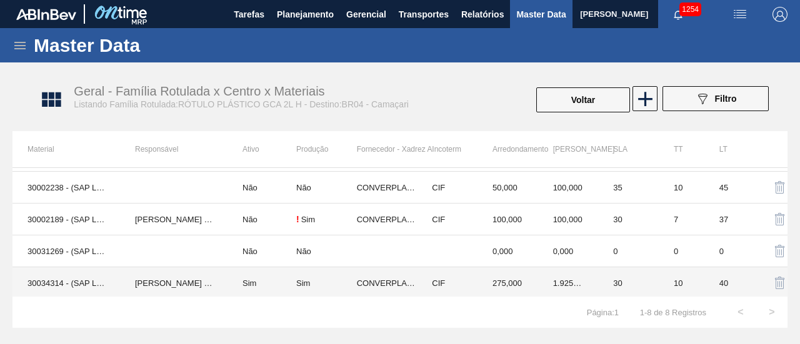
click at [301, 279] on div "Sim" at bounding box center [303, 283] width 14 height 9
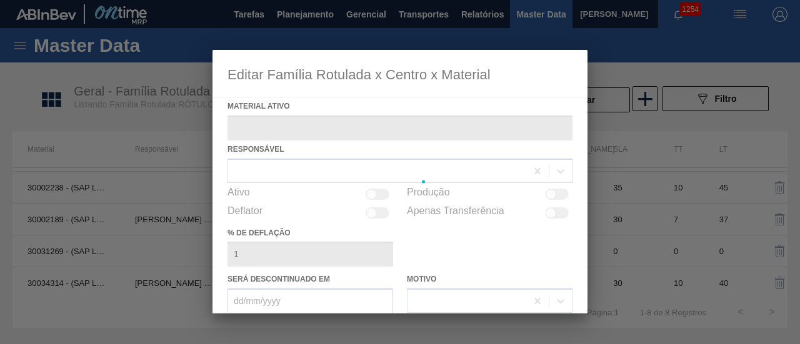
type ativo "30034314 - (SAP Legado: 50849279) - ROT PLAST 2L H GCA S CL NIV25"
checkbox input "true"
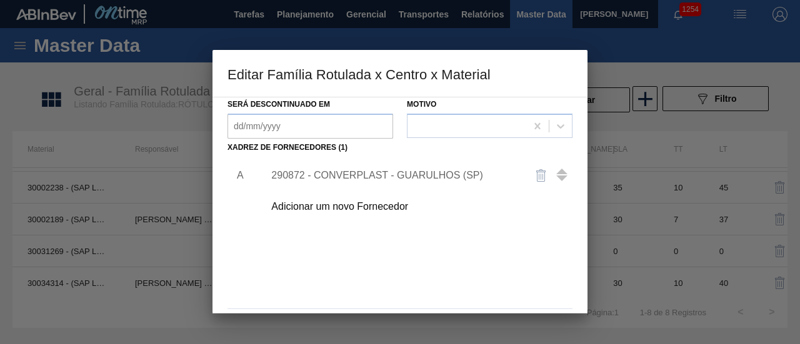
scroll to position [156, 0]
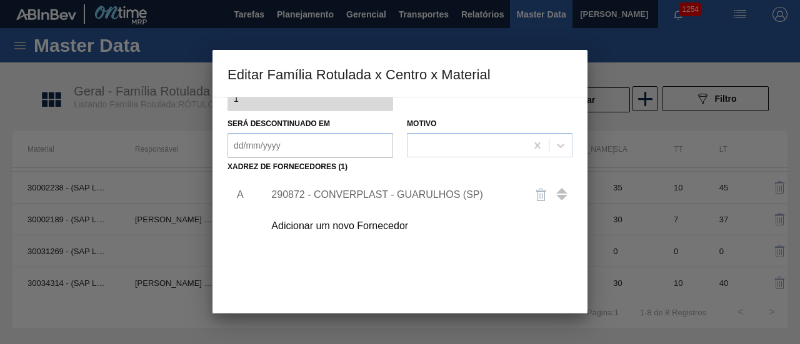
click at [394, 189] on div "290872 - CONVERPLAST - GUARULHOS (SP)" at bounding box center [393, 194] width 245 height 11
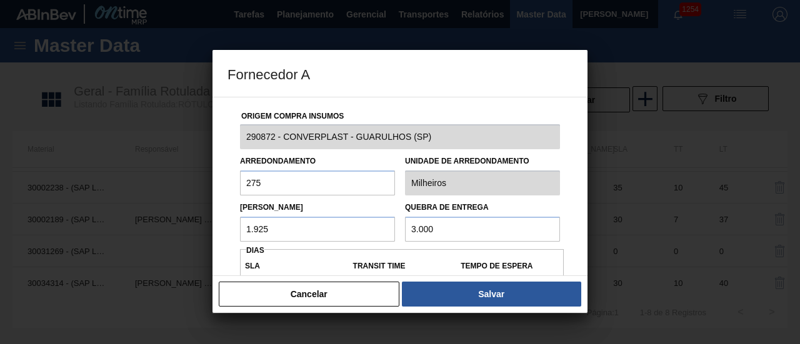
click at [350, 219] on input "1.925" at bounding box center [317, 229] width 155 height 25
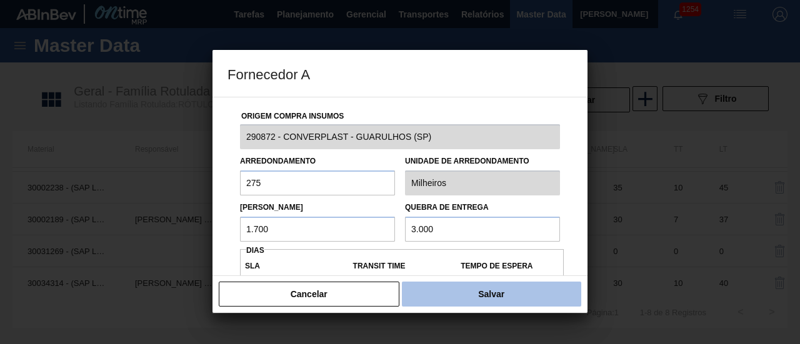
type input "1.700"
click at [491, 293] on button "Salvar" at bounding box center [491, 294] width 179 height 25
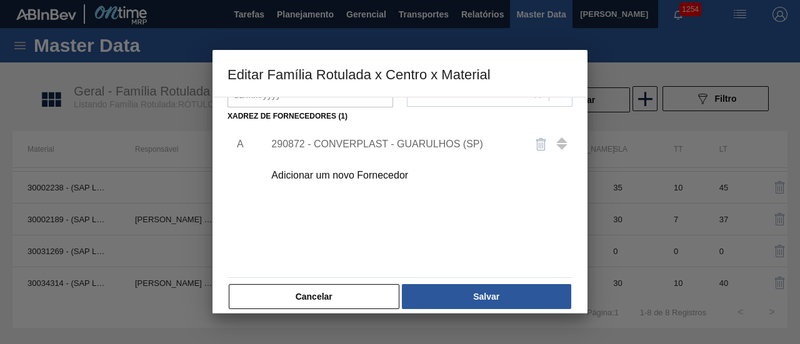
scroll to position [217, 0]
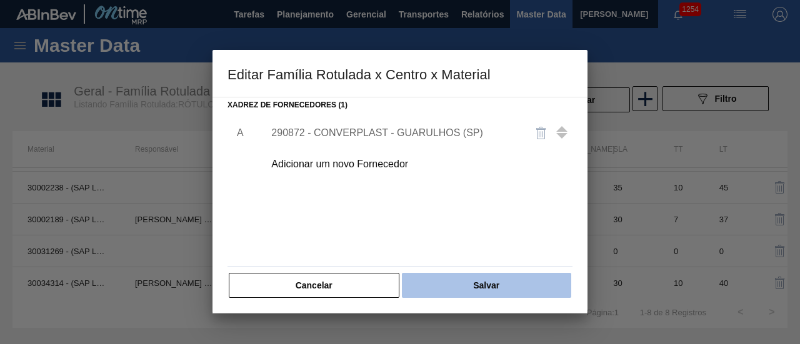
click at [487, 280] on button "Salvar" at bounding box center [486, 285] width 169 height 25
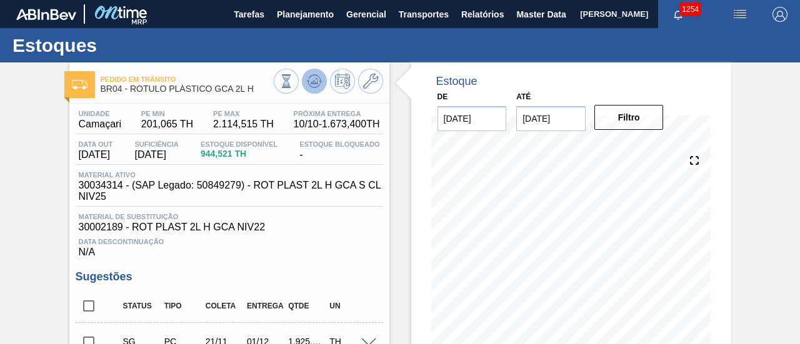
click at [319, 82] on icon at bounding box center [314, 81] width 15 height 15
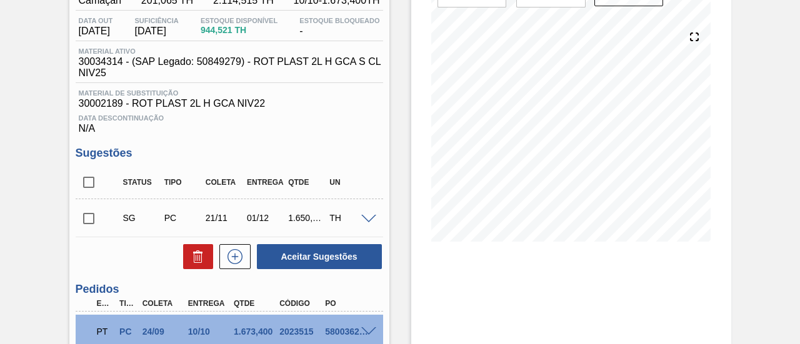
scroll to position [125, 0]
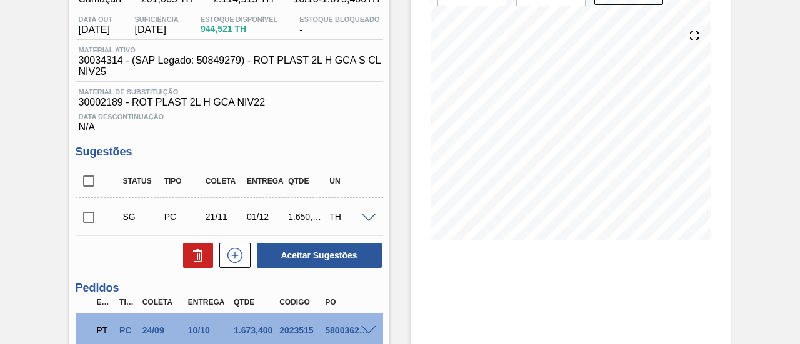
click at [84, 216] on input "checkbox" at bounding box center [89, 217] width 26 height 26
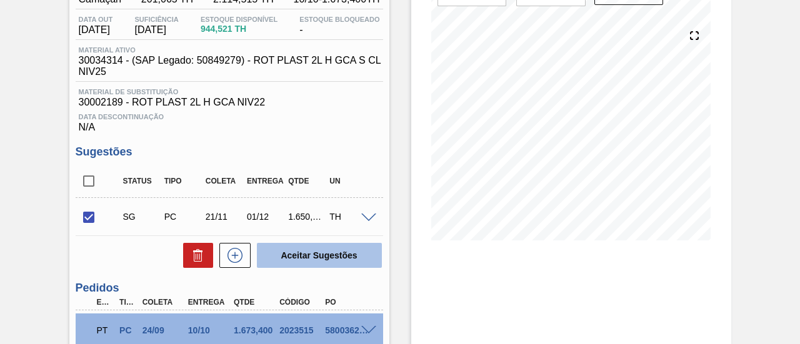
click at [315, 256] on button "Aceitar Sugestões" at bounding box center [319, 255] width 125 height 25
checkbox input "false"
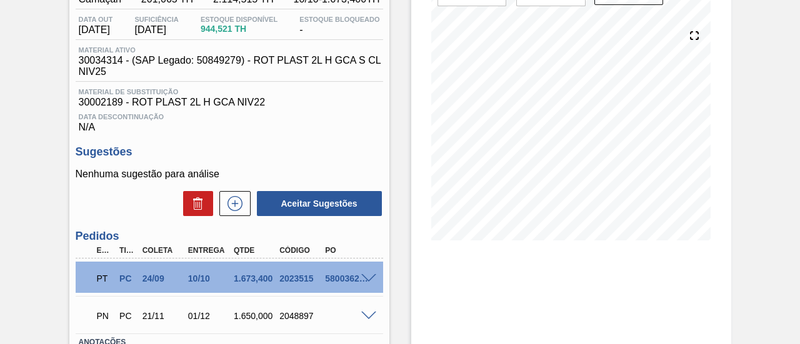
scroll to position [62, 0]
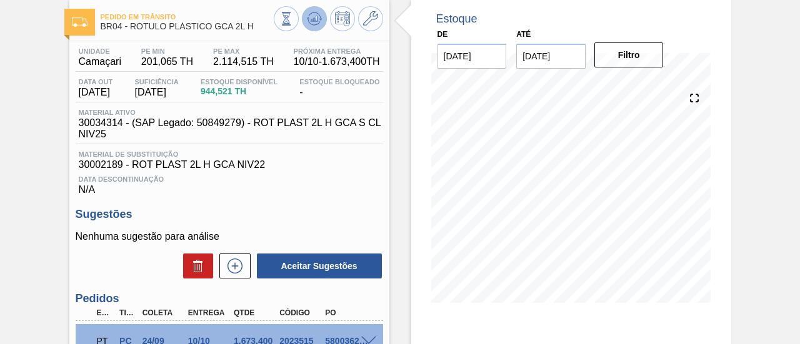
click at [322, 21] on button at bounding box center [314, 18] width 25 height 25
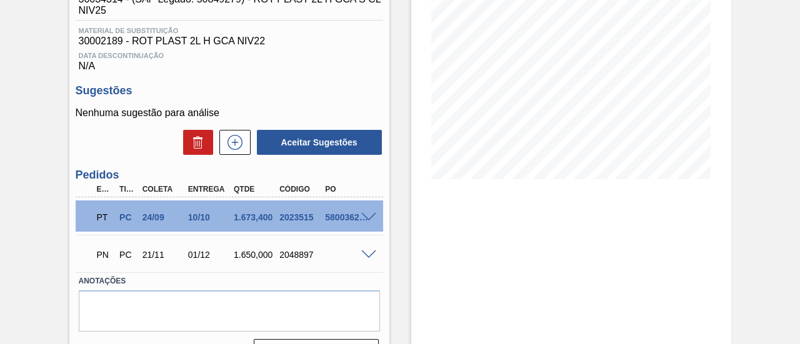
scroll to position [187, 0]
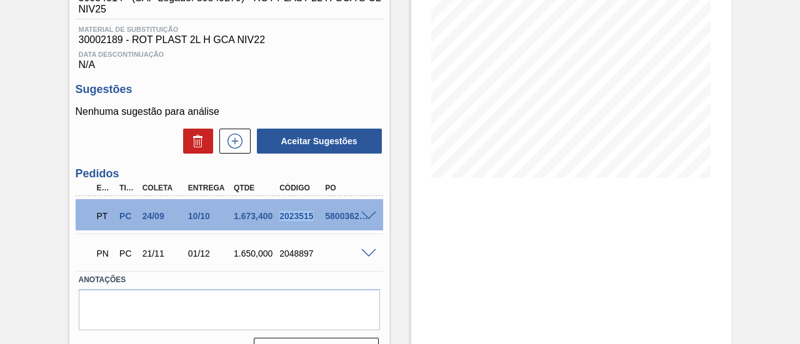
drag, startPoint x: 279, startPoint y: 219, endPoint x: 315, endPoint y: 221, distance: 35.6
click at [315, 221] on div "2023515" at bounding box center [300, 216] width 49 height 10
click at [277, 255] on div "2048897" at bounding box center [300, 254] width 49 height 10
drag, startPoint x: 279, startPoint y: 256, endPoint x: 311, endPoint y: 259, distance: 32.0
click at [311, 259] on div "2048897" at bounding box center [300, 254] width 49 height 10
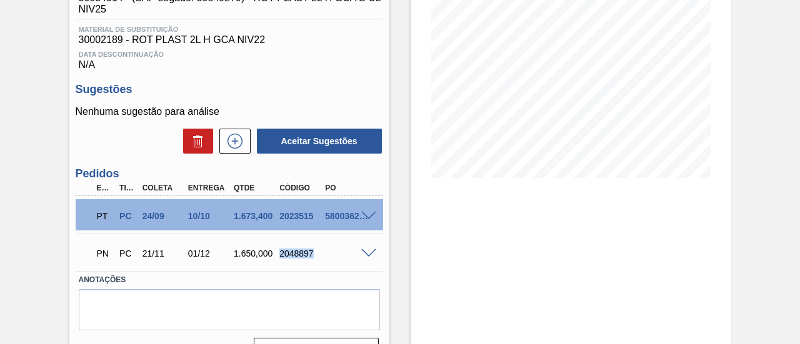
copy div "2048897"
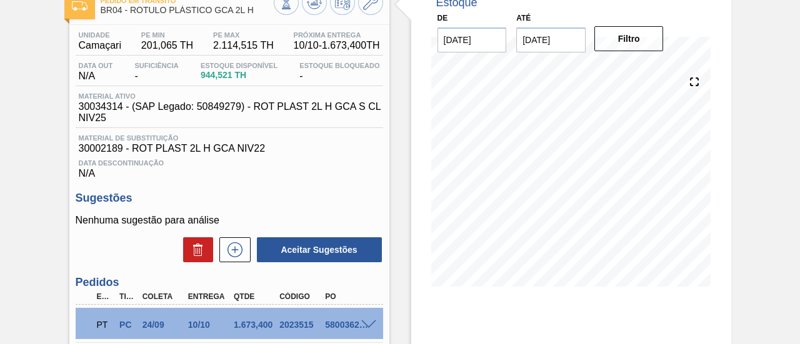
scroll to position [0, 0]
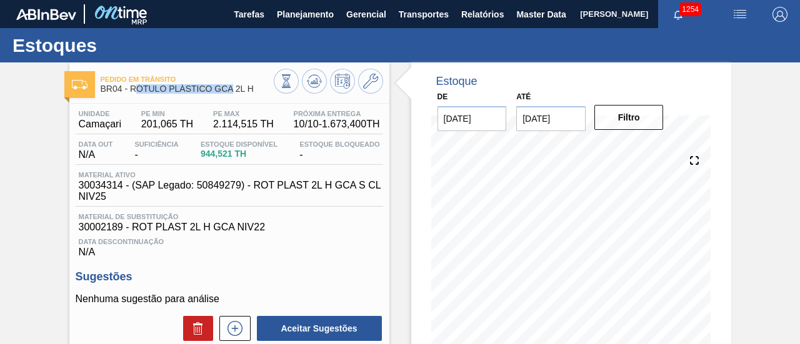
drag, startPoint x: 133, startPoint y: 88, endPoint x: 233, endPoint y: 91, distance: 100.0
click at [233, 91] on span "BR04 - RÓTULO PLÁSTICO GCA 2L H" at bounding box center [187, 88] width 173 height 9
drag, startPoint x: 255, startPoint y: 90, endPoint x: 132, endPoint y: 90, distance: 122.5
click at [132, 90] on span "BR04 - RÓTULO PLÁSTICO GCA 2L H" at bounding box center [187, 88] width 173 height 9
copy span "RÓTULO PLÁSTICO GCA 2L H"
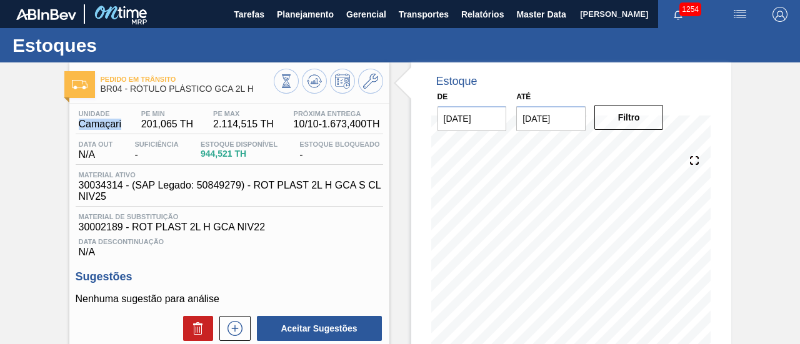
drag, startPoint x: 79, startPoint y: 126, endPoint x: 121, endPoint y: 127, distance: 41.9
click at [121, 127] on span "Camaçari" at bounding box center [100, 124] width 42 height 11
copy span "Camaçari"
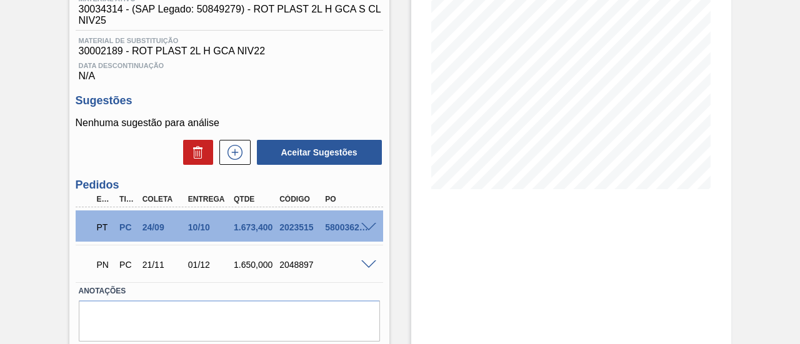
scroll to position [220, 0]
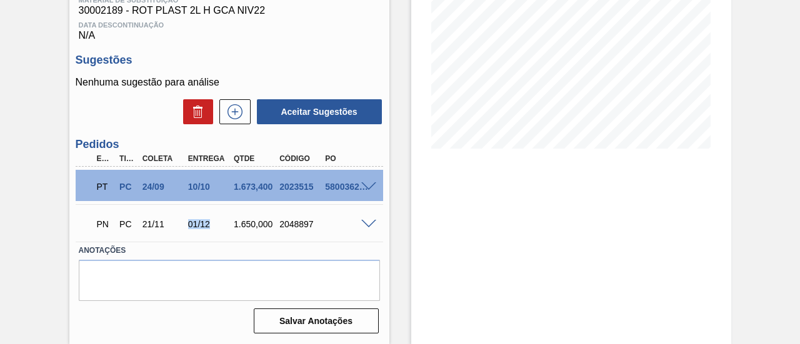
drag, startPoint x: 187, startPoint y: 225, endPoint x: 207, endPoint y: 225, distance: 20.6
click at [207, 225] on div "01/12" at bounding box center [209, 224] width 49 height 10
copy div "01/12"
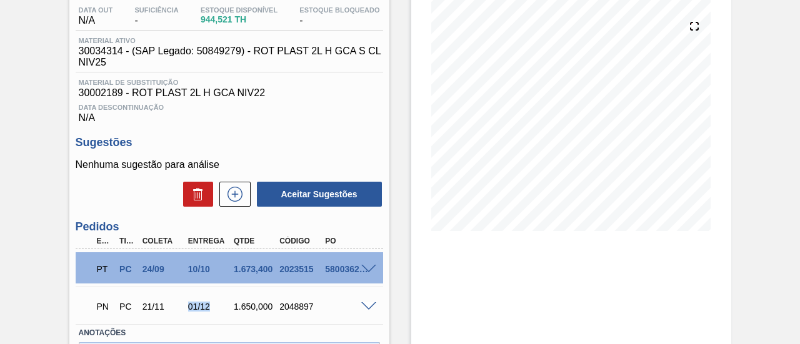
scroll to position [95, 0]
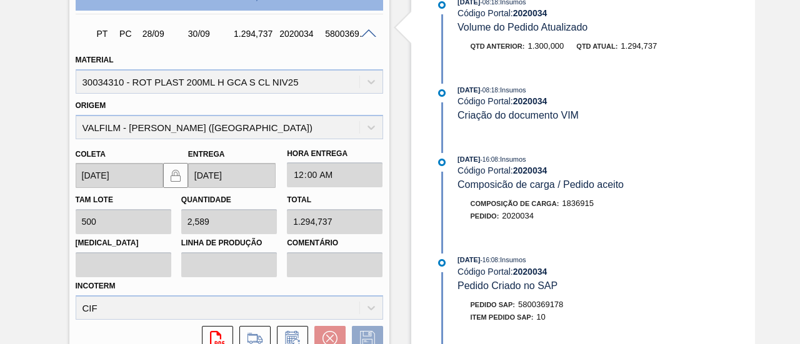
scroll to position [345, 0]
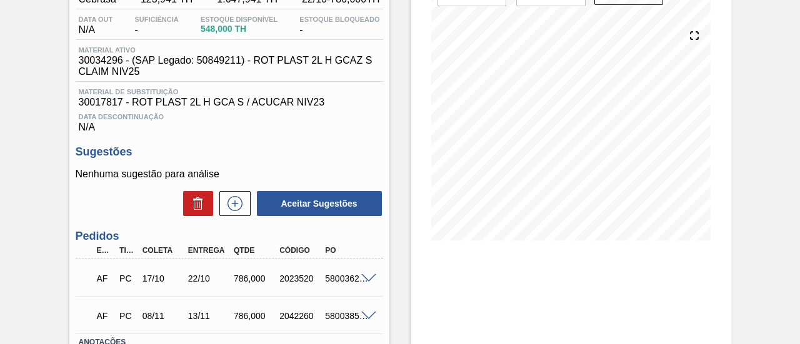
scroll to position [187, 0]
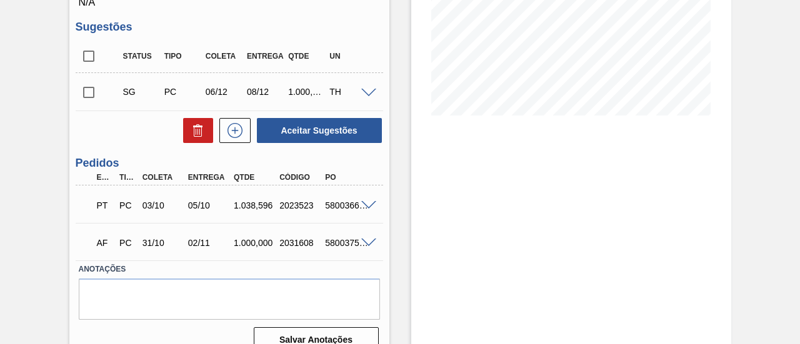
scroll to position [187, 0]
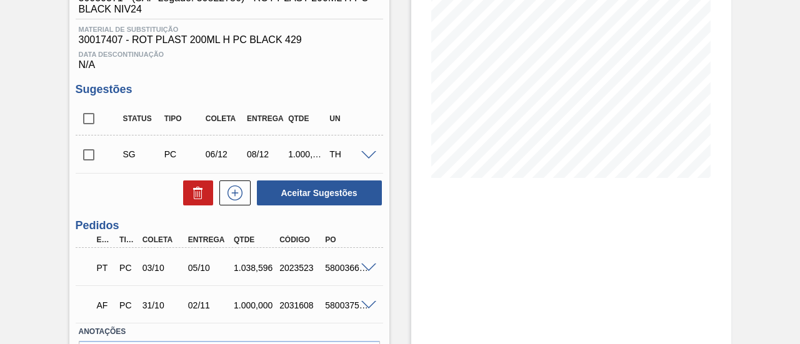
click at [363, 271] on span at bounding box center [368, 268] width 15 height 9
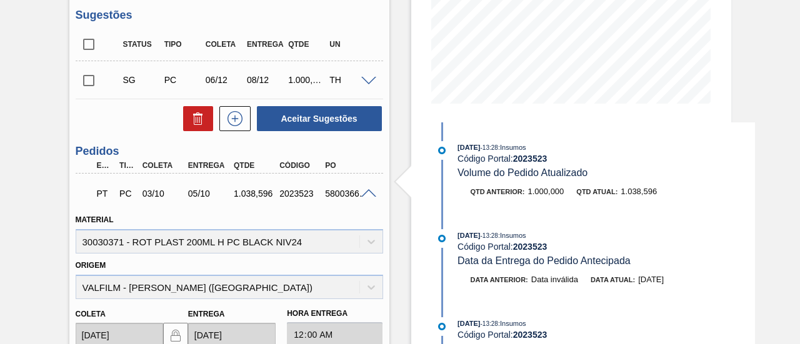
scroll to position [199, 0]
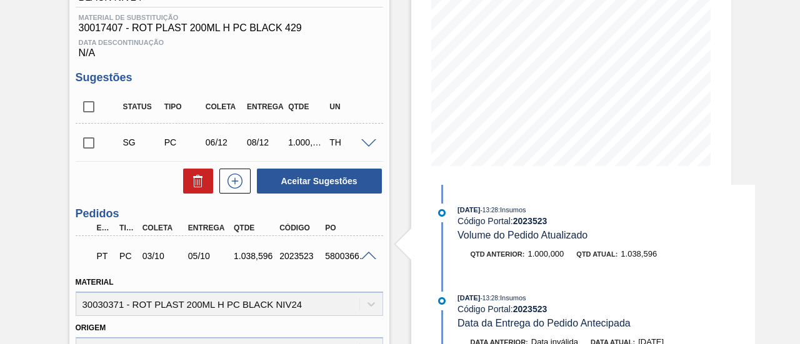
click at [372, 254] on span at bounding box center [368, 256] width 15 height 9
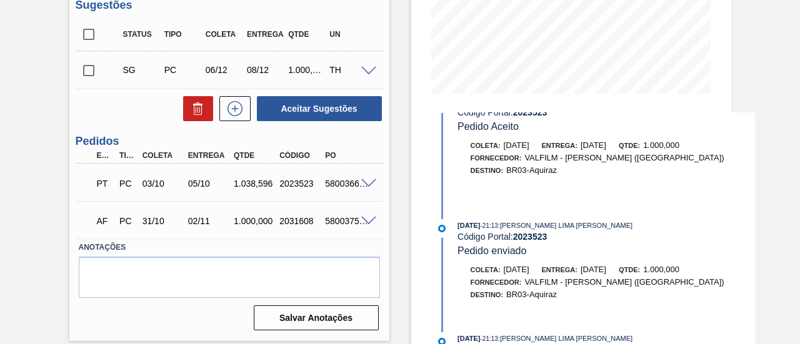
scroll to position [797, 0]
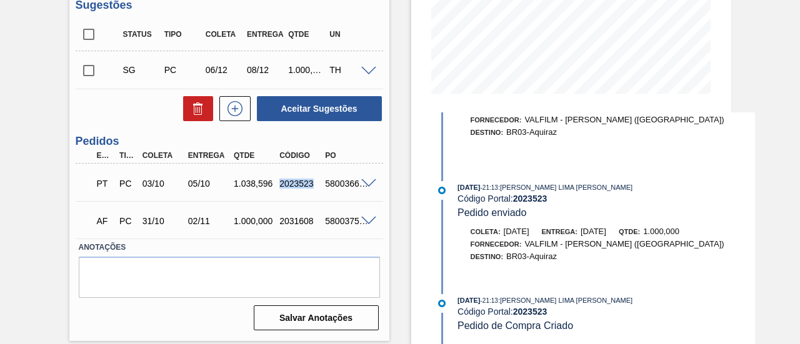
drag, startPoint x: 279, startPoint y: 189, endPoint x: 311, endPoint y: 188, distance: 31.9
click at [311, 188] on div "2023523" at bounding box center [300, 184] width 49 height 10
copy div "2023523"
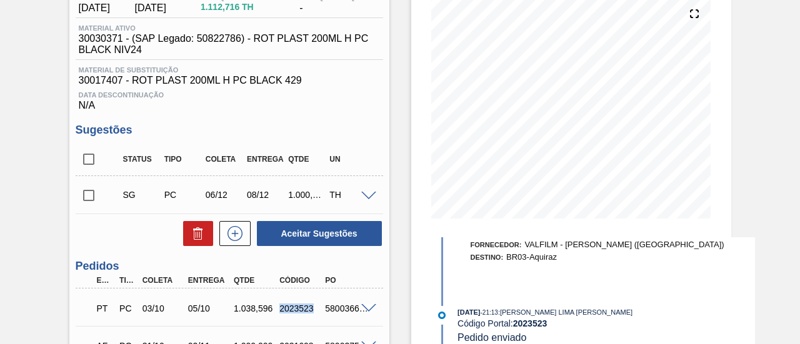
scroll to position [272, 0]
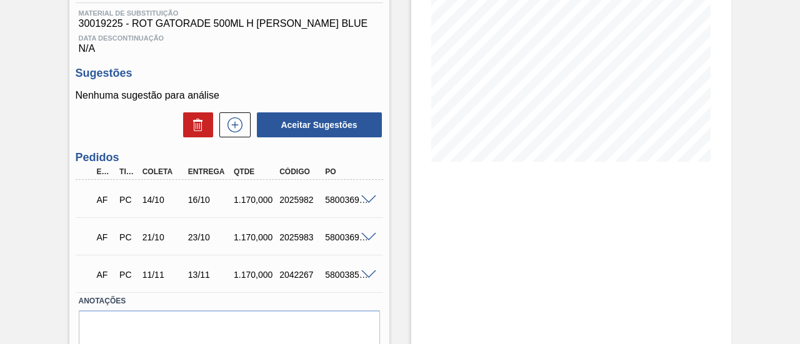
scroll to position [187, 0]
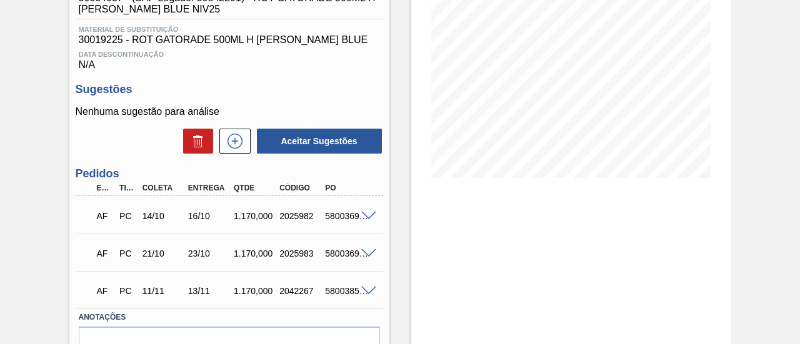
click at [361, 219] on span at bounding box center [368, 216] width 15 height 9
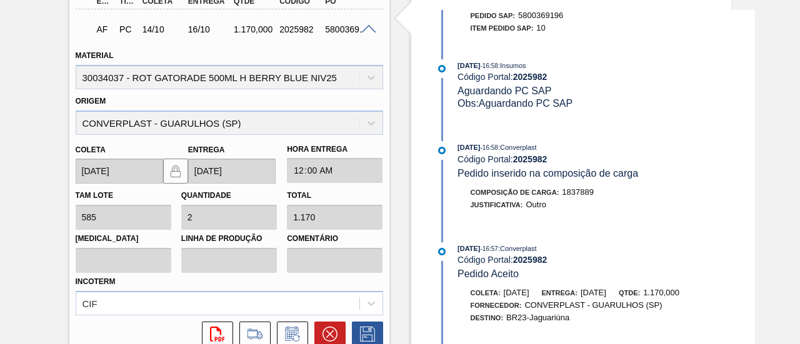
scroll to position [375, 0]
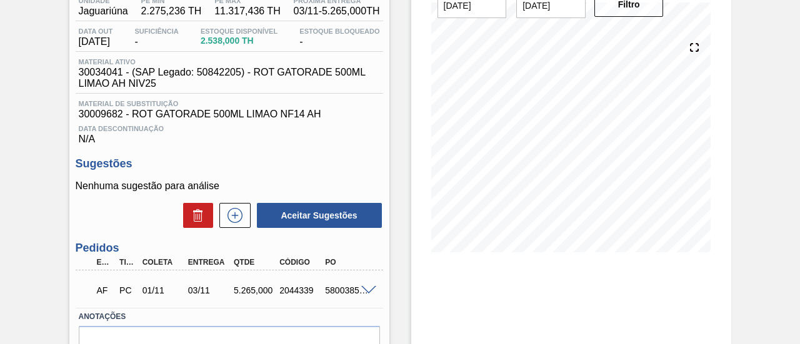
scroll to position [125, 0]
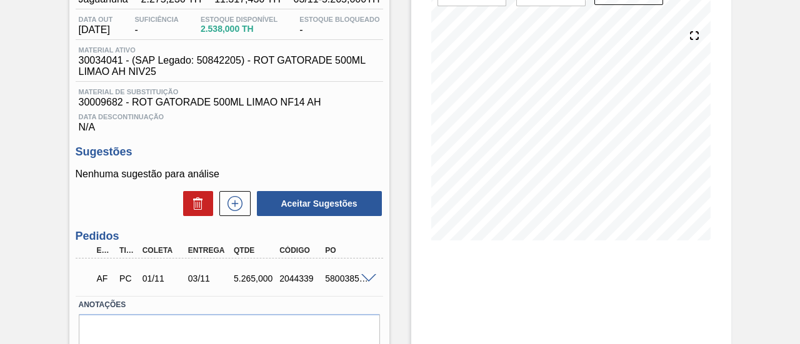
click at [361, 278] on span at bounding box center [368, 278] width 15 height 9
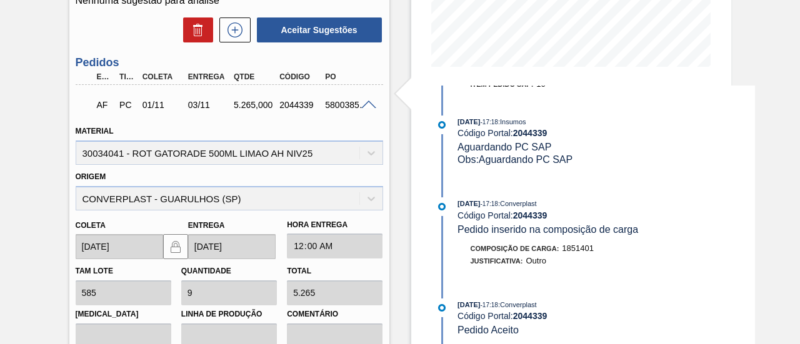
scroll to position [298, 0]
click at [372, 106] on span at bounding box center [368, 105] width 15 height 9
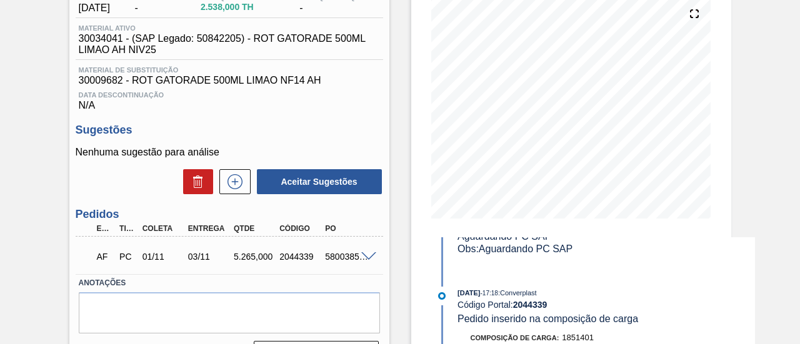
scroll to position [131, 0]
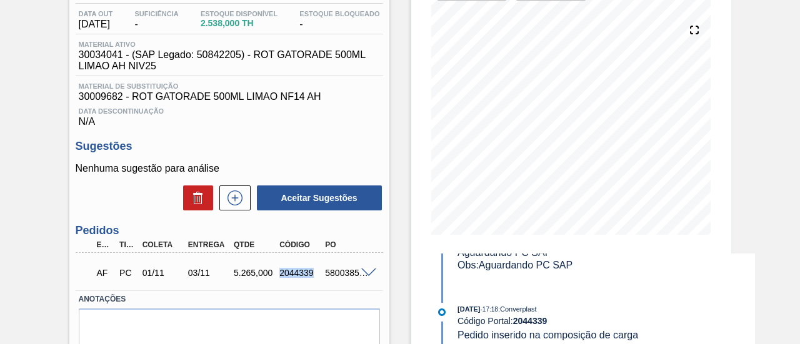
drag, startPoint x: 279, startPoint y: 274, endPoint x: 311, endPoint y: 276, distance: 31.9
click at [311, 276] on div "2044339" at bounding box center [300, 273] width 49 height 10
copy div "2044339"
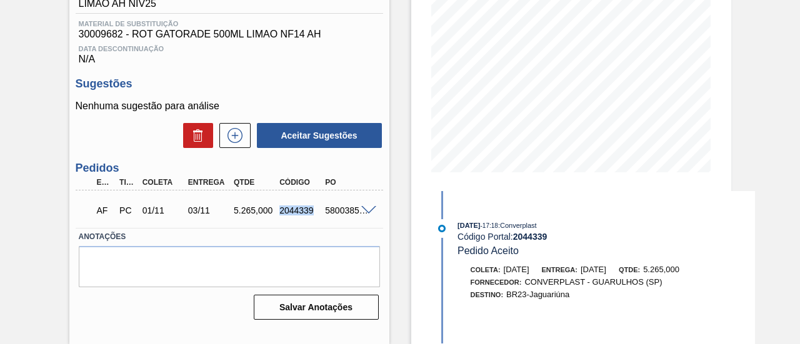
scroll to position [371, 0]
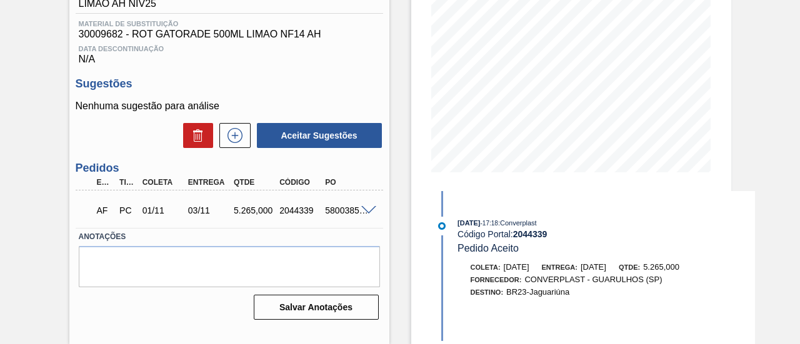
click at [387, 191] on div "Unidade Jaguariúna PE MIN 2.275,236 TH PE MAX 11.317,436 TH Próxima Entrega 03/…" at bounding box center [229, 118] width 320 height 414
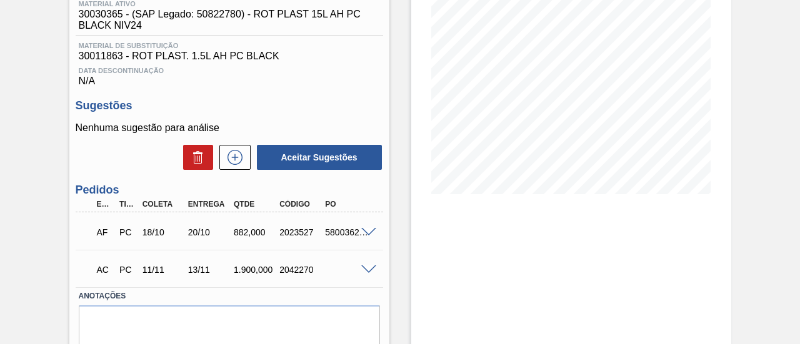
scroll to position [220, 0]
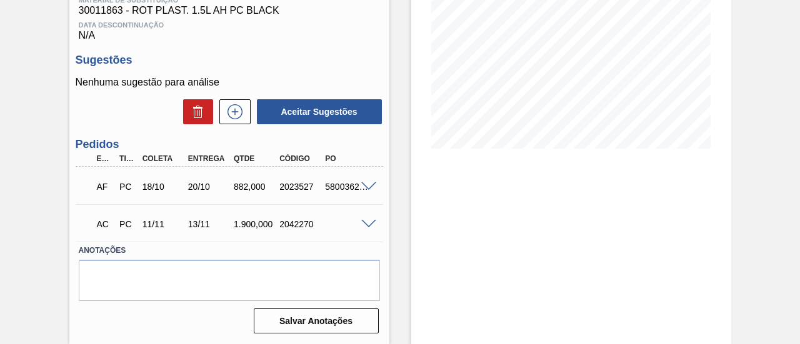
click at [371, 184] on span at bounding box center [368, 186] width 15 height 9
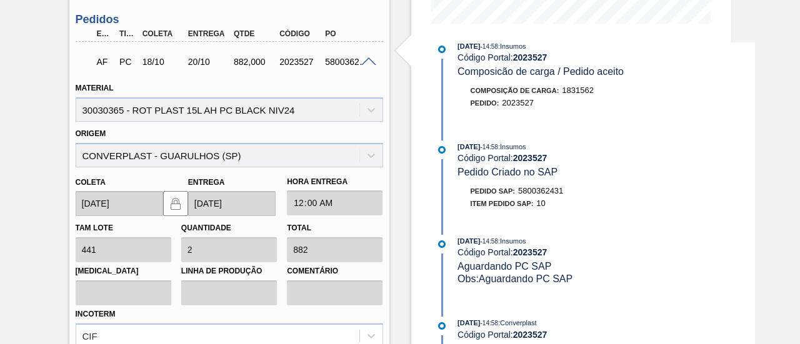
scroll to position [273, 0]
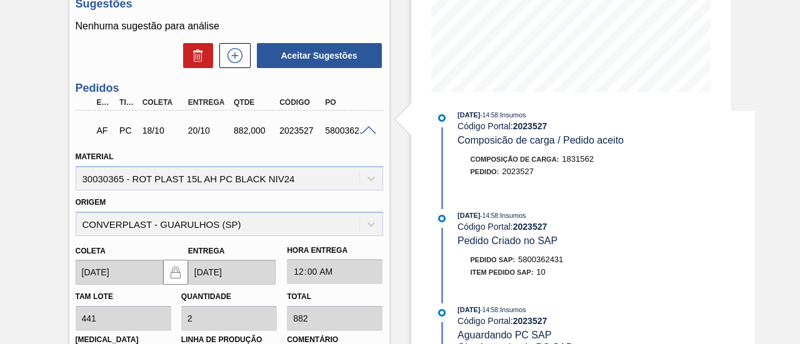
click at [361, 126] on div "AF PC 18/10 20/10 882,000 2023527 5800362431" at bounding box center [226, 129] width 274 height 25
click at [370, 136] on span at bounding box center [368, 130] width 15 height 9
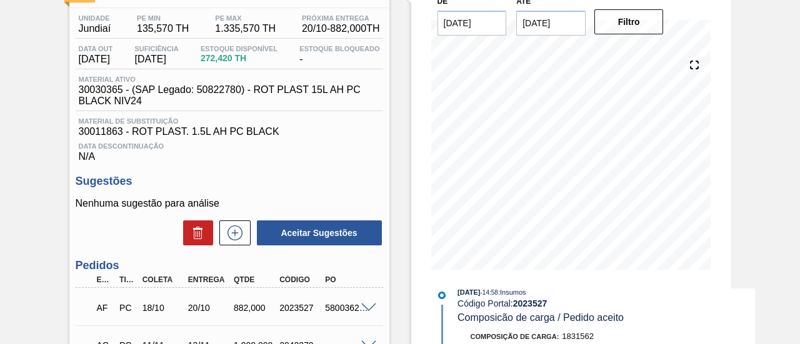
scroll to position [158, 0]
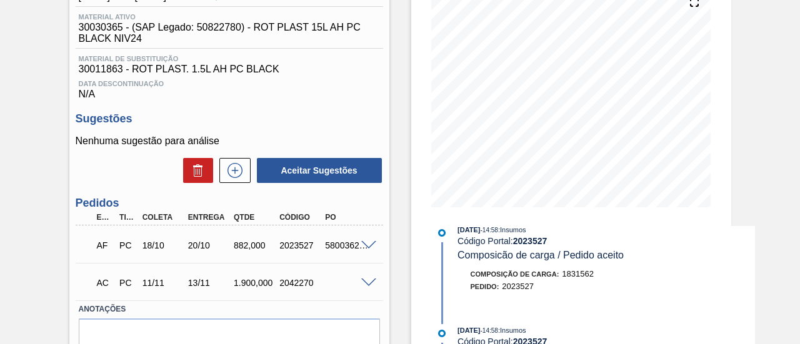
drag, startPoint x: 797, startPoint y: 171, endPoint x: 798, endPoint y: 161, distance: 10.0
click at [798, 161] on main "Tarefas Planejamento Gerencial Transportes Relatórios Master Data JULIA VENANCI…" at bounding box center [400, 172] width 800 height 344
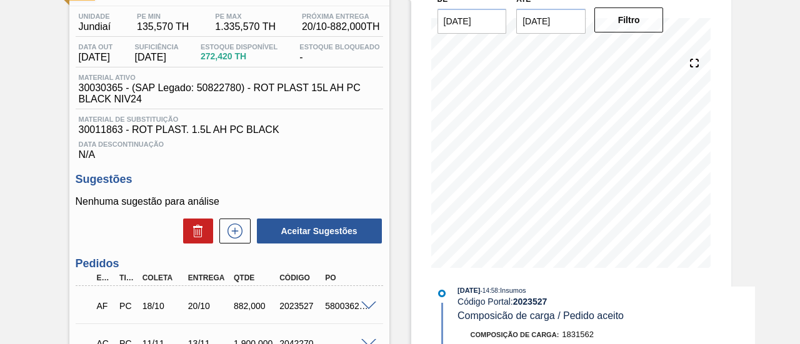
scroll to position [95, 0]
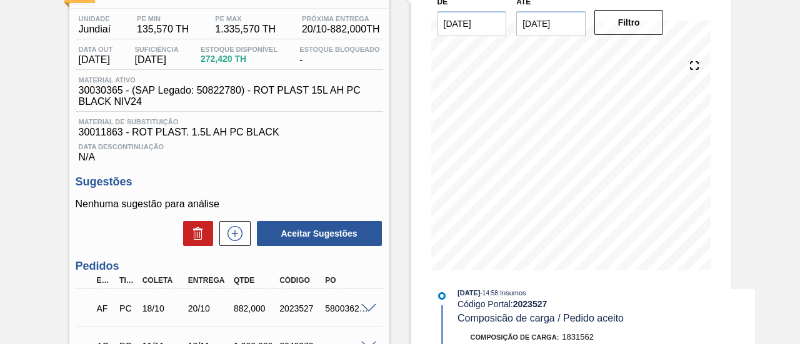
click at [736, 198] on div "Aguardando Faturamento BR15 - ROT PLAST. 1.5L AH PC BLACK Unidade Jundiaí PE MI…" at bounding box center [400, 219] width 800 height 503
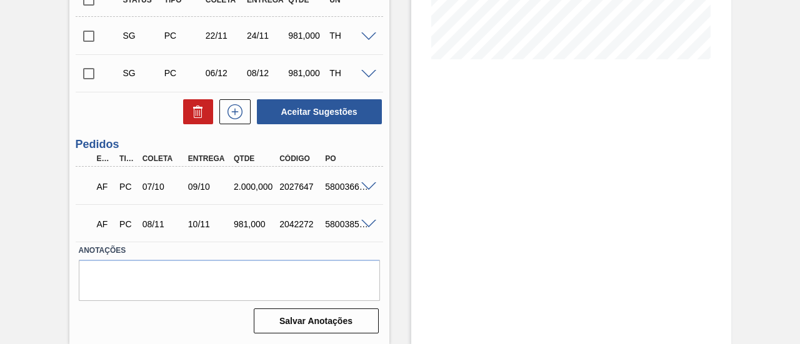
scroll to position [309, 0]
click at [367, 187] on span at bounding box center [368, 186] width 15 height 9
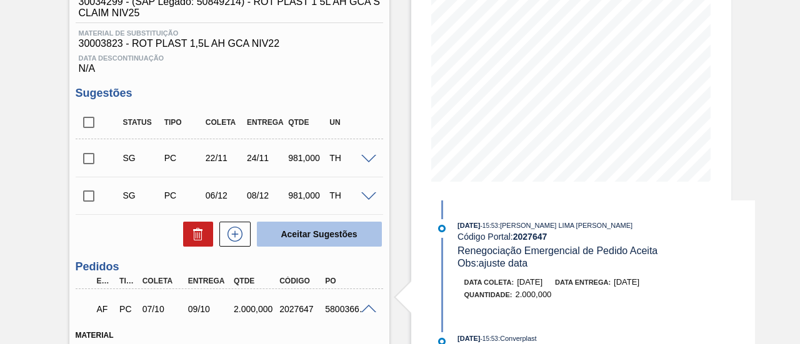
scroll to position [246, 0]
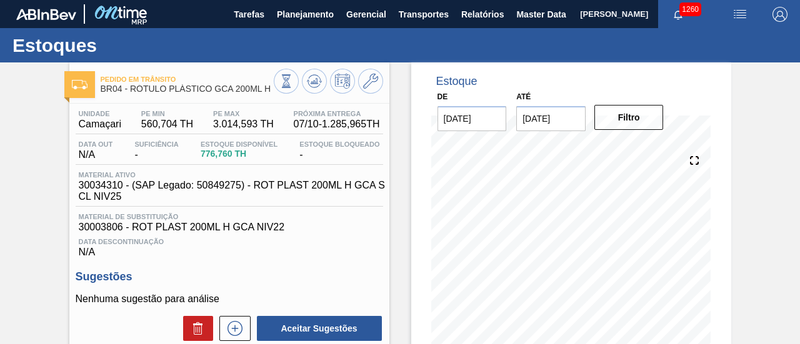
scroll to position [345, 0]
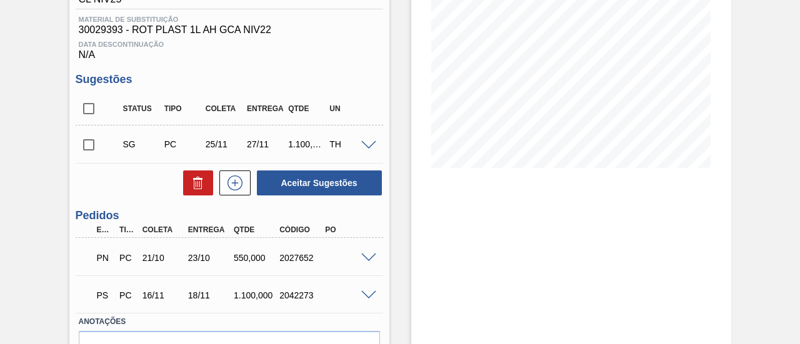
scroll to position [250, 0]
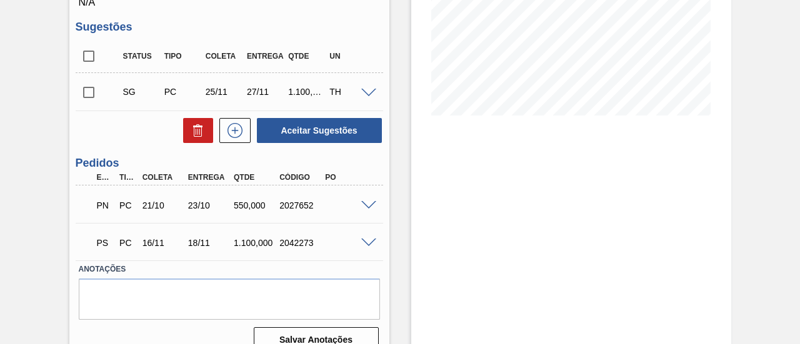
click at [363, 209] on span at bounding box center [368, 205] width 15 height 9
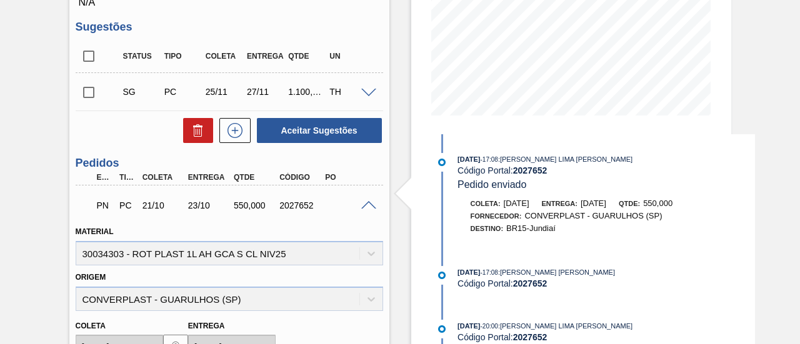
click at [366, 206] on span at bounding box center [368, 205] width 15 height 9
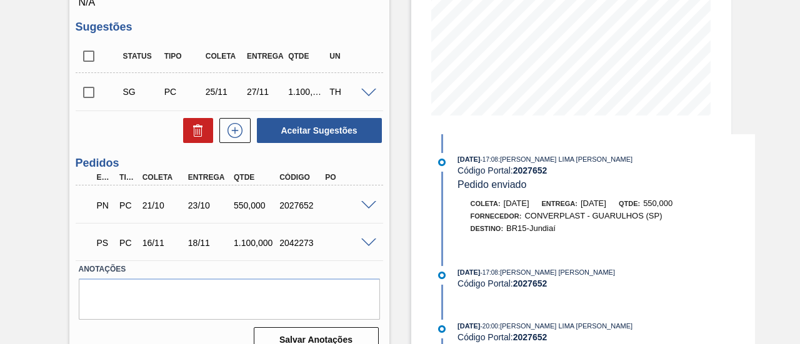
click at [365, 243] on span at bounding box center [368, 243] width 15 height 9
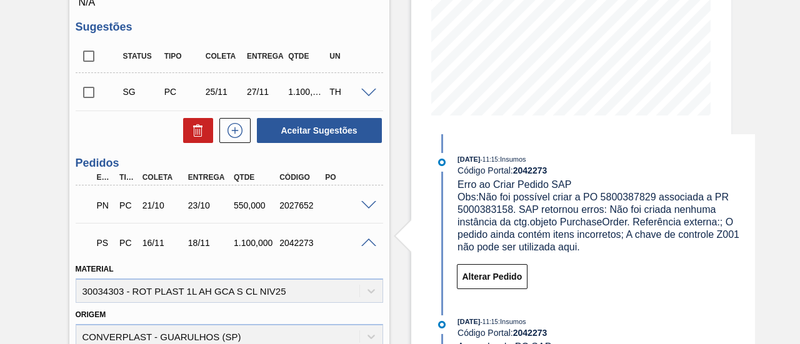
click at [365, 243] on span at bounding box center [368, 243] width 15 height 9
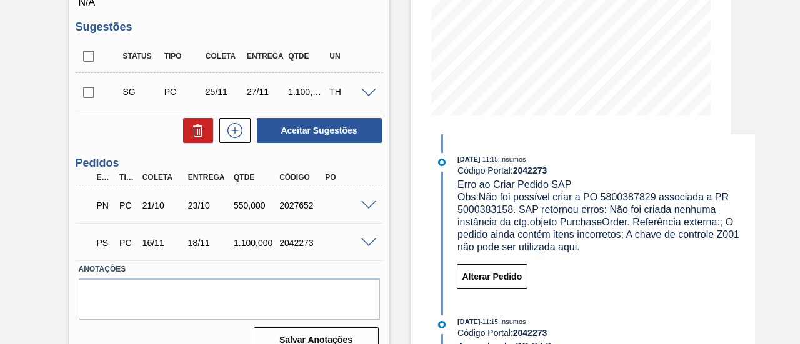
click at [366, 204] on span at bounding box center [368, 205] width 15 height 9
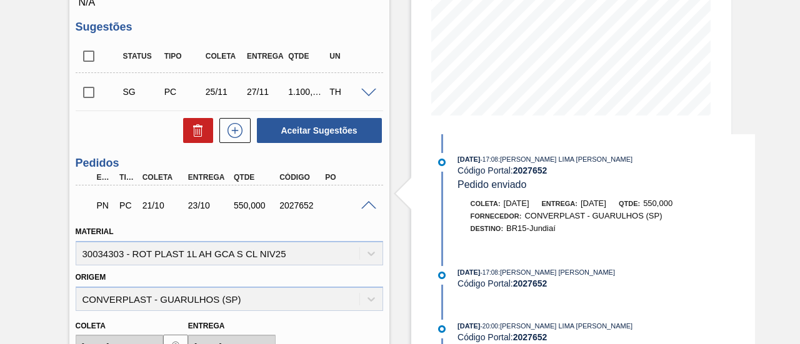
scroll to position [187, 0]
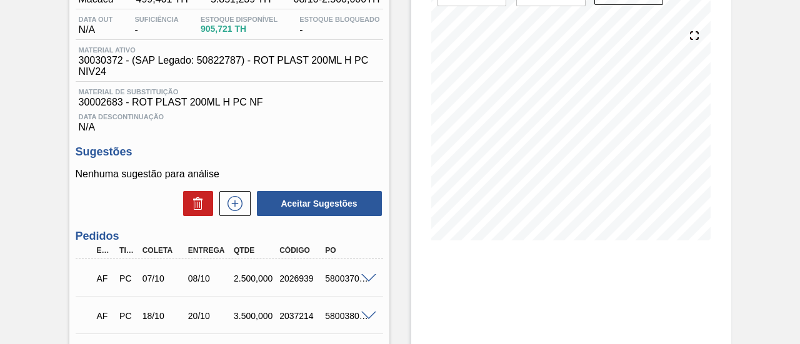
scroll to position [187, 0]
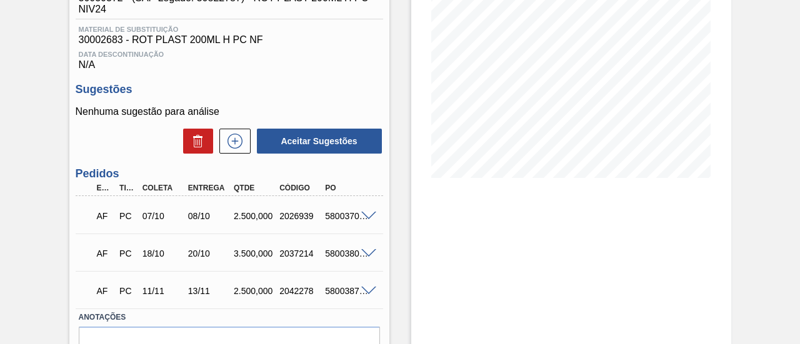
click at [367, 219] on span at bounding box center [368, 216] width 15 height 9
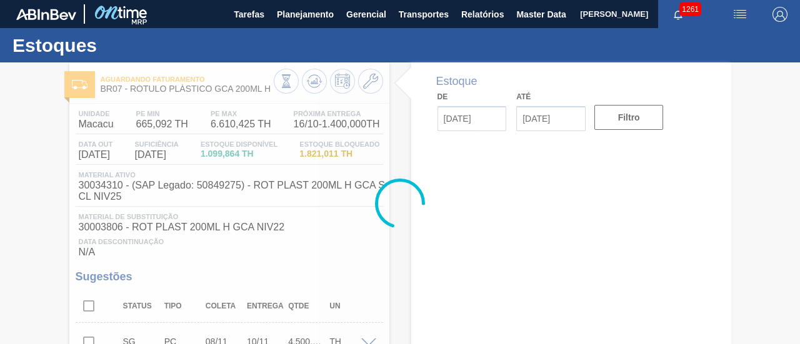
type input "[DATE]"
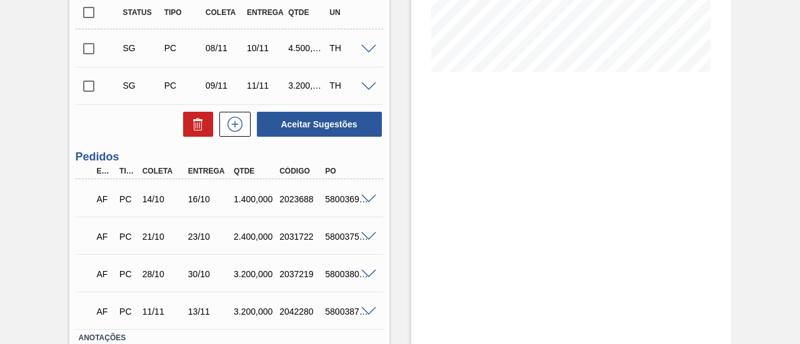
scroll to position [312, 0]
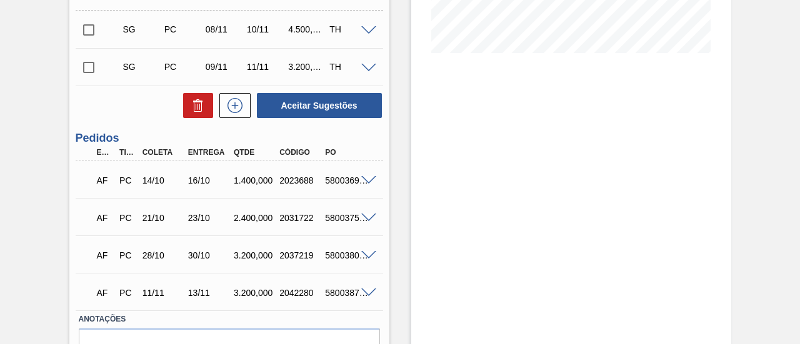
click at [371, 184] on span at bounding box center [368, 180] width 15 height 9
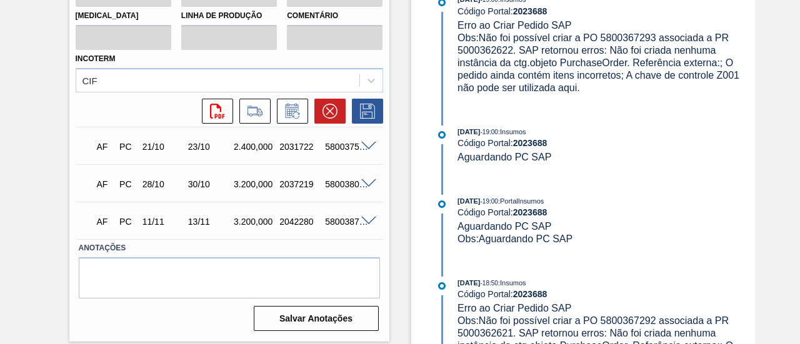
scroll to position [437, 0]
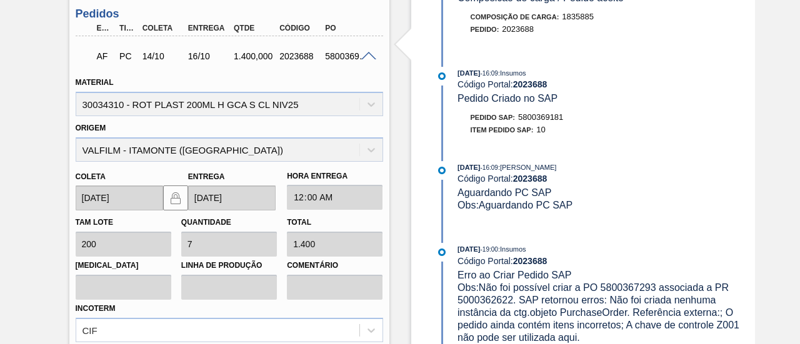
click at [366, 57] on span at bounding box center [368, 56] width 15 height 9
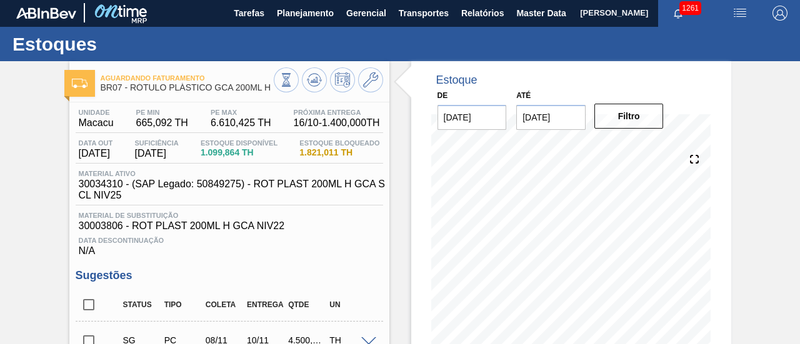
scroll to position [0, 0]
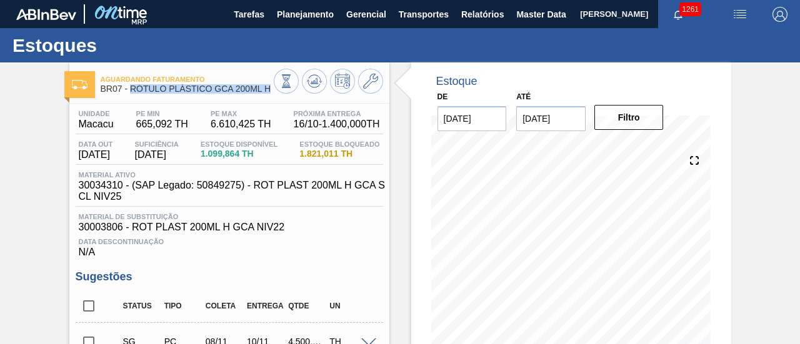
drag, startPoint x: 130, startPoint y: 90, endPoint x: 275, endPoint y: 92, distance: 145.0
click at [275, 92] on div "Aguardando Faturamento BR07 - RÓTULO PLÁSTICO GCA 200ML H" at bounding box center [229, 83] width 320 height 28
copy div "RÓTULO PLÁSTICO GCA 200ML H"
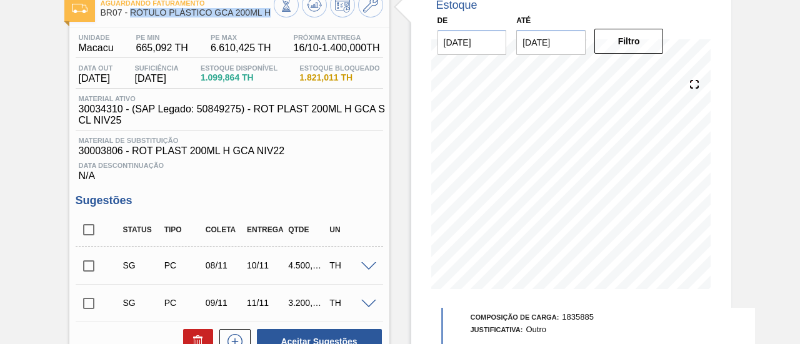
scroll to position [72, 0]
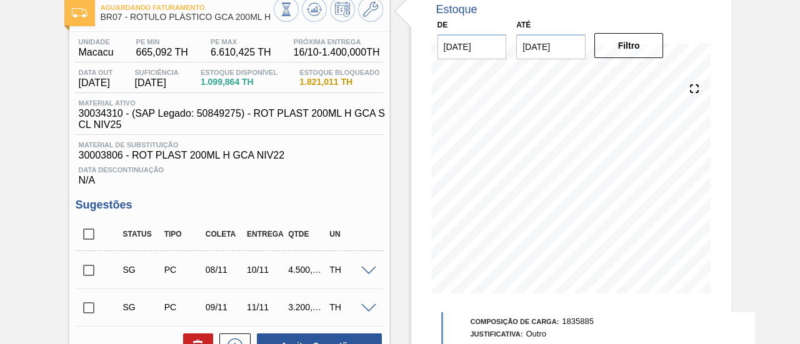
click at [569, 40] on input "28/11/2025" at bounding box center [550, 46] width 69 height 25
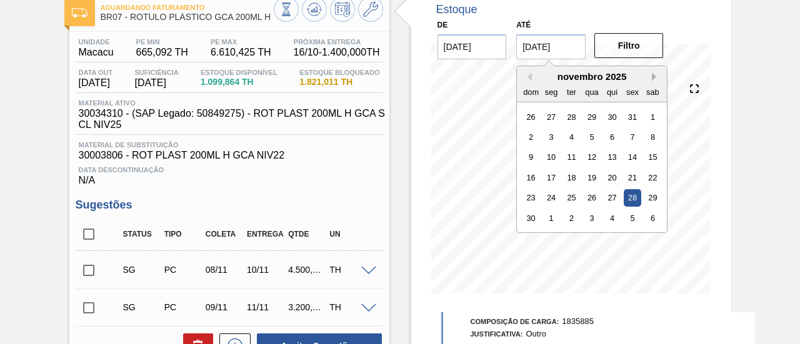
click at [657, 79] on button "Next Month" at bounding box center [656, 76] width 9 height 9
click at [632, 176] on div "26" at bounding box center [632, 177] width 17 height 17
type input "[DATE]"
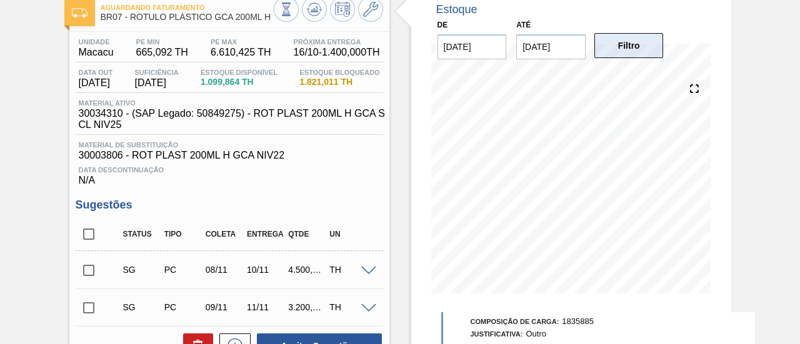
click at [631, 51] on button "Filtro" at bounding box center [628, 45] width 69 height 25
click at [96, 274] on input "checkbox" at bounding box center [89, 270] width 26 height 26
checkbox input "true"
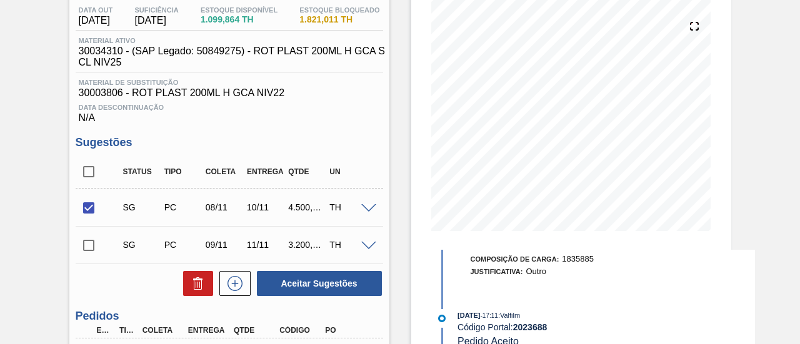
click at [96, 249] on input "checkbox" at bounding box center [89, 245] width 26 height 26
checkbox input "true"
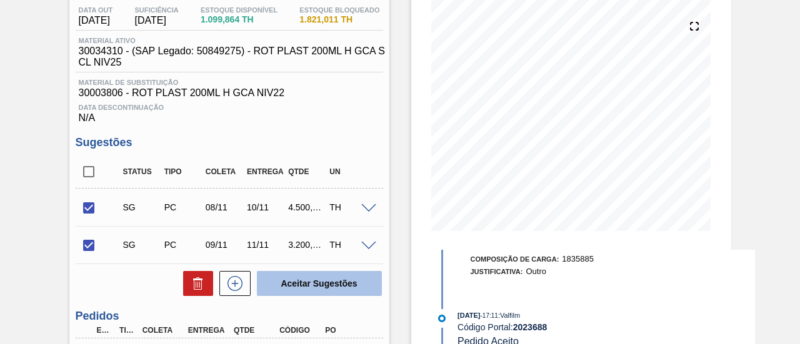
click at [294, 290] on button "Aceitar Sugestões" at bounding box center [319, 283] width 125 height 25
checkbox input "false"
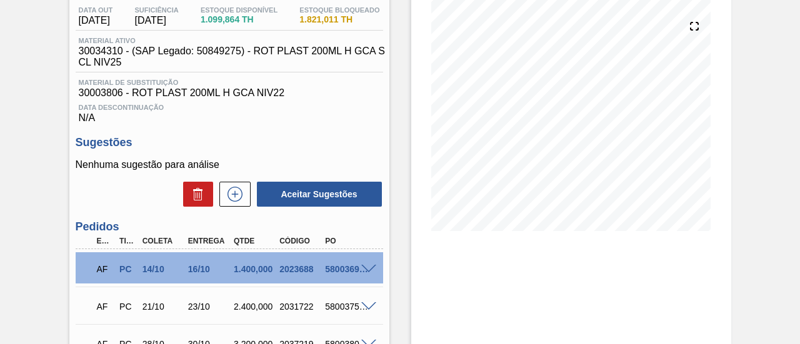
scroll to position [9, 0]
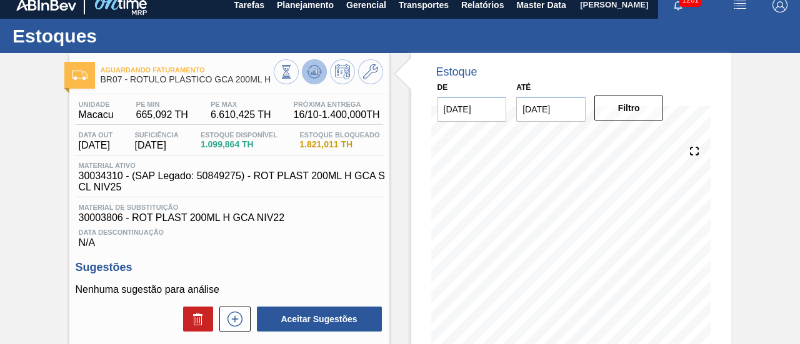
click at [316, 78] on icon at bounding box center [314, 71] width 15 height 15
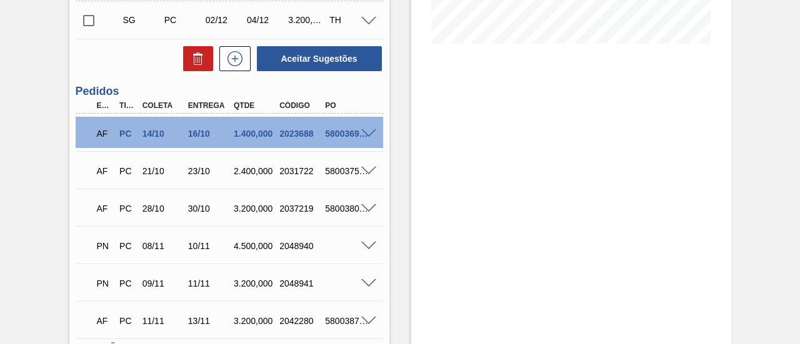
scroll to position [384, 0]
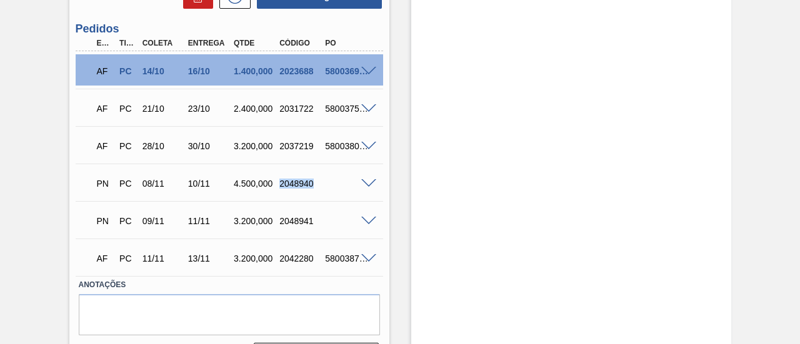
drag, startPoint x: 280, startPoint y: 189, endPoint x: 311, endPoint y: 188, distance: 31.3
click at [311, 188] on div "2048940" at bounding box center [300, 184] width 49 height 10
copy div "2048940"
click at [366, 181] on div at bounding box center [370, 182] width 25 height 9
click at [367, 183] on span at bounding box center [368, 183] width 15 height 9
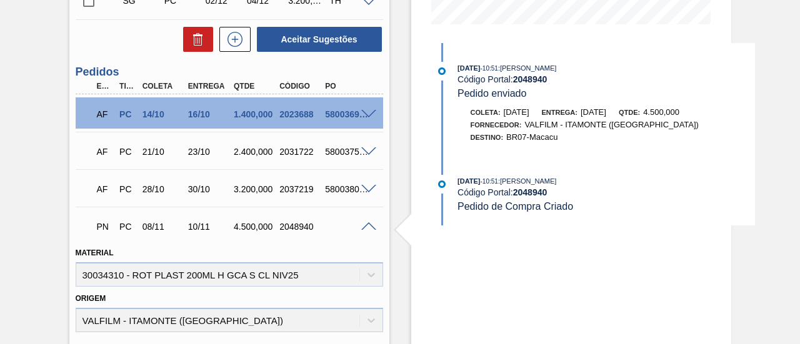
scroll to position [322, 0]
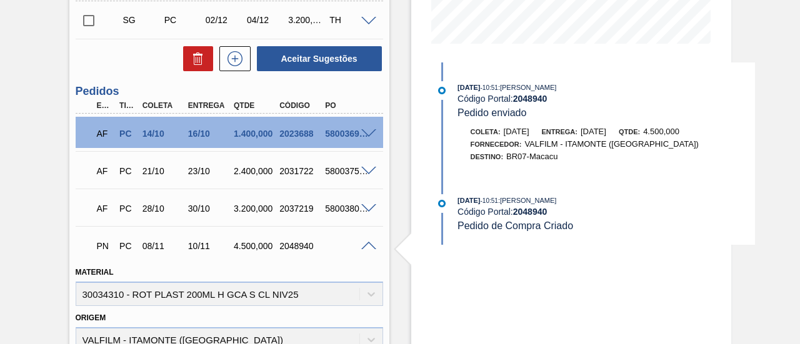
click at [371, 243] on div at bounding box center [370, 245] width 25 height 9
click at [367, 247] on span at bounding box center [368, 246] width 15 height 9
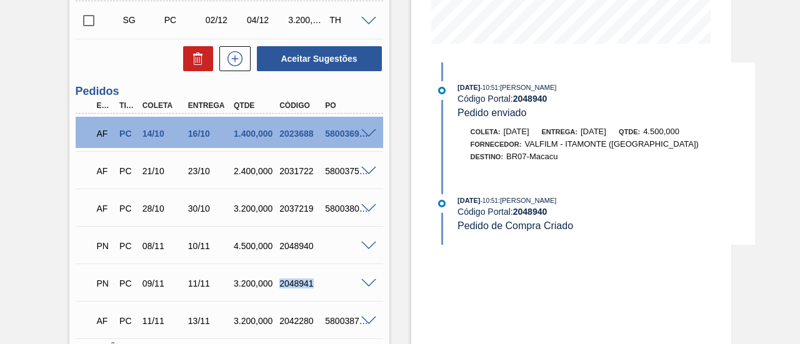
drag, startPoint x: 279, startPoint y: 285, endPoint x: 312, endPoint y: 285, distance: 33.1
click at [312, 285] on div "2048941" at bounding box center [300, 284] width 49 height 10
copy div "2048941"
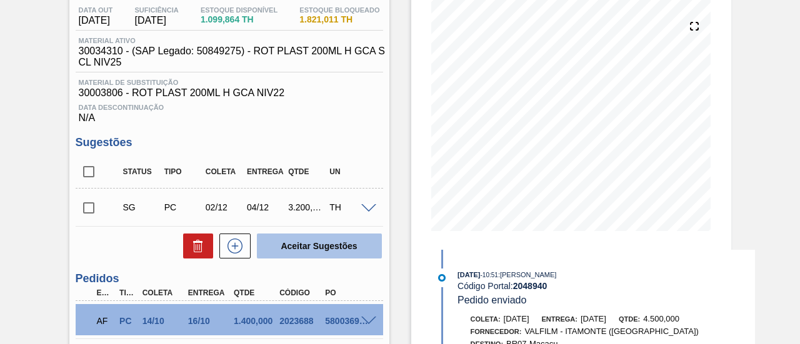
scroll to position [9, 0]
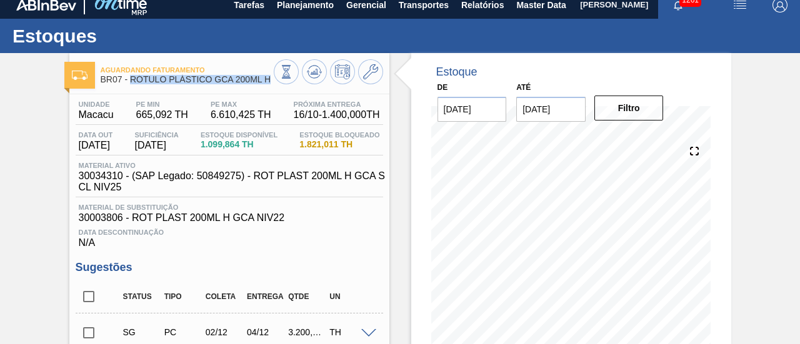
drag, startPoint x: 132, startPoint y: 77, endPoint x: 269, endPoint y: 89, distance: 136.8
copy span "RÓTULO PLÁSTICO GCA 200ML H"
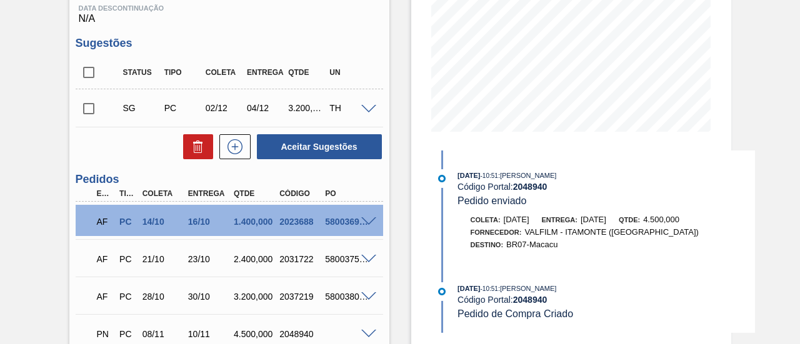
scroll to position [0, 0]
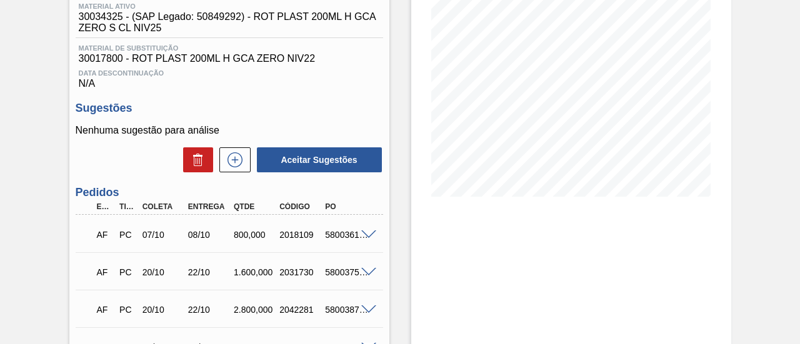
scroll to position [187, 0]
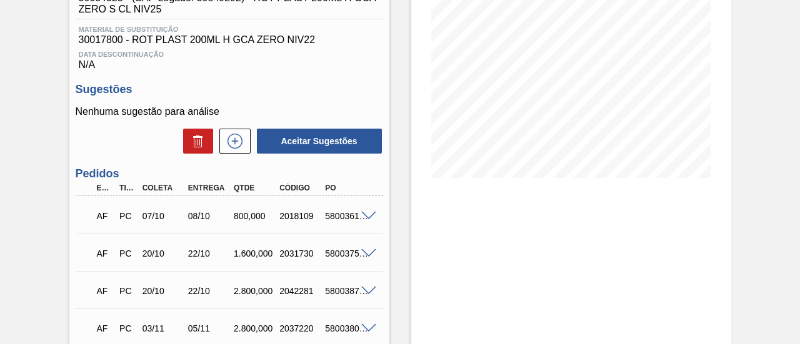
click at [367, 221] on span at bounding box center [368, 216] width 15 height 9
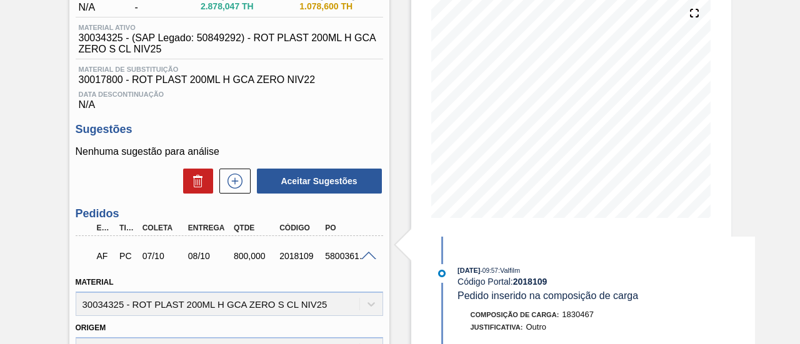
scroll to position [136, 0]
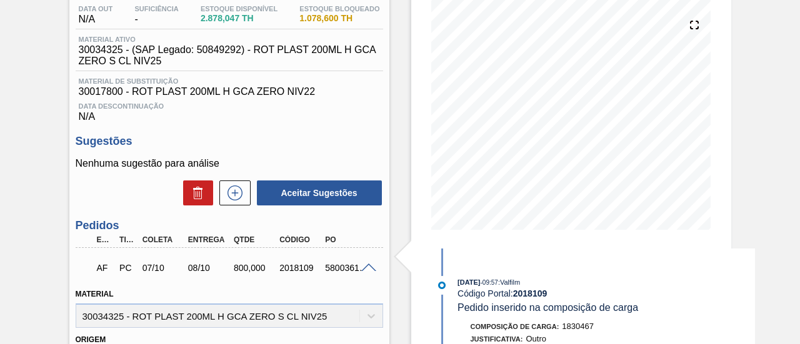
click at [369, 266] on div at bounding box center [370, 266] width 25 height 9
click at [365, 271] on span at bounding box center [368, 268] width 15 height 9
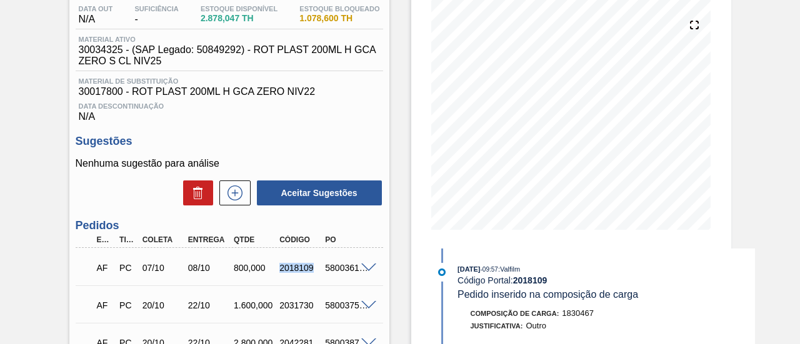
drag, startPoint x: 315, startPoint y: 274, endPoint x: 280, endPoint y: 271, distance: 35.2
click at [280, 271] on div "2018109" at bounding box center [300, 268] width 49 height 10
copy div "2018109"
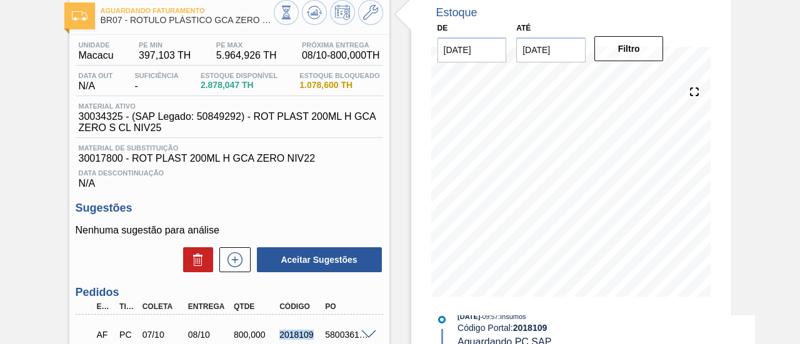
scroll to position [0, 0]
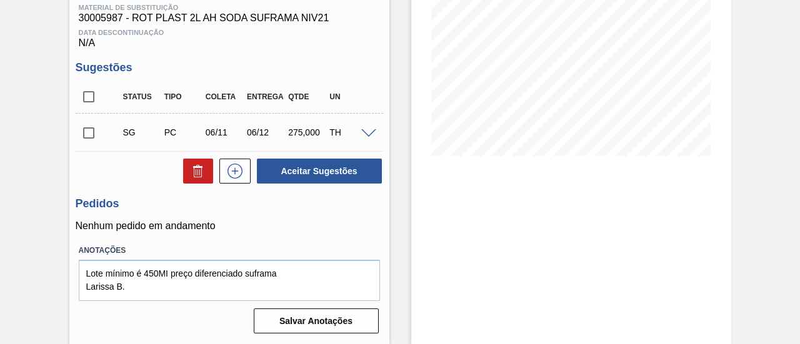
scroll to position [25, 0]
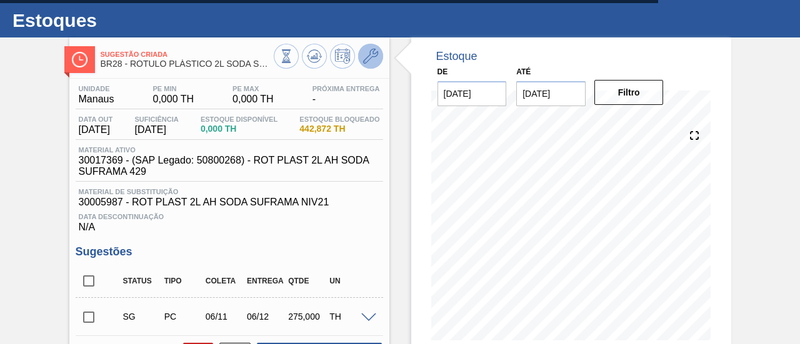
click at [370, 58] on icon at bounding box center [370, 56] width 15 height 15
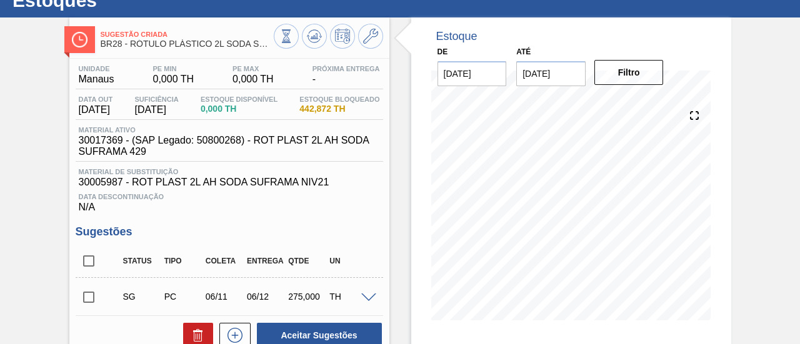
scroll to position [25, 0]
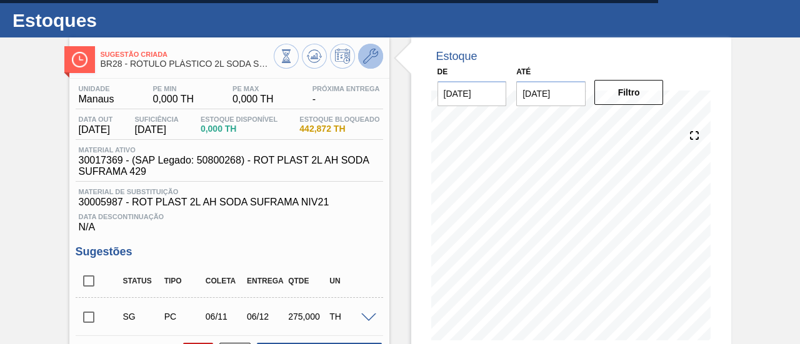
click at [380, 51] on button at bounding box center [370, 56] width 25 height 25
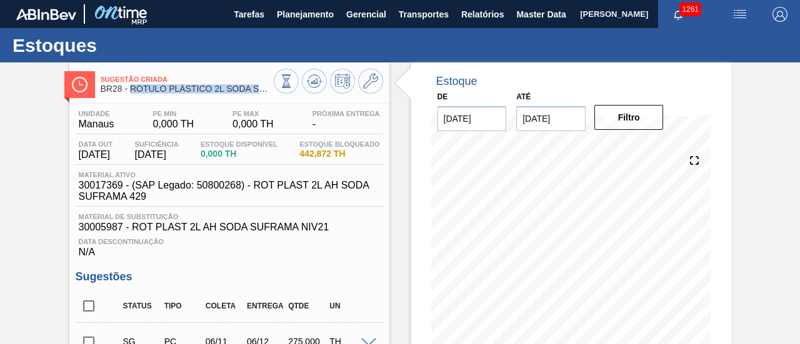
drag, startPoint x: 132, startPoint y: 89, endPoint x: 268, endPoint y: 90, distance: 135.6
click at [268, 90] on span "BR28 - RÓTULO PLÁSTICO 2L SODA SUFRAMA AH" at bounding box center [187, 88] width 173 height 9
copy span "RÓTULO PLÁSTICO 2L SODA SUF"
click at [63, 141] on div "Sugestão Criada BR28 - RÓTULO PLÁSTICO 2L SODA SUFRAMA AH Unidade Manaus PE MIN…" at bounding box center [400, 307] width 800 height 491
click at [206, 96] on div "Sugestão Criada BR28 - RÓTULO PLÁSTICO 2L SODA SUFRAMA AH" at bounding box center [187, 85] width 173 height 28
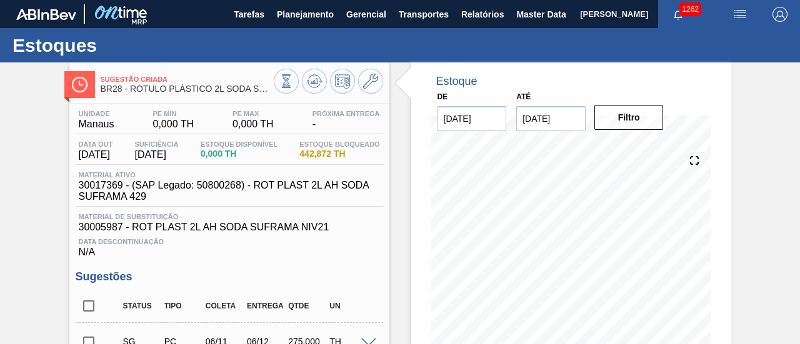
click at [206, 94] on div "Sugestão Criada BR28 - RÓTULO PLÁSTICO 2L SODA SUFRAMA AH" at bounding box center [187, 85] width 173 height 28
click at [197, 92] on span "BR28 - RÓTULO PLÁSTICO 2L SODA SUFRAMA AH" at bounding box center [187, 88] width 173 height 9
drag, startPoint x: 135, startPoint y: 87, endPoint x: 223, endPoint y: 97, distance: 88.7
click at [258, 93] on span "BR28 - RÓTULO PLÁSTICO 2L SODA SUFRAMA AH" at bounding box center [187, 88] width 173 height 9
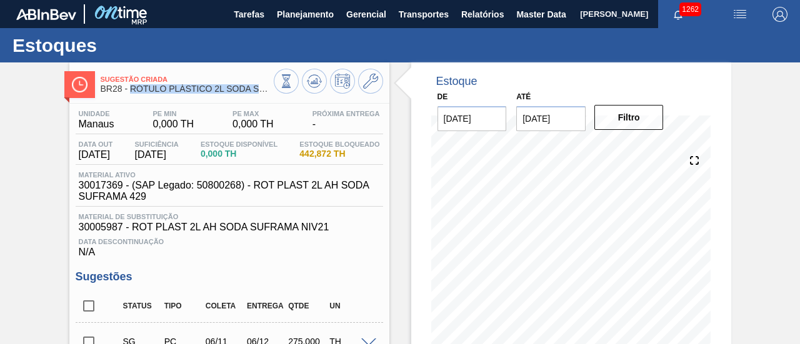
drag, startPoint x: 131, startPoint y: 89, endPoint x: 269, endPoint y: 98, distance: 137.8
click at [269, 98] on div "Sugestão Criada BR28 - RÓTULO PLÁSTICO 2L SODA SUFRAMA AH" at bounding box center [187, 85] width 173 height 28
copy span "RÓTULO PLÁSTICO 2L SODA SUF"
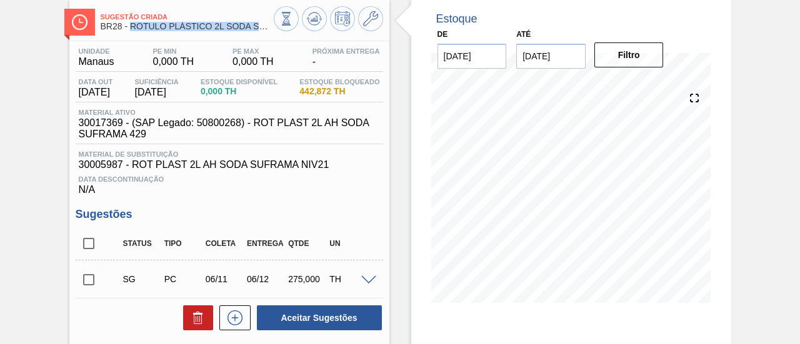
scroll to position [187, 0]
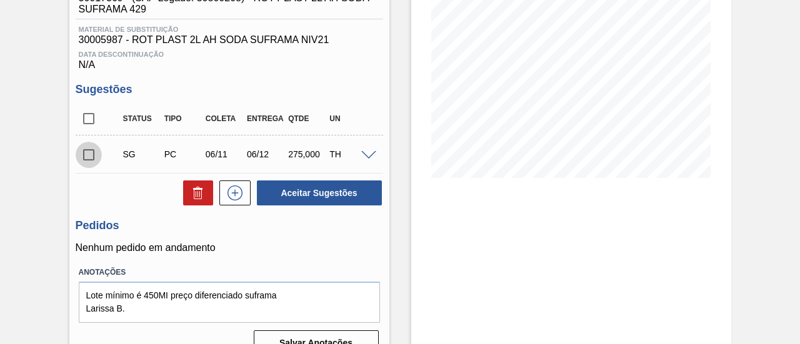
click at [90, 158] on input "checkbox" at bounding box center [89, 155] width 26 height 26
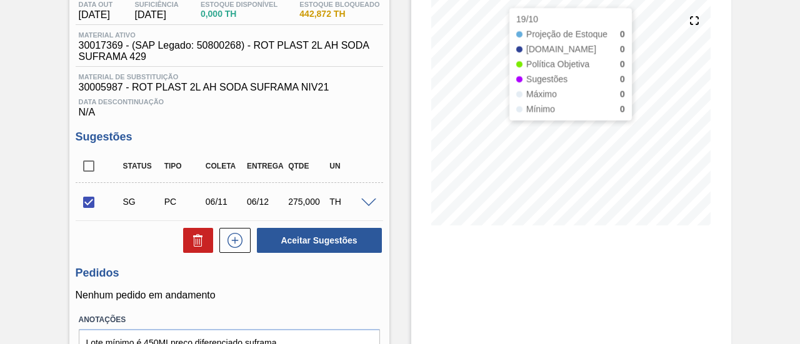
scroll to position [125, 0]
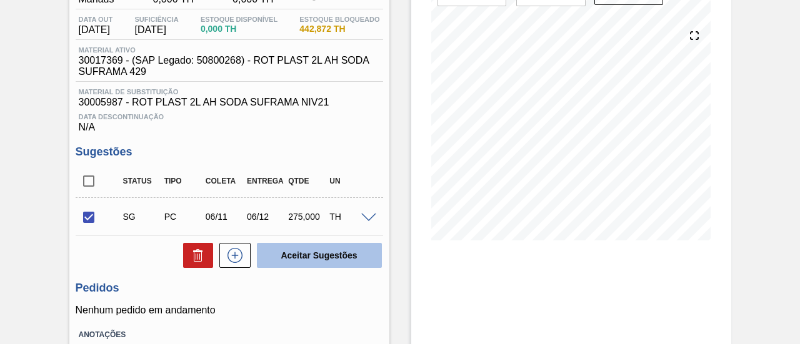
click at [349, 251] on button "Aceitar Sugestões" at bounding box center [319, 255] width 125 height 25
checkbox input "false"
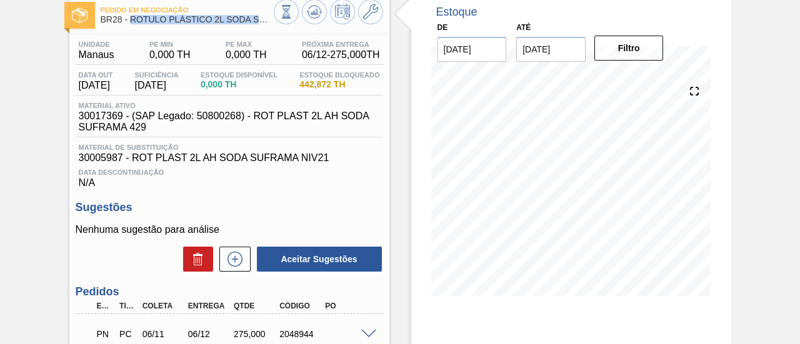
scroll to position [0, 0]
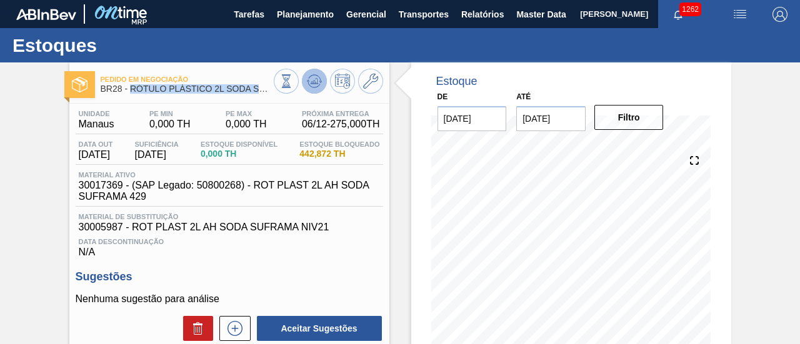
click at [319, 83] on icon at bounding box center [314, 81] width 15 height 15
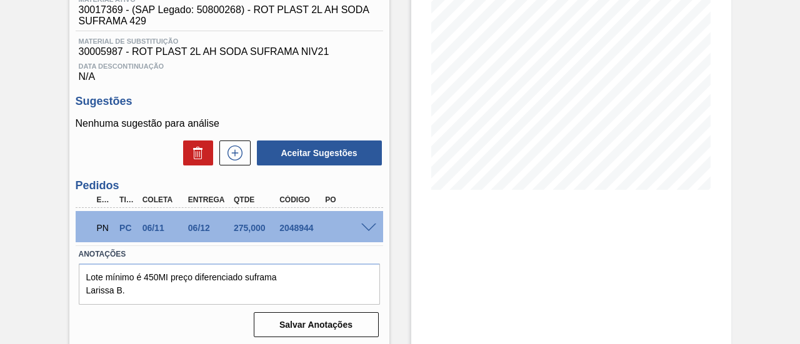
scroll to position [187, 0]
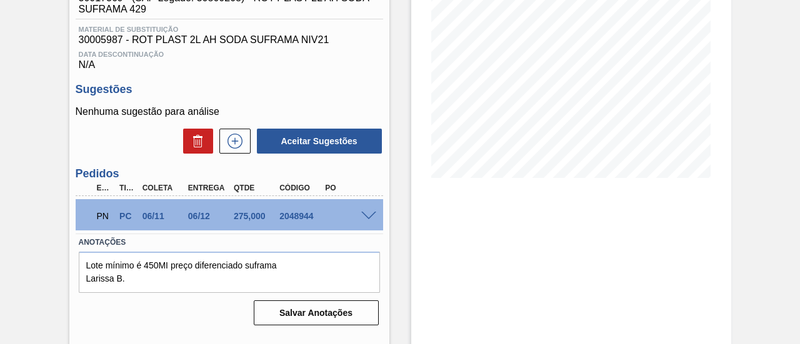
click at [366, 221] on span at bounding box center [368, 216] width 15 height 9
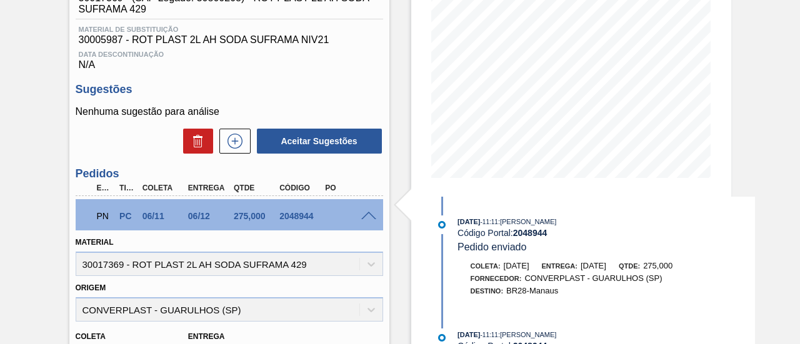
scroll to position [250, 0]
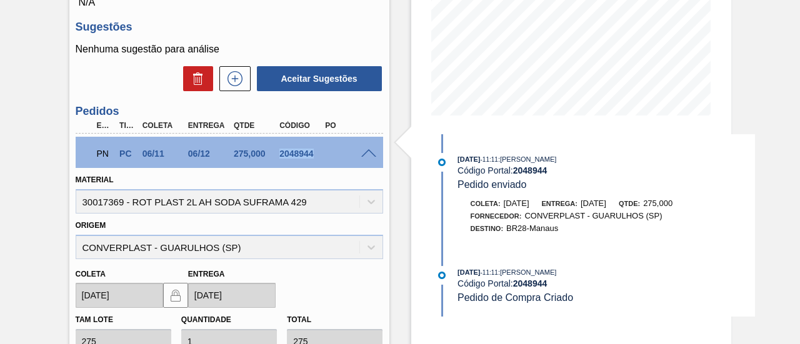
drag, startPoint x: 280, startPoint y: 154, endPoint x: 317, endPoint y: 155, distance: 36.9
click at [317, 155] on div "2048944" at bounding box center [300, 154] width 49 height 10
copy div "2048944"
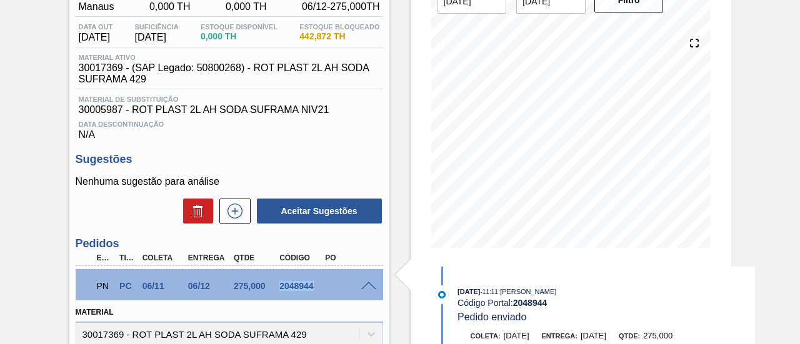
scroll to position [0, 0]
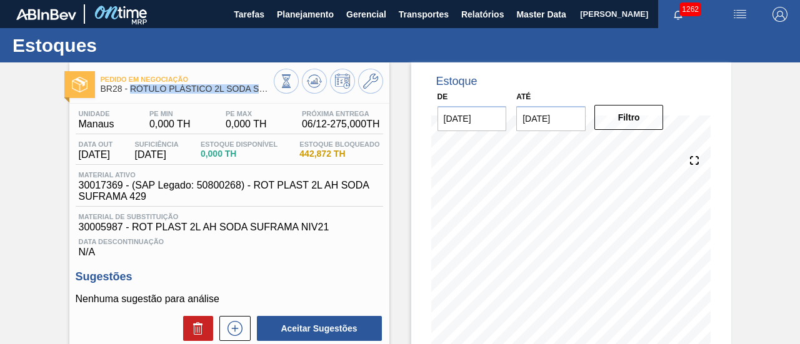
drag, startPoint x: 132, startPoint y: 92, endPoint x: 263, endPoint y: 99, distance: 130.8
copy span "RÓTULO PLÁSTICO 2L SODA SU"
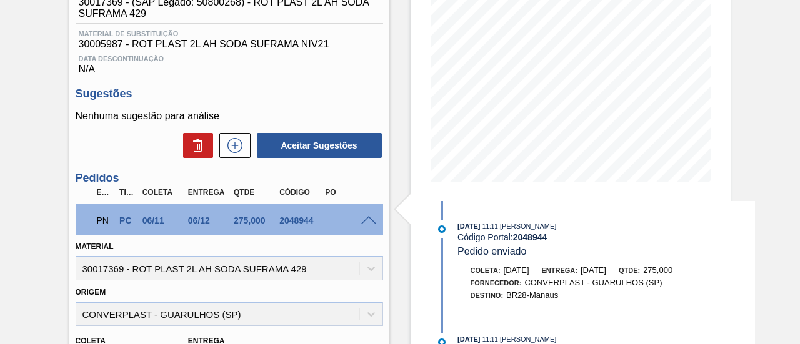
scroll to position [187, 0]
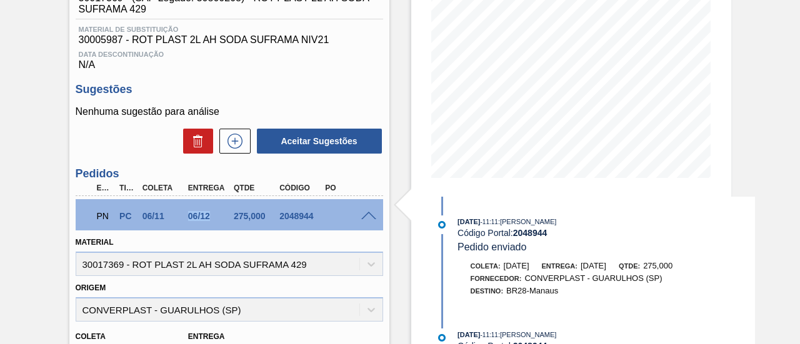
drag, startPoint x: 188, startPoint y: 221, endPoint x: 208, endPoint y: 221, distance: 20.0
click at [208, 221] on div "06/12" at bounding box center [209, 216] width 49 height 10
copy div "06/12"
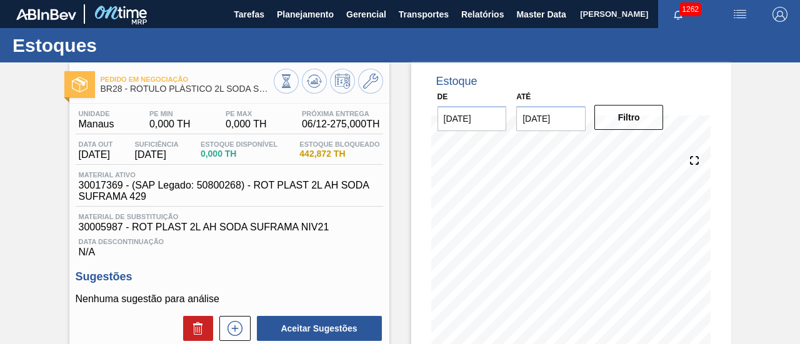
scroll to position [62, 0]
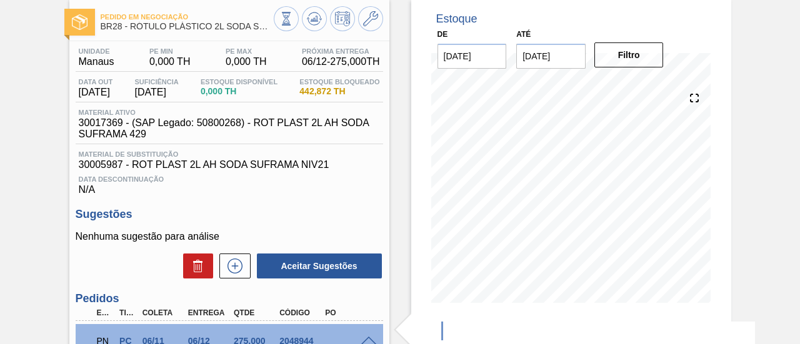
click at [210, 31] on div "Pedido em Negociação BR28 - RÓTULO PLÁSTICO 2L SODA SUFRAMA AH" at bounding box center [187, 22] width 173 height 28
drag, startPoint x: 132, startPoint y: 26, endPoint x: 272, endPoint y: 26, distance: 140.0
click at [272, 26] on div "Pedido em Negociação BR28 - RÓTULO PLÁSTICO 2L SODA SUFRAMA AH" at bounding box center [229, 20] width 320 height 28
copy div "RÓTULO PLÁSTICO 2L SODA SUFRAMA AH"
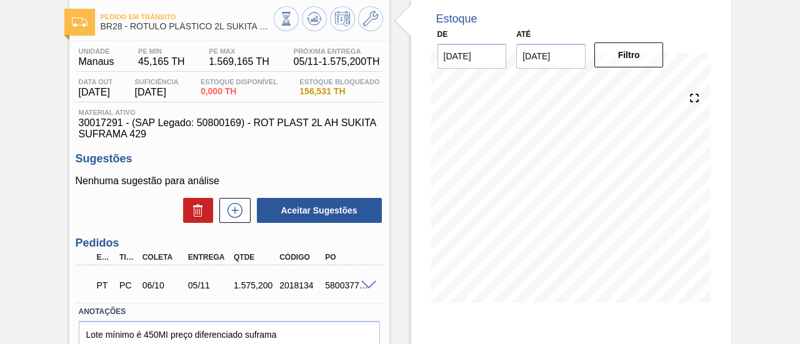
scroll to position [125, 0]
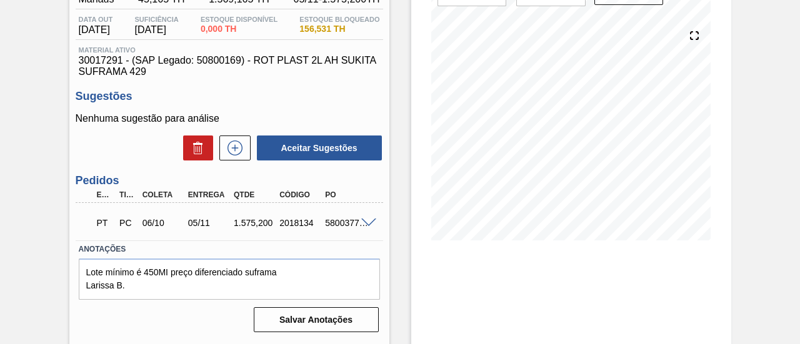
click at [369, 224] on span at bounding box center [368, 223] width 15 height 9
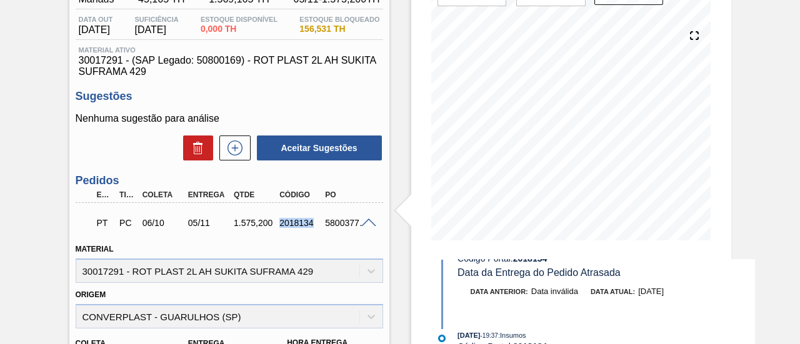
drag, startPoint x: 279, startPoint y: 228, endPoint x: 311, endPoint y: 229, distance: 31.9
click at [311, 228] on div "2018134" at bounding box center [300, 223] width 49 height 10
copy div "2018134"
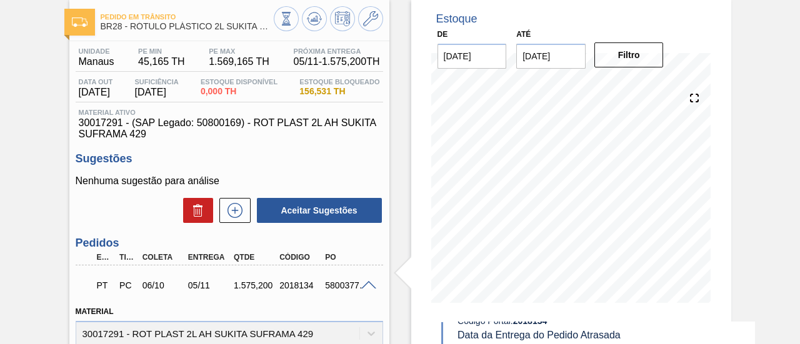
click at [191, 21] on span "Pedido em Trânsito" at bounding box center [187, 16] width 173 height 7
drag, startPoint x: 132, startPoint y: 25, endPoint x: 276, endPoint y: 34, distance: 144.1
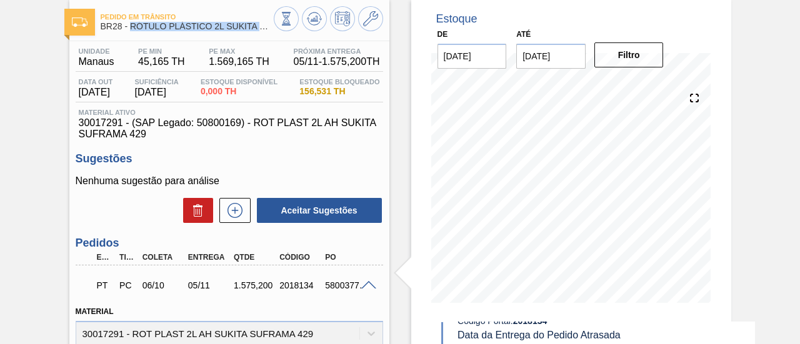
copy div "RÓTULO PLÁSTICO 2L SUKITA SUFRAMA AH"
click at [366, 29] on button at bounding box center [370, 18] width 25 height 25
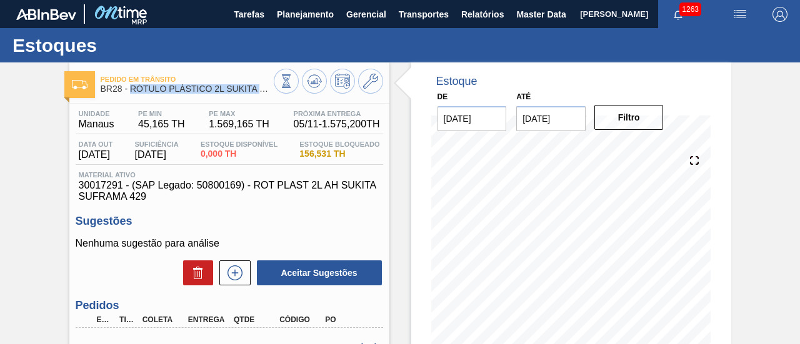
drag, startPoint x: 130, startPoint y: 89, endPoint x: 269, endPoint y: 91, distance: 139.4
click at [269, 91] on span "BR28 - RÓTULO PLÁSTICO 2L SUKITA SUFRAMA AH" at bounding box center [187, 88] width 173 height 9
copy span "RÓTULO PLÁSTICO 2L SUKITA SU"
click at [397, 168] on div "Estoque De 07/10/2025 Até 26/12/2025 Filtro 04/11 Projeção de Estoque -248.052 …" at bounding box center [560, 299] width 342 height 475
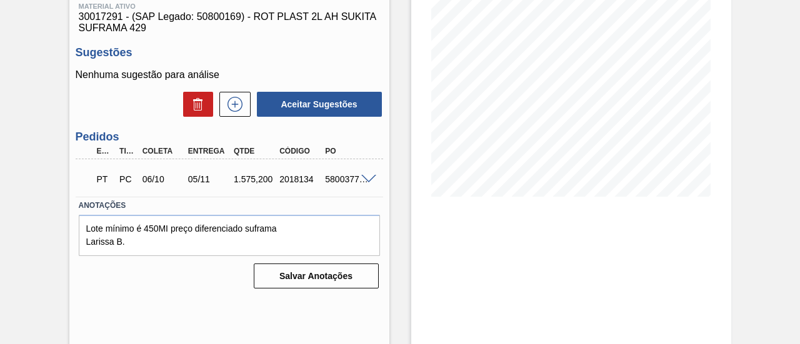
scroll to position [187, 0]
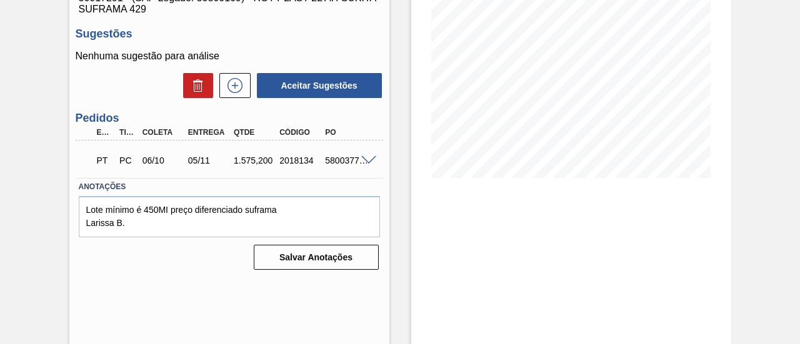
click at [369, 159] on span at bounding box center [368, 160] width 15 height 9
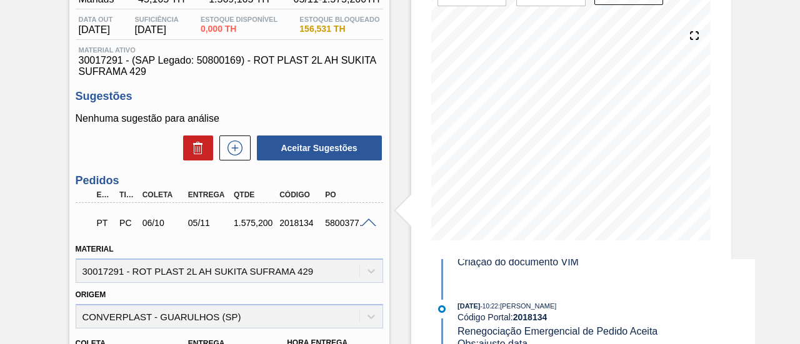
scroll to position [0, 0]
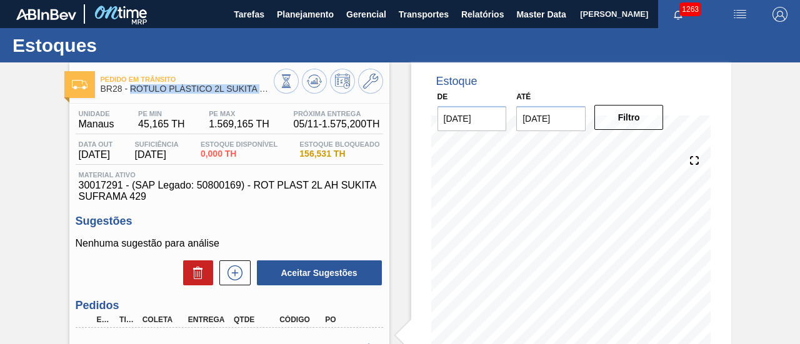
drag, startPoint x: 131, startPoint y: 89, endPoint x: 267, endPoint y: 93, distance: 136.3
click at [267, 93] on span "BR28 - RÓTULO PLÁSTICO 2L SUKITA SUFRAMA AH" at bounding box center [187, 88] width 173 height 9
copy span "RÓTULO PLÁSTICO 2L SUKITA S"
click at [264, 88] on span "BR28 - RÓTULO PLÁSTICO 2L SUKITA SUFRAMA AH" at bounding box center [187, 88] width 173 height 9
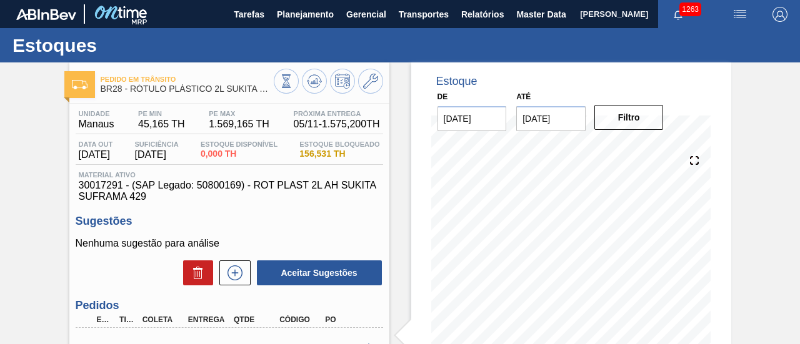
click at [264, 88] on span "BR28 - RÓTULO PLÁSTICO 2L SUKITA SUFRAMA AH" at bounding box center [187, 88] width 173 height 9
click at [262, 88] on span "BR28 - RÓTULO PLÁSTICO 2L SUKITA SUFRAMA AH" at bounding box center [187, 88] width 173 height 9
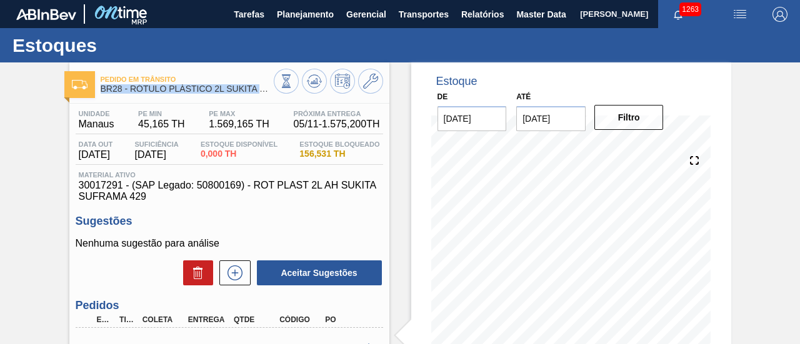
click at [262, 88] on span "BR28 - RÓTULO PLÁSTICO 2L SUKITA SUFRAMA AH" at bounding box center [187, 88] width 173 height 9
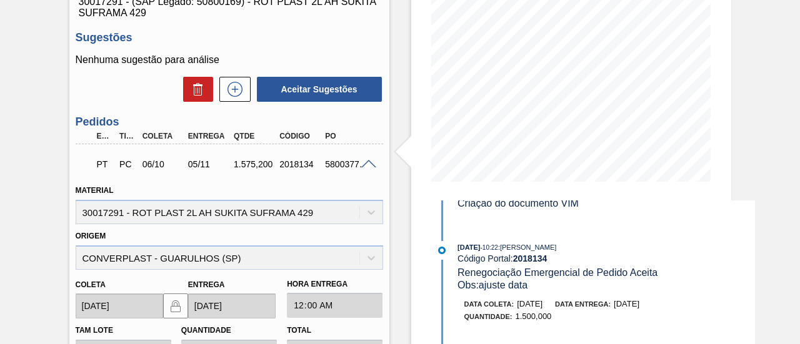
scroll to position [187, 0]
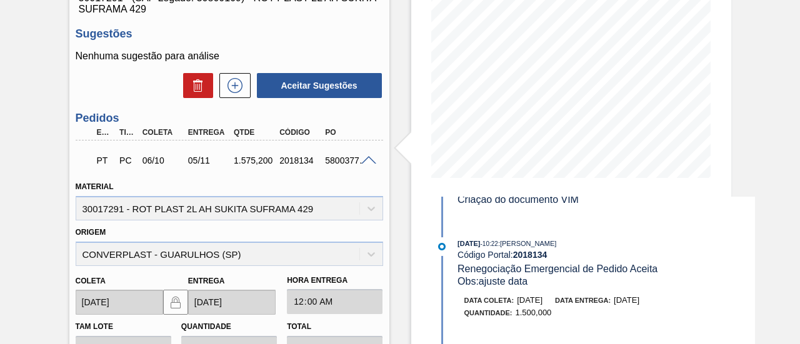
click at [371, 159] on span at bounding box center [368, 160] width 15 height 9
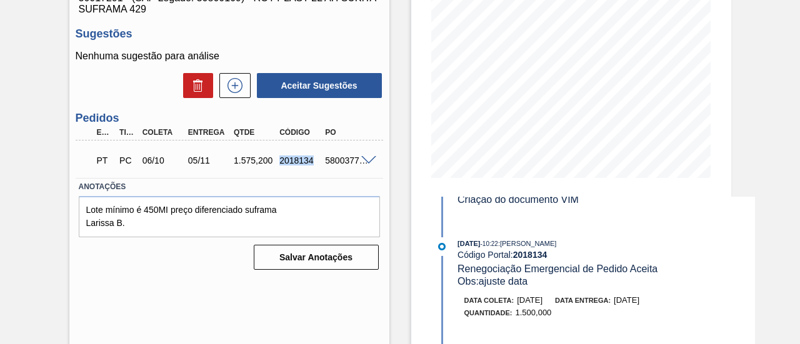
drag, startPoint x: 279, startPoint y: 165, endPoint x: 311, endPoint y: 165, distance: 31.9
click at [311, 165] on div "2018134" at bounding box center [300, 161] width 49 height 10
copy div "2018134"
click at [367, 164] on span at bounding box center [368, 160] width 15 height 9
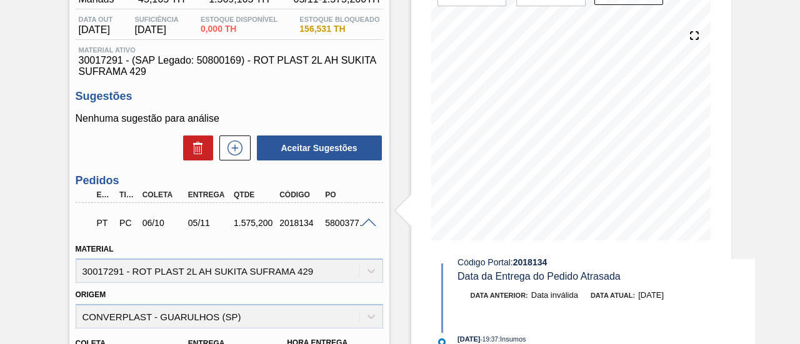
scroll to position [53, 0]
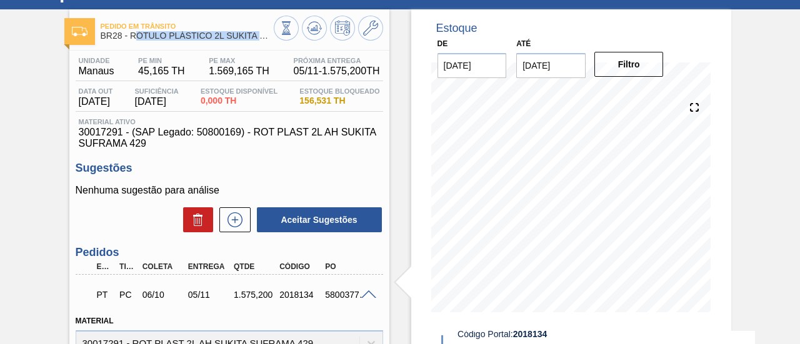
drag, startPoint x: 133, startPoint y: 34, endPoint x: 262, endPoint y: 36, distance: 129.4
click at [262, 36] on span "BR28 - RÓTULO PLÁSTICO 2L SUKITA SUFRAMA AH" at bounding box center [187, 35] width 173 height 9
drag, startPoint x: 131, startPoint y: 38, endPoint x: 263, endPoint y: 44, distance: 132.0
click at [263, 44] on div "Pedido em Trânsito BR28 - RÓTULO PLÁSTICO 2L SUKITA SUFRAMA AH" at bounding box center [187, 31] width 173 height 28
copy span "RÓTULO PLÁSTICO 2L SUKITA S"
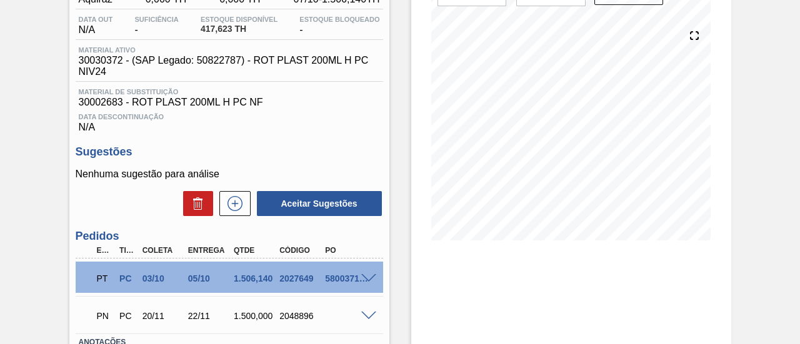
scroll to position [187, 0]
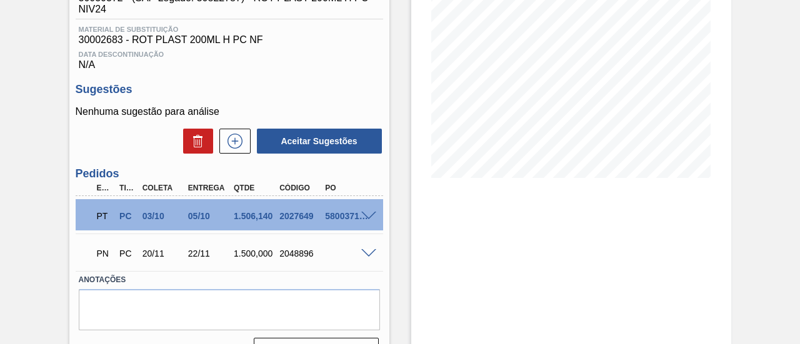
click at [370, 221] on span at bounding box center [368, 216] width 15 height 9
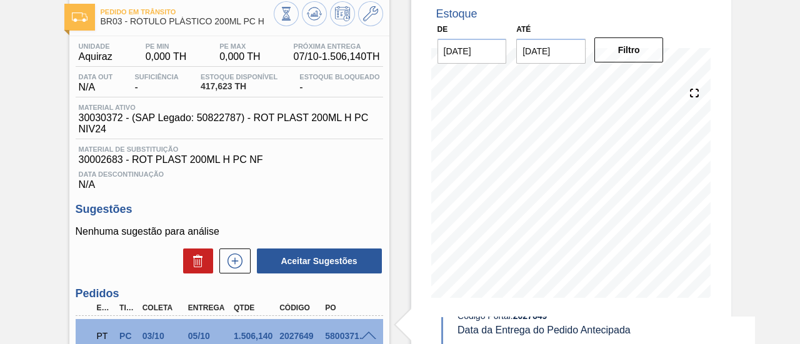
scroll to position [0, 0]
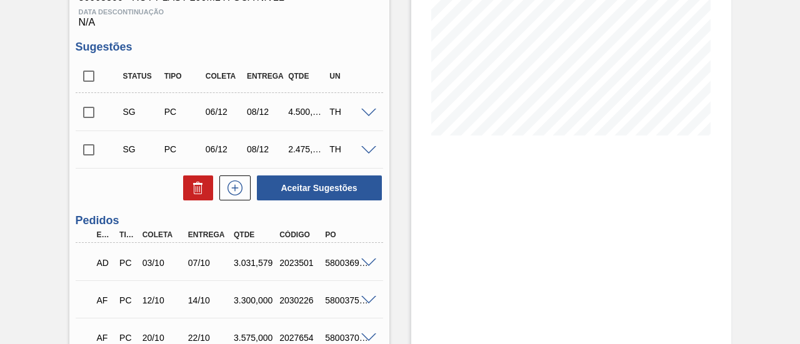
scroll to position [250, 0]
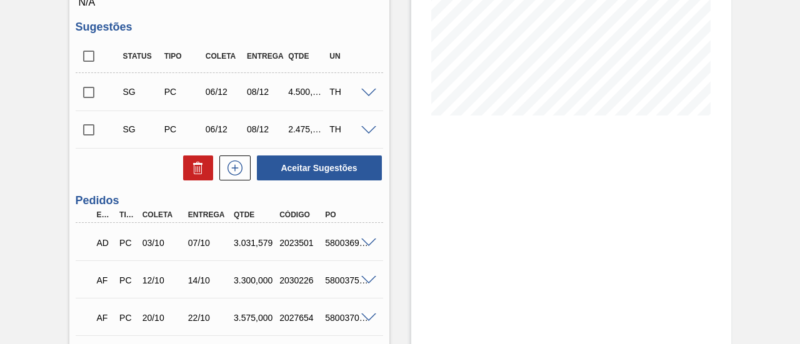
click at [369, 248] on span at bounding box center [368, 243] width 15 height 9
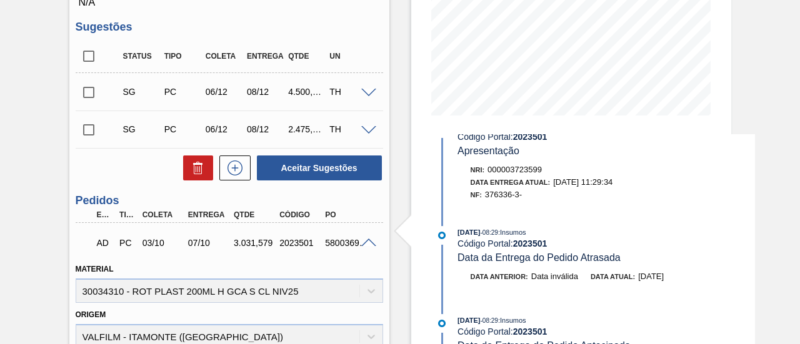
scroll to position [0, 0]
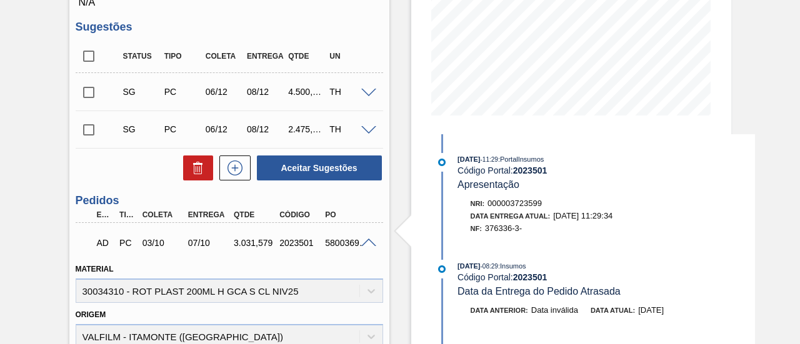
click at [369, 246] on span at bounding box center [368, 243] width 15 height 9
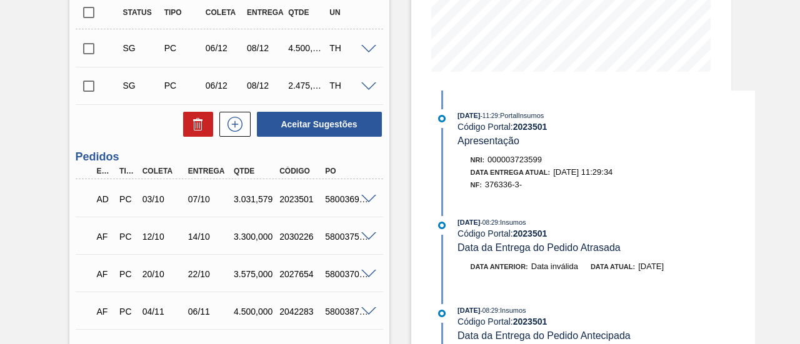
scroll to position [312, 0]
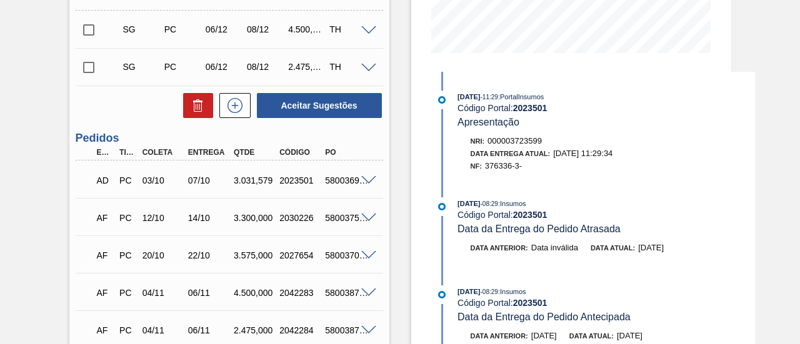
click at [369, 220] on span at bounding box center [368, 218] width 15 height 9
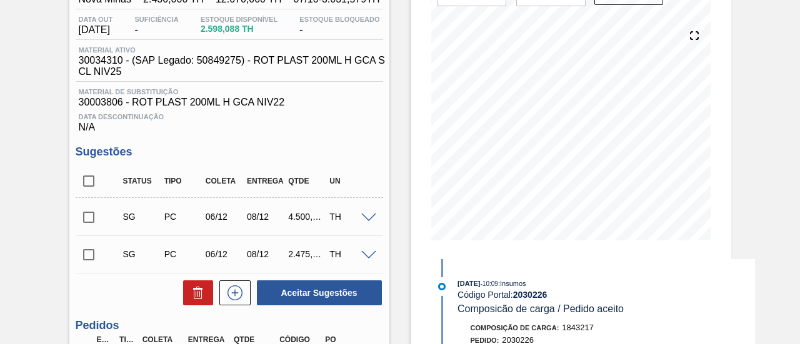
scroll to position [0, 0]
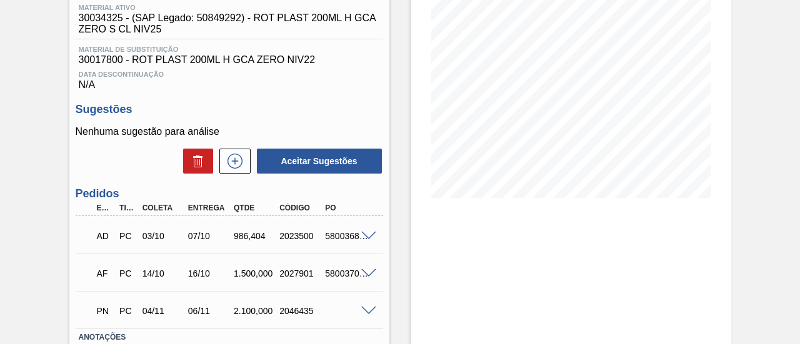
scroll to position [187, 0]
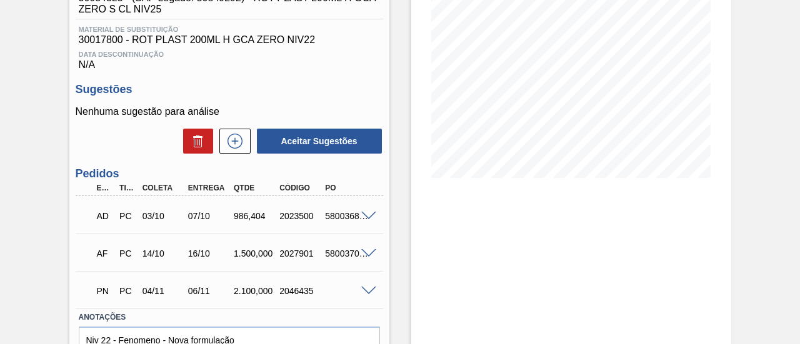
click at [367, 217] on span at bounding box center [368, 216] width 15 height 9
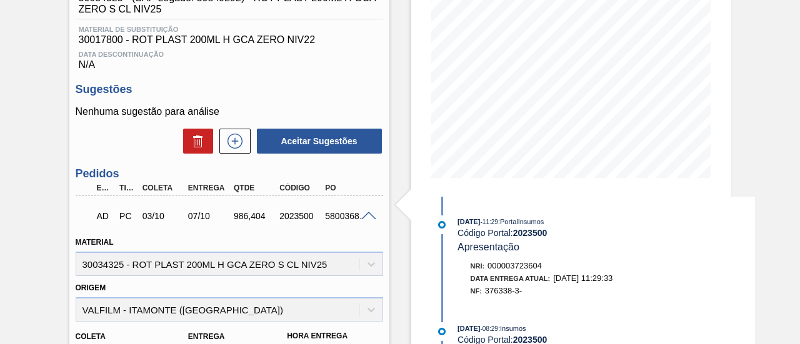
click at [365, 219] on span at bounding box center [368, 216] width 15 height 9
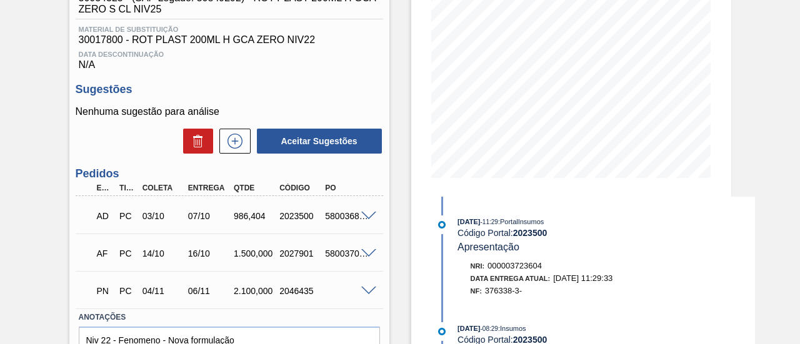
click at [368, 255] on span at bounding box center [368, 253] width 15 height 9
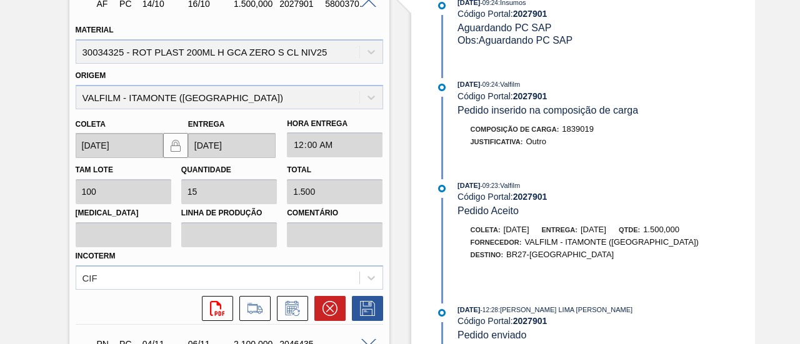
scroll to position [375, 0]
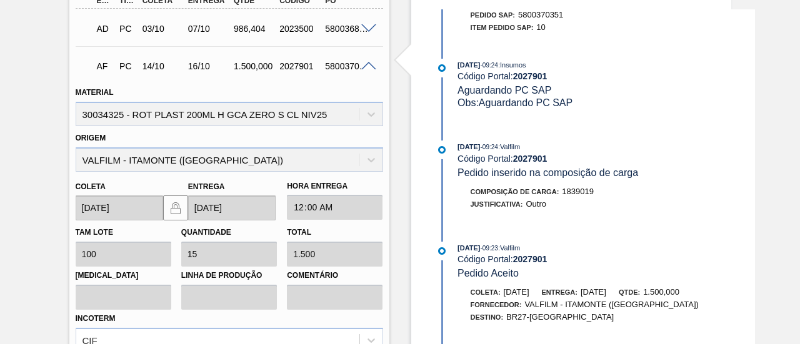
click at [369, 64] on div at bounding box center [370, 65] width 25 height 9
click at [369, 66] on span at bounding box center [368, 66] width 15 height 9
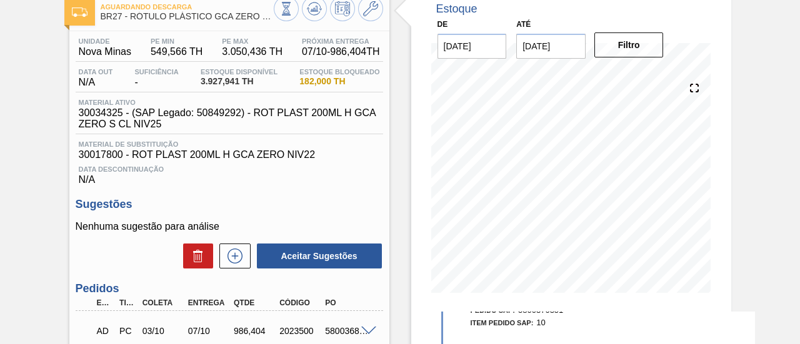
scroll to position [71, 0]
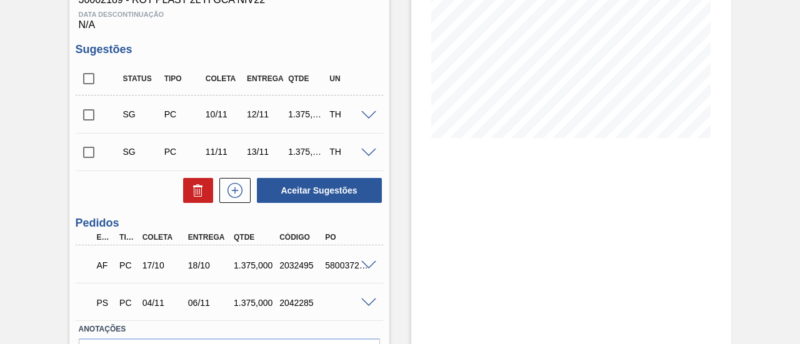
scroll to position [246, 0]
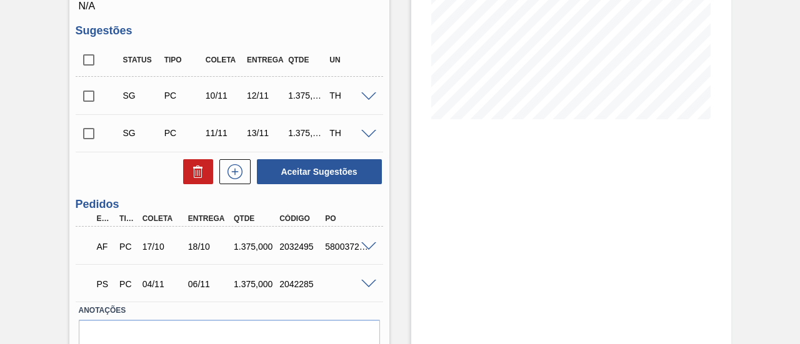
drag, startPoint x: 362, startPoint y: 250, endPoint x: 359, endPoint y: 257, distance: 8.1
click at [359, 257] on div "AF PC 17/10 18/10 1.375,000 2032495 5800372051" at bounding box center [229, 245] width 307 height 31
click at [371, 247] on span at bounding box center [368, 246] width 15 height 9
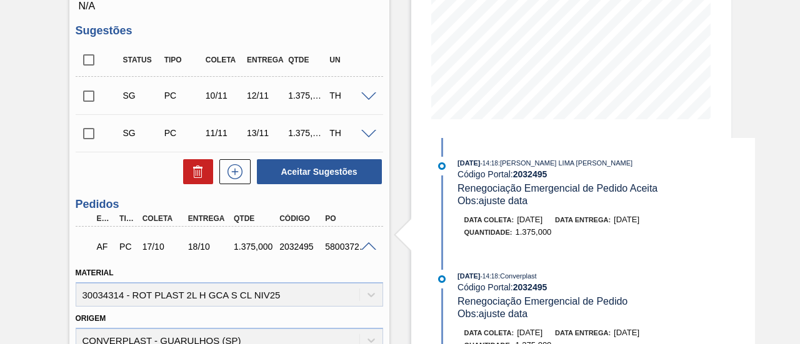
click at [370, 245] on span at bounding box center [368, 246] width 15 height 9
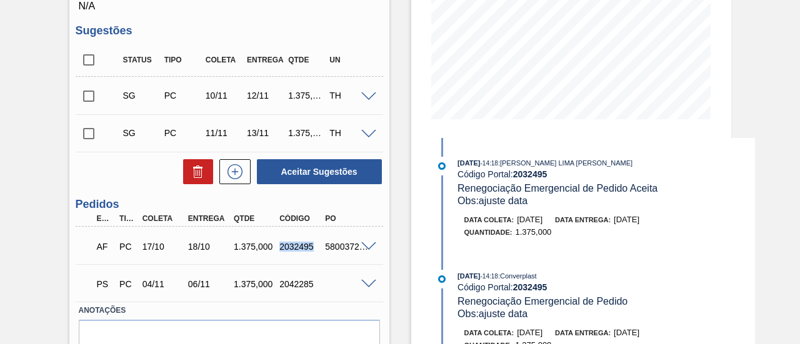
drag, startPoint x: 278, startPoint y: 247, endPoint x: 314, endPoint y: 247, distance: 35.6
click at [314, 247] on div "2032495" at bounding box center [300, 247] width 49 height 10
copy div "2032495"
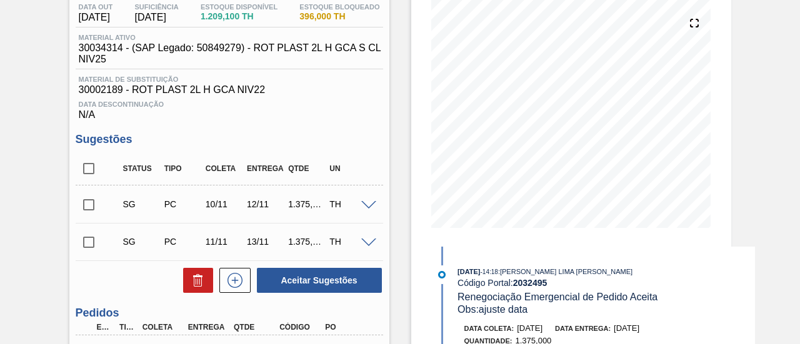
scroll to position [121, 0]
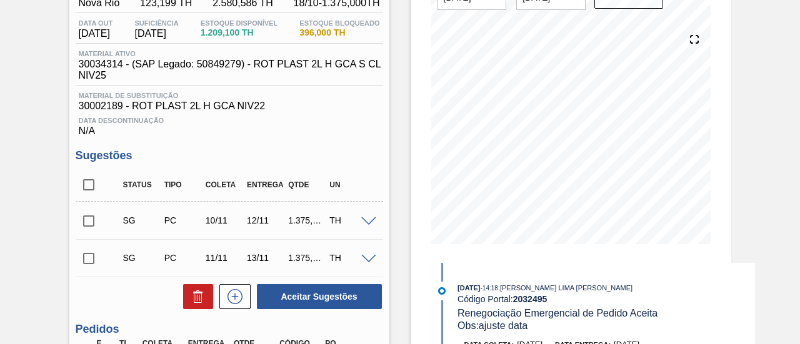
click at [92, 223] on input "checkbox" at bounding box center [89, 221] width 26 height 26
checkbox input "true"
click at [91, 257] on input "checkbox" at bounding box center [89, 259] width 26 height 26
checkbox input "true"
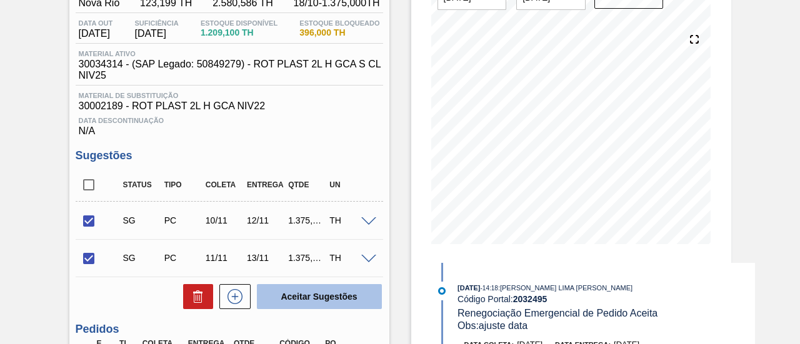
click at [327, 296] on button "Aceitar Sugestões" at bounding box center [319, 296] width 125 height 25
checkbox input "false"
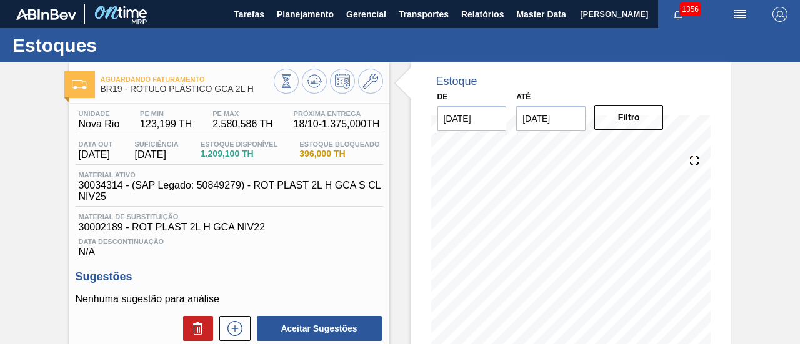
scroll to position [0, 0]
click at [320, 81] on icon at bounding box center [314, 81] width 15 height 15
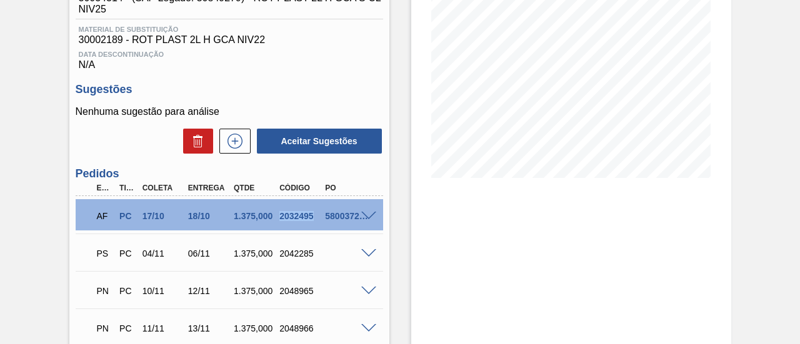
scroll to position [250, 0]
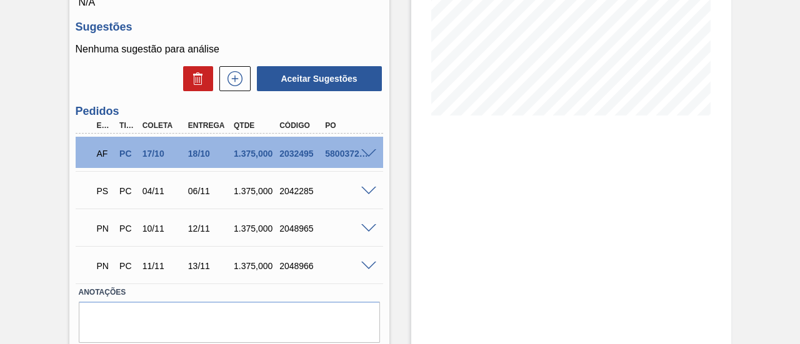
click at [367, 229] on span at bounding box center [368, 228] width 15 height 9
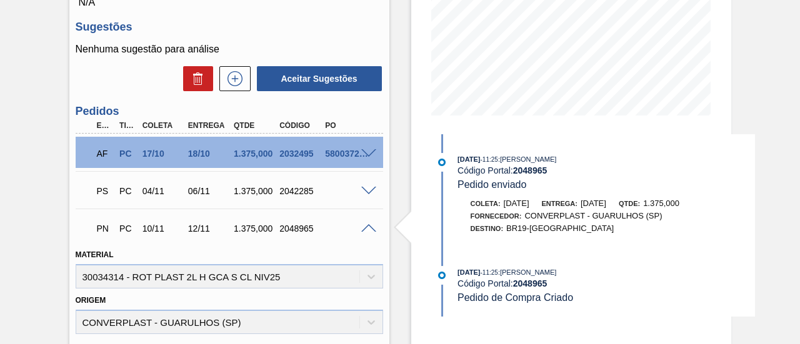
click at [368, 229] on span at bounding box center [368, 228] width 15 height 9
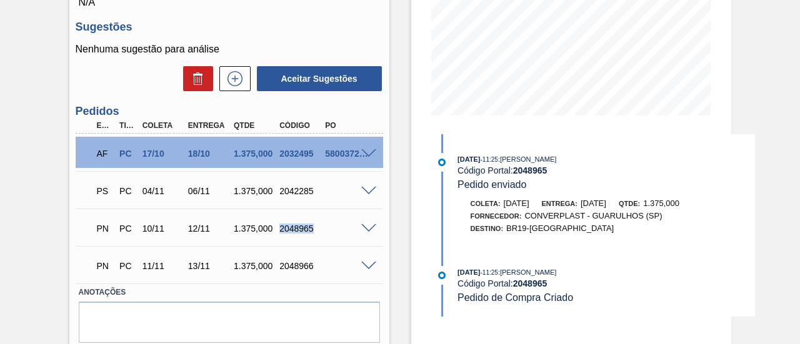
drag, startPoint x: 280, startPoint y: 232, endPoint x: 312, endPoint y: 230, distance: 32.0
click at [312, 230] on div "2048965" at bounding box center [300, 229] width 49 height 10
copy div "2048965"
drag, startPoint x: 281, startPoint y: 270, endPoint x: 311, endPoint y: 269, distance: 30.6
click at [311, 269] on div "2048966" at bounding box center [300, 266] width 49 height 10
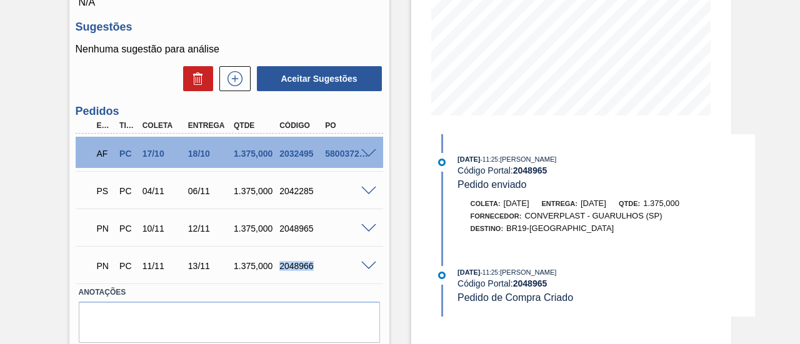
copy div "2048966"
click at [189, 234] on div "12/11" at bounding box center [209, 229] width 49 height 10
drag, startPoint x: 189, startPoint y: 235, endPoint x: 207, endPoint y: 229, distance: 19.6
click at [207, 229] on div "12/11" at bounding box center [209, 229] width 49 height 10
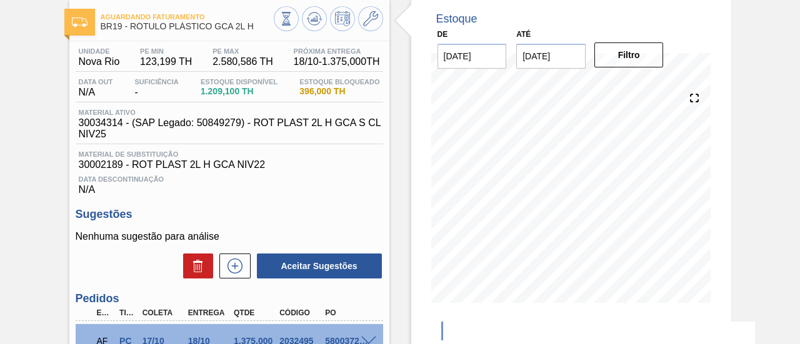
scroll to position [0, 0]
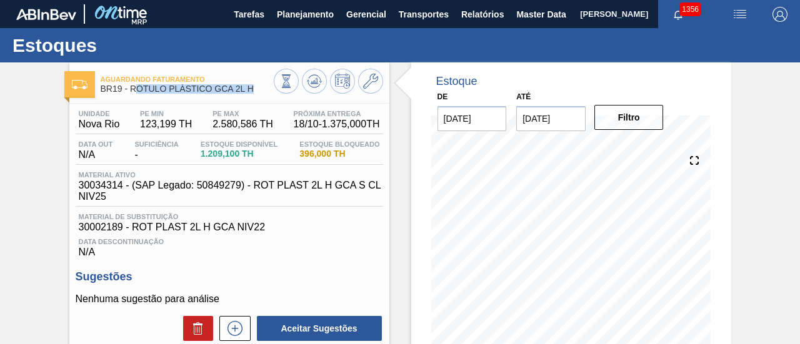
drag, startPoint x: 133, startPoint y: 89, endPoint x: 252, endPoint y: 88, distance: 119.4
click at [258, 87] on span "BR19 - RÓTULO PLÁSTICO GCA 2L H" at bounding box center [187, 88] width 173 height 9
drag, startPoint x: 132, startPoint y: 89, endPoint x: 260, endPoint y: 97, distance: 127.8
click at [260, 97] on div "Aguardando Faturamento BR19 - RÓTULO PLÁSTICO GCA 2L H" at bounding box center [187, 85] width 173 height 28
copy span "RÓTULO PLÁSTICO GCA 2L H"
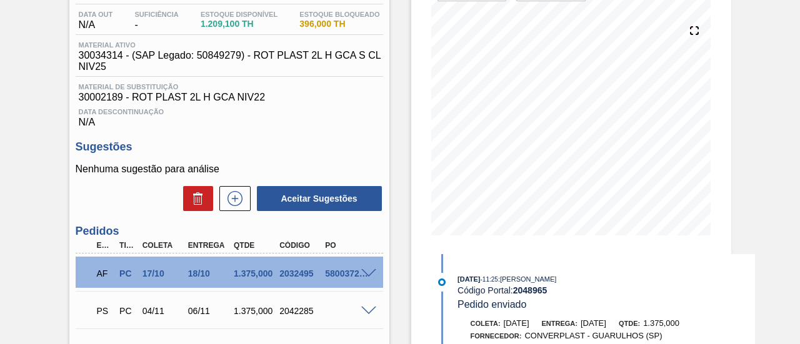
scroll to position [62, 0]
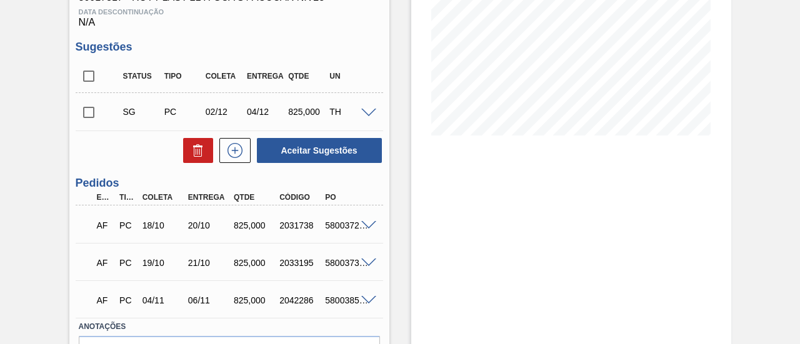
scroll to position [250, 0]
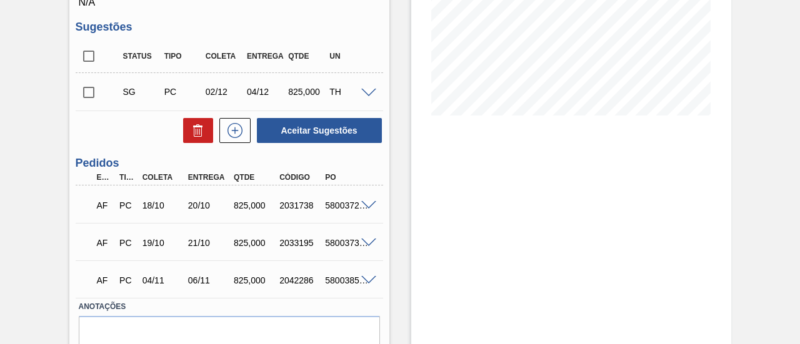
click at [368, 206] on span at bounding box center [368, 205] width 15 height 9
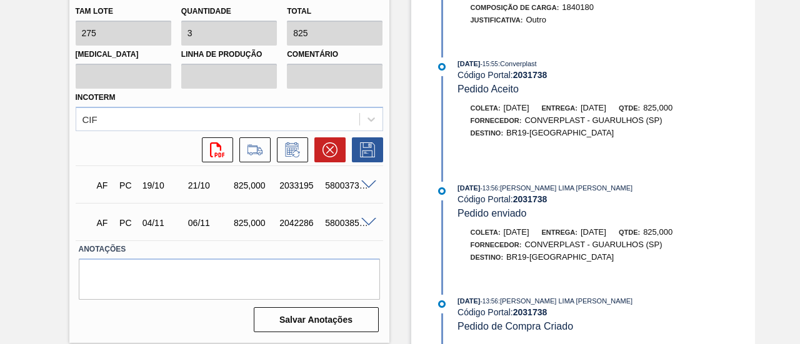
scroll to position [612, 0]
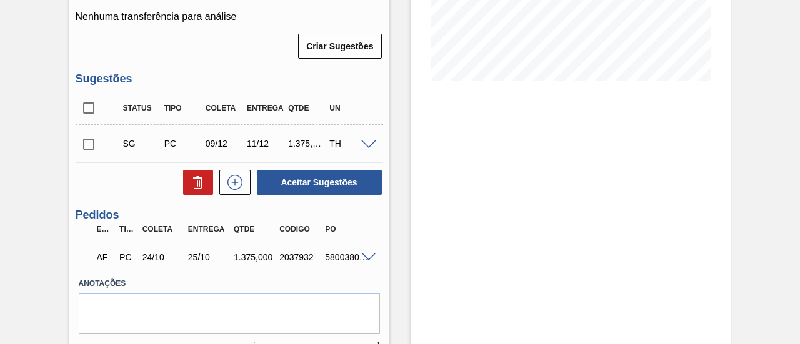
scroll to position [312, 0]
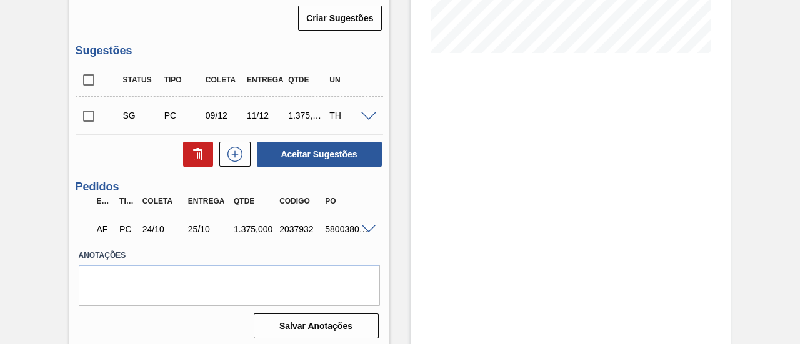
click at [373, 227] on span at bounding box center [368, 229] width 15 height 9
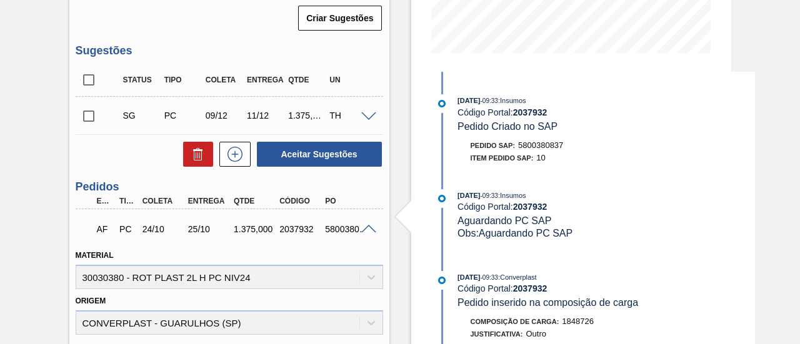
scroll to position [364, 0]
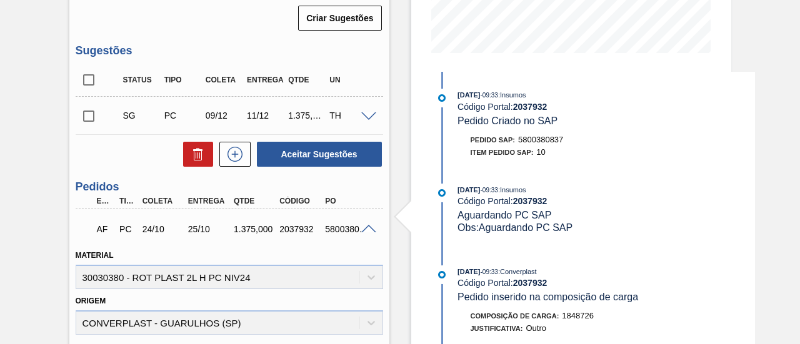
click at [373, 229] on span at bounding box center [368, 229] width 15 height 9
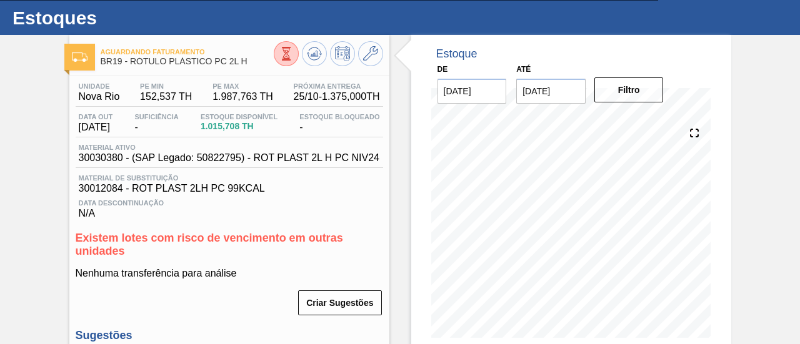
scroll to position [0, 0]
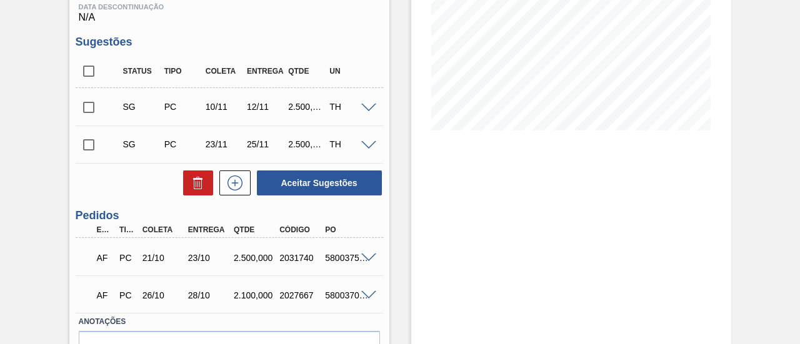
scroll to position [250, 0]
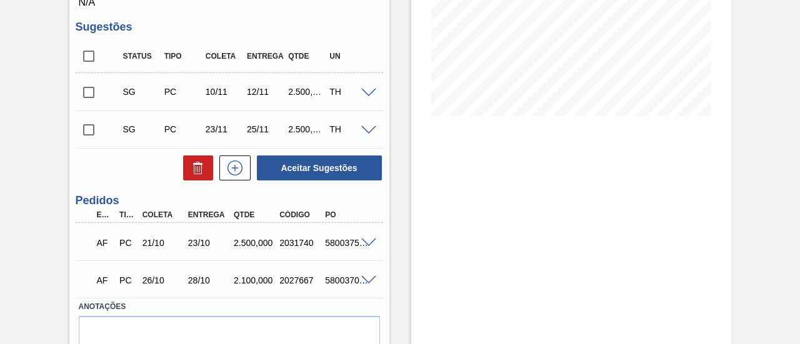
click at [367, 246] on span at bounding box center [368, 243] width 15 height 9
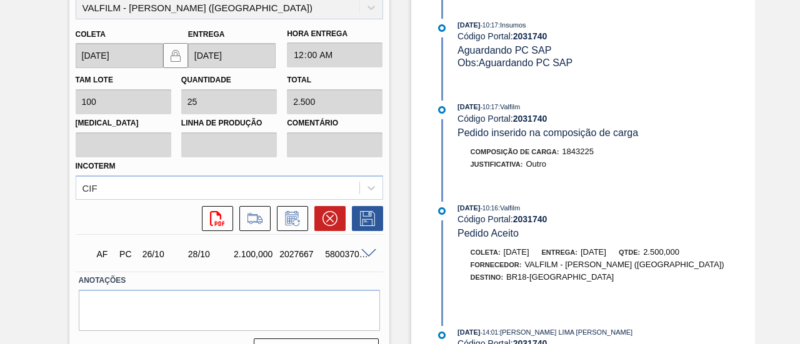
scroll to position [612, 0]
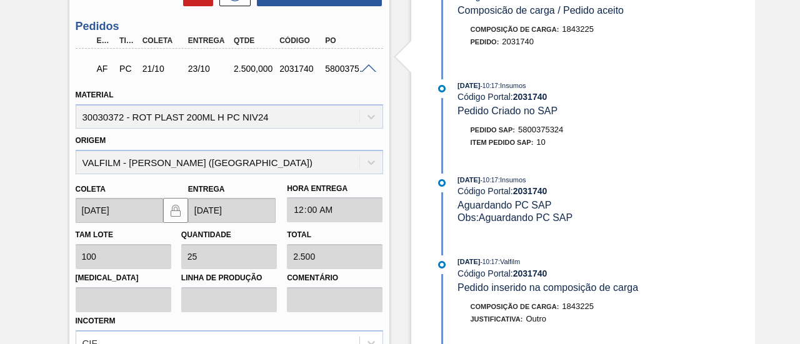
click at [369, 69] on span at bounding box center [368, 68] width 15 height 9
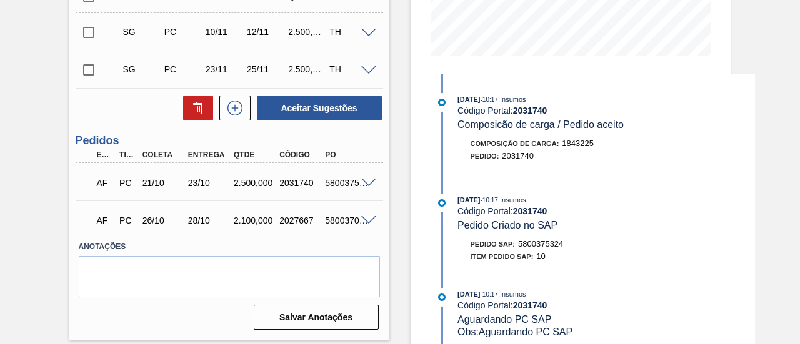
scroll to position [309, 0]
drag, startPoint x: 279, startPoint y: 186, endPoint x: 312, endPoint y: 187, distance: 32.5
click at [312, 187] on div "2031740" at bounding box center [300, 184] width 49 height 10
copy div "2031740"
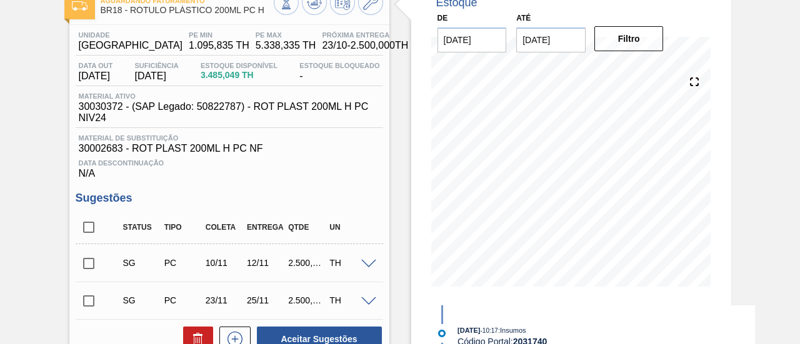
scroll to position [59, 0]
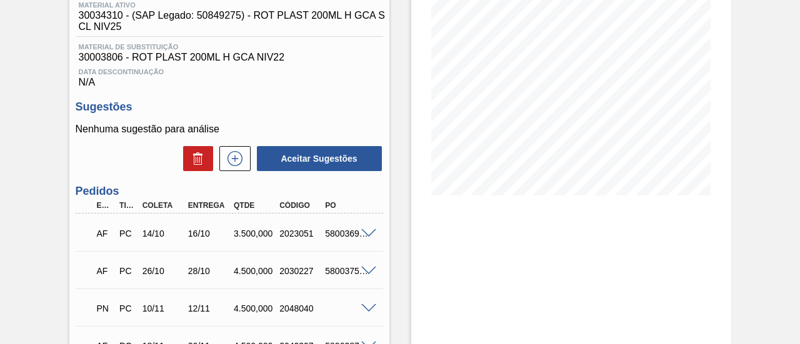
scroll to position [187, 0]
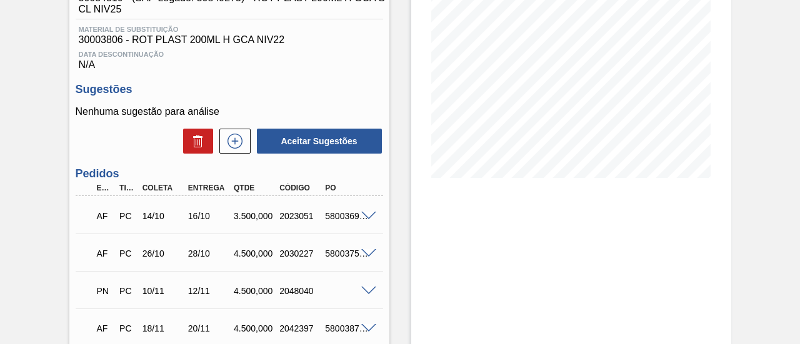
click at [368, 217] on span at bounding box center [368, 216] width 15 height 9
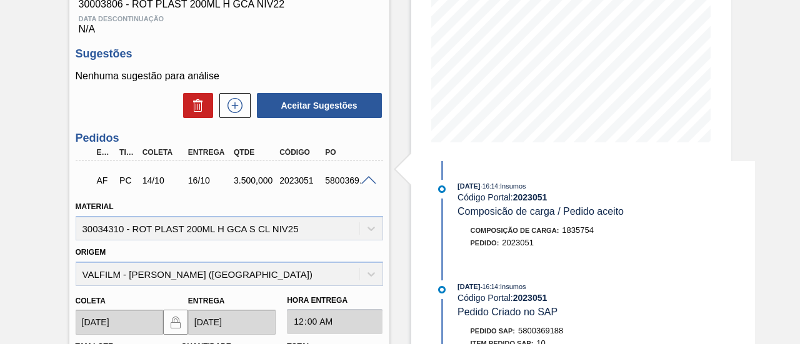
scroll to position [161, 0]
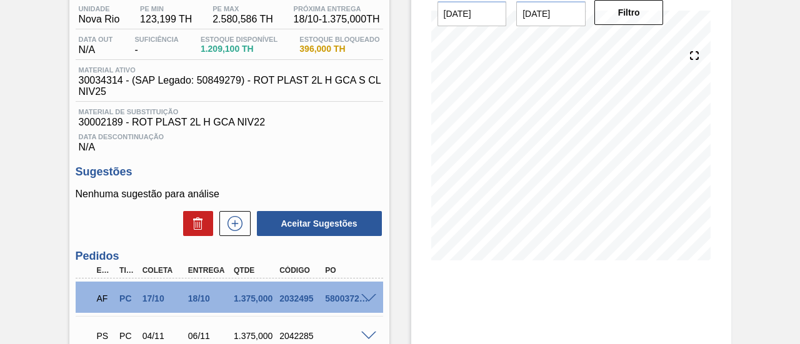
scroll to position [250, 0]
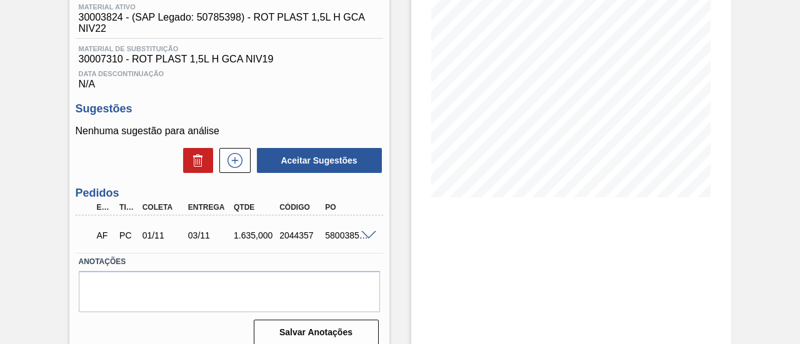
scroll to position [187, 0]
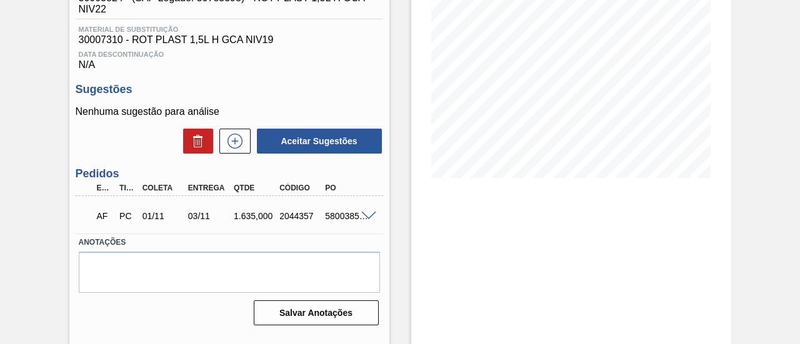
click at [367, 219] on span at bounding box center [368, 216] width 15 height 9
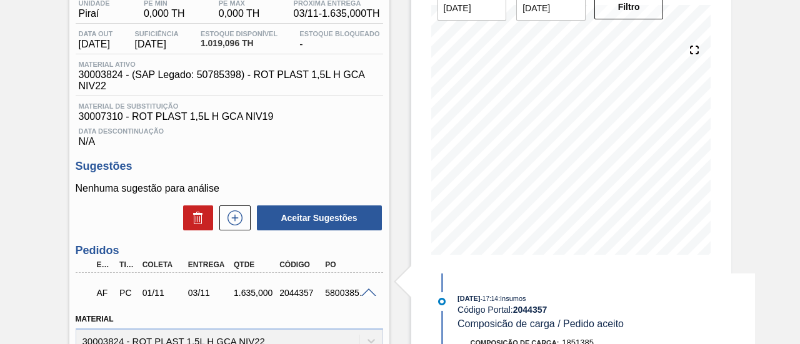
scroll to position [173, 0]
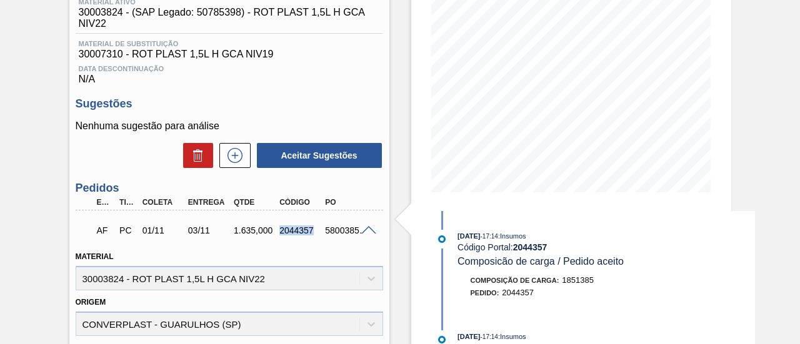
drag, startPoint x: 279, startPoint y: 234, endPoint x: 311, endPoint y: 234, distance: 32.5
click at [311, 234] on div "2044357" at bounding box center [300, 231] width 49 height 10
copy div "2044357"
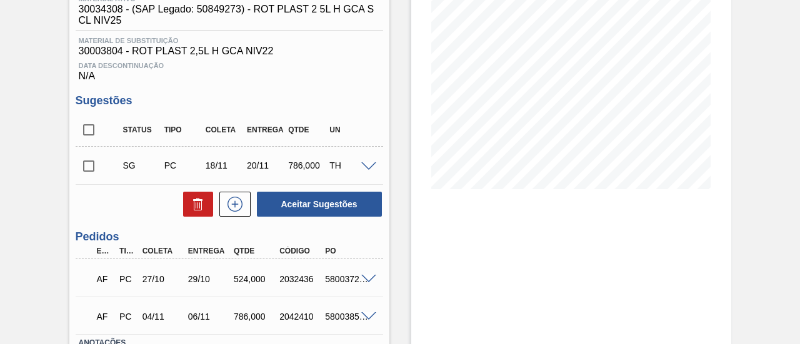
scroll to position [187, 0]
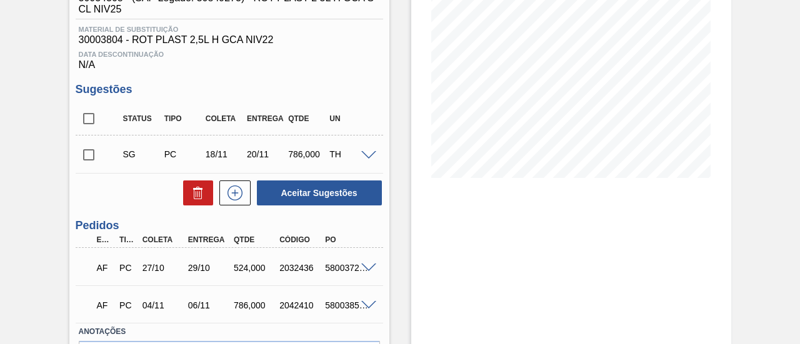
click at [368, 272] on span at bounding box center [368, 268] width 15 height 9
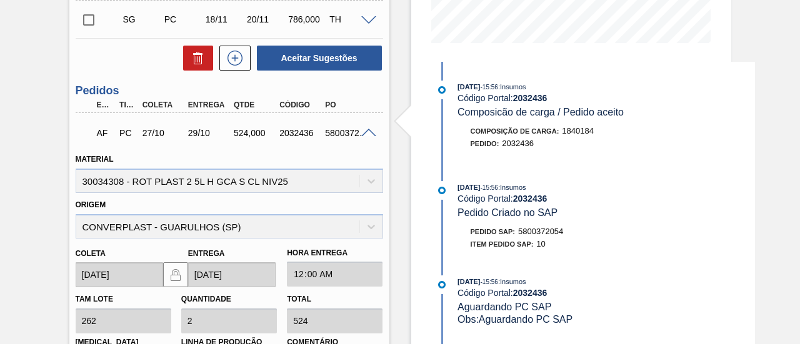
scroll to position [250, 0]
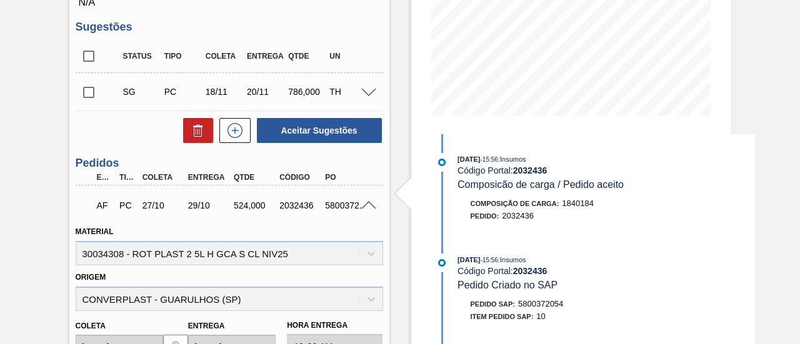
click at [361, 207] on span at bounding box center [368, 205] width 15 height 9
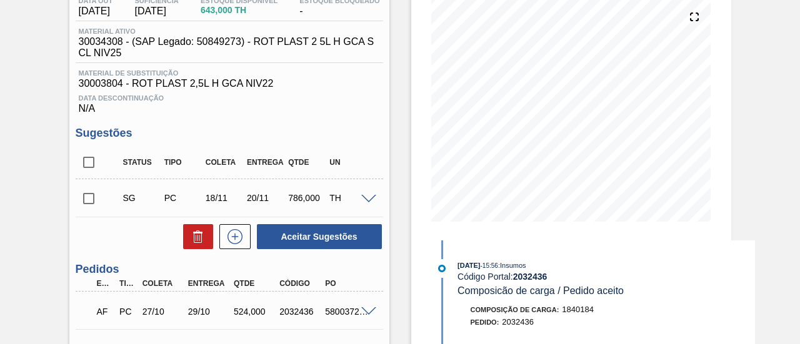
scroll to position [125, 0]
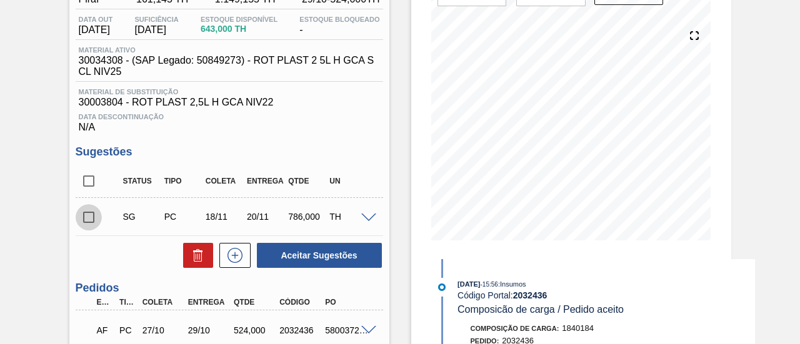
click at [89, 221] on input "checkbox" at bounding box center [89, 217] width 26 height 26
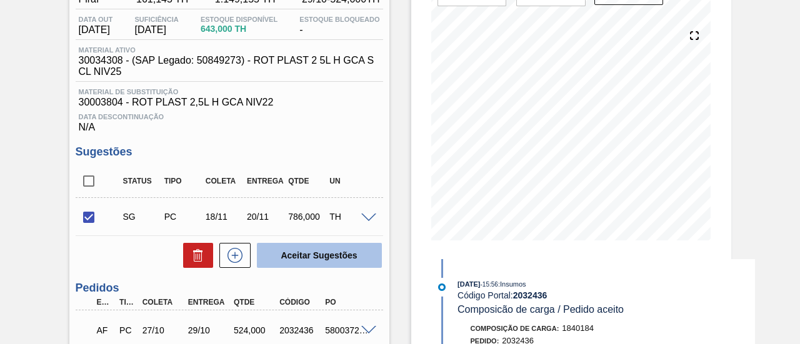
click at [292, 259] on button "Aceitar Sugestões" at bounding box center [319, 255] width 125 height 25
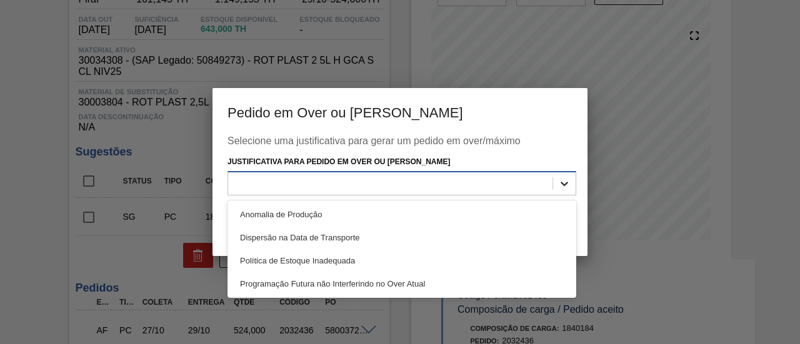
click at [565, 179] on icon at bounding box center [564, 183] width 12 height 12
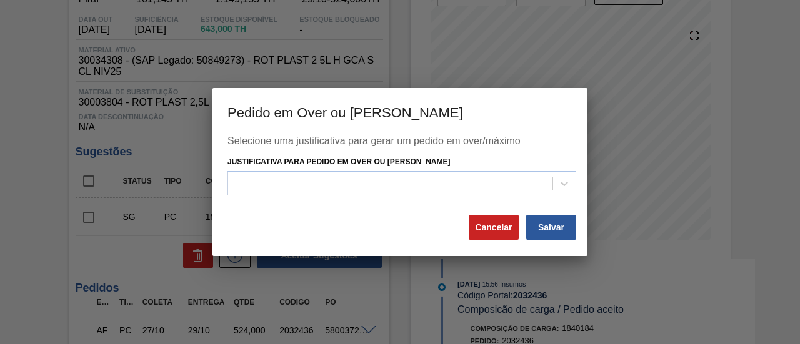
click at [612, 176] on div at bounding box center [400, 172] width 800 height 344
click at [484, 227] on button "Cancelar" at bounding box center [494, 227] width 50 height 25
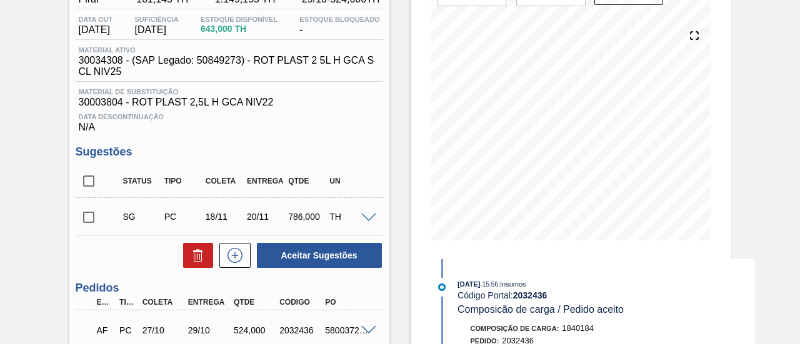
click at [369, 220] on span at bounding box center [368, 218] width 15 height 9
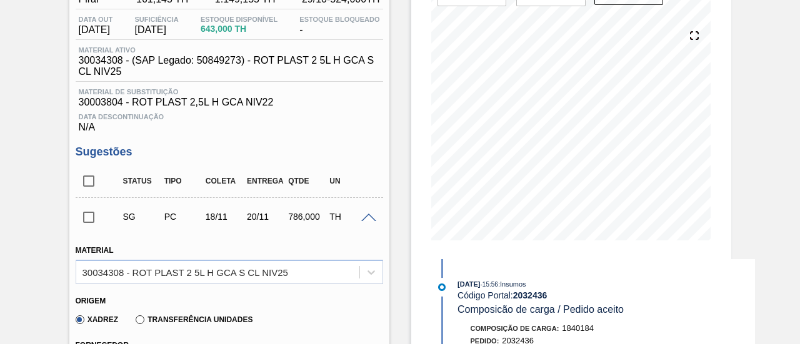
click at [82, 229] on input "checkbox" at bounding box center [89, 217] width 26 height 26
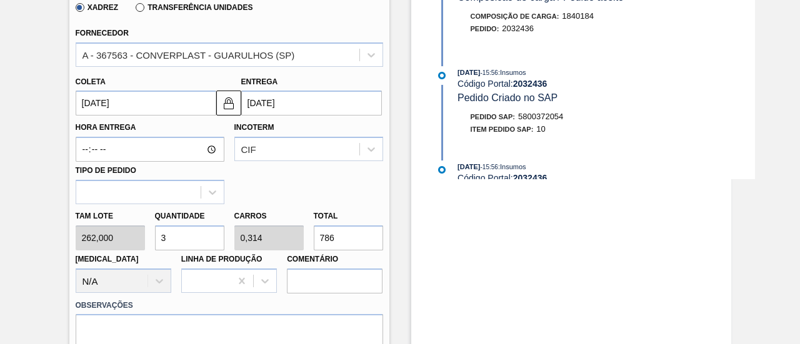
scroll to position [562, 0]
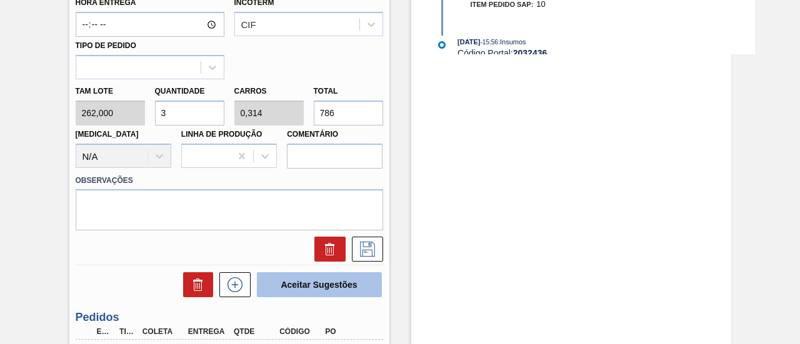
click at [334, 293] on button "Aceitar Sugestões" at bounding box center [319, 284] width 125 height 25
checkbox input "false"
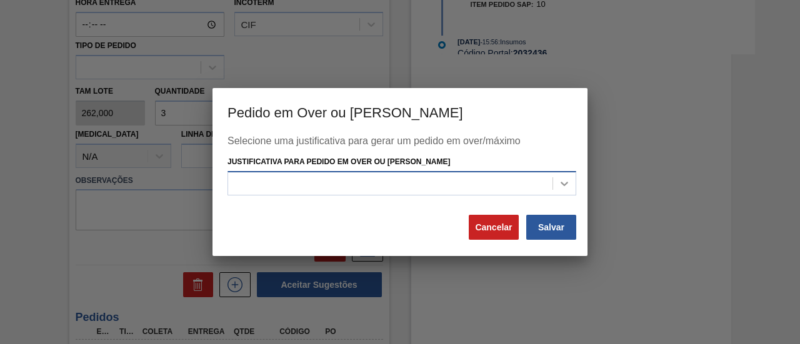
click at [561, 184] on icon at bounding box center [564, 183] width 12 height 12
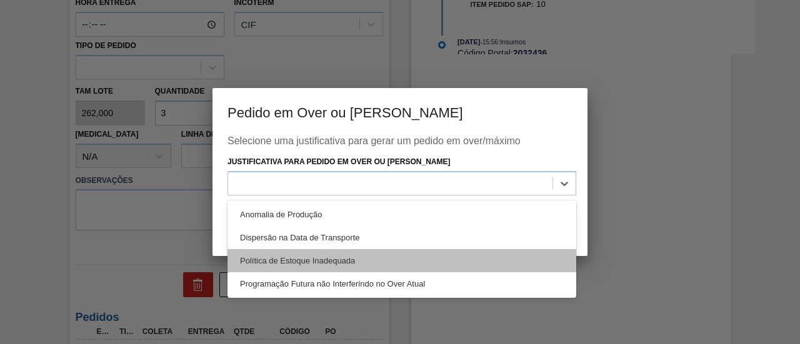
click at [514, 254] on div "Política de Estoque Inadequada" at bounding box center [401, 260] width 349 height 23
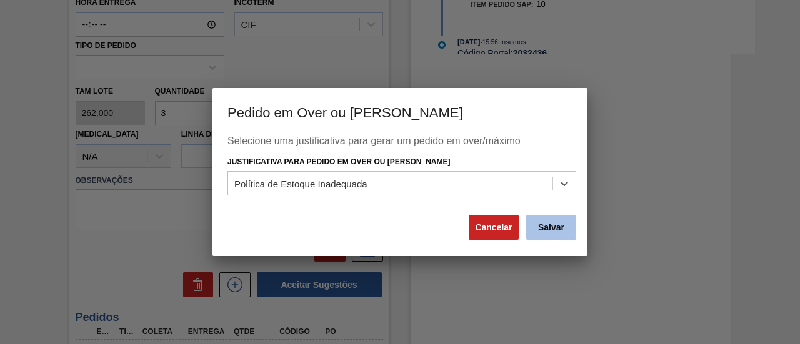
click at [564, 232] on button "Salvar" at bounding box center [551, 227] width 50 height 25
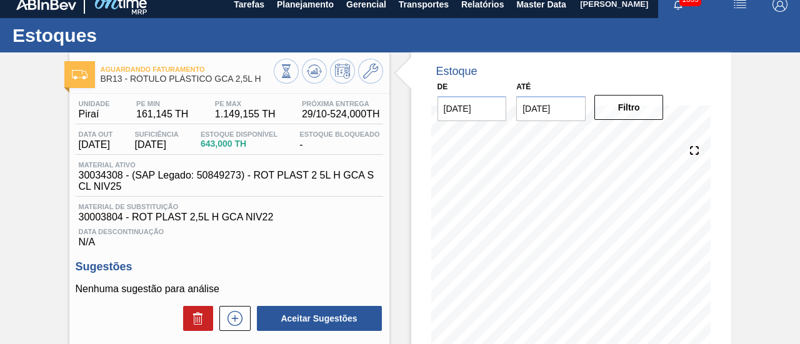
scroll to position [7, 0]
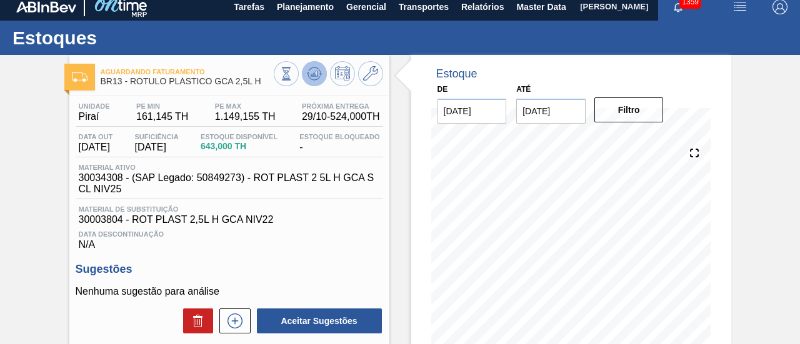
click at [321, 66] on button at bounding box center [314, 73] width 25 height 25
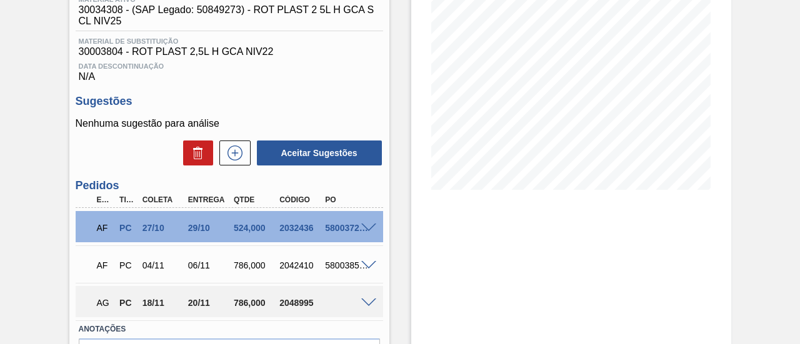
scroll to position [195, 0]
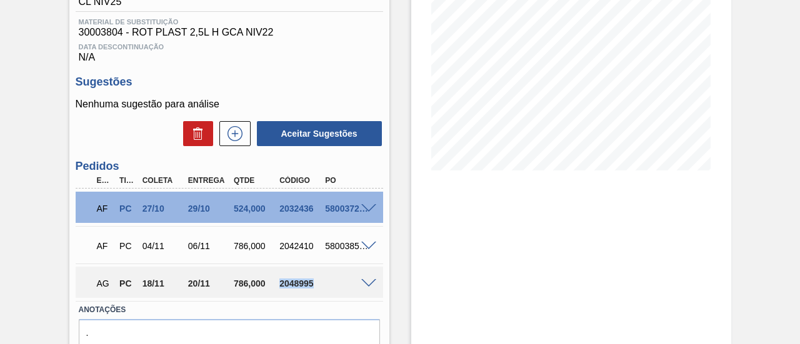
drag, startPoint x: 279, startPoint y: 287, endPoint x: 313, endPoint y: 287, distance: 33.7
click at [313, 287] on div "2048995" at bounding box center [300, 284] width 49 height 10
copy div "2048995"
drag, startPoint x: 187, startPoint y: 287, endPoint x: 207, endPoint y: 290, distance: 19.6
click at [207, 289] on div "20/11" at bounding box center [209, 284] width 49 height 10
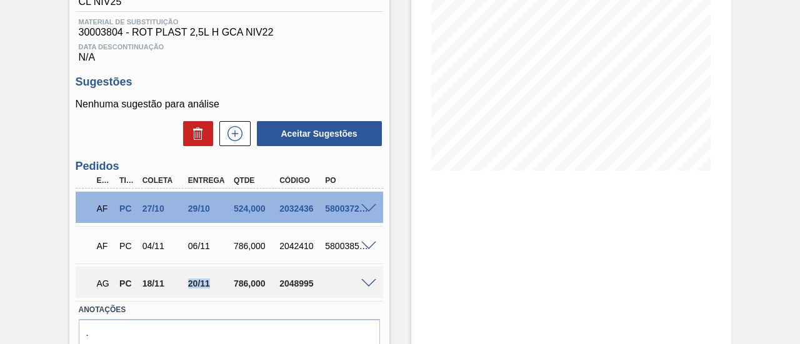
copy div "20/11"
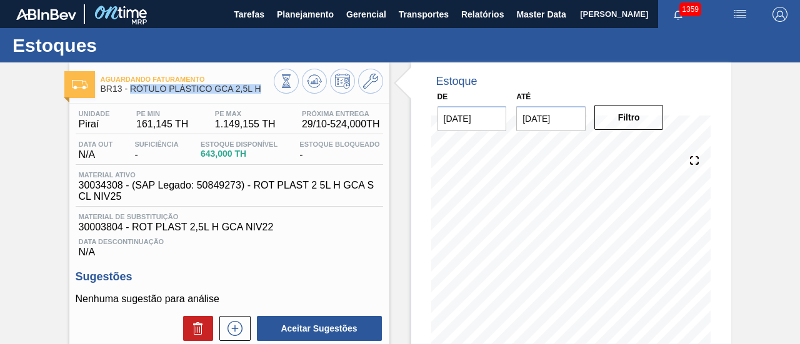
drag, startPoint x: 130, startPoint y: 89, endPoint x: 247, endPoint y: 102, distance: 118.2
click at [247, 102] on div "Aguardando Faturamento BR13 - RÓTULO PLÁSTICO GCA 2,5L H Unidade Piraí PE MIN 1…" at bounding box center [229, 330] width 320 height 536
copy div "RÓTULO PLÁSTICO GCA 2,5L H"
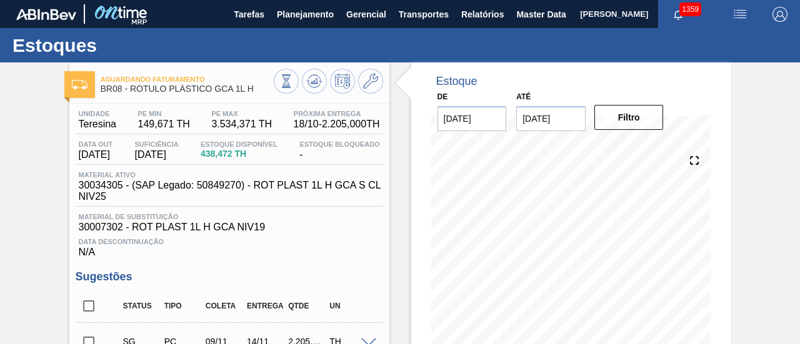
scroll to position [62, 0]
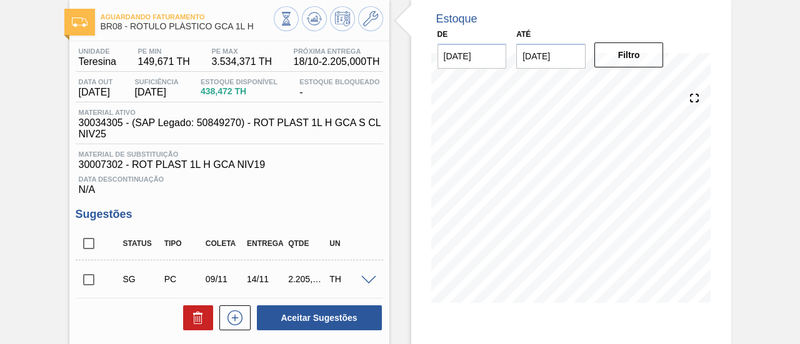
click at [134, 26] on span "BR08 - RÓTULO PLÁSTICO GCA 1L H" at bounding box center [187, 26] width 173 height 9
drag, startPoint x: 133, startPoint y: 26, endPoint x: 254, endPoint y: 26, distance: 120.6
click at [254, 26] on span "BR08 - RÓTULO PLÁSTICO GCA 1L H" at bounding box center [187, 26] width 173 height 9
drag, startPoint x: 132, startPoint y: 26, endPoint x: 254, endPoint y: 26, distance: 121.2
click at [254, 26] on span "BR08 - RÓTULO PLÁSTICO GCA 1L H" at bounding box center [187, 26] width 173 height 9
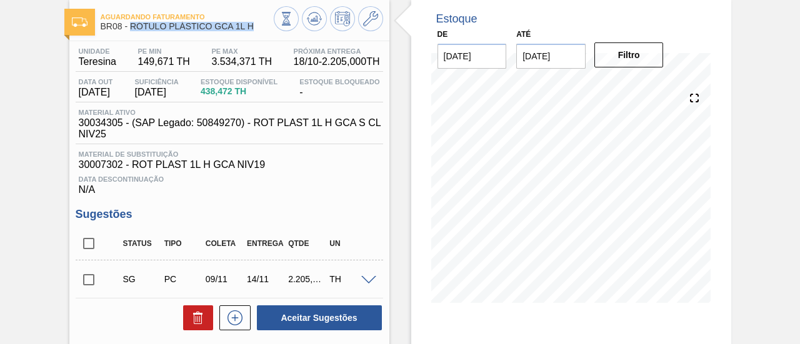
copy span "RÓTULO PLÁSTICO GCA 1L H"
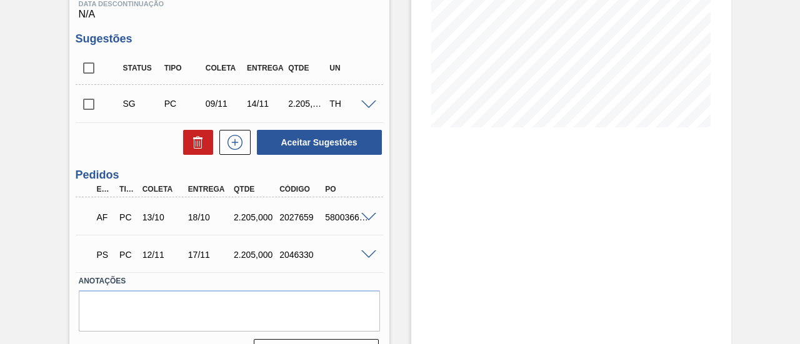
scroll to position [250, 0]
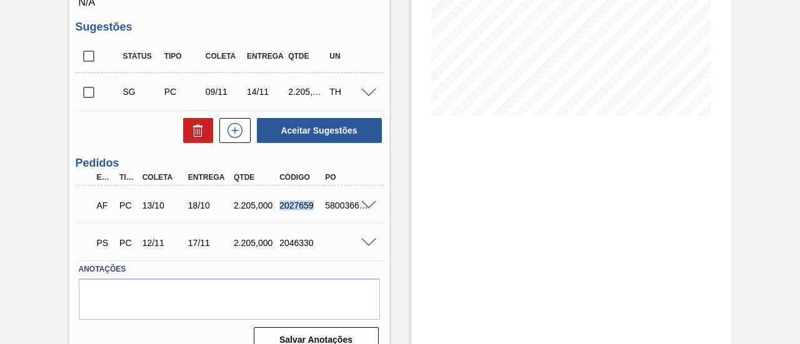
drag, startPoint x: 279, startPoint y: 206, endPoint x: 312, endPoint y: 207, distance: 33.1
click at [312, 207] on div "2027659" at bounding box center [300, 206] width 49 height 10
copy div "2027659"
